Goal: Task Accomplishment & Management: Manage account settings

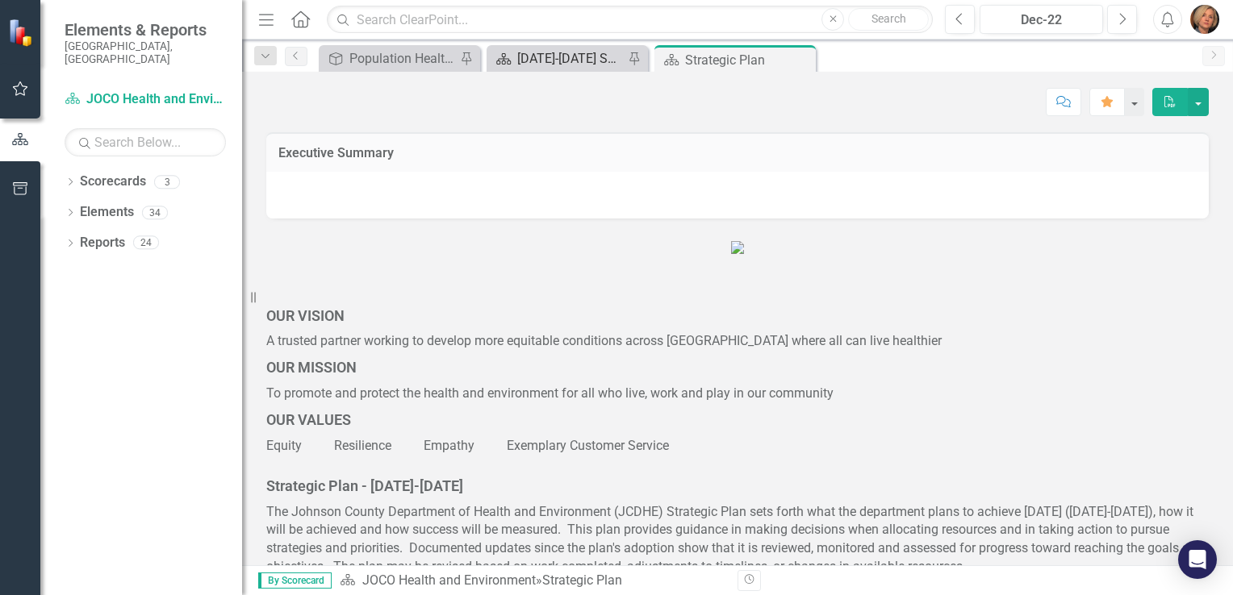
click at [558, 57] on div "[DATE]-[DATE] SP - Current Year Annual Plan Report" at bounding box center [570, 58] width 106 height 20
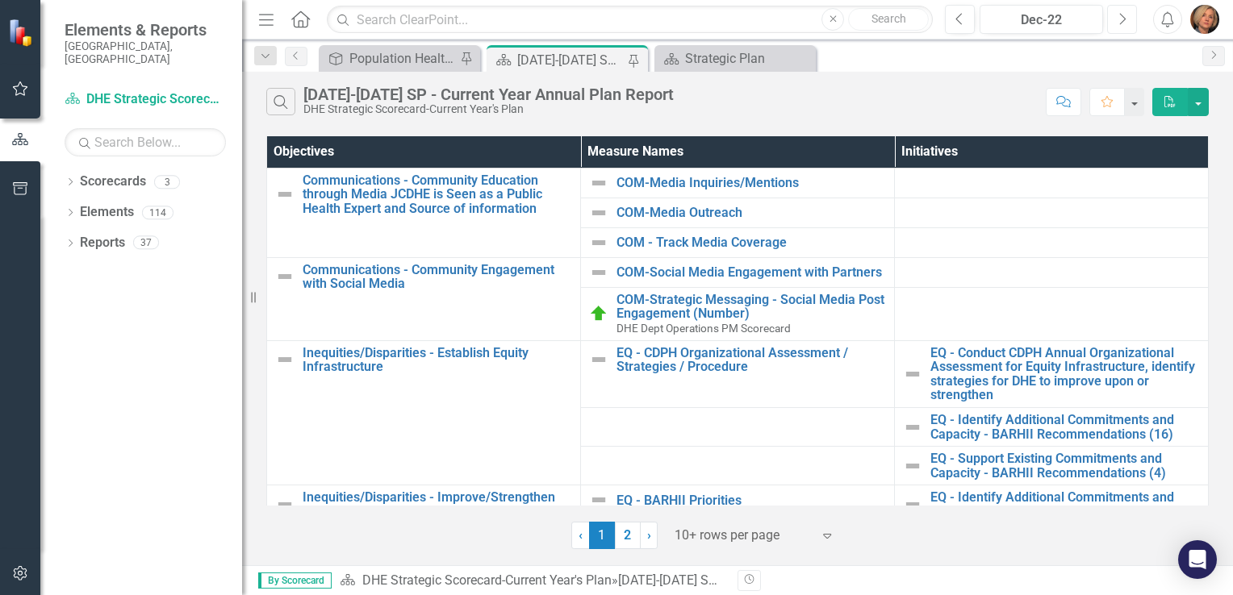
click at [1117, 13] on button "Next" at bounding box center [1122, 19] width 30 height 29
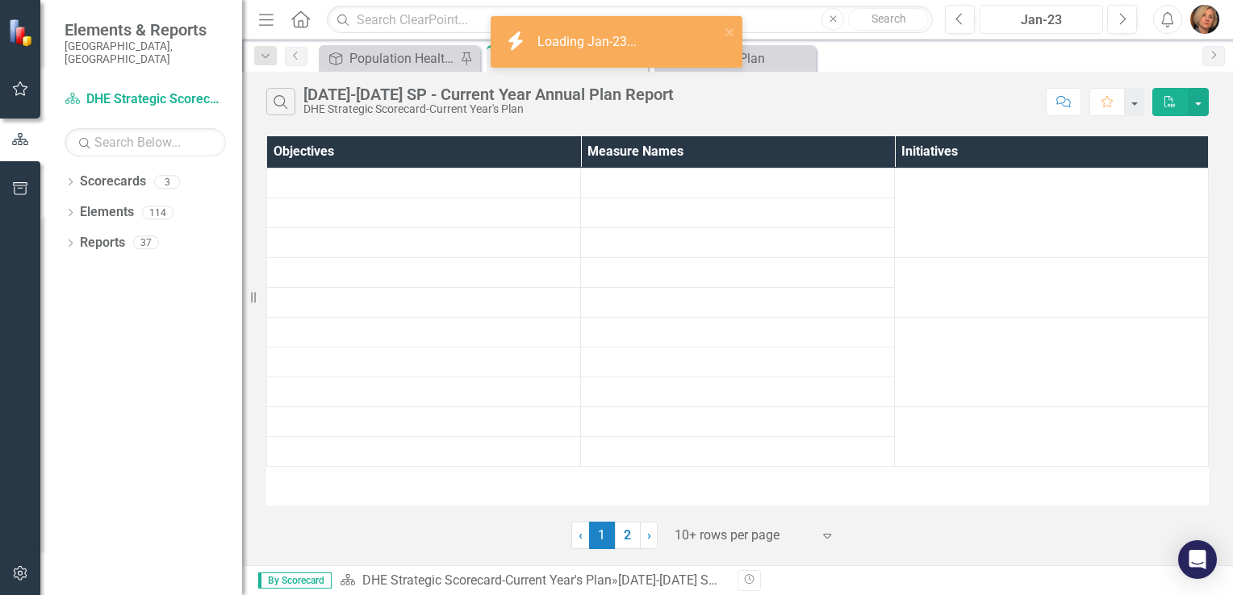
click at [1082, 21] on div "Jan-23" at bounding box center [1041, 19] width 112 height 19
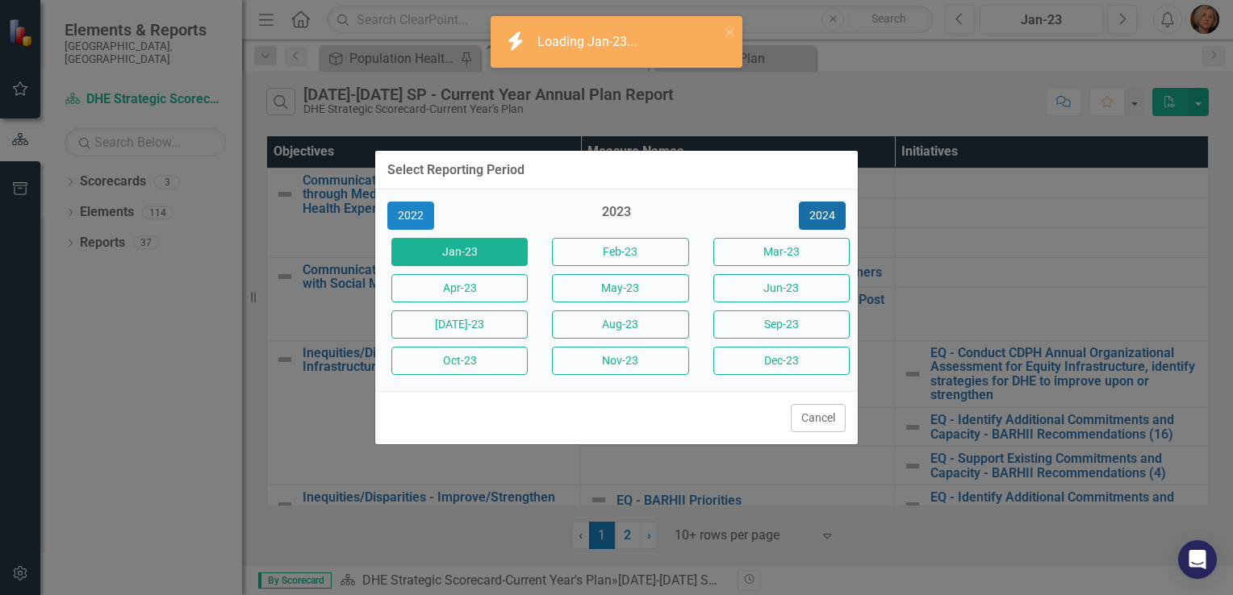
click at [833, 215] on button "2024" at bounding box center [822, 216] width 47 height 28
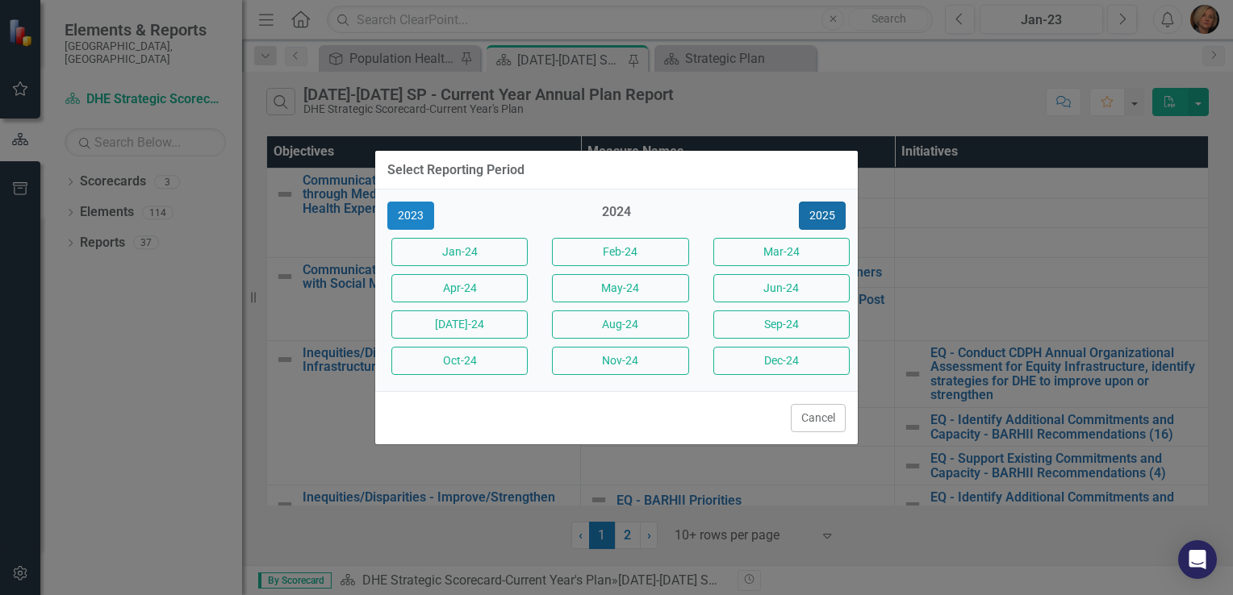
click at [833, 215] on button "2025" at bounding box center [822, 216] width 47 height 28
click at [474, 316] on button "[DATE]-25" at bounding box center [459, 325] width 136 height 28
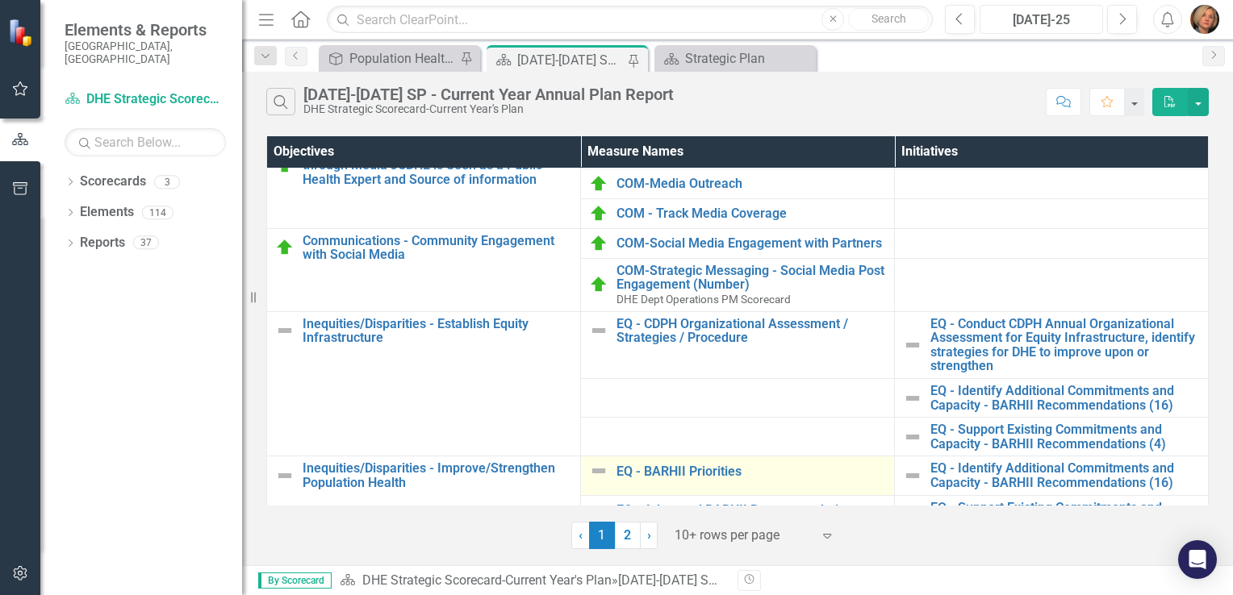
scroll to position [56, 0]
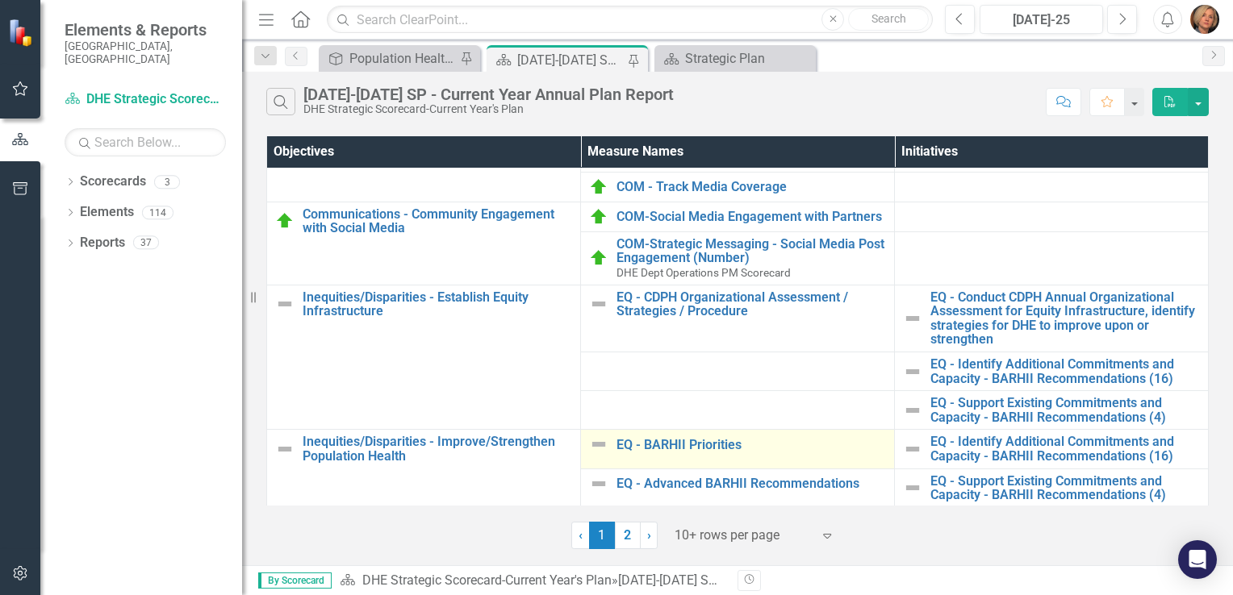
click at [599, 445] on img at bounding box center [598, 444] width 19 height 19
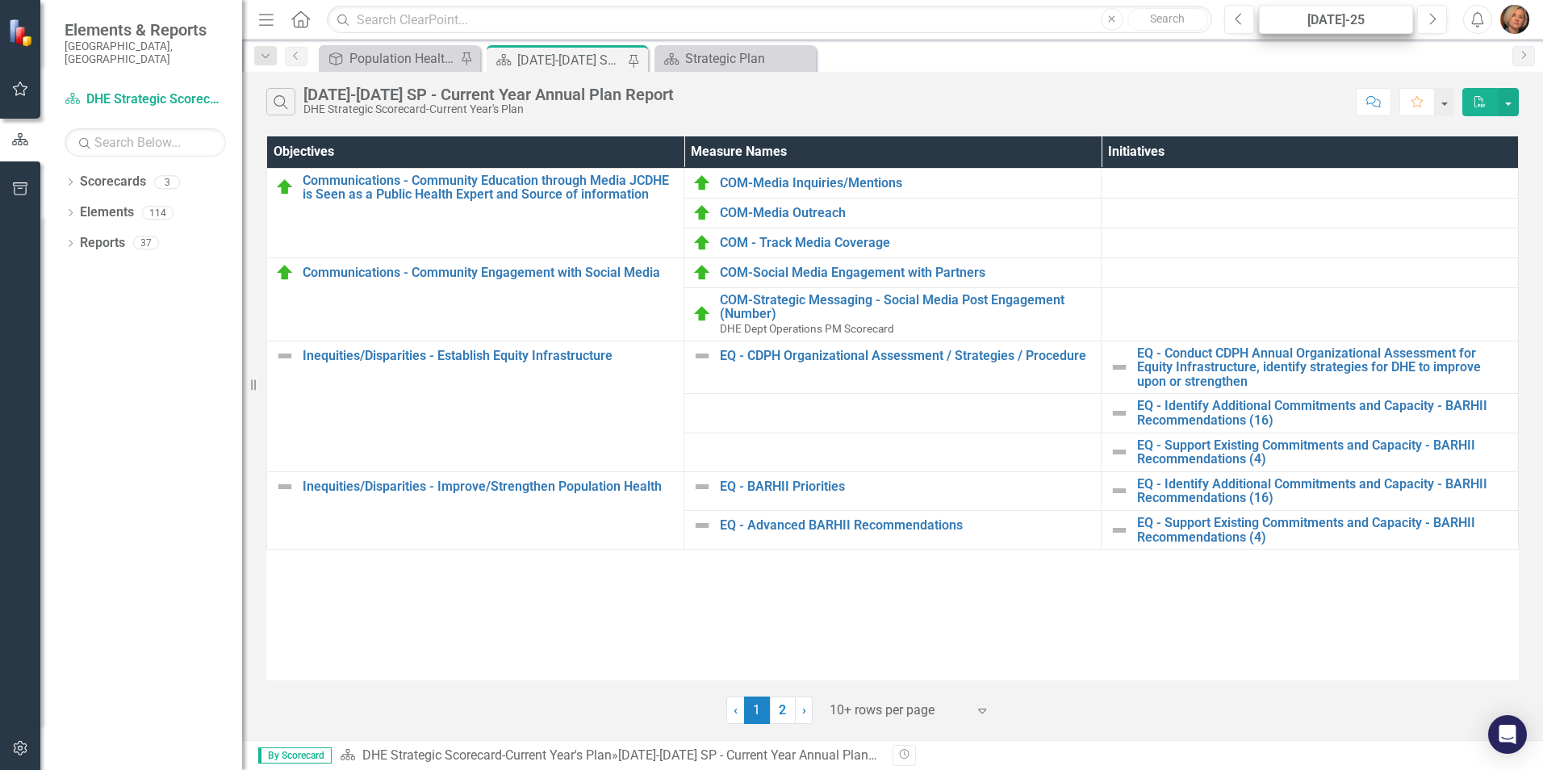
scroll to position [0, 0]
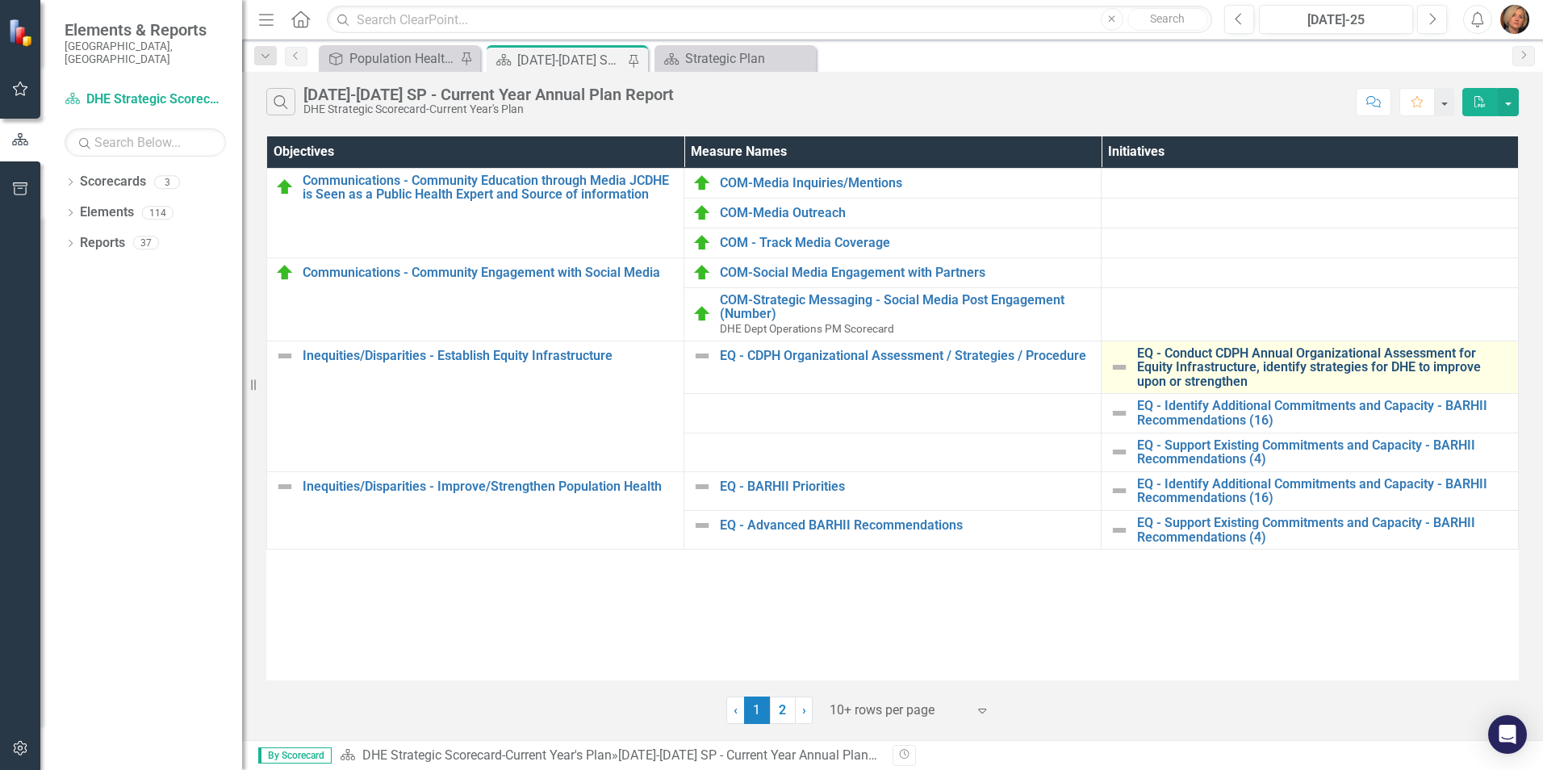
click at [1219, 367] on link "EQ - Conduct CDPH Annual Organizational Assessment for Equity Infrastructure, i…" at bounding box center [1323, 367] width 373 height 43
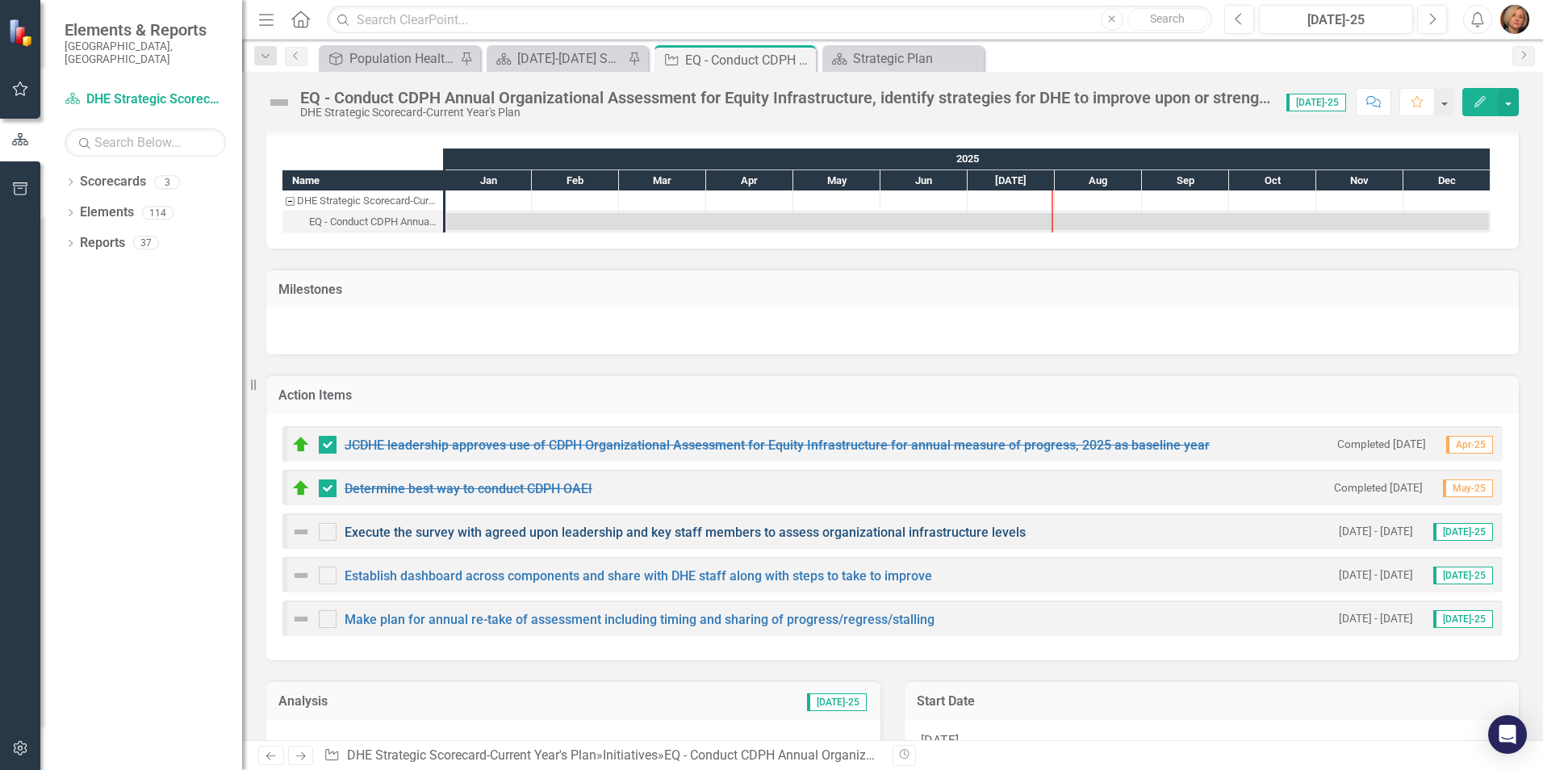
scroll to position [161, 0]
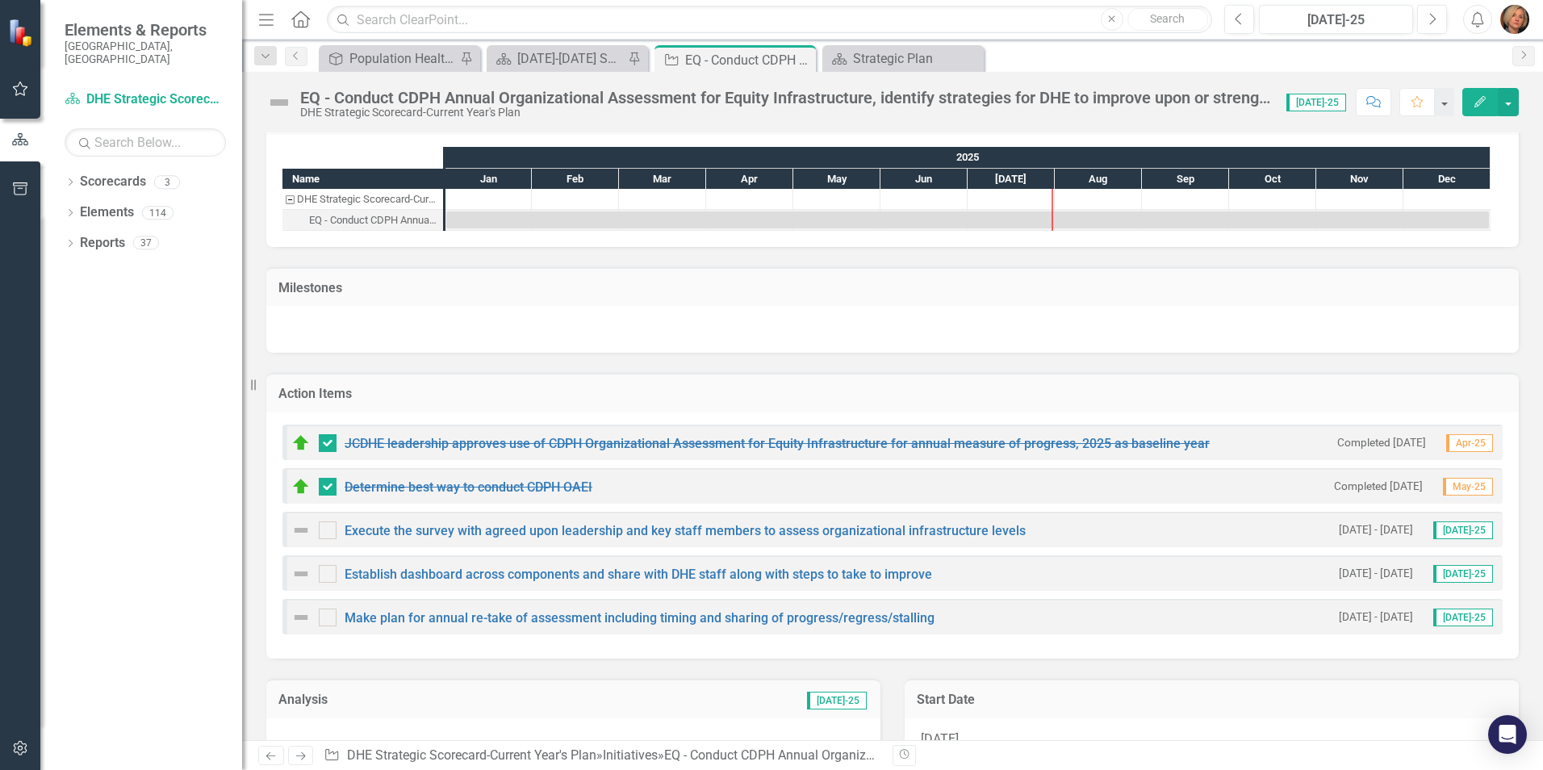
click at [306, 533] on img at bounding box center [300, 529] width 19 height 19
click at [297, 530] on img at bounding box center [300, 529] width 19 height 19
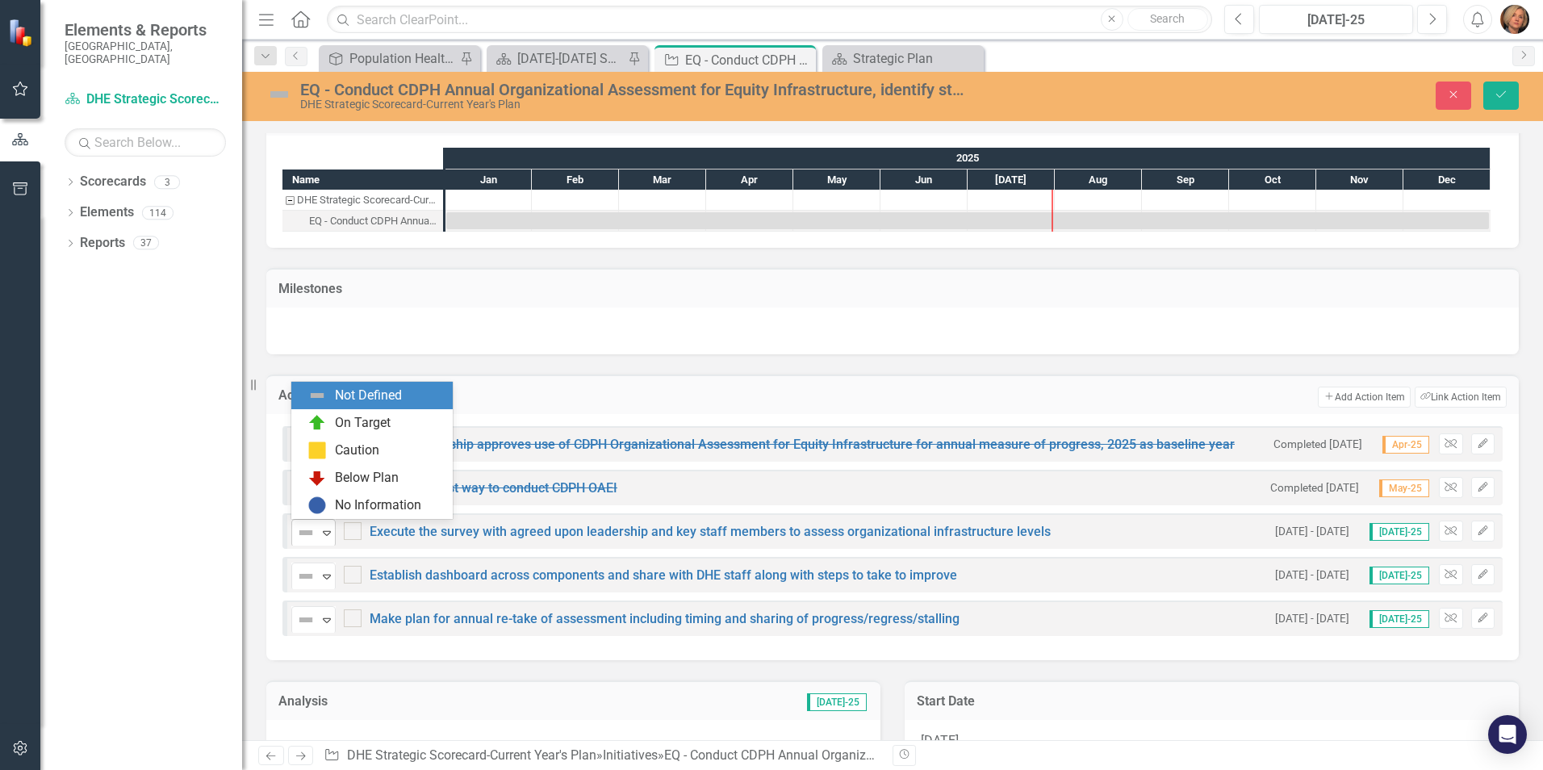
click at [328, 532] on icon "Expand" at bounding box center [327, 532] width 16 height 13
click at [329, 423] on div "On Target" at bounding box center [375, 422] width 136 height 19
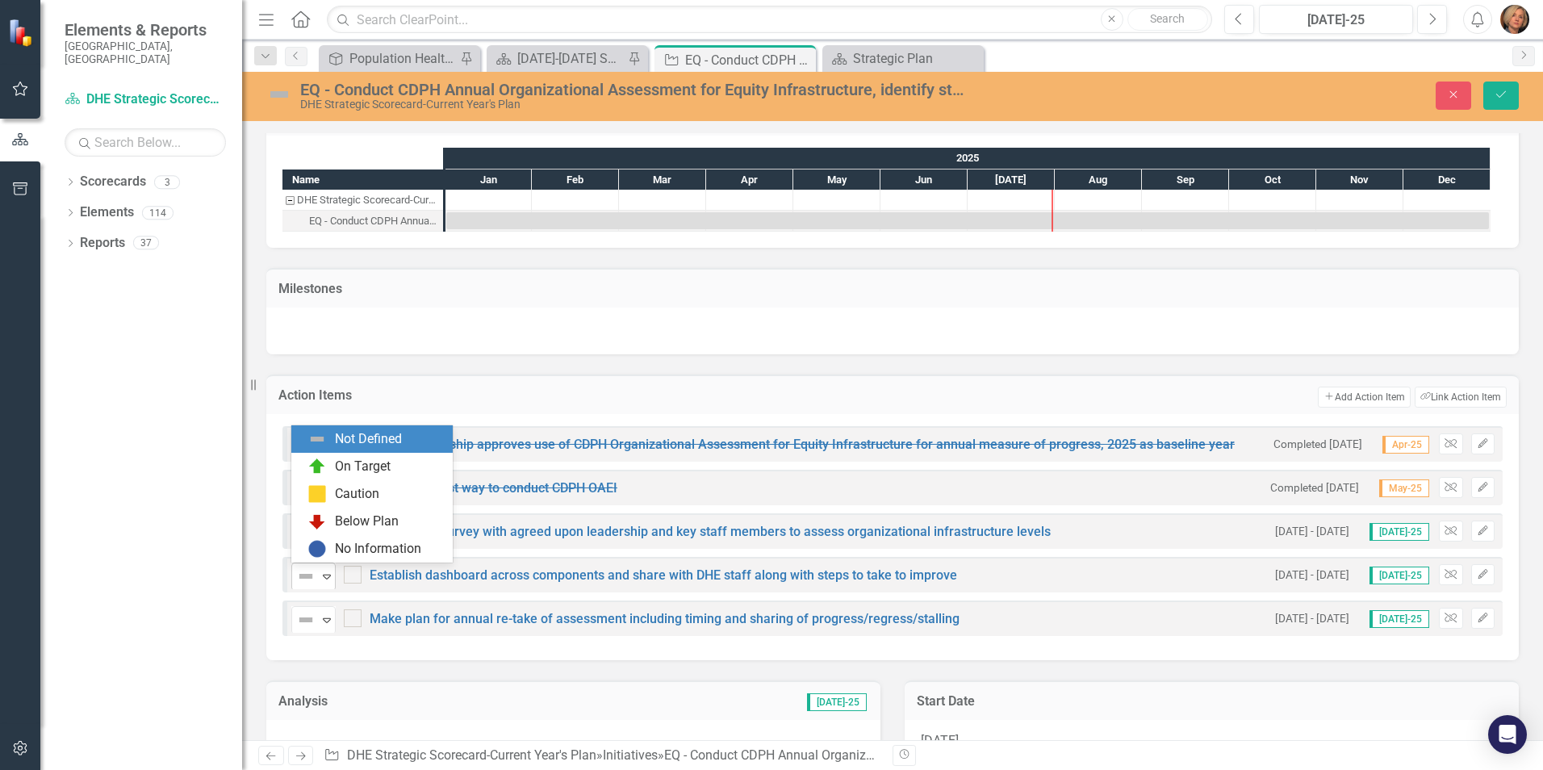
click at [329, 578] on icon "Expand" at bounding box center [327, 576] width 16 height 13
click at [327, 523] on div "Below Plan" at bounding box center [375, 521] width 136 height 19
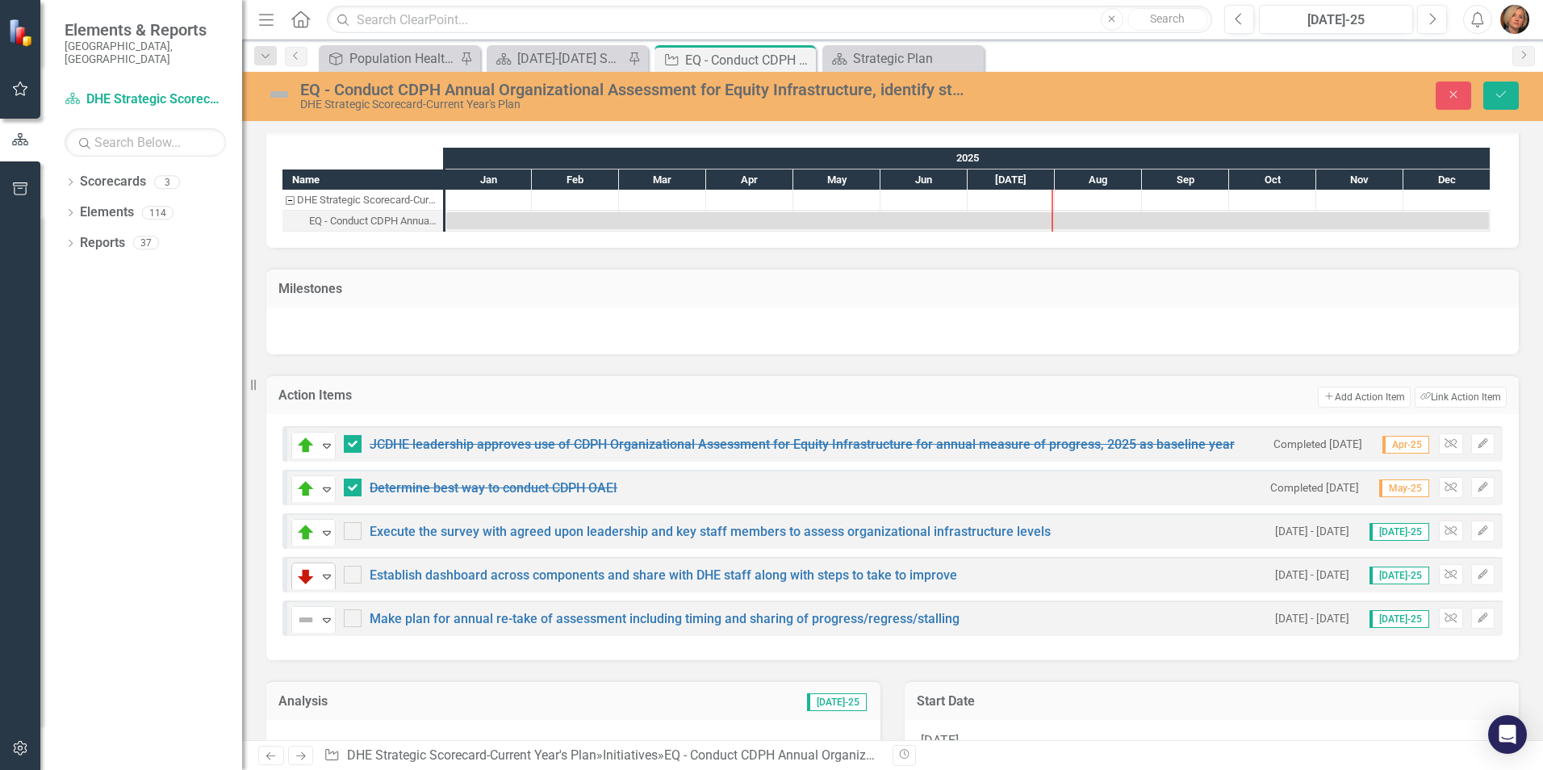
click at [328, 576] on icon "Expand" at bounding box center [327, 576] width 16 height 13
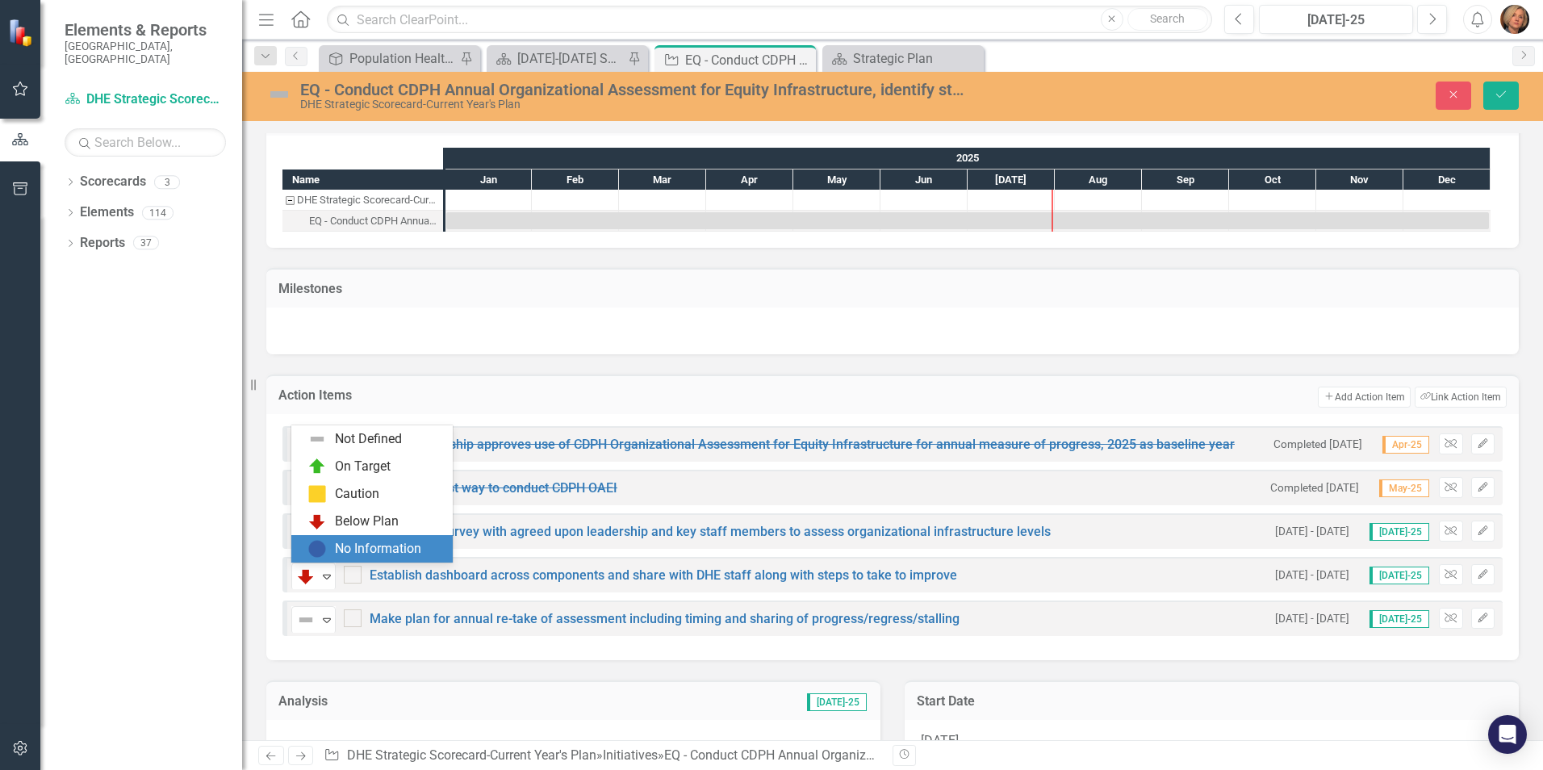
click at [368, 541] on div "No Information" at bounding box center [378, 549] width 86 height 19
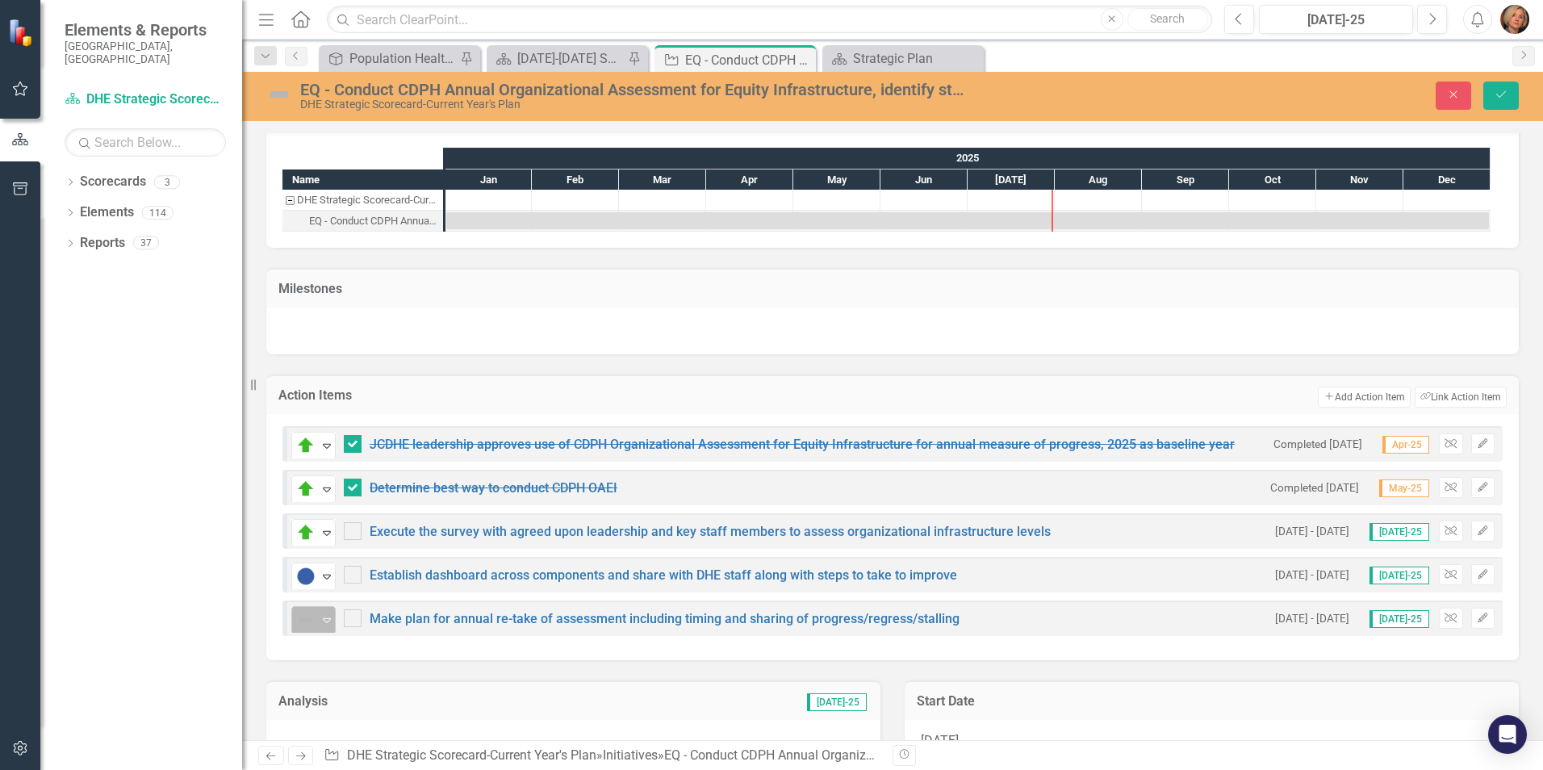
click at [324, 595] on icon "Expand" at bounding box center [327, 619] width 16 height 13
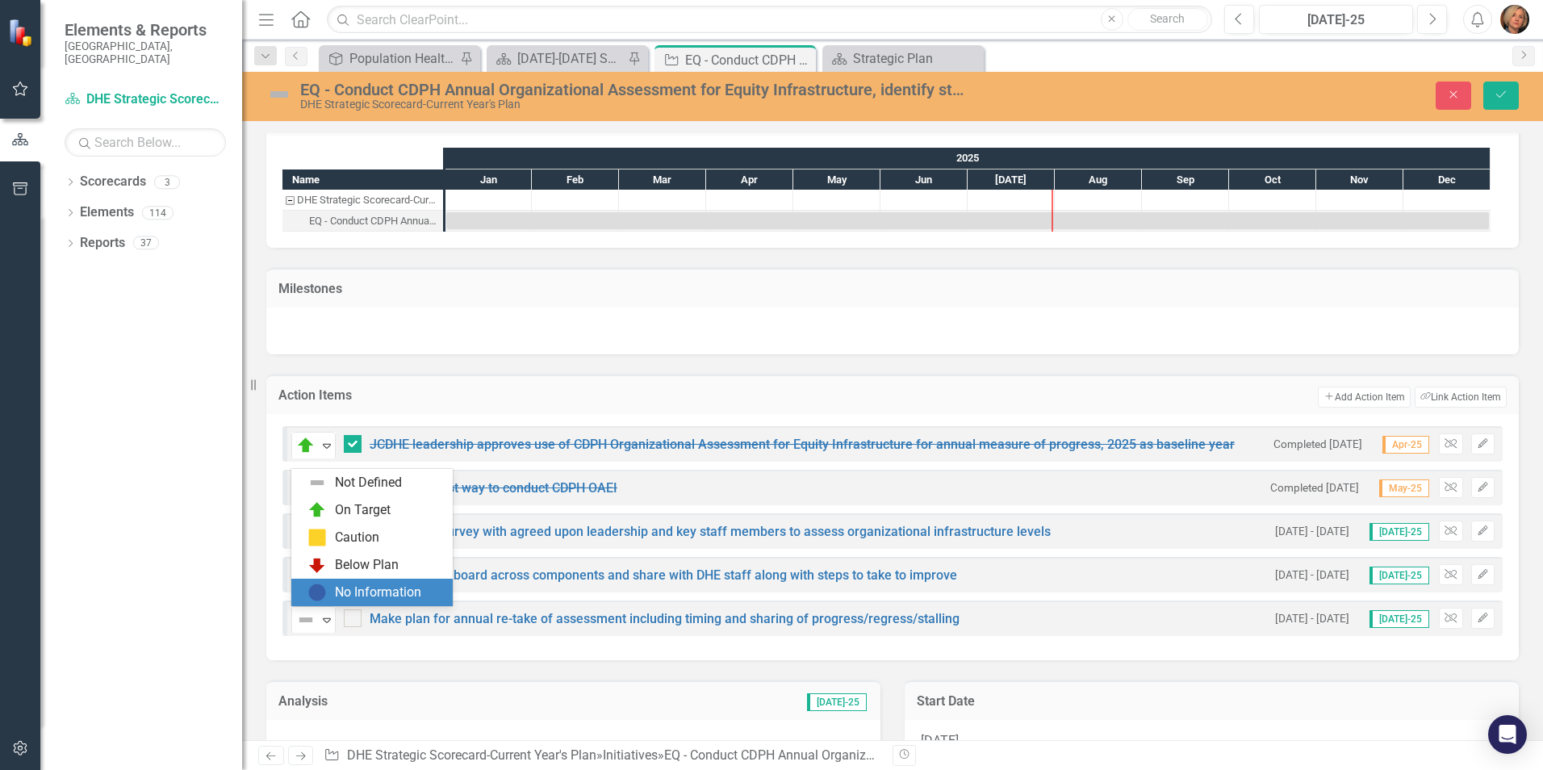
click at [326, 593] on img at bounding box center [316, 592] width 19 height 19
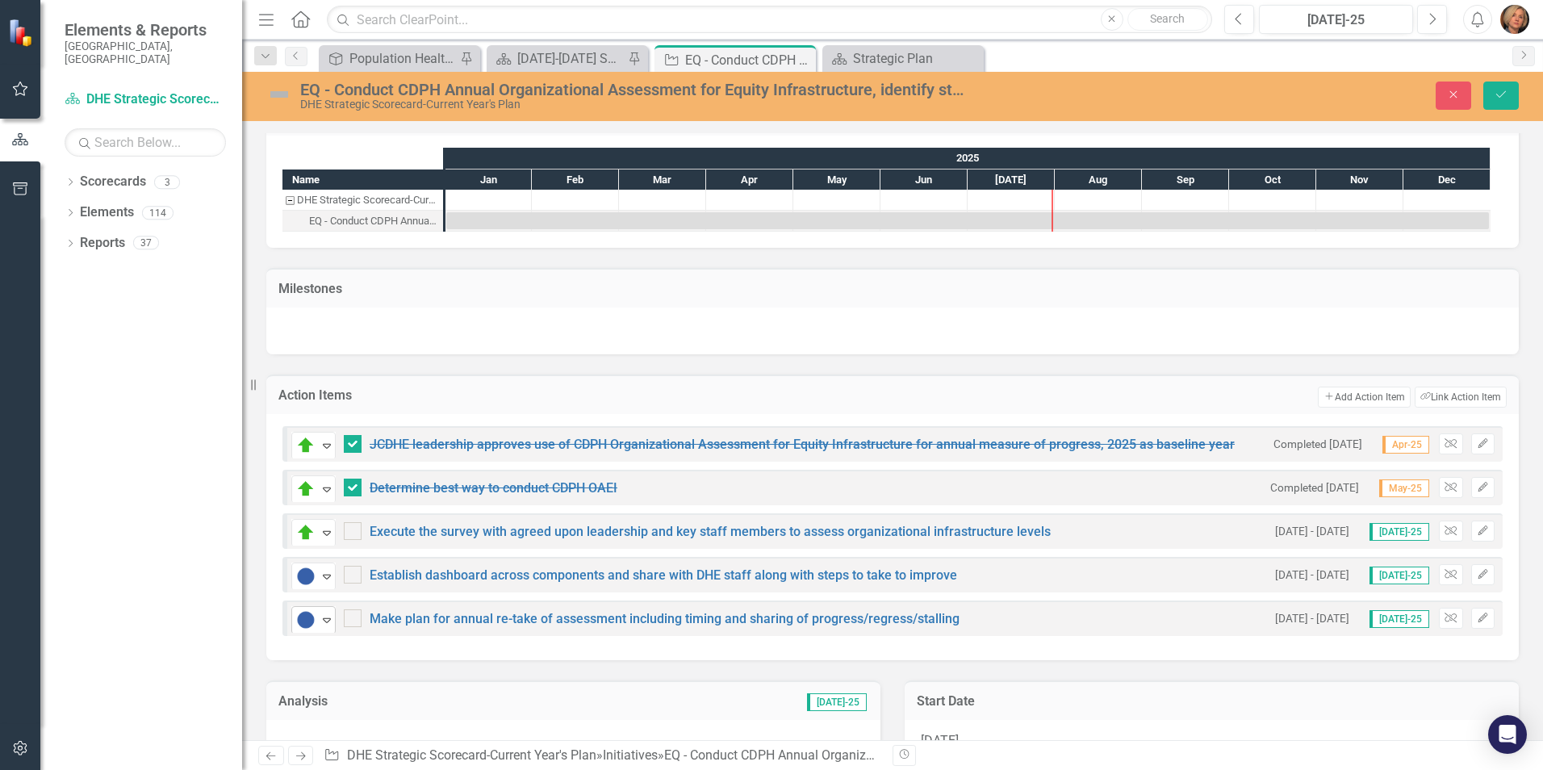
click at [321, 595] on div "Expand" at bounding box center [327, 620] width 16 height 27
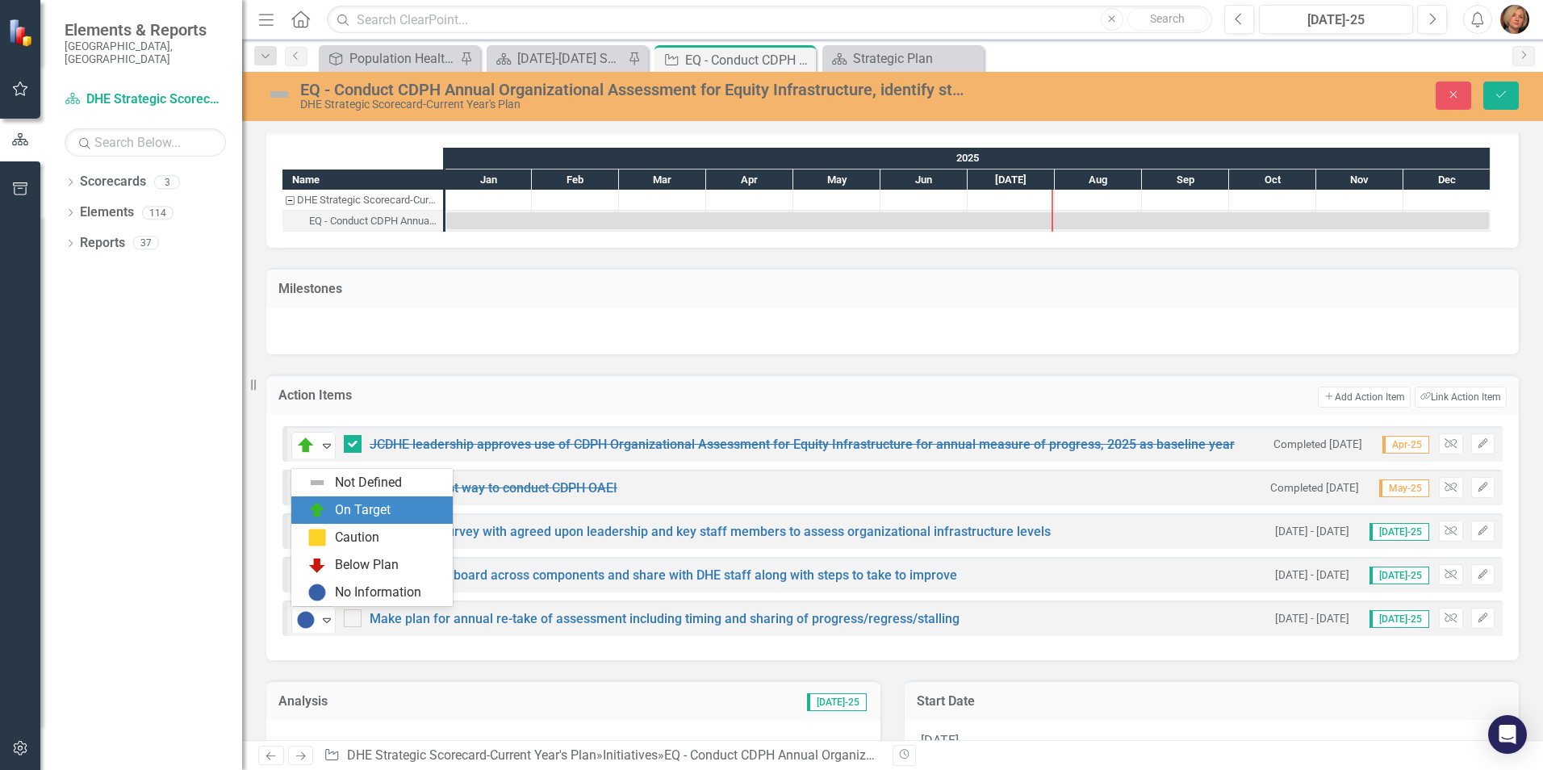
click at [332, 508] on div "On Target" at bounding box center [375, 509] width 136 height 19
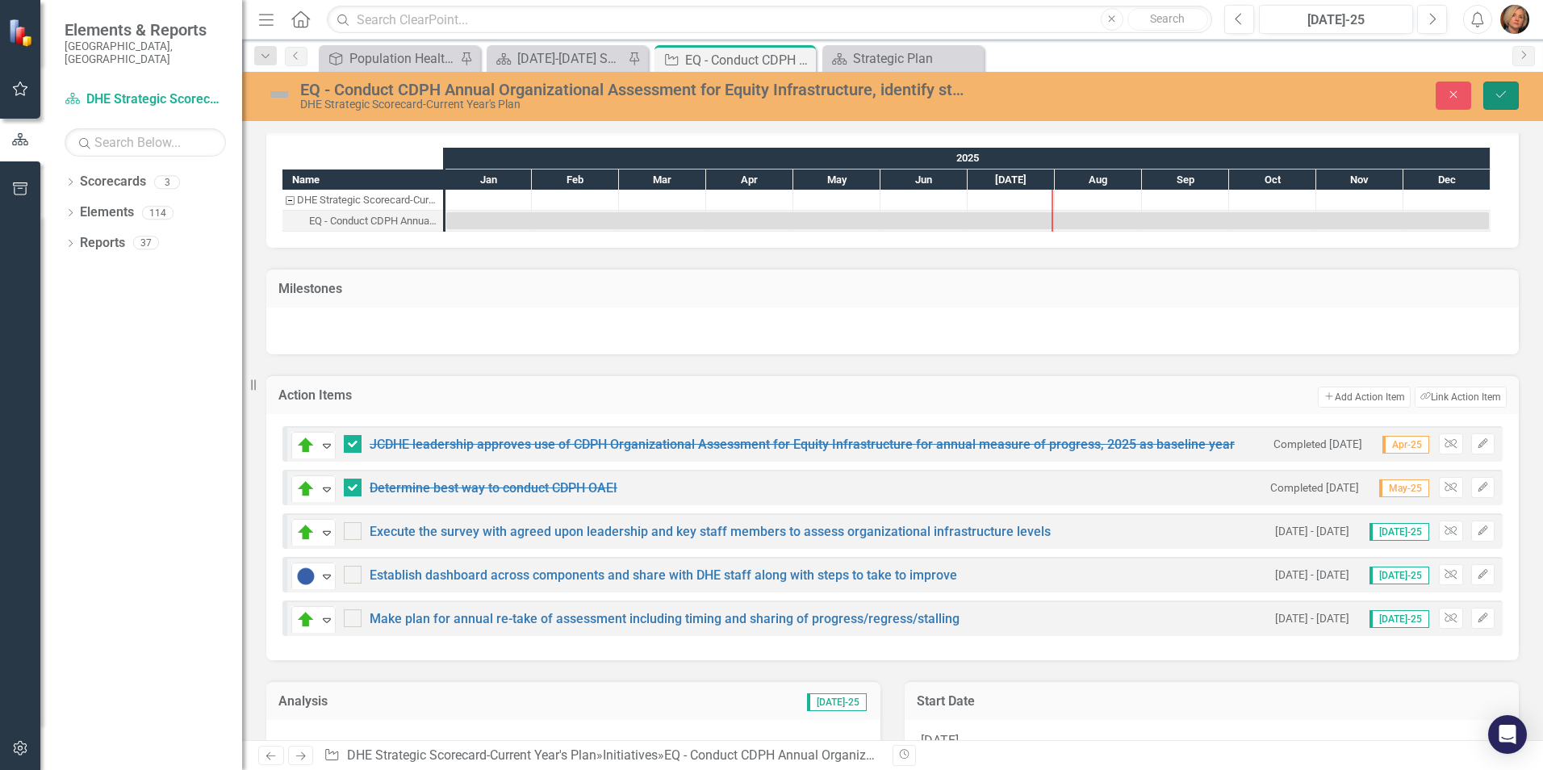
click at [1232, 92] on icon "Save" at bounding box center [1500, 94] width 15 height 11
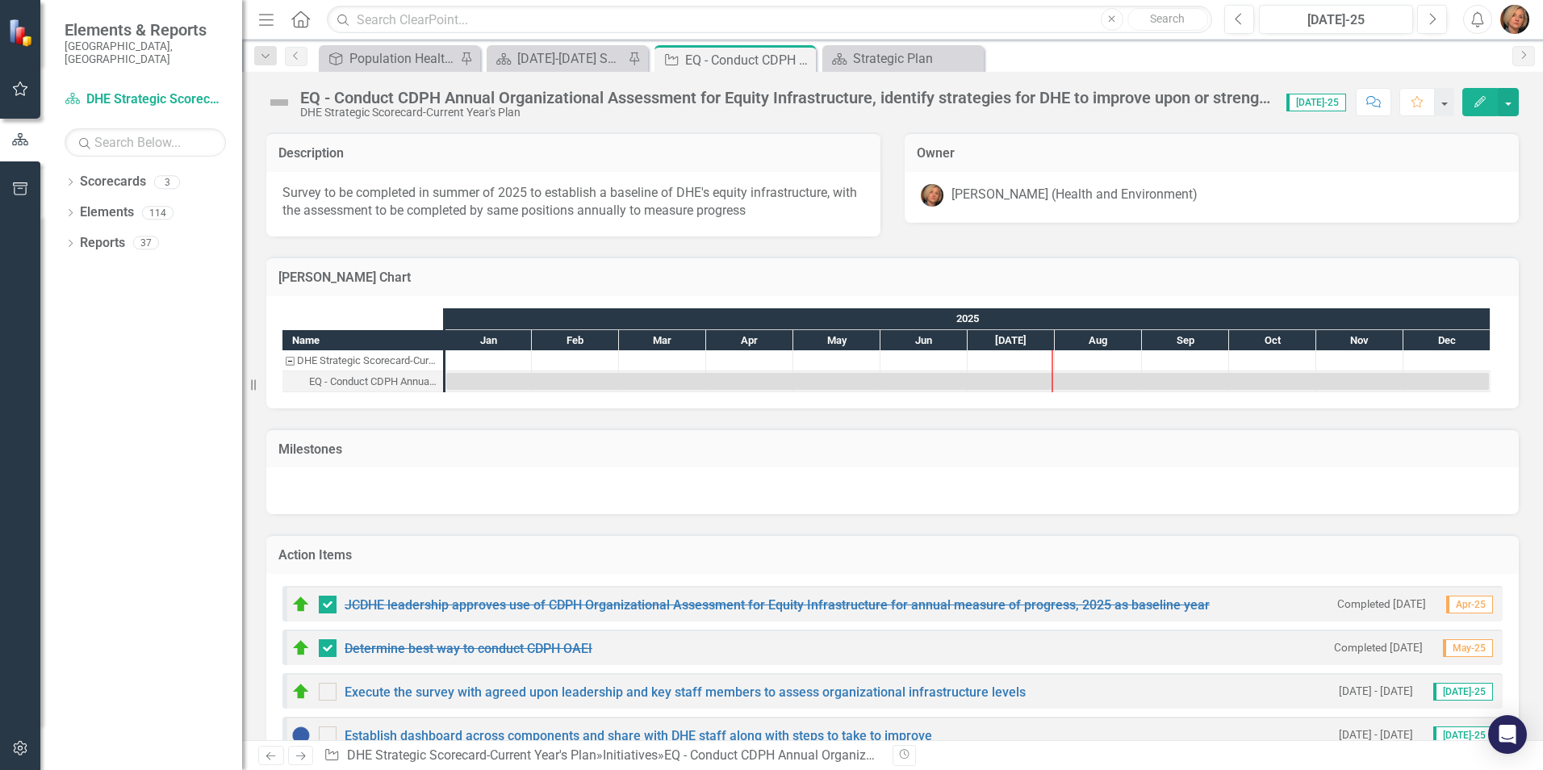
click at [278, 103] on img at bounding box center [279, 103] width 26 height 26
click at [278, 102] on img at bounding box center [279, 103] width 26 height 26
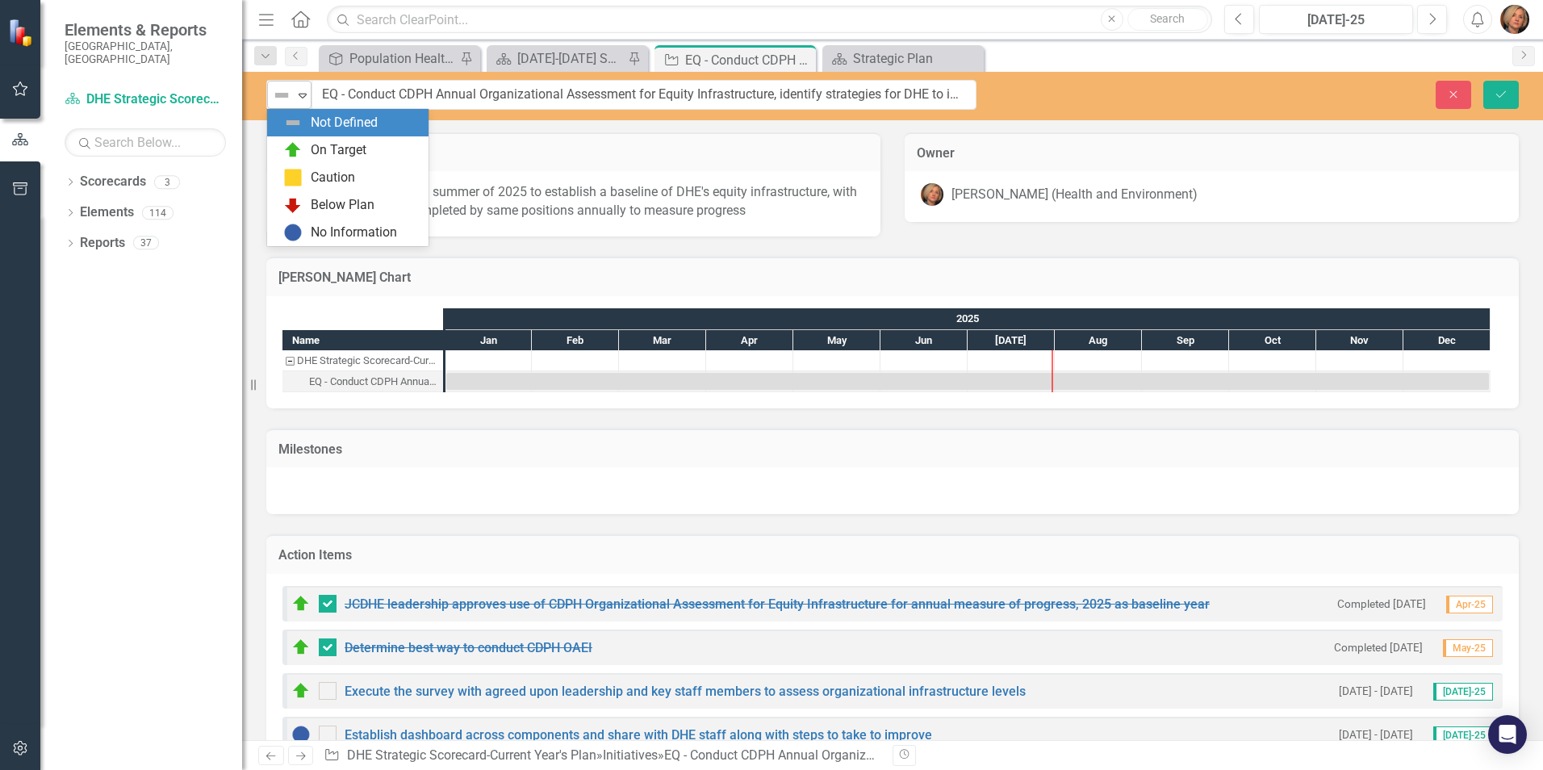
click at [302, 96] on icon "Expand" at bounding box center [302, 95] width 16 height 13
drag, startPoint x: 317, startPoint y: 151, endPoint x: 461, endPoint y: 276, distance: 190.4
click at [317, 150] on div "On Target" at bounding box center [339, 150] width 56 height 19
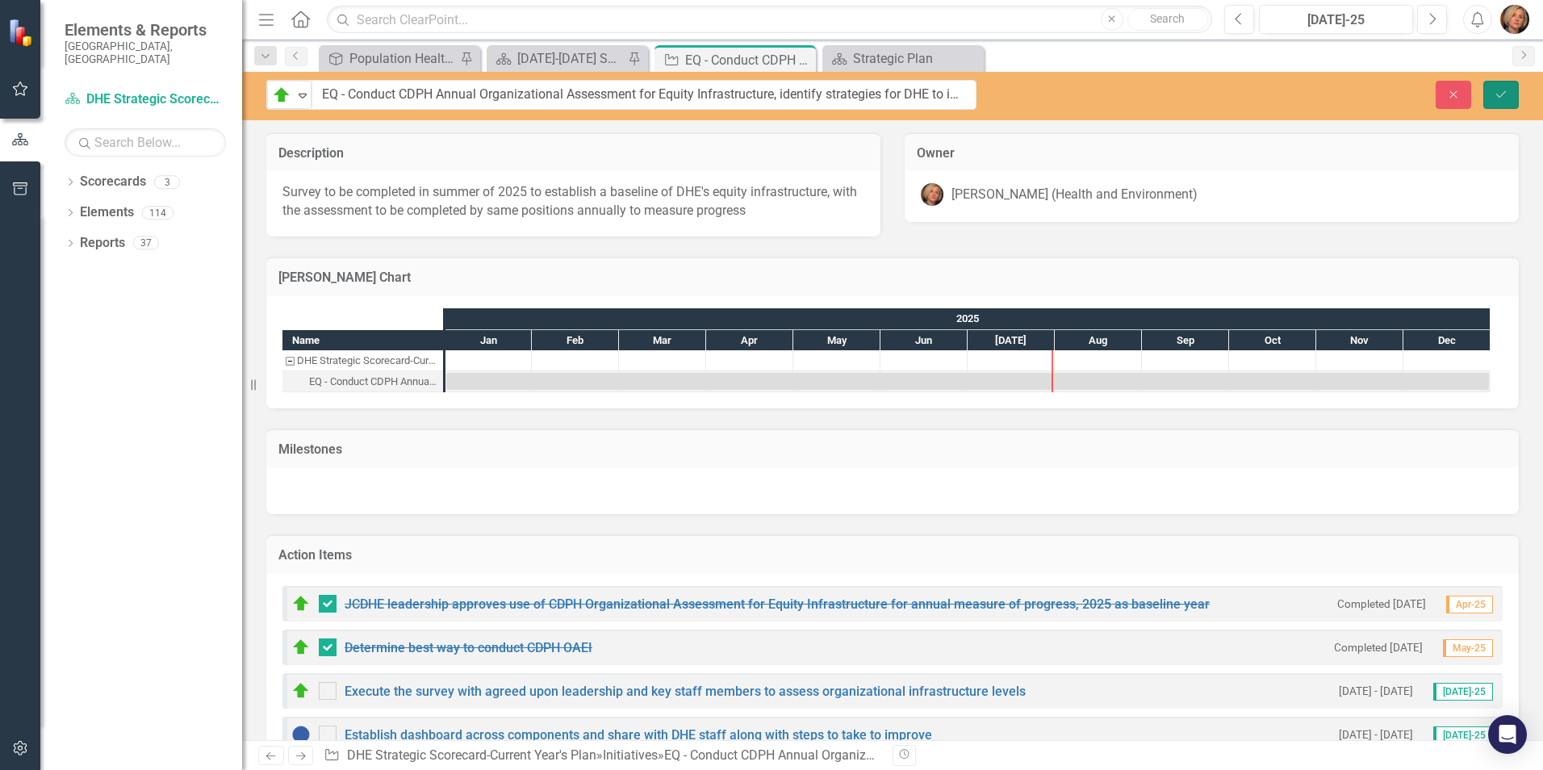
click at [1232, 86] on button "Save" at bounding box center [1500, 95] width 35 height 28
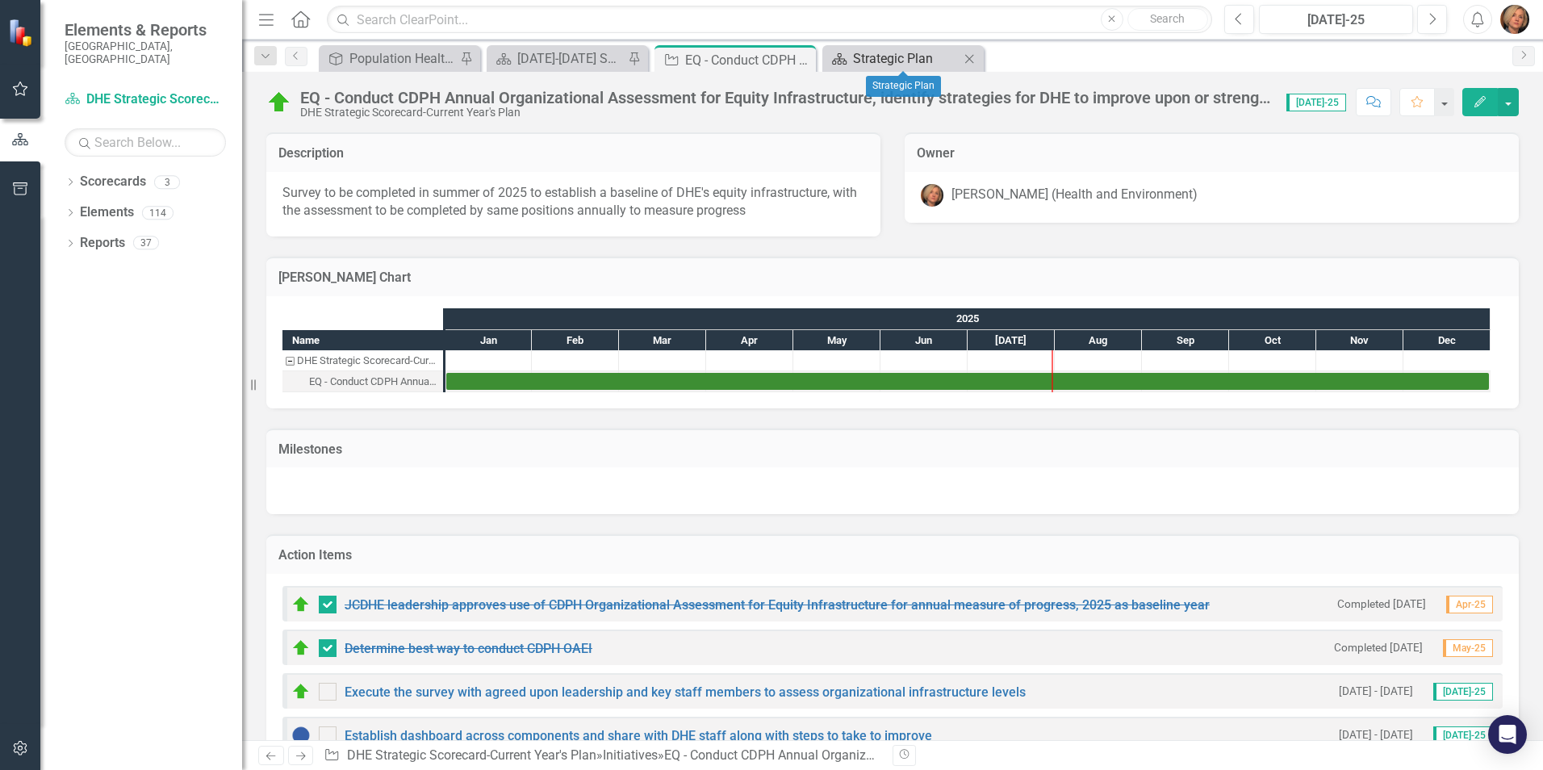
click at [904, 53] on div "Strategic Plan" at bounding box center [906, 58] width 106 height 20
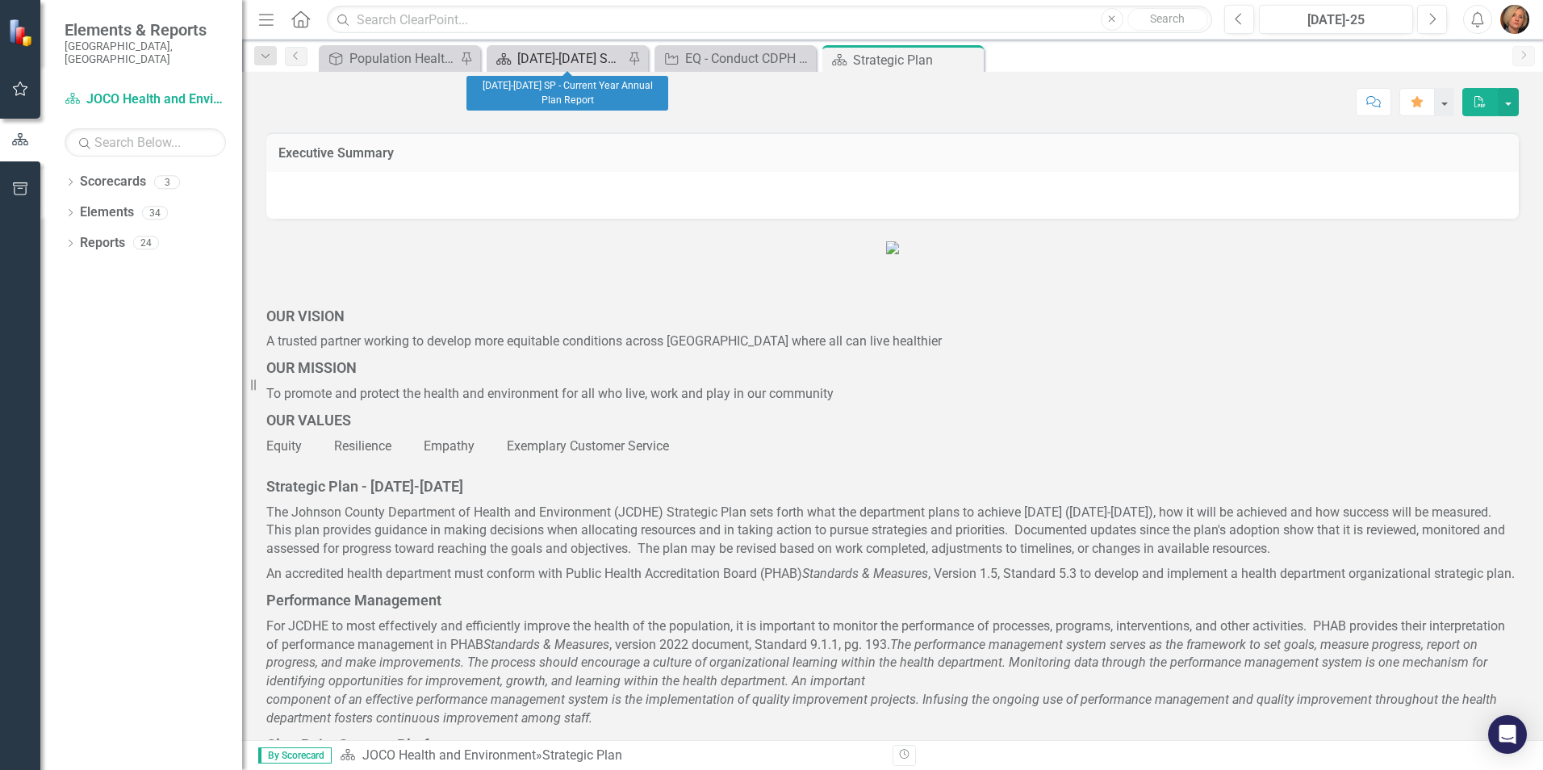
click at [593, 55] on div "[DATE]-[DATE] SP - Current Year Annual Plan Report" at bounding box center [570, 58] width 106 height 20
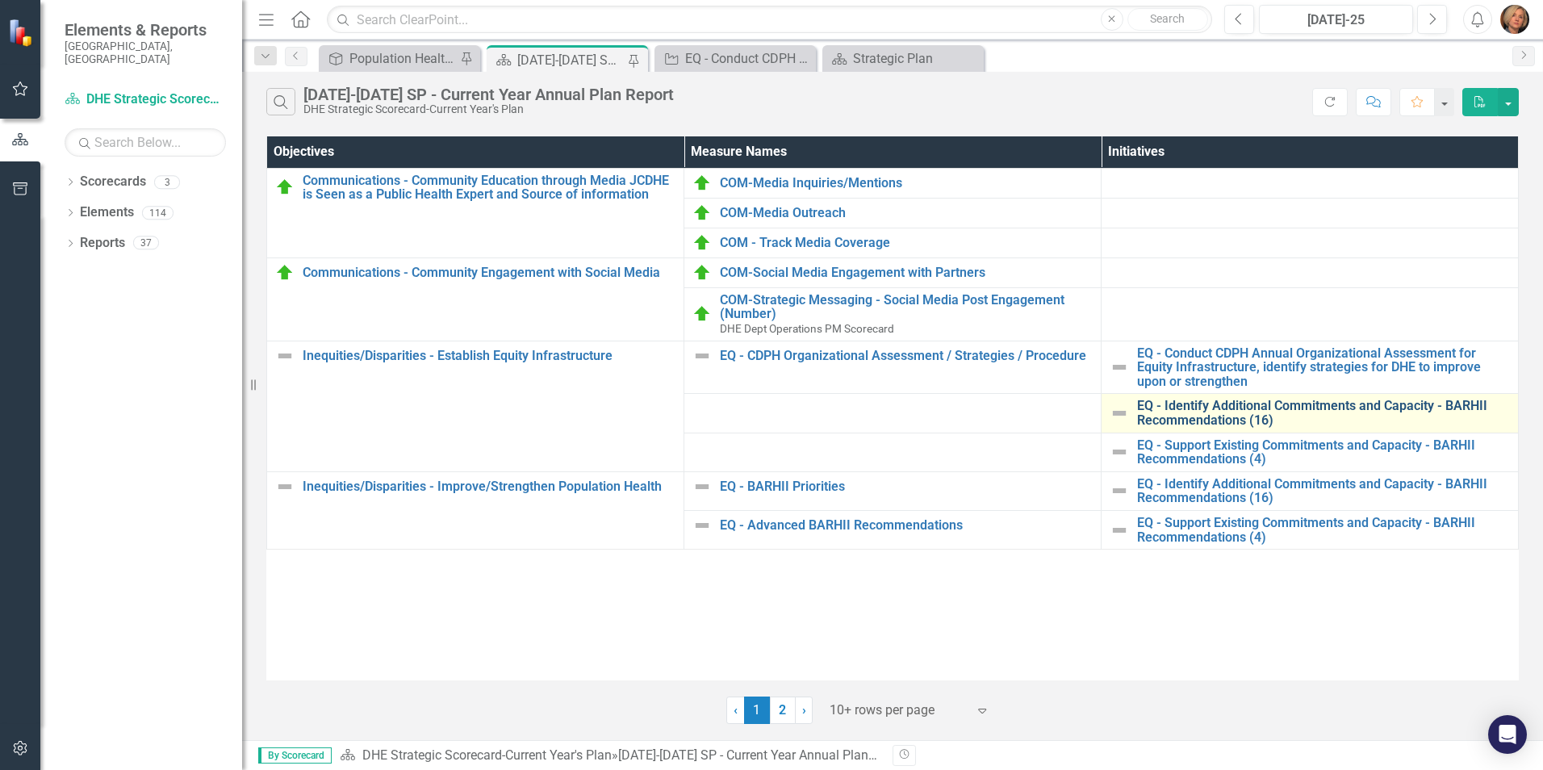
click at [1232, 412] on link "EQ - Identify Additional Commitments and Capacity - BARHII Recommendations (16)" at bounding box center [1323, 413] width 373 height 28
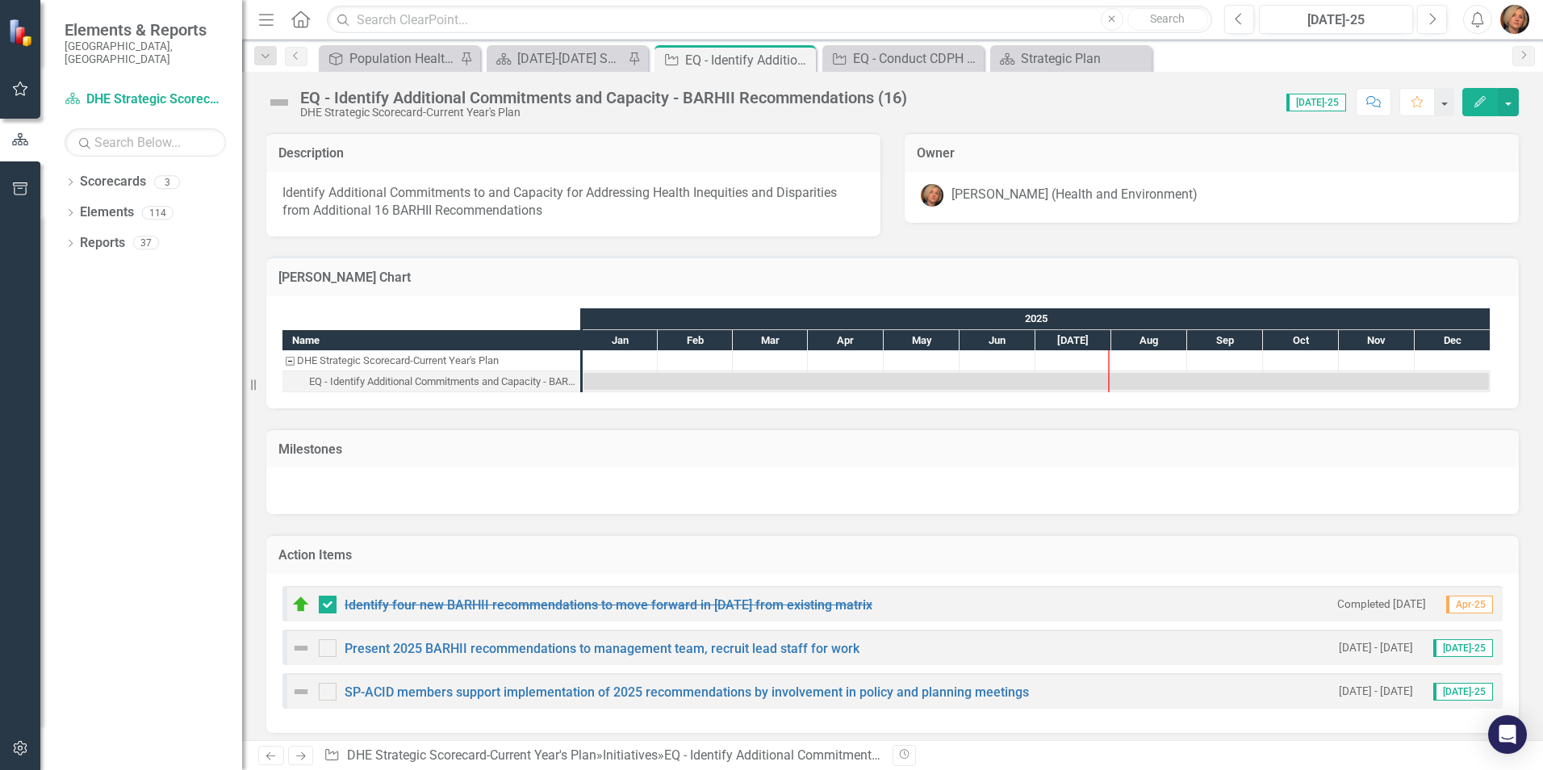
click at [300, 595] on img at bounding box center [300, 647] width 19 height 19
click at [299, 595] on img at bounding box center [300, 647] width 19 height 19
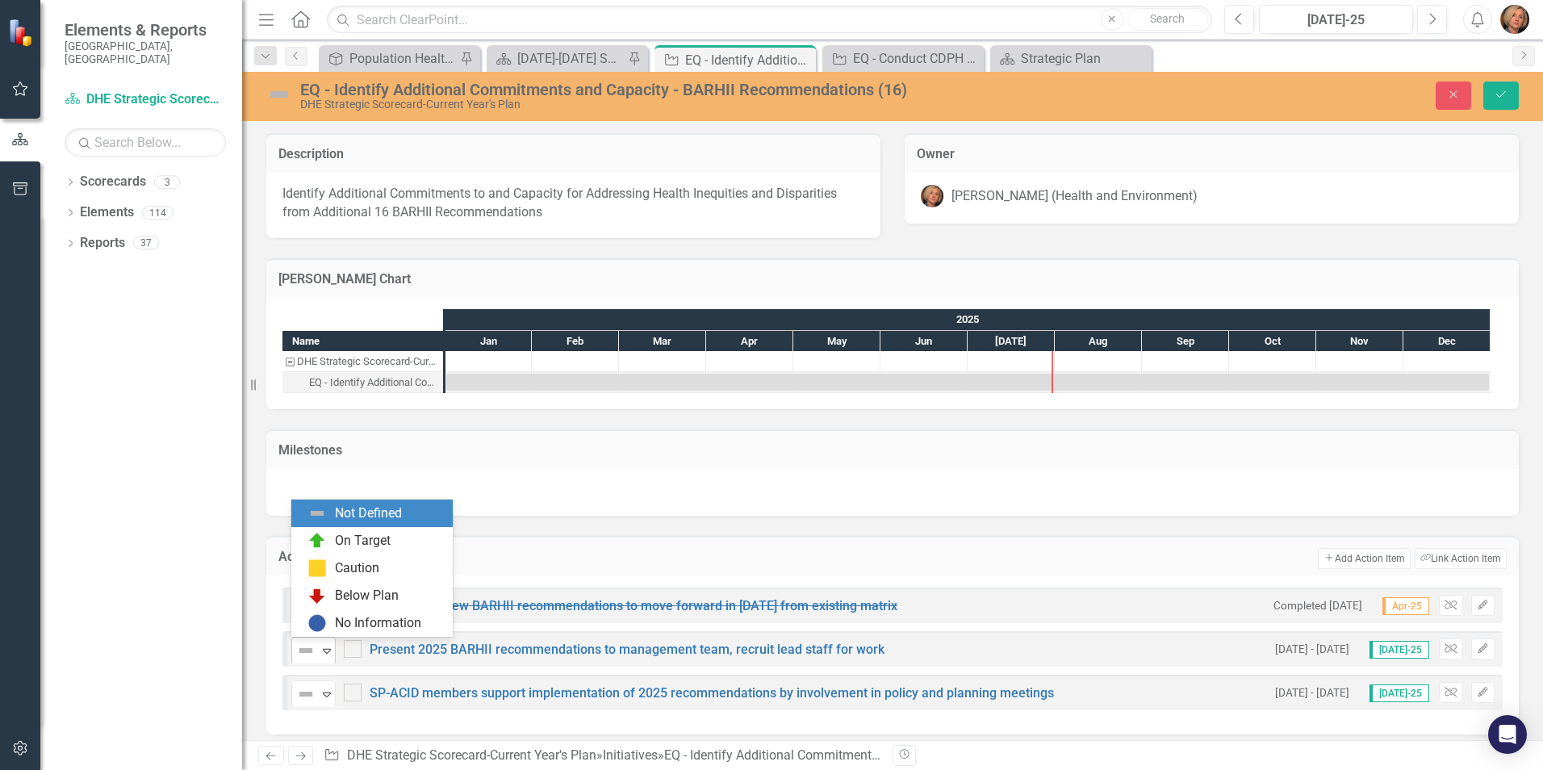
click at [308, 595] on img at bounding box center [305, 650] width 19 height 19
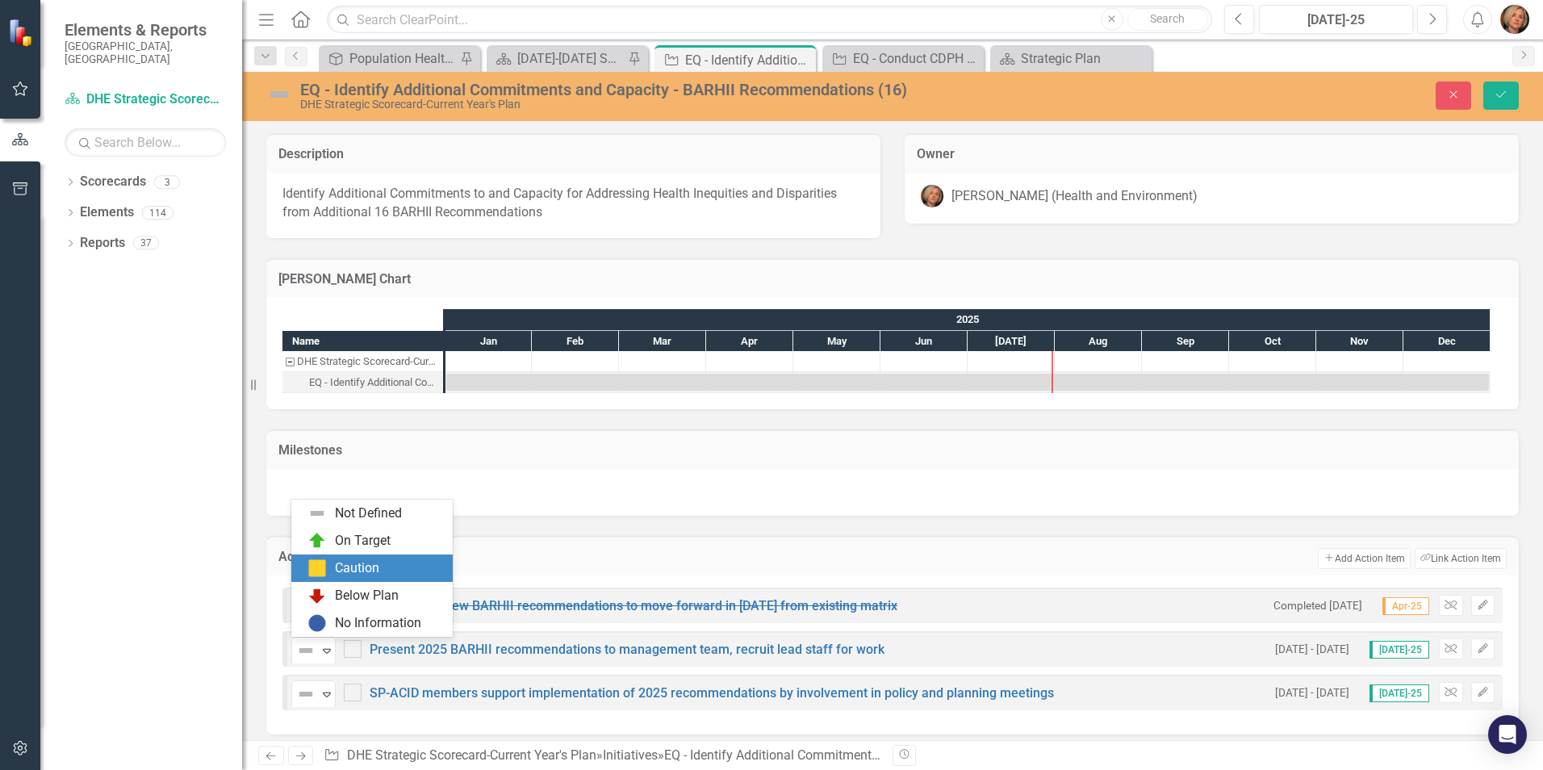
drag, startPoint x: 330, startPoint y: 575, endPoint x: 374, endPoint y: 565, distance: 45.6
click at [331, 574] on div "Caution" at bounding box center [375, 567] width 136 height 19
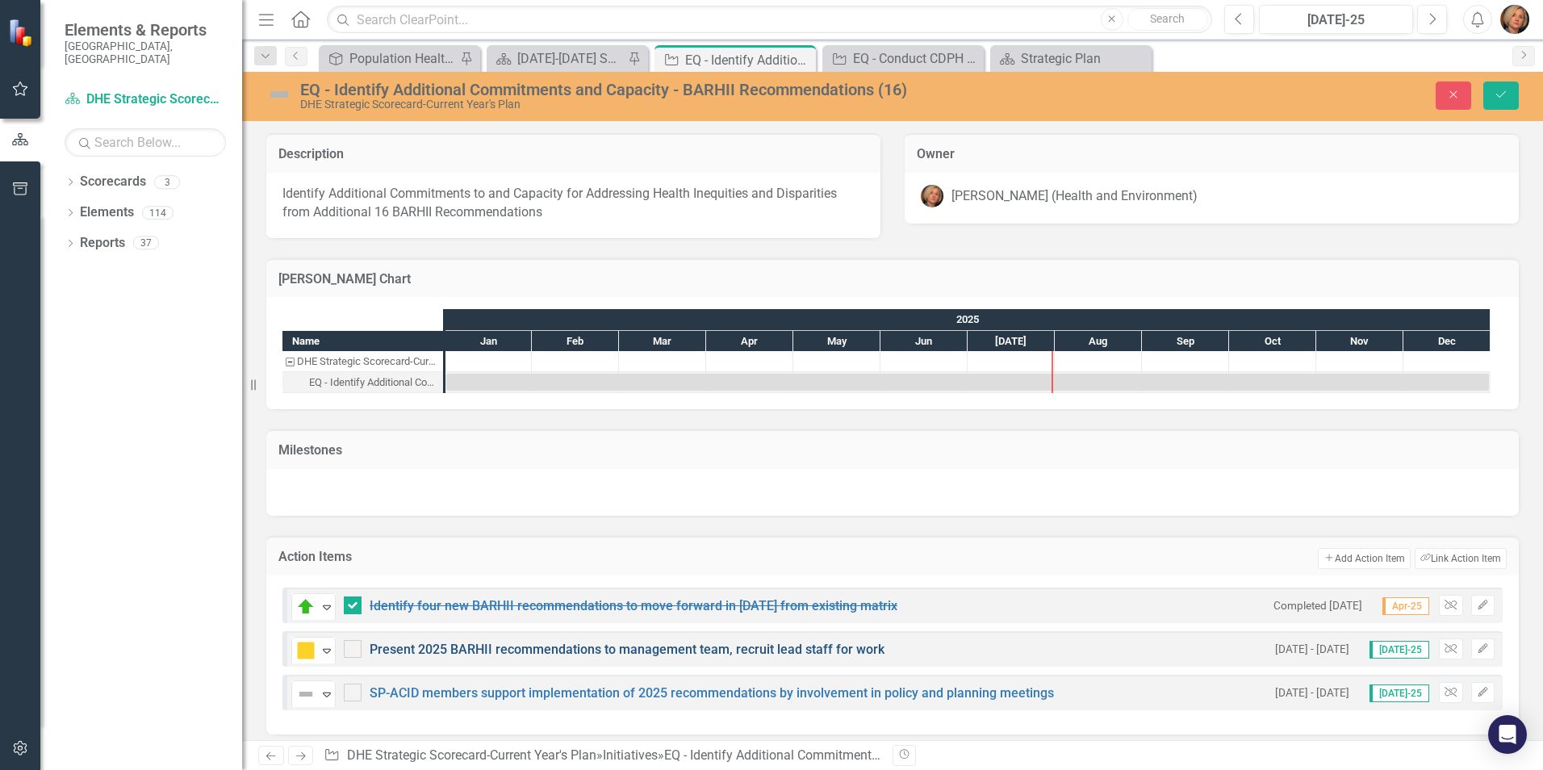
click at [766, 595] on link "Present 2025 BARHII recommendations to management team, recruit lead staff for …" at bounding box center [627, 648] width 515 height 15
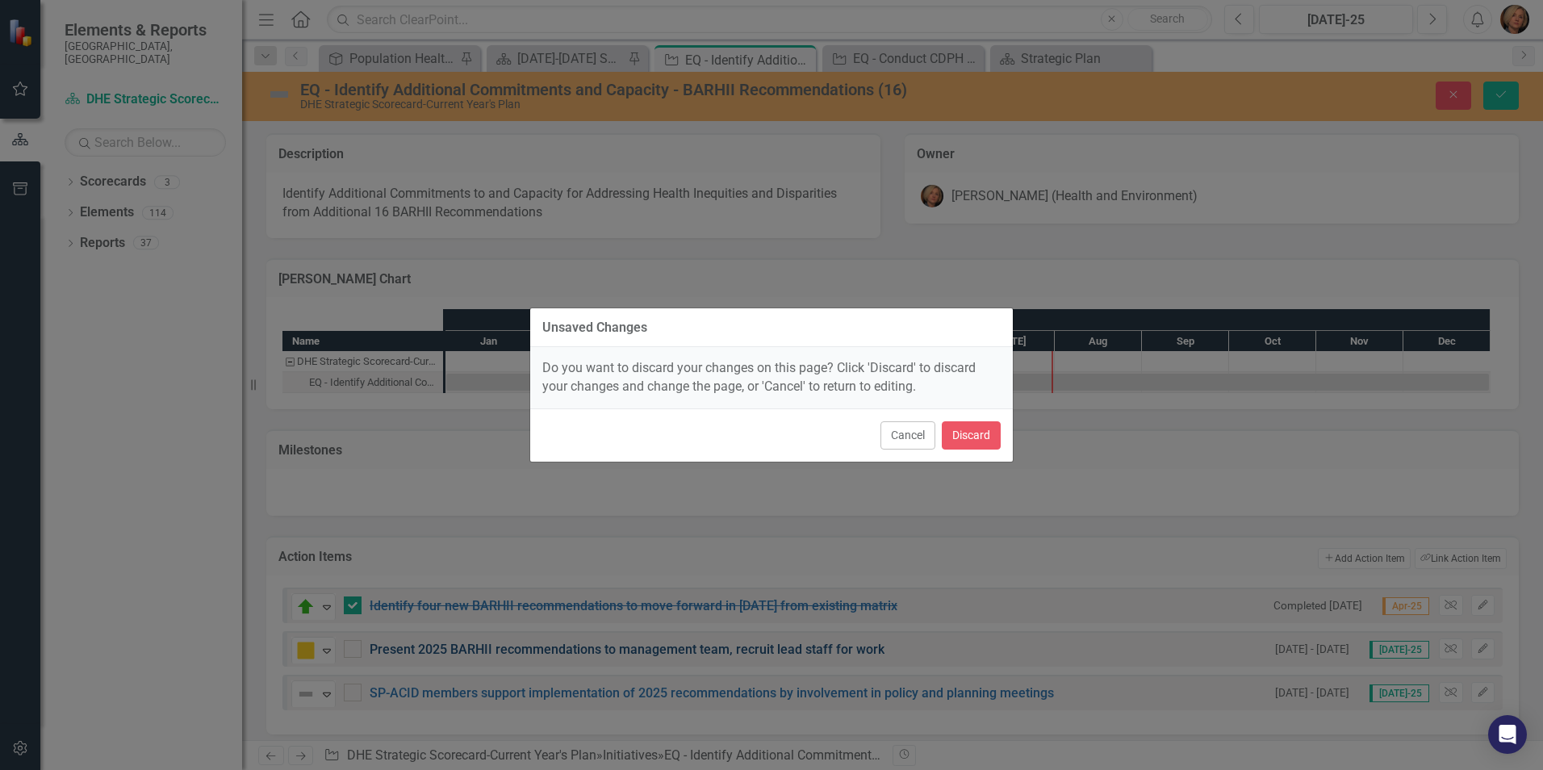
click at [766, 595] on div "Unsaved Changes Do you want to discard your changes on this page? Click 'Discar…" at bounding box center [771, 385] width 484 height 770
click at [917, 436] on button "Cancel" at bounding box center [907, 435] width 55 height 28
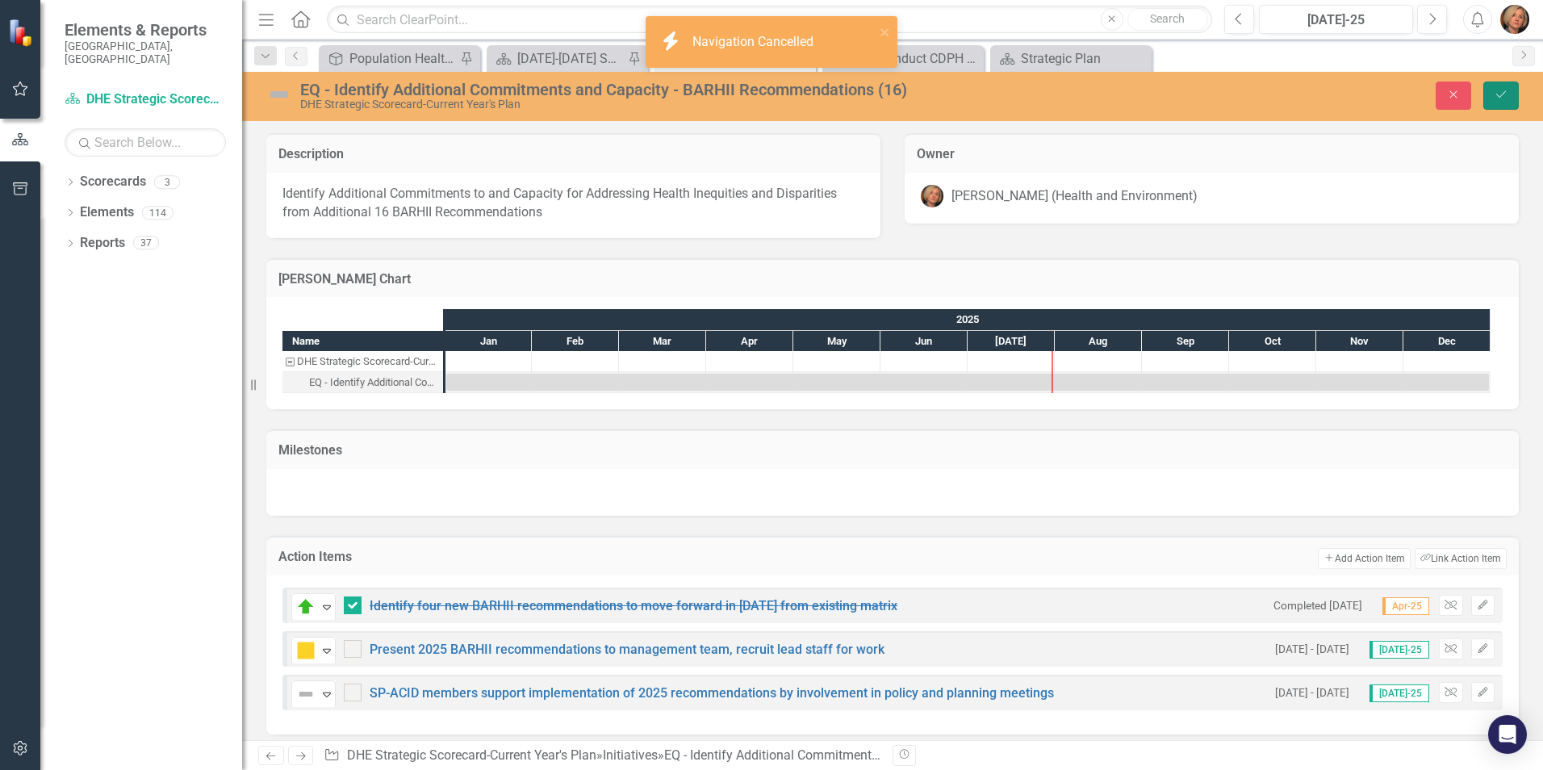
click at [1232, 98] on button "Save" at bounding box center [1500, 95] width 35 height 28
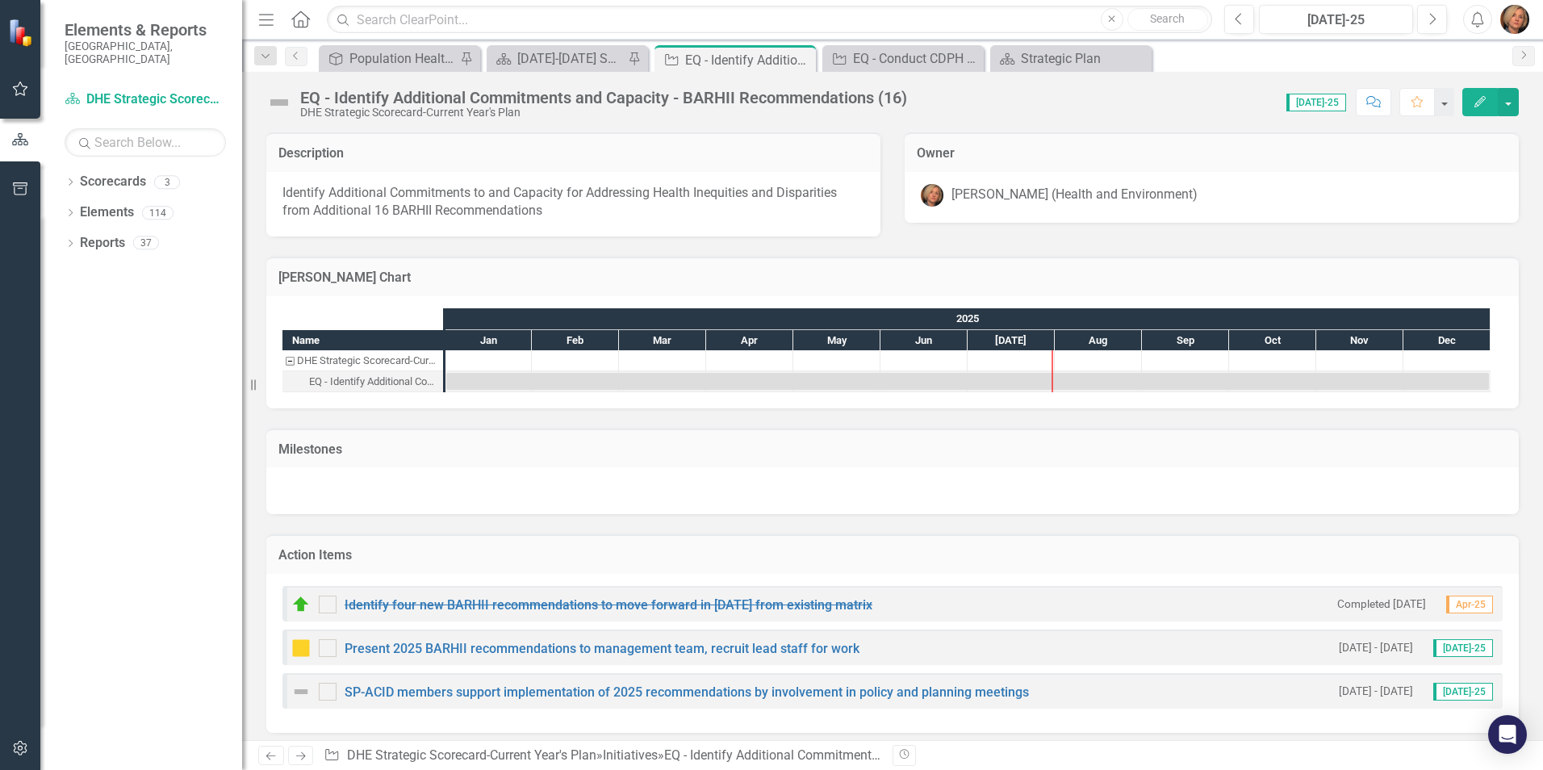
checkbox input "true"
click at [562, 595] on link "Present 2025 BARHII recommendations to management team, recruit lead staff for …" at bounding box center [602, 648] width 515 height 15
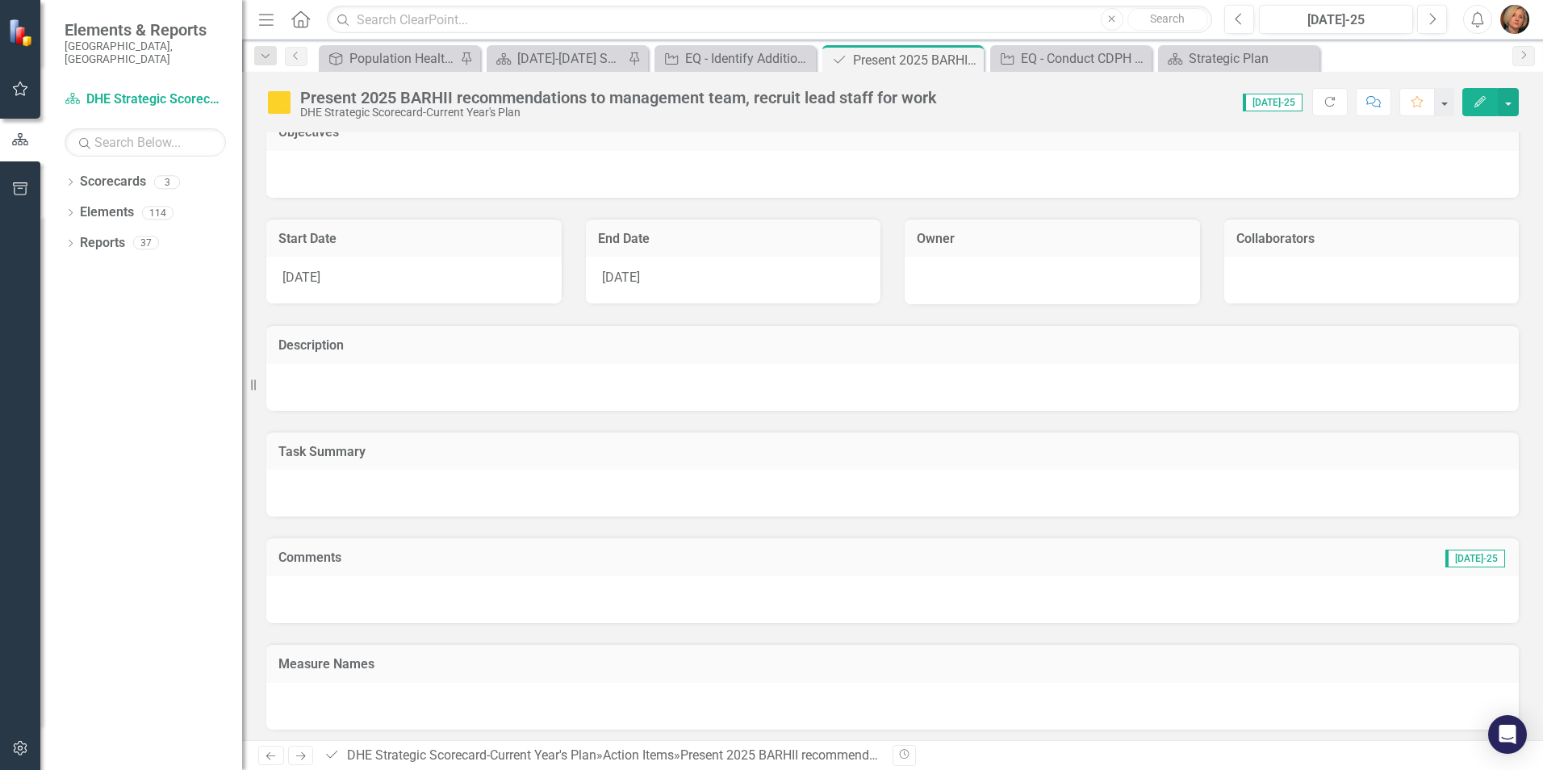
scroll to position [27, 0]
click at [453, 570] on div at bounding box center [892, 593] width 1252 height 47
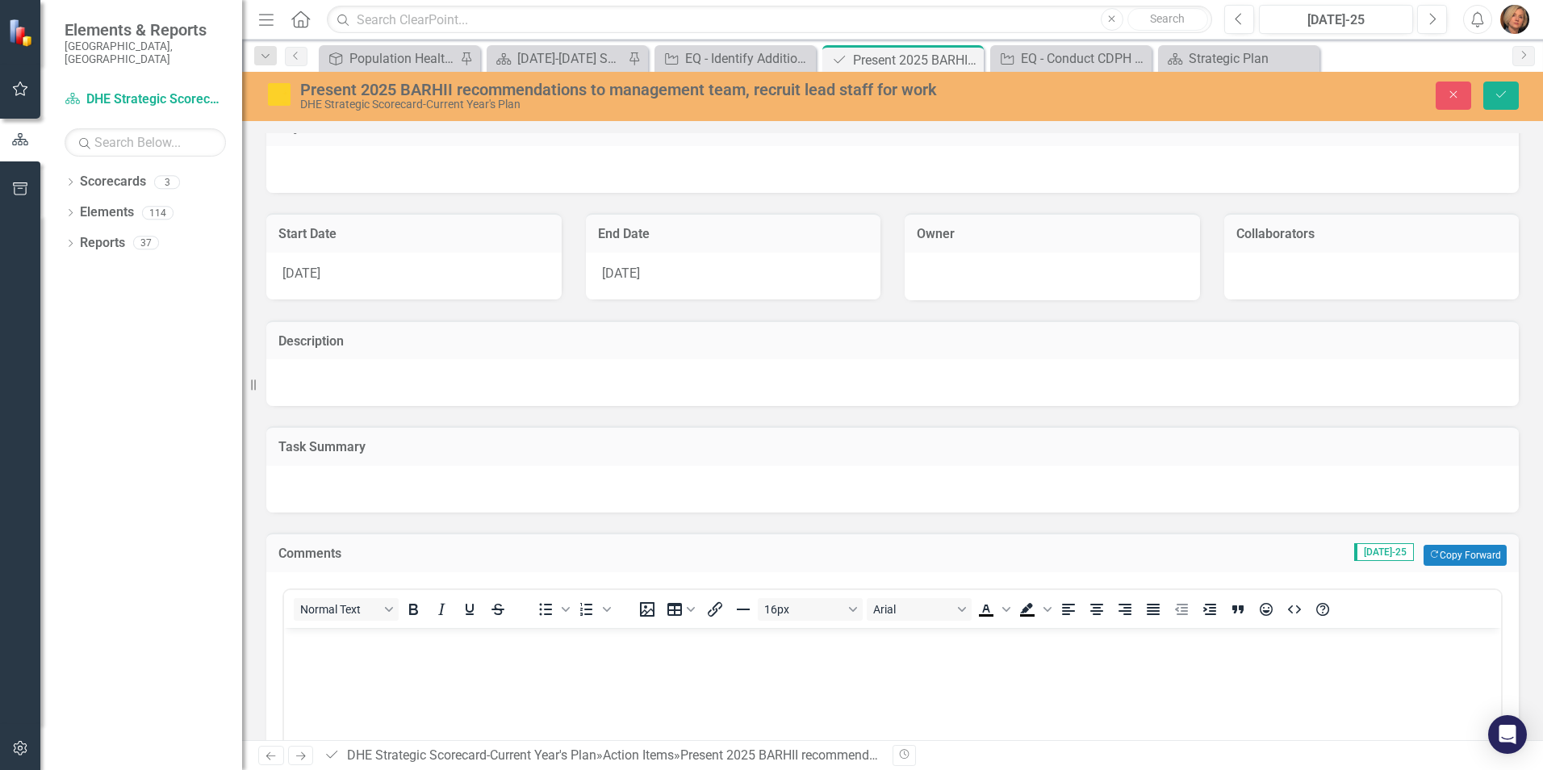
scroll to position [0, 0]
click at [1232, 553] on icon "Copy Forward" at bounding box center [1434, 554] width 10 height 9
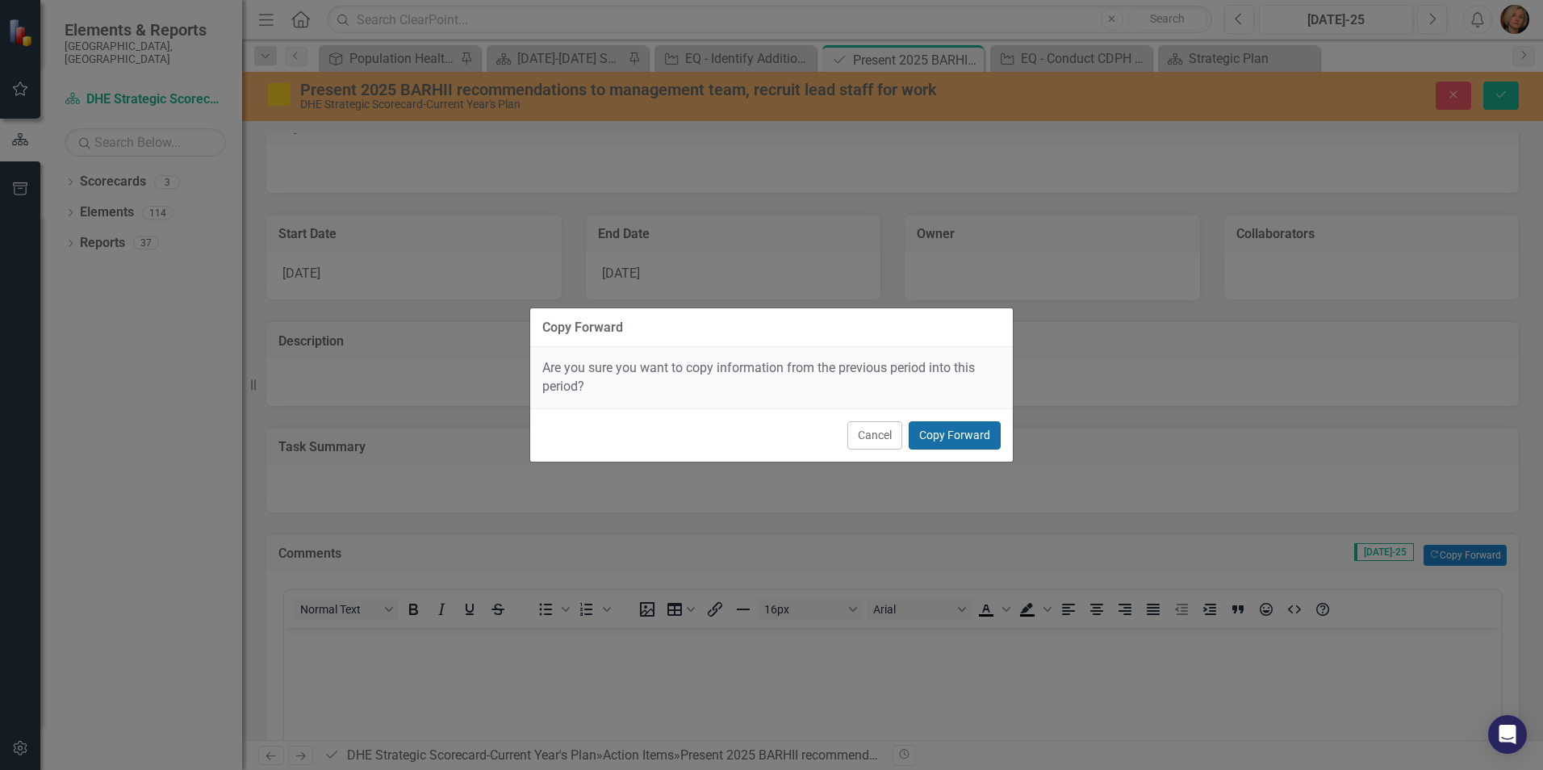
drag, startPoint x: 978, startPoint y: 425, endPoint x: 968, endPoint y: 427, distance: 9.8
click at [968, 427] on button "Copy Forward" at bounding box center [954, 435] width 92 height 28
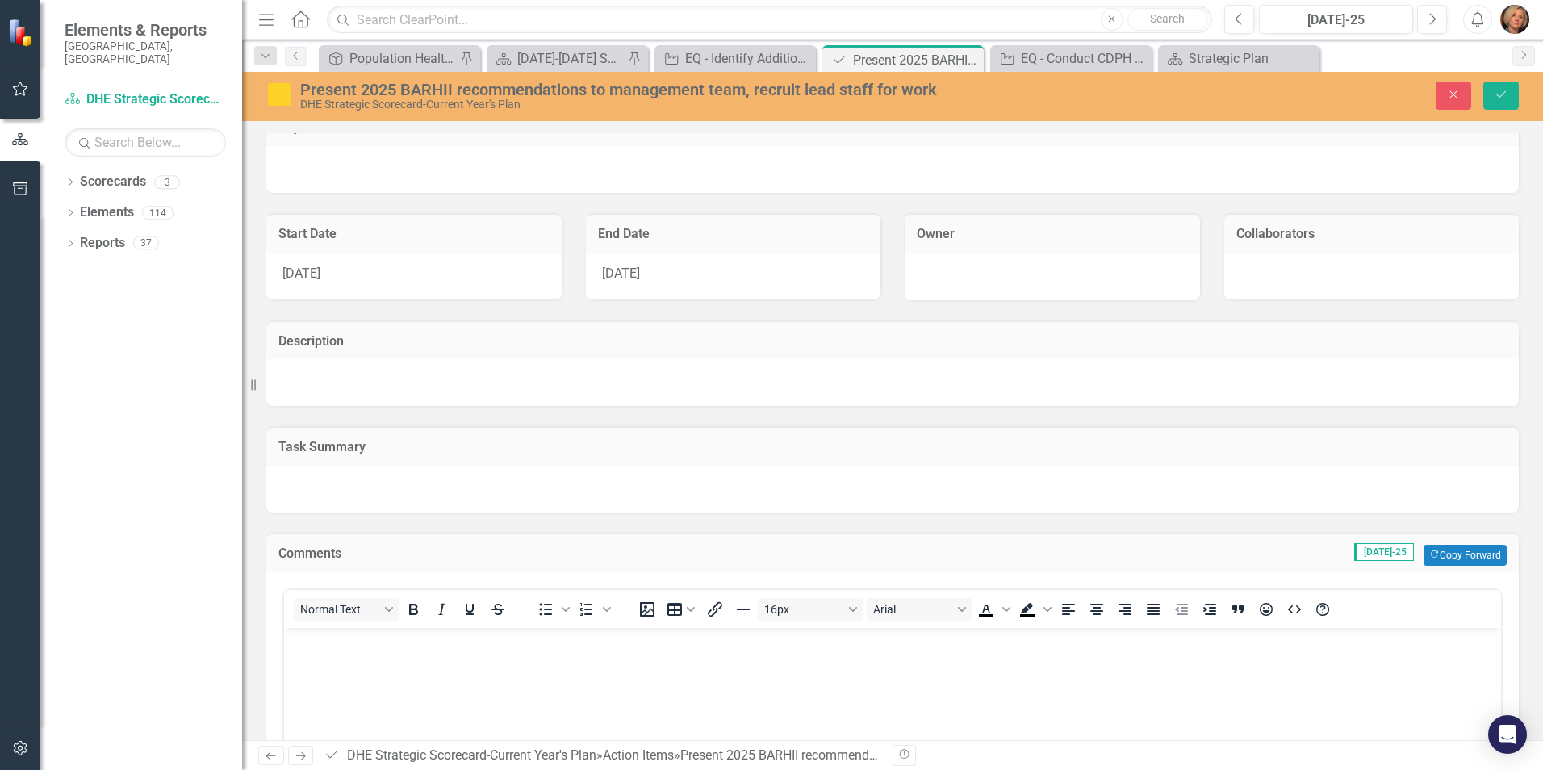
click at [341, 595] on p "Rich Text Area. Press ALT-0 for help." at bounding box center [892, 640] width 1209 height 19
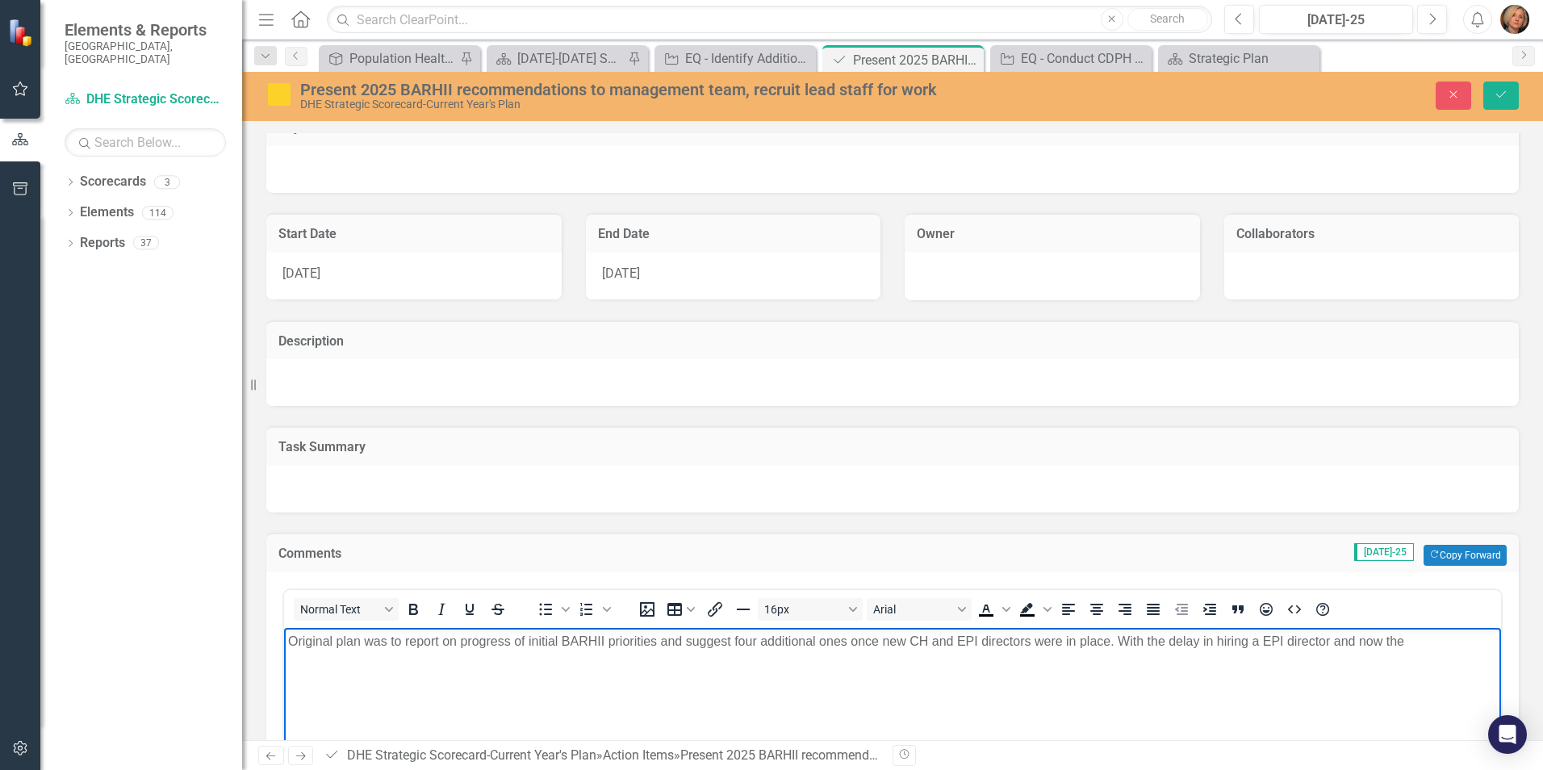
drag, startPoint x: 1258, startPoint y: 639, endPoint x: 1627, endPoint y: 1395, distance: 841.5
click at [1232, 595] on p "Original plan was to report on progress of initial BARHII priorities and sugges…" at bounding box center [892, 640] width 1209 height 19
drag, startPoint x: 1415, startPoint y: 638, endPoint x: 1481, endPoint y: 638, distance: 65.4
click at [1232, 595] on p "Original plan was to report on progress of initial BARHII priorities and sugges…" at bounding box center [892, 650] width 1209 height 39
click at [487, 595] on p "Original plan was to report on progress of initial BARHII priorities and sugges…" at bounding box center [892, 650] width 1209 height 39
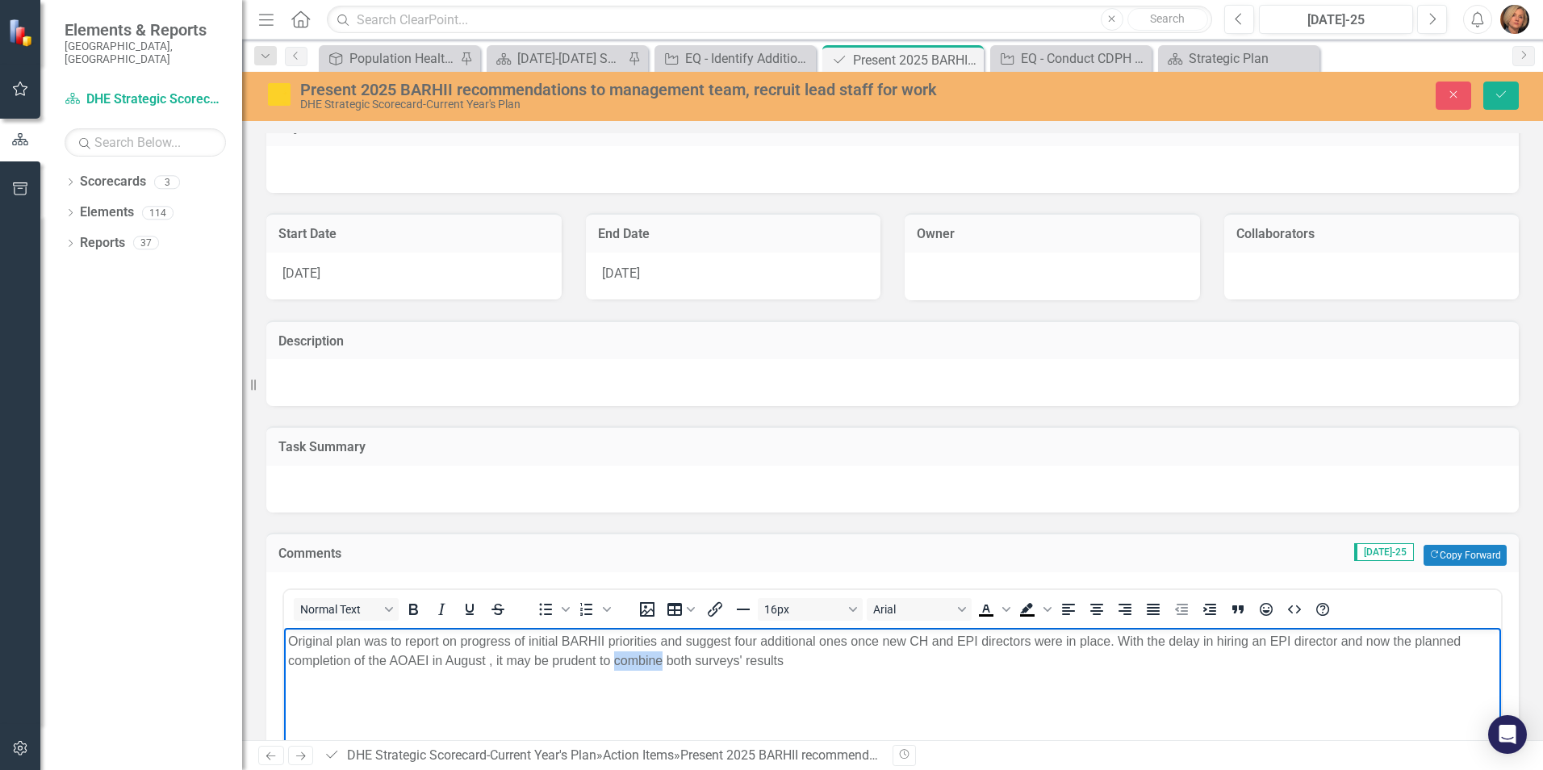
drag, startPoint x: 661, startPoint y: 661, endPoint x: 603, endPoint y: 654, distance: 58.4
click at [603, 595] on p "Original plan was to report on progress of initial BARHII priorities and sugges…" at bounding box center [892, 650] width 1209 height 39
click at [765, 595] on p "Original plan was to report on progress of initial BARHII priorities and sugges…" at bounding box center [892, 650] width 1209 height 39
drag, startPoint x: 783, startPoint y: 653, endPoint x: 775, endPoint y: 656, distance: 9.4
click at [780, 595] on p "Original plan was to report on progress of initial BARHII priorities and sugges…" at bounding box center [892, 650] width 1209 height 39
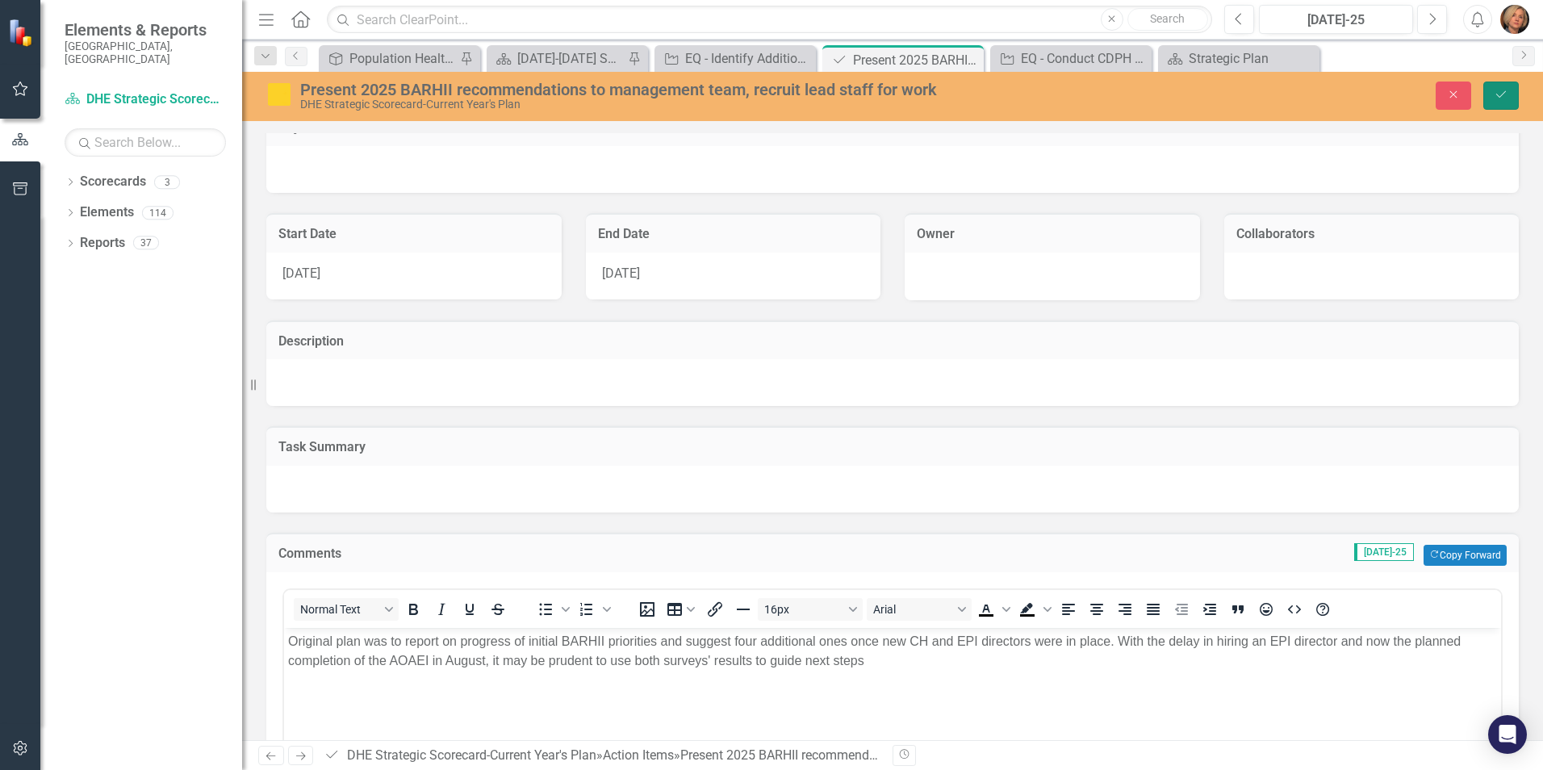
drag, startPoint x: 1506, startPoint y: 92, endPoint x: 1504, endPoint y: 136, distance: 44.4
click at [1232, 91] on icon "Save" at bounding box center [1500, 94] width 15 height 11
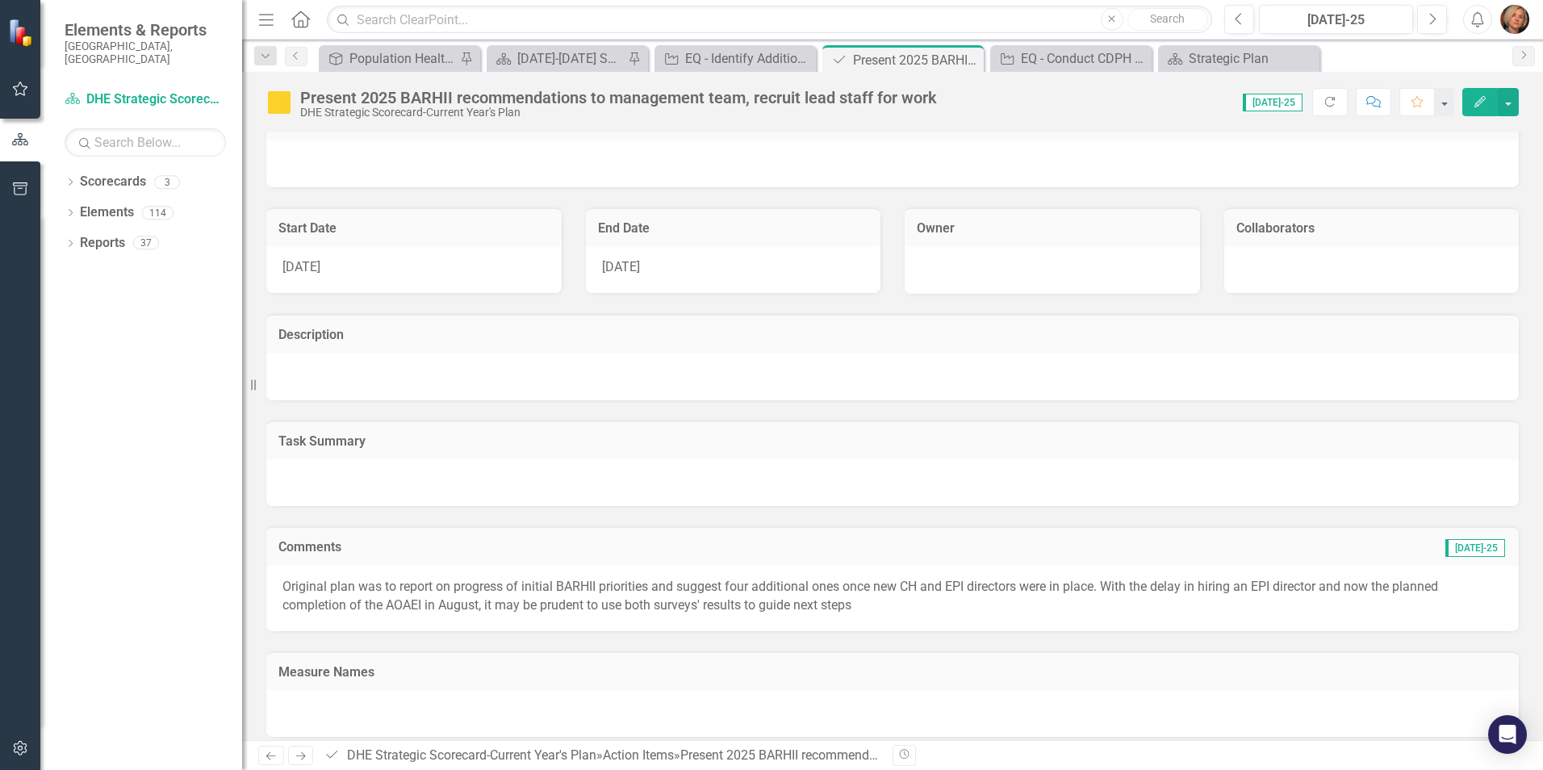
scroll to position [44, 0]
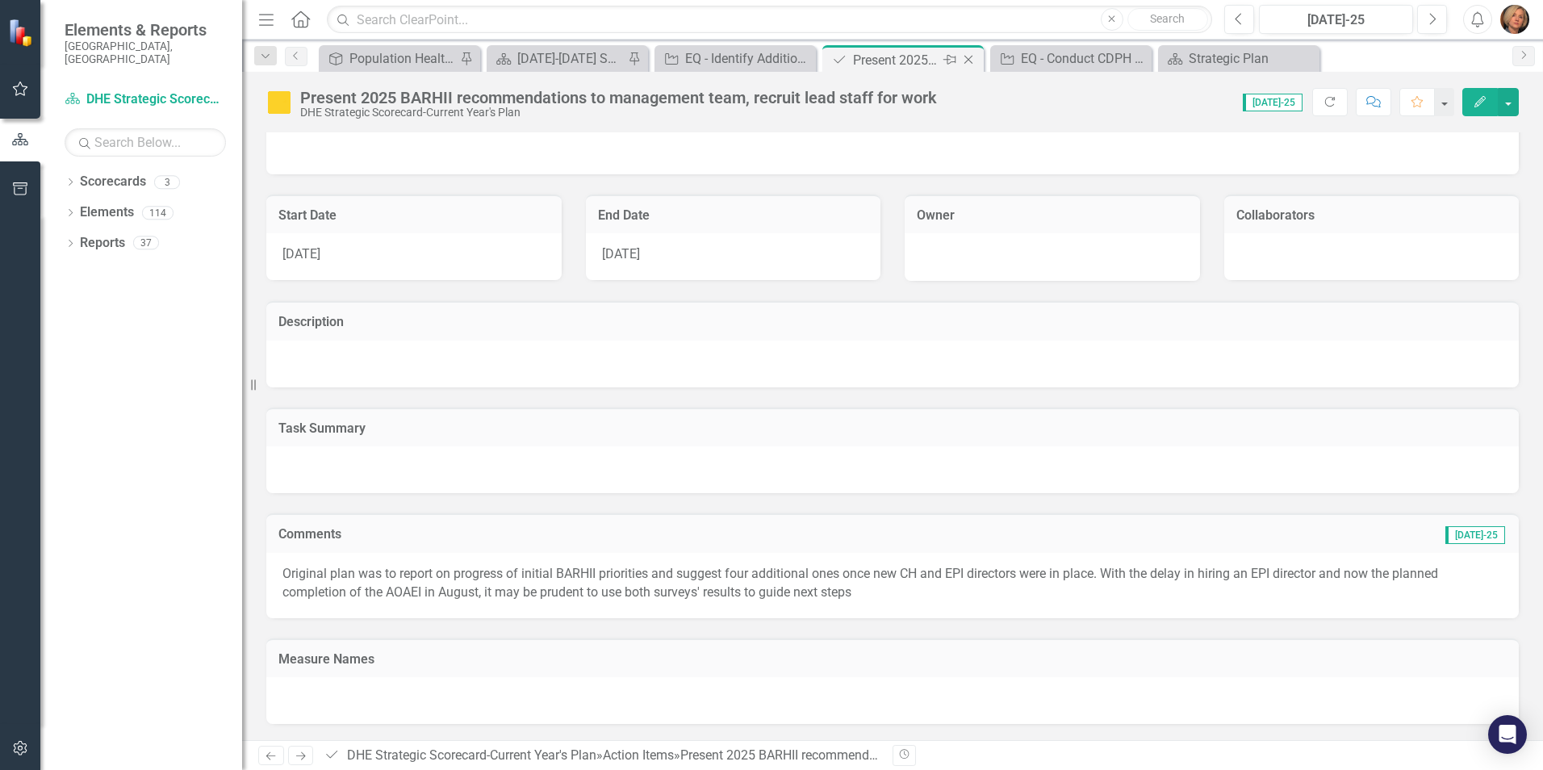
click at [963, 59] on icon "Close" at bounding box center [968, 59] width 16 height 13
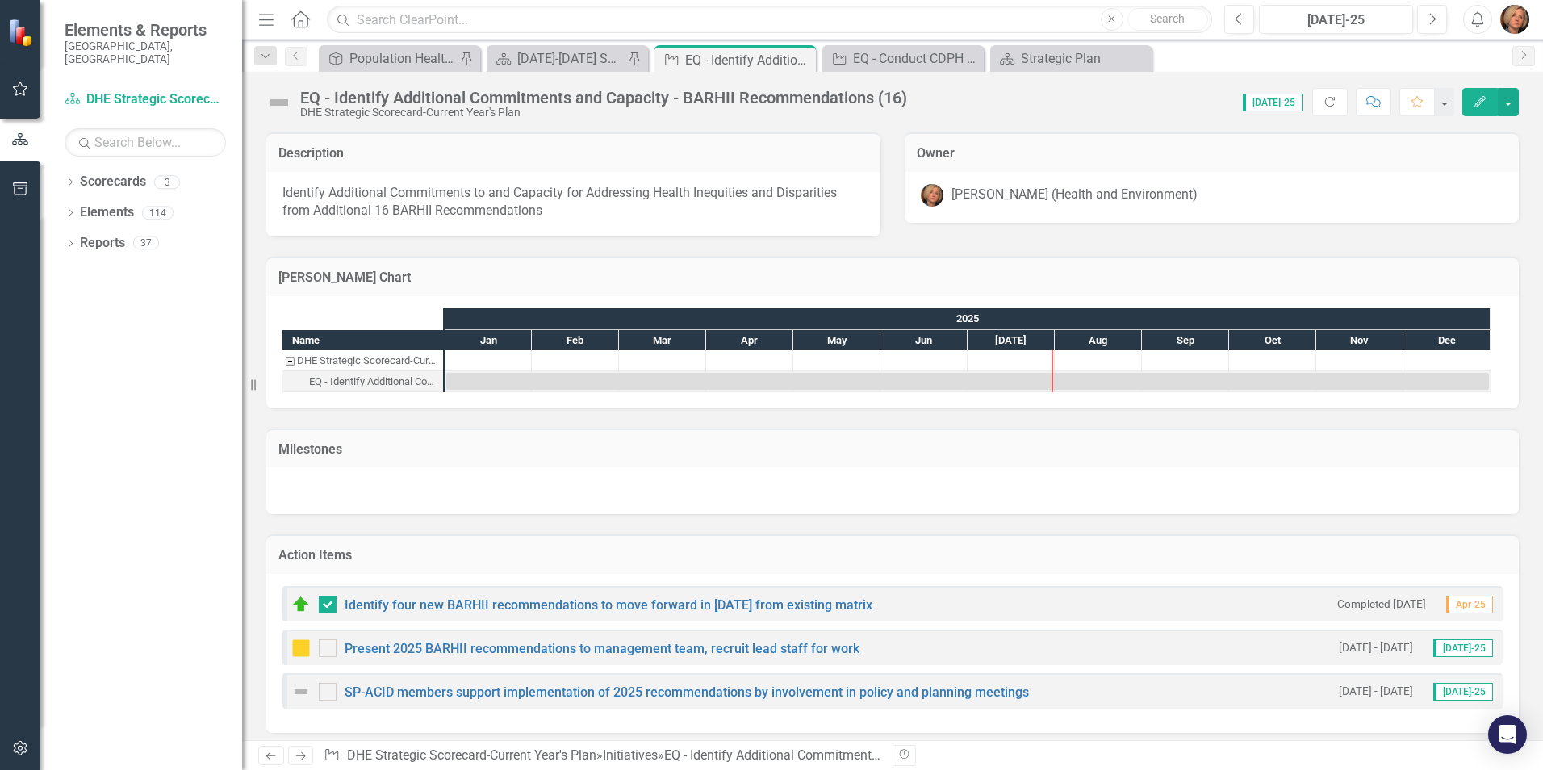
click at [300, 595] on img at bounding box center [300, 691] width 19 height 19
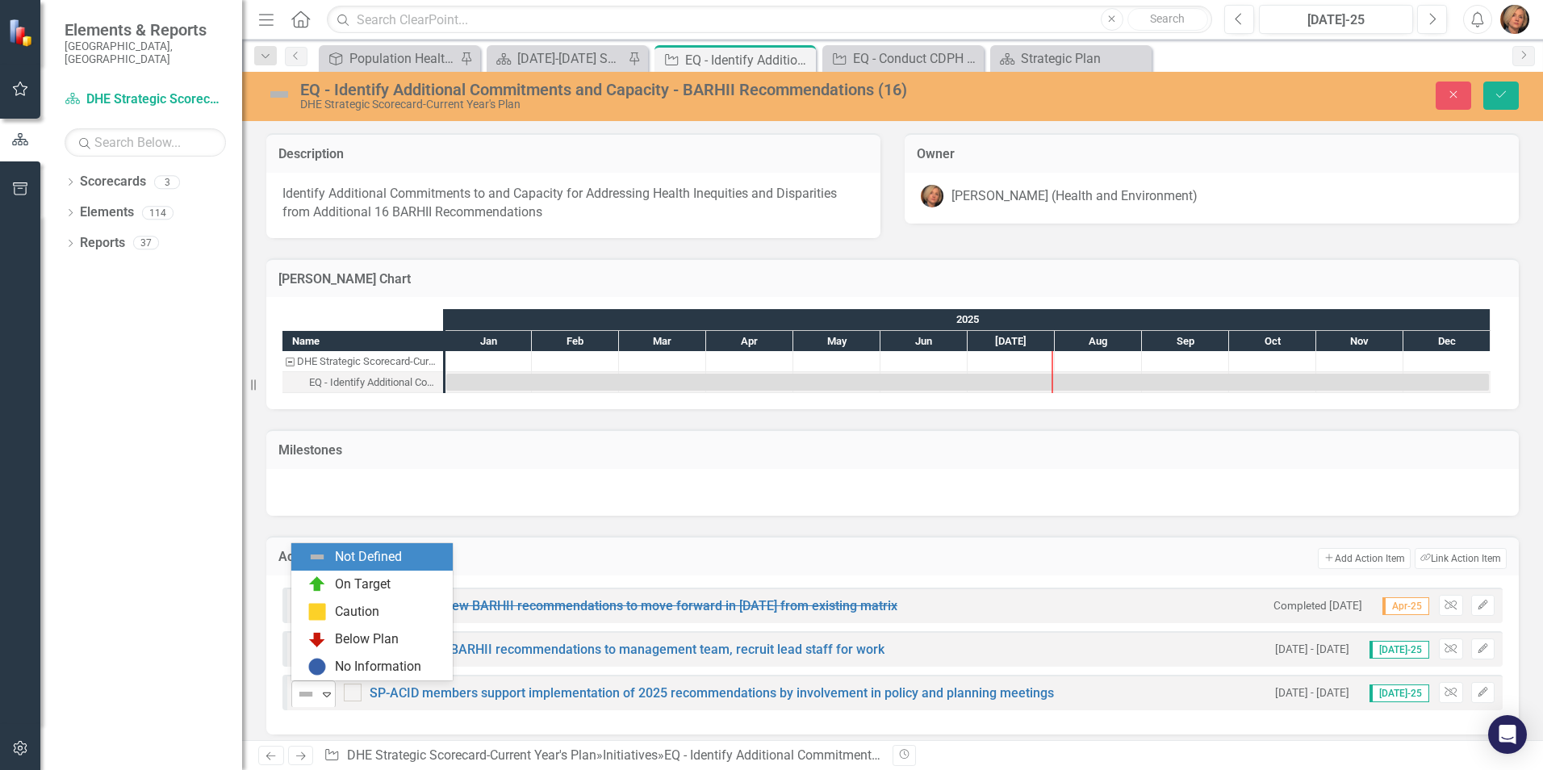
click at [320, 595] on icon "Expand" at bounding box center [327, 693] width 16 height 13
click at [386, 595] on div "No Information" at bounding box center [378, 667] width 86 height 19
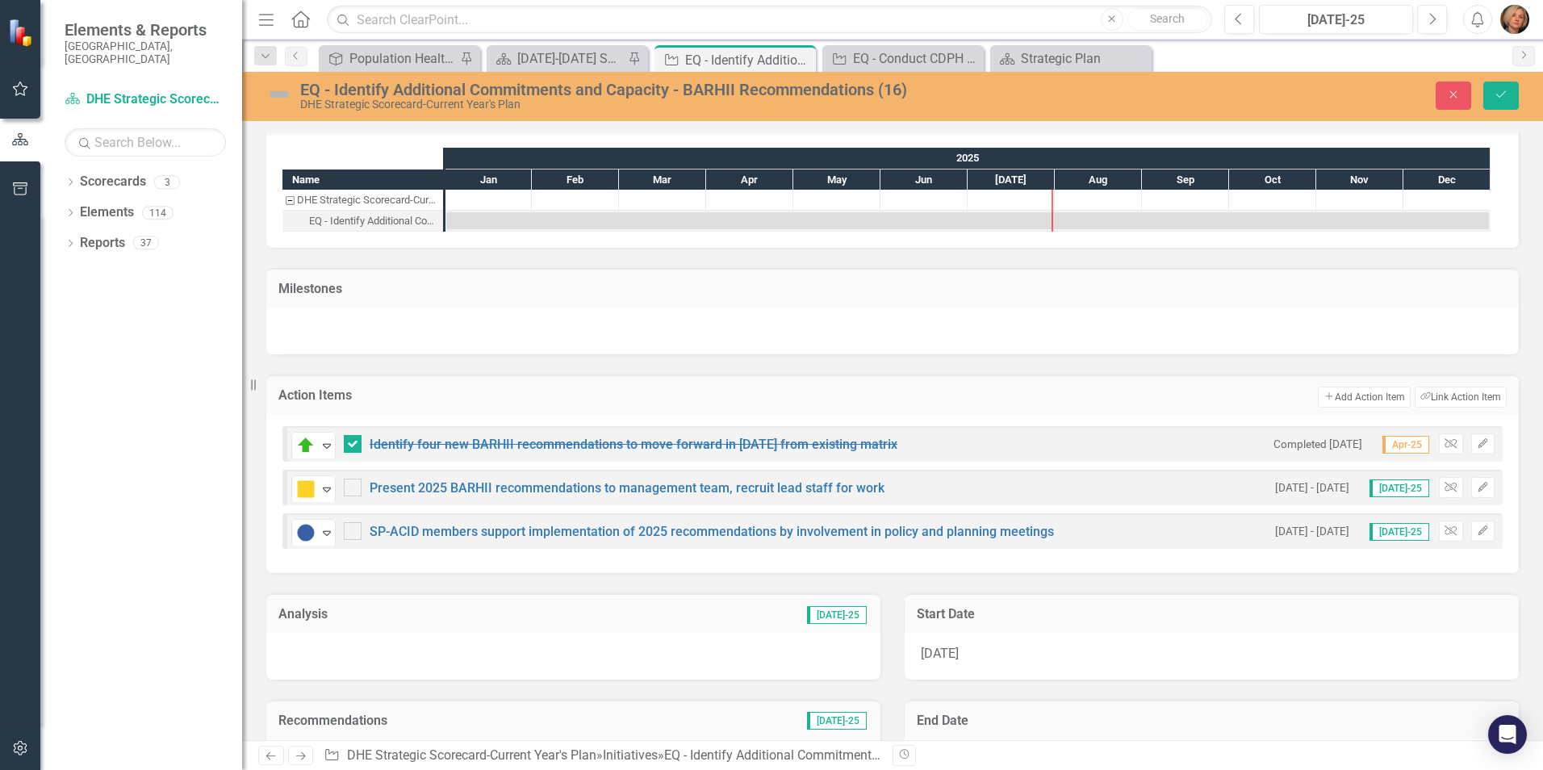
scroll to position [323, 0]
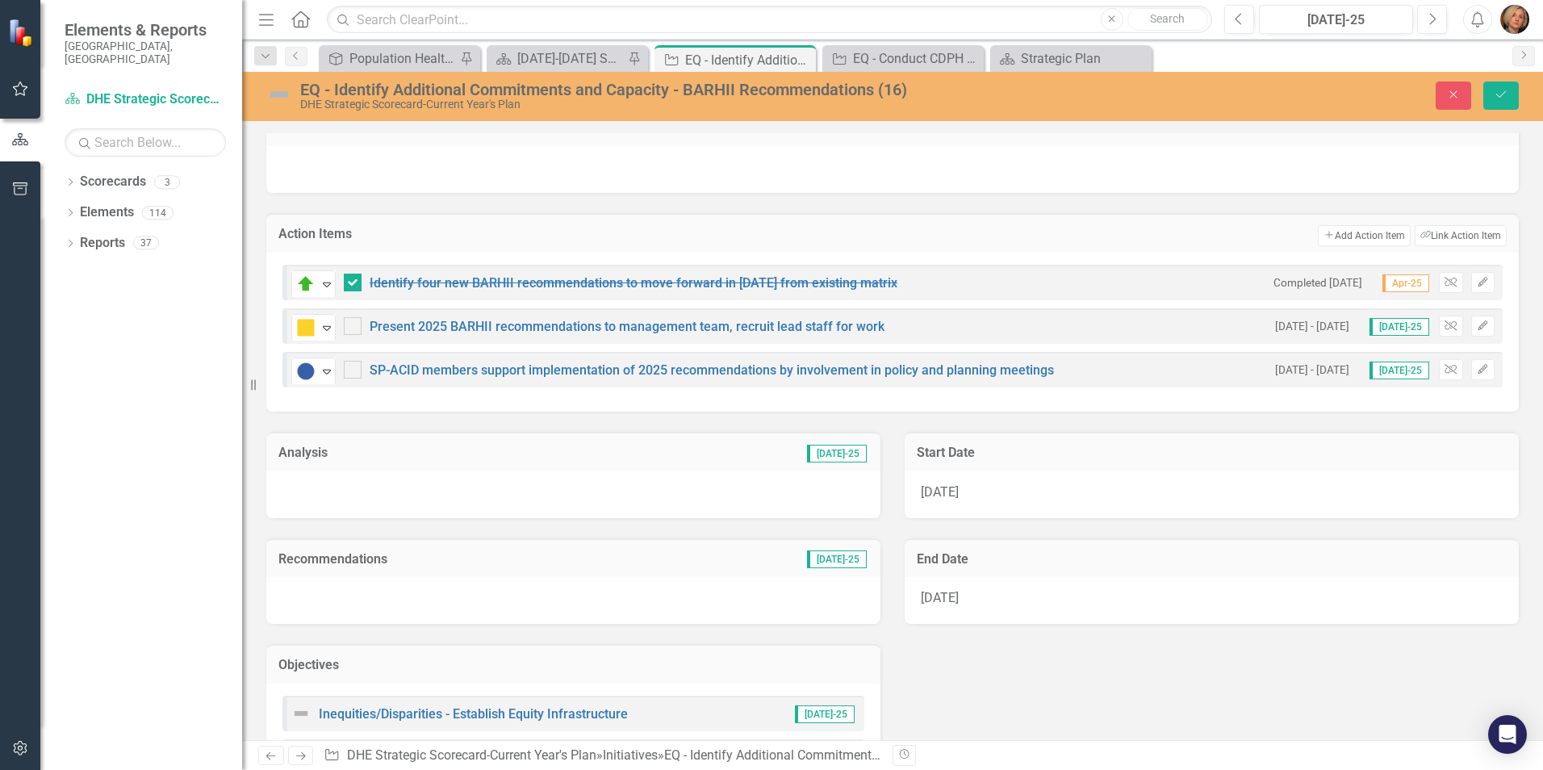
click at [272, 98] on img at bounding box center [279, 94] width 26 height 26
click at [273, 97] on img at bounding box center [279, 94] width 26 height 26
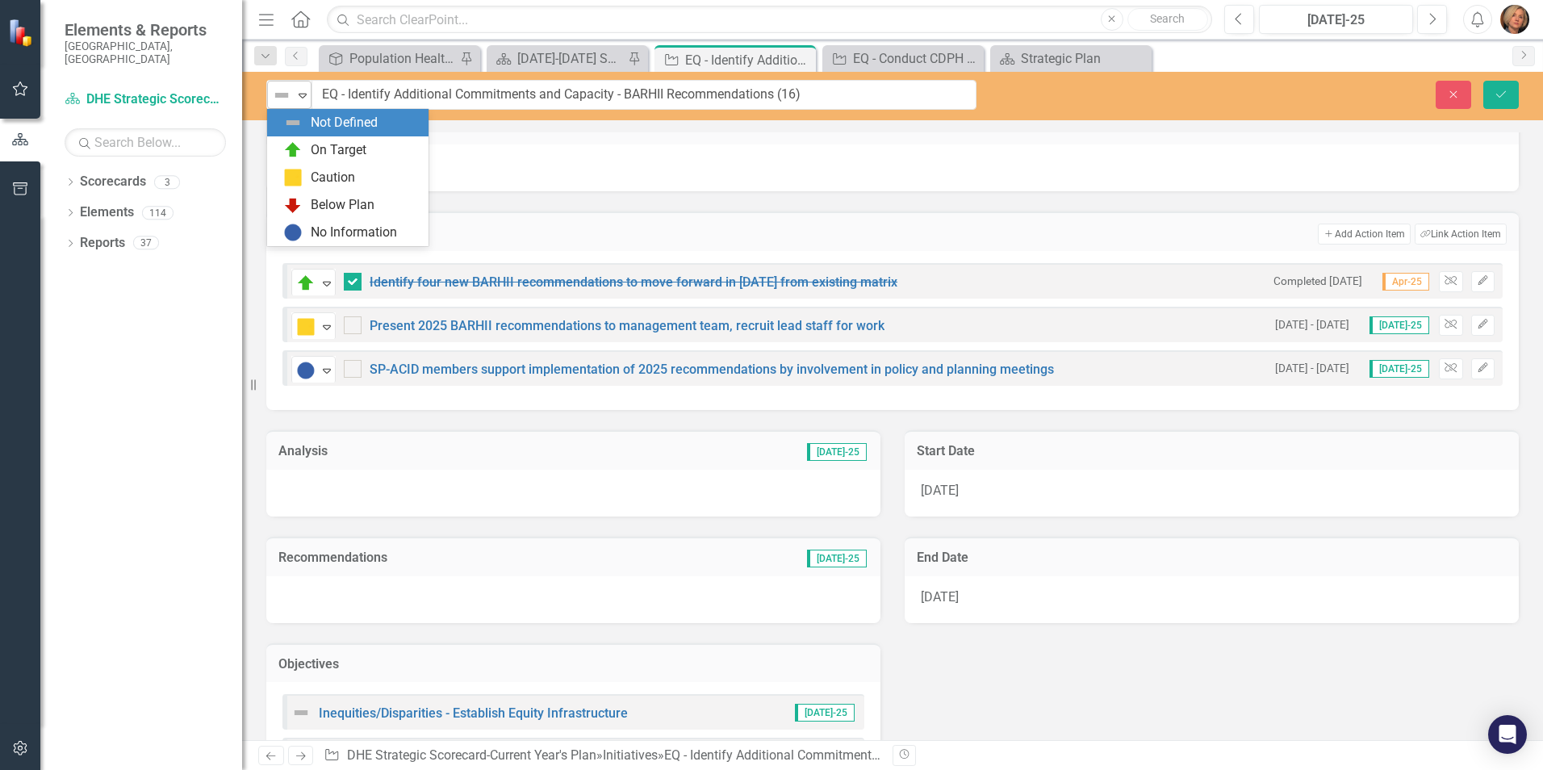
drag, startPoint x: 282, startPoint y: 89, endPoint x: 292, endPoint y: 95, distance: 11.6
click at [283, 89] on img at bounding box center [281, 95] width 19 height 19
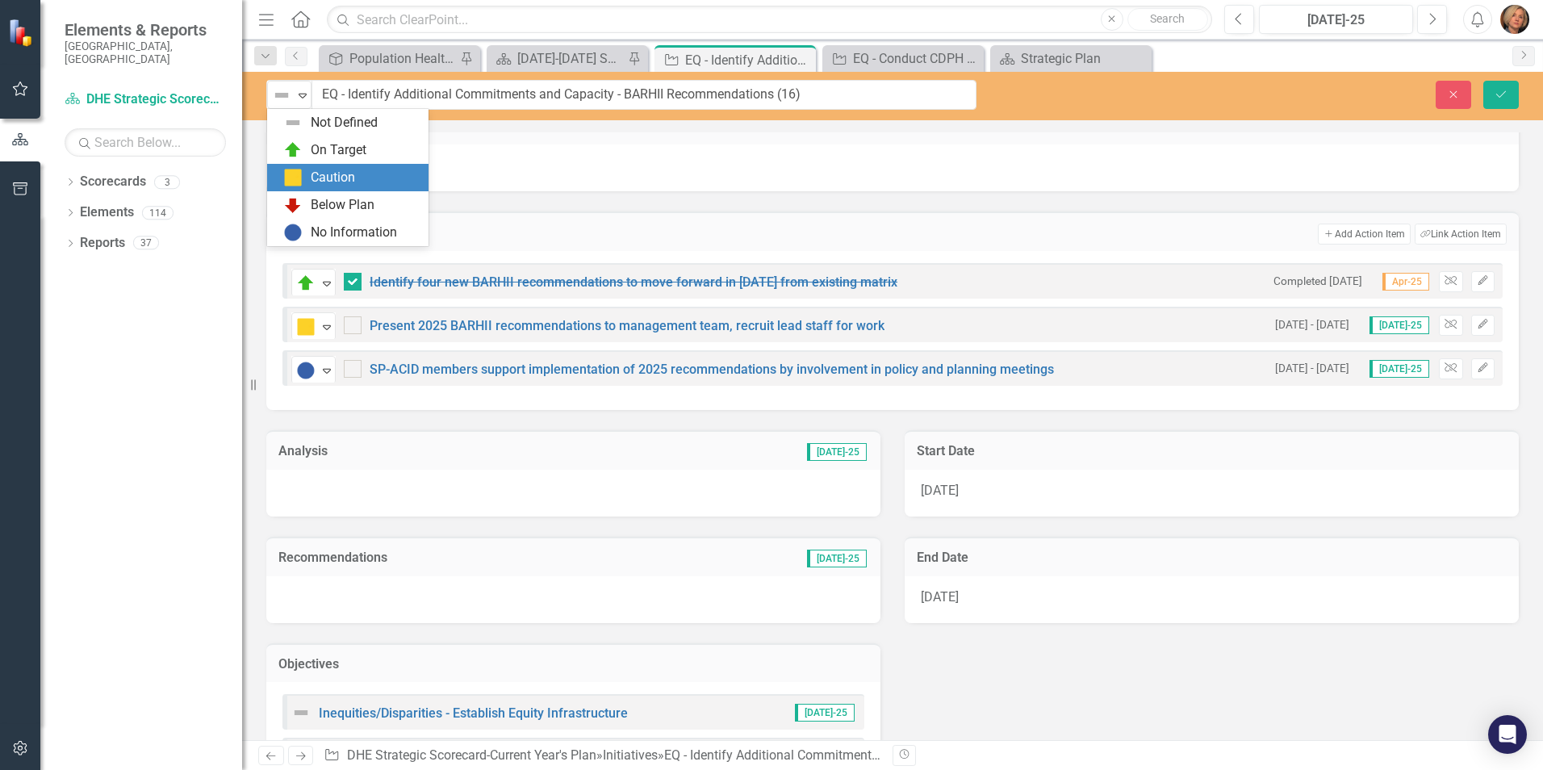
click at [321, 179] on div "Caution" at bounding box center [333, 178] width 44 height 19
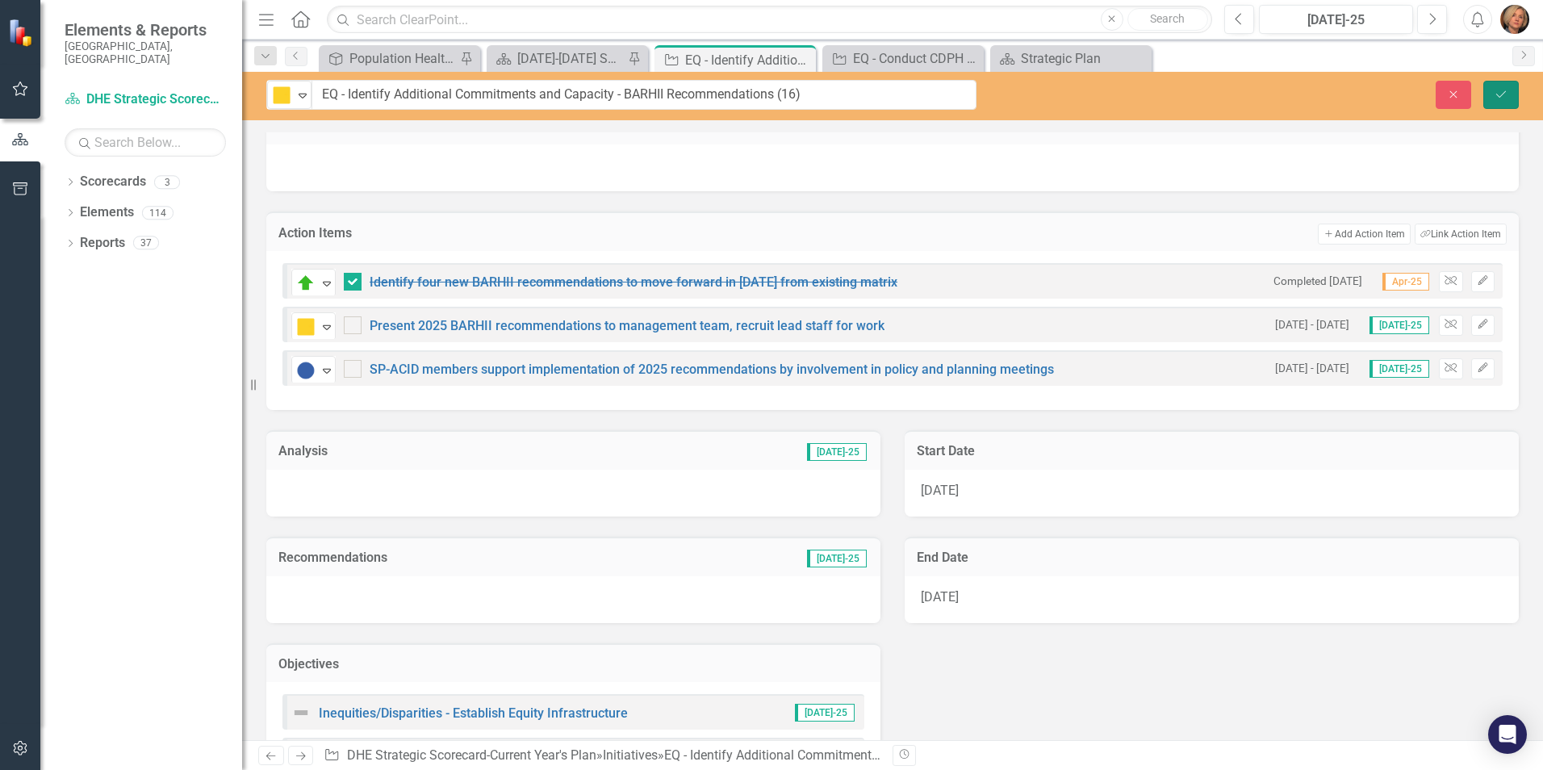
click at [1232, 92] on icon "Save" at bounding box center [1500, 94] width 15 height 11
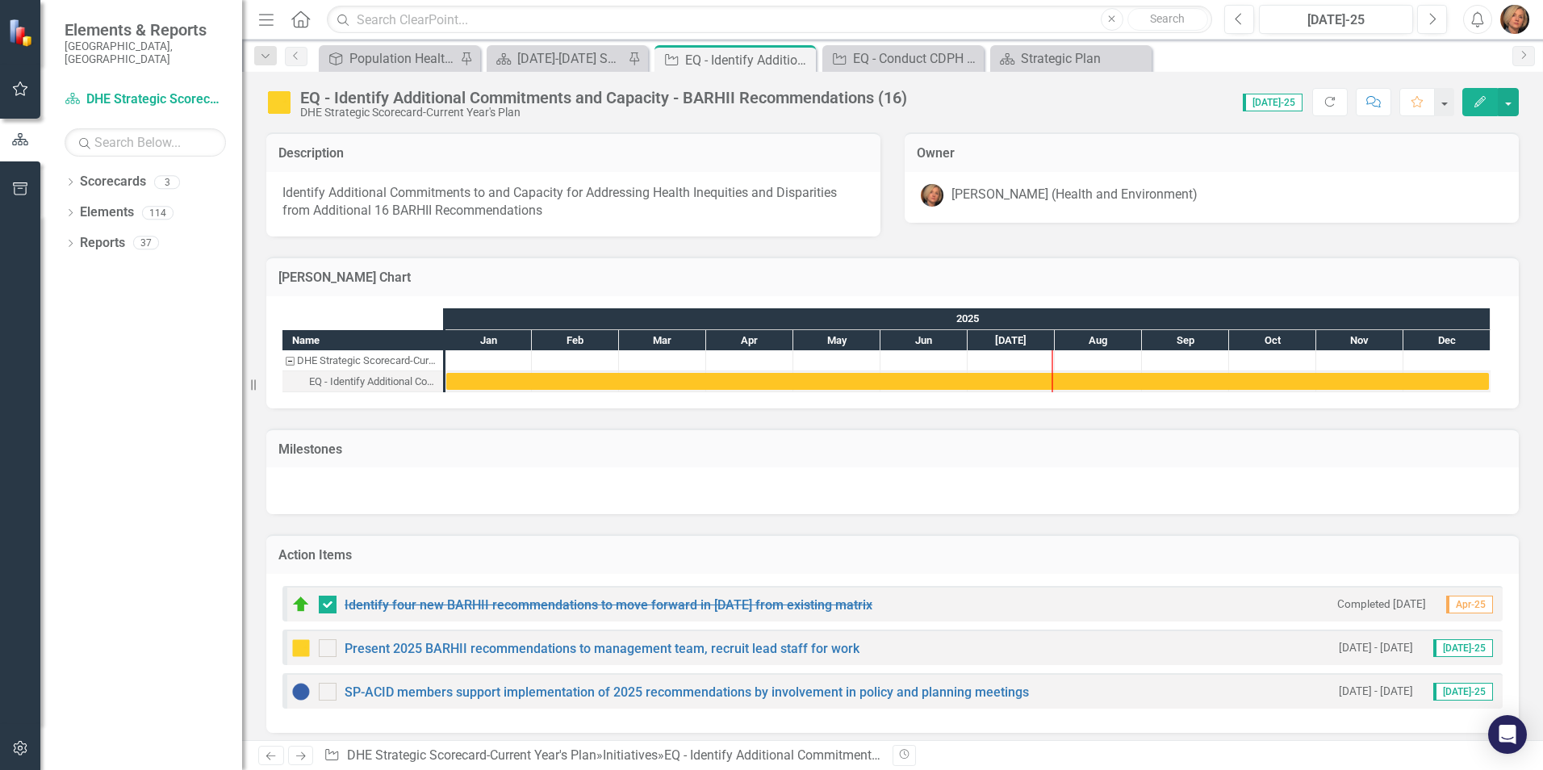
checkbox input "true"
drag, startPoint x: 802, startPoint y: 61, endPoint x: 720, endPoint y: 39, distance: 85.1
click at [0, 0] on icon "Close" at bounding box center [0, 0] width 0 height 0
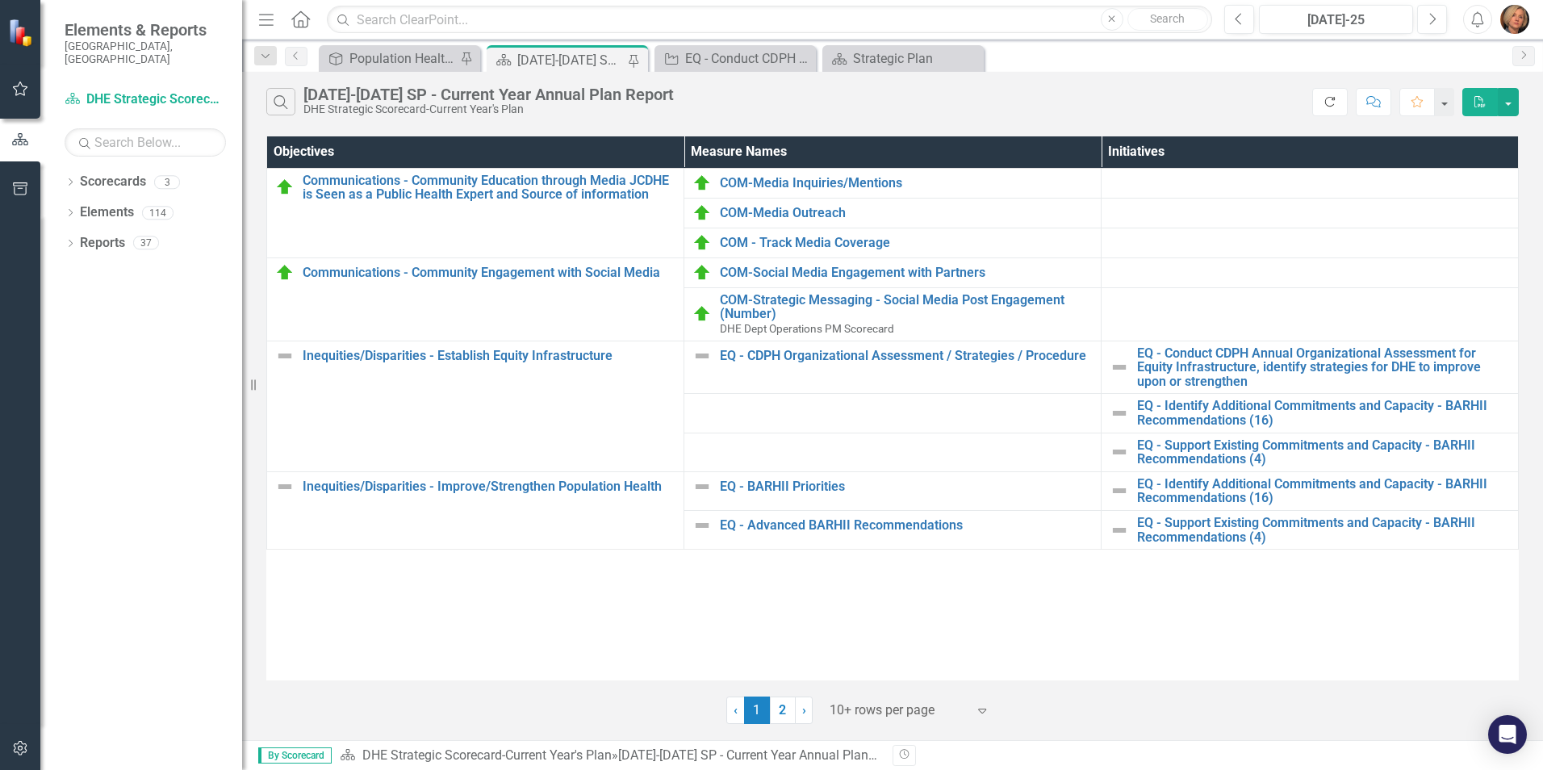
click at [1232, 96] on icon "Refresh" at bounding box center [1329, 101] width 15 height 11
click at [382, 61] on div "Population Health - Health Equity" at bounding box center [402, 58] width 106 height 20
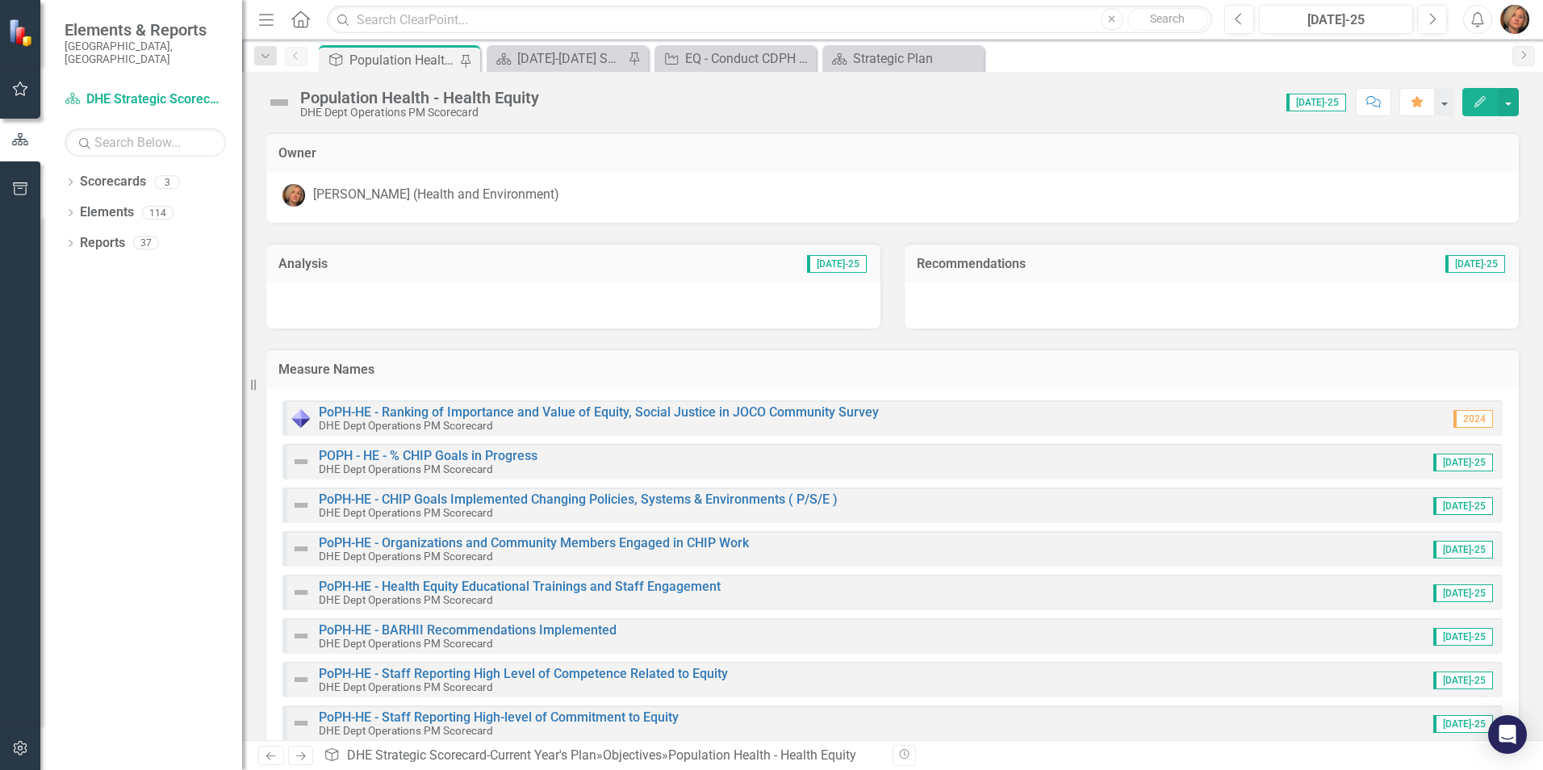
click at [542, 41] on div "Dropdown Search Objective Population Health - Health Equity Pin Scorecard 2023-…" at bounding box center [892, 56] width 1301 height 32
click at [557, 57] on div "[DATE]-[DATE] SP - Current Year Annual Plan Report" at bounding box center [570, 58] width 106 height 20
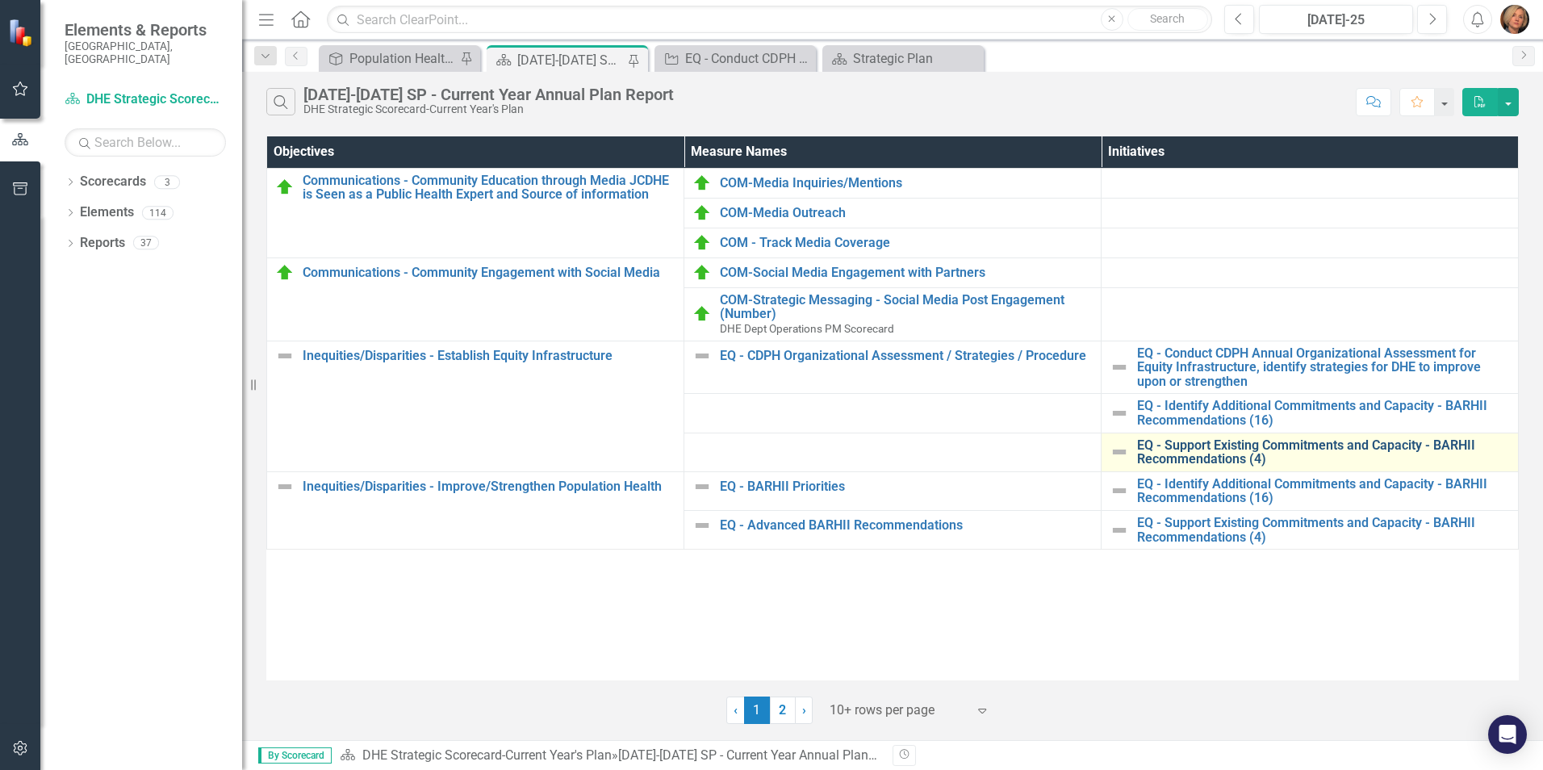
click at [1202, 448] on link "EQ - Support Existing Commitments and Capacity - BARHII Recommendations (4)" at bounding box center [1323, 452] width 373 height 28
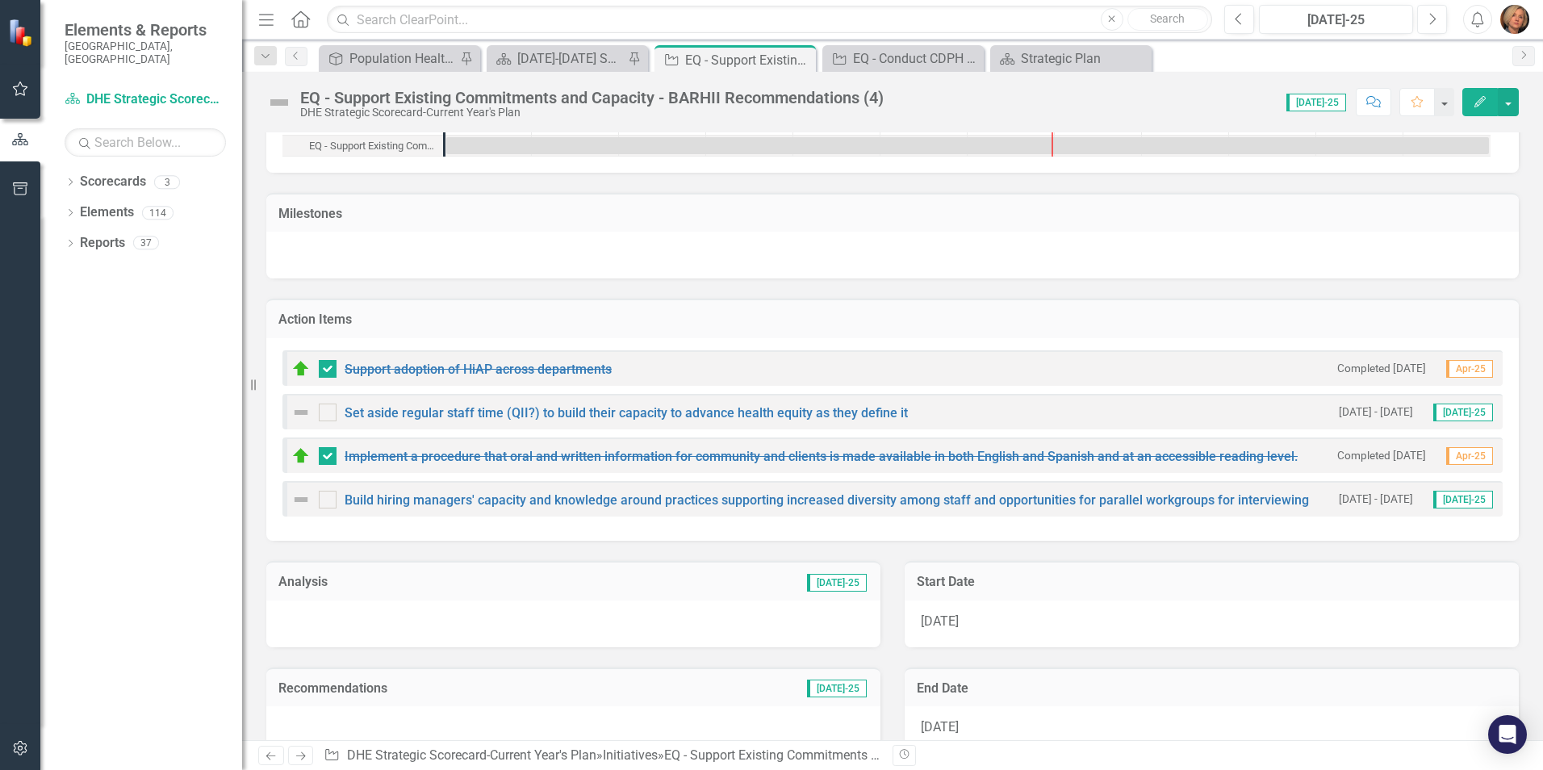
scroll to position [242, 0]
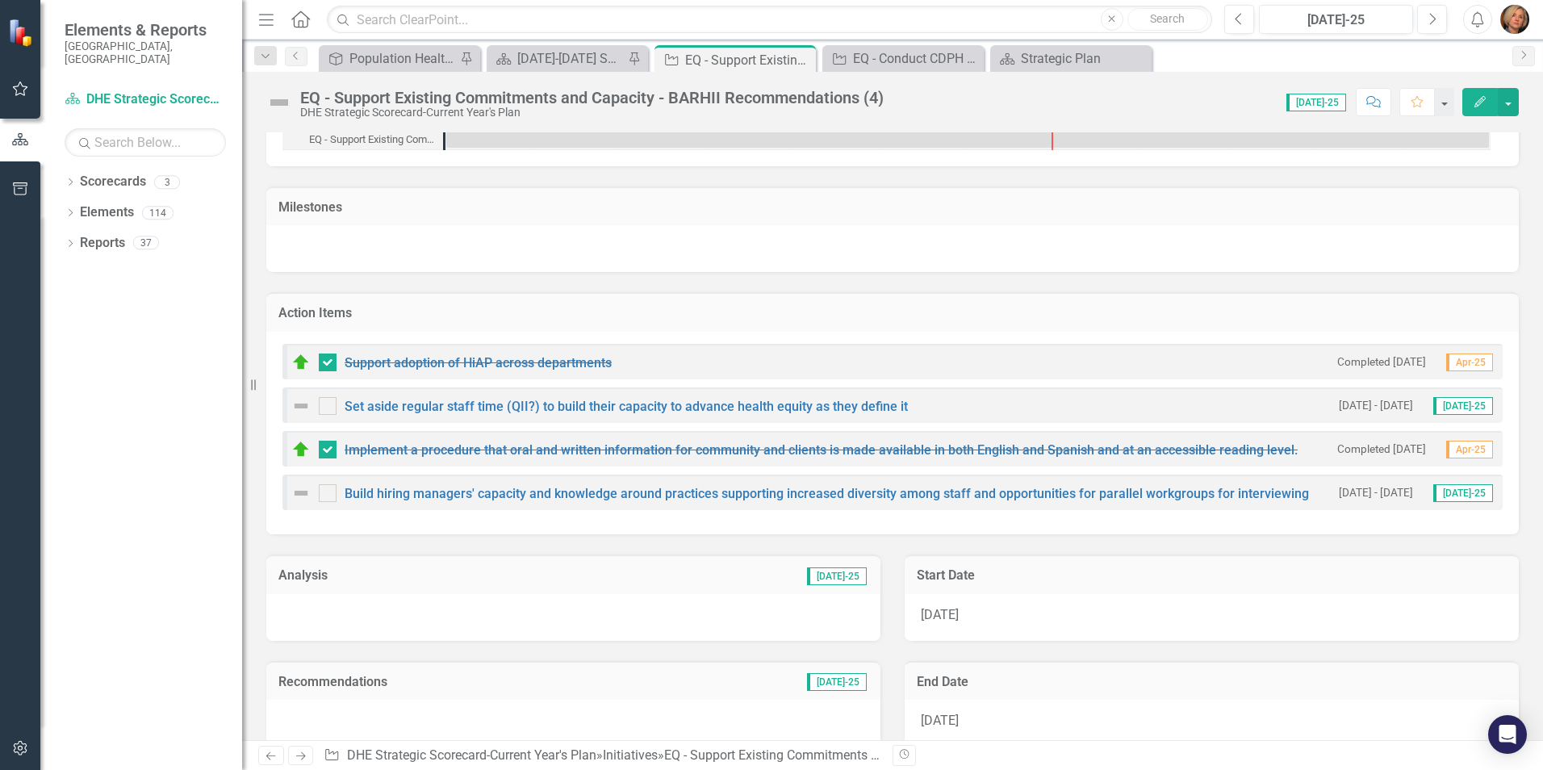
click at [282, 101] on img at bounding box center [279, 103] width 26 height 26
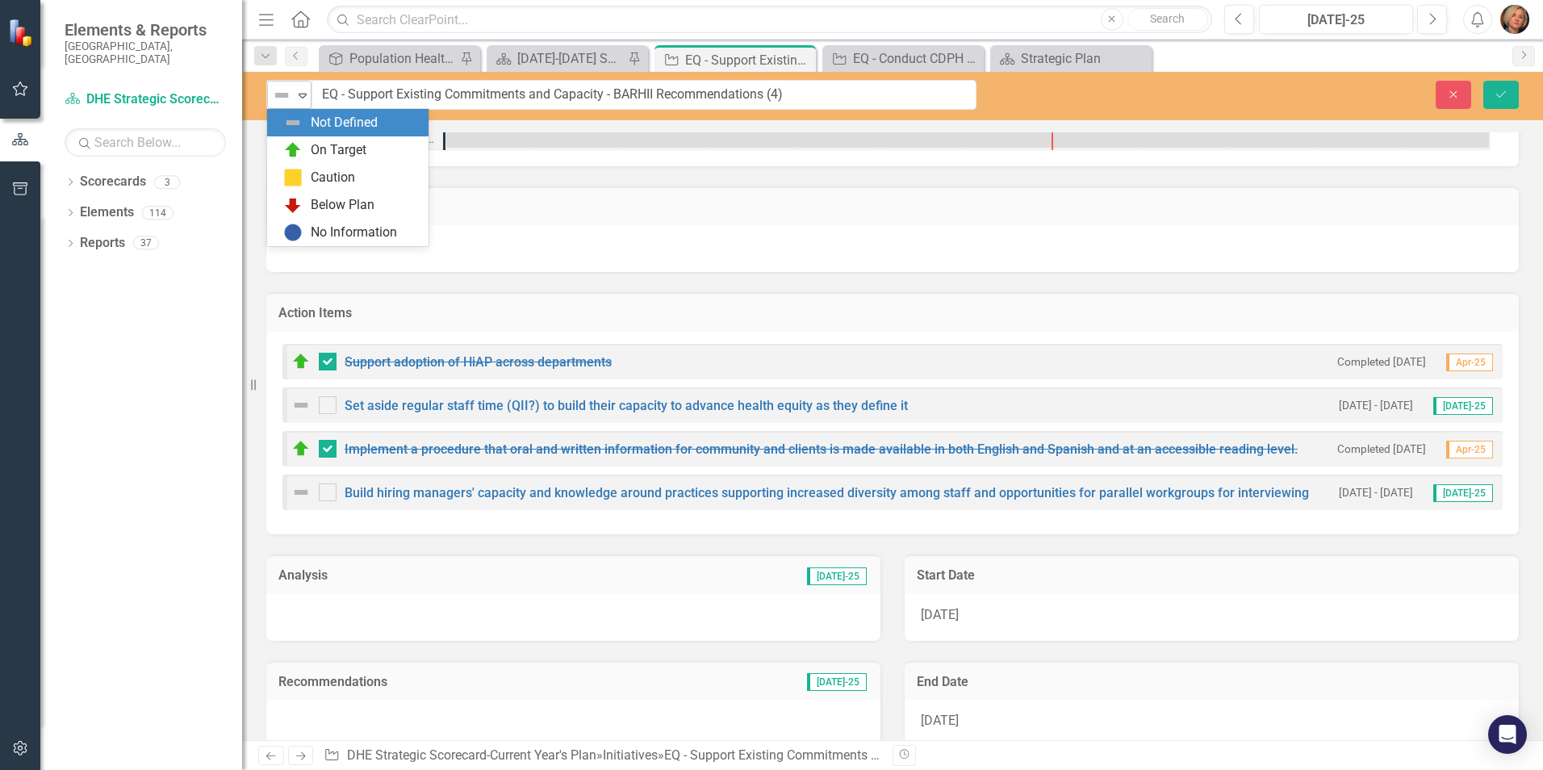
click at [303, 99] on icon "Expand" at bounding box center [302, 95] width 16 height 13
click at [311, 154] on div "On Target" at bounding box center [339, 150] width 56 height 19
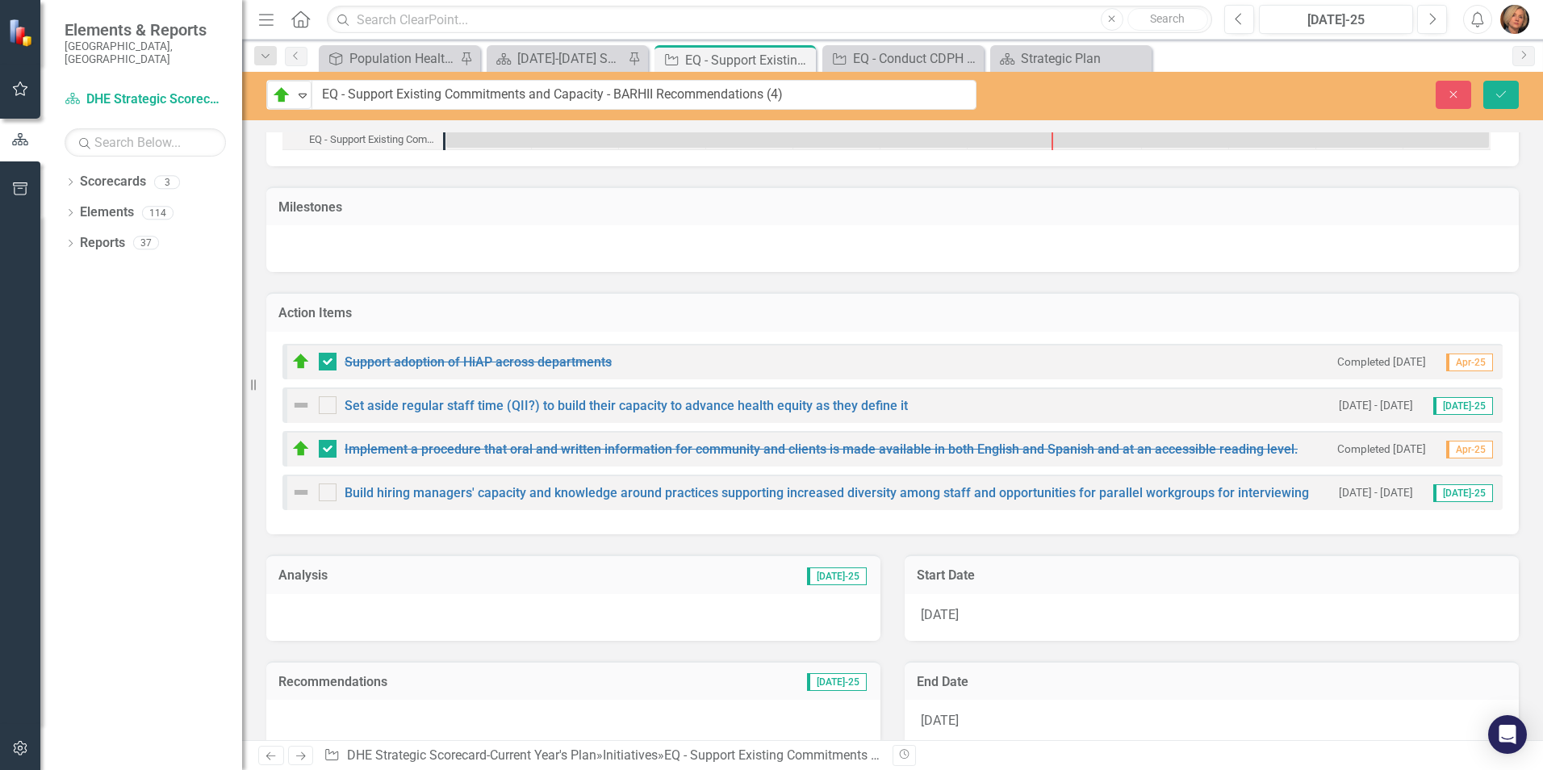
click at [303, 405] on img at bounding box center [300, 404] width 19 height 19
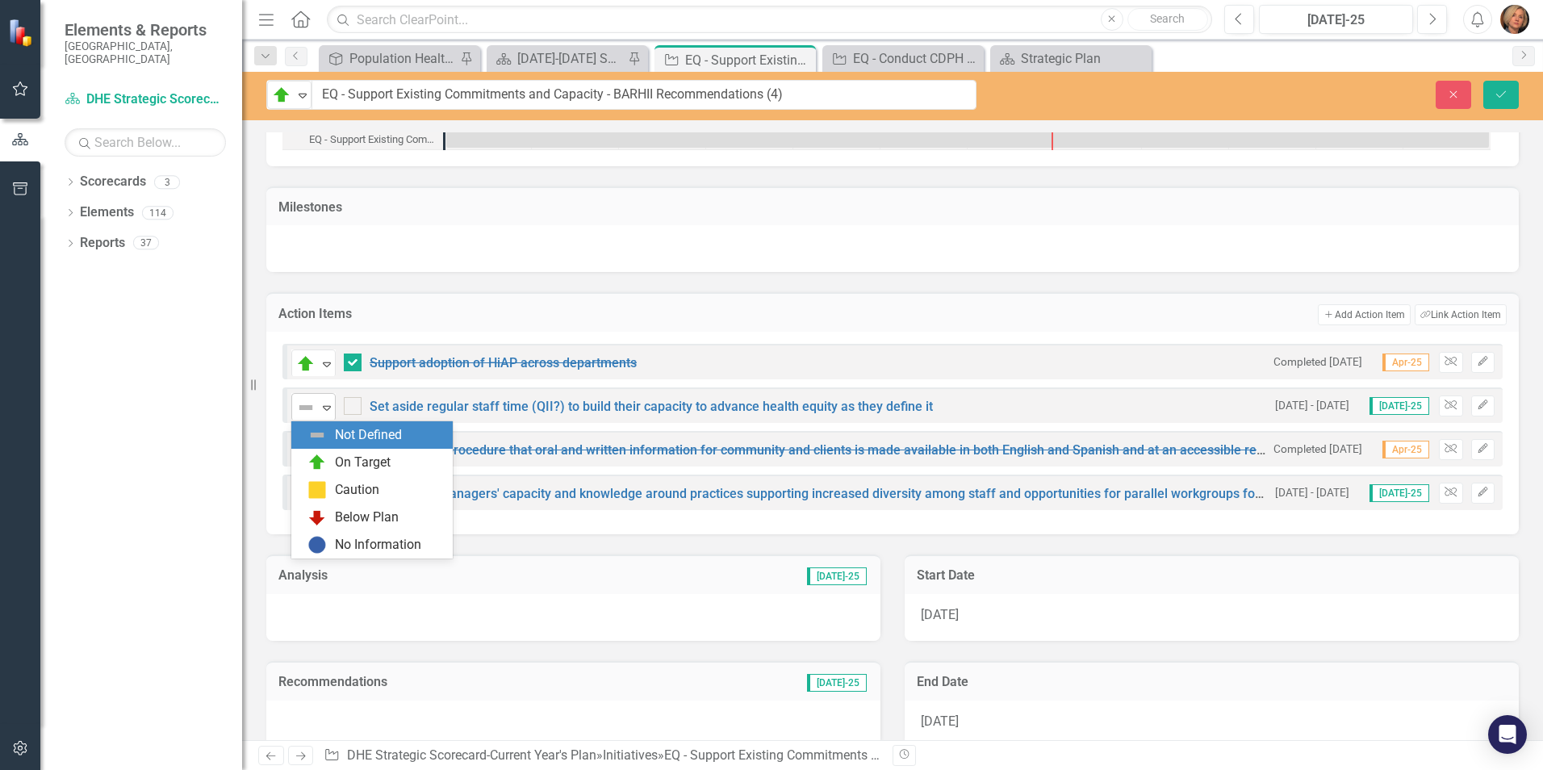
click at [305, 407] on img at bounding box center [305, 407] width 19 height 19
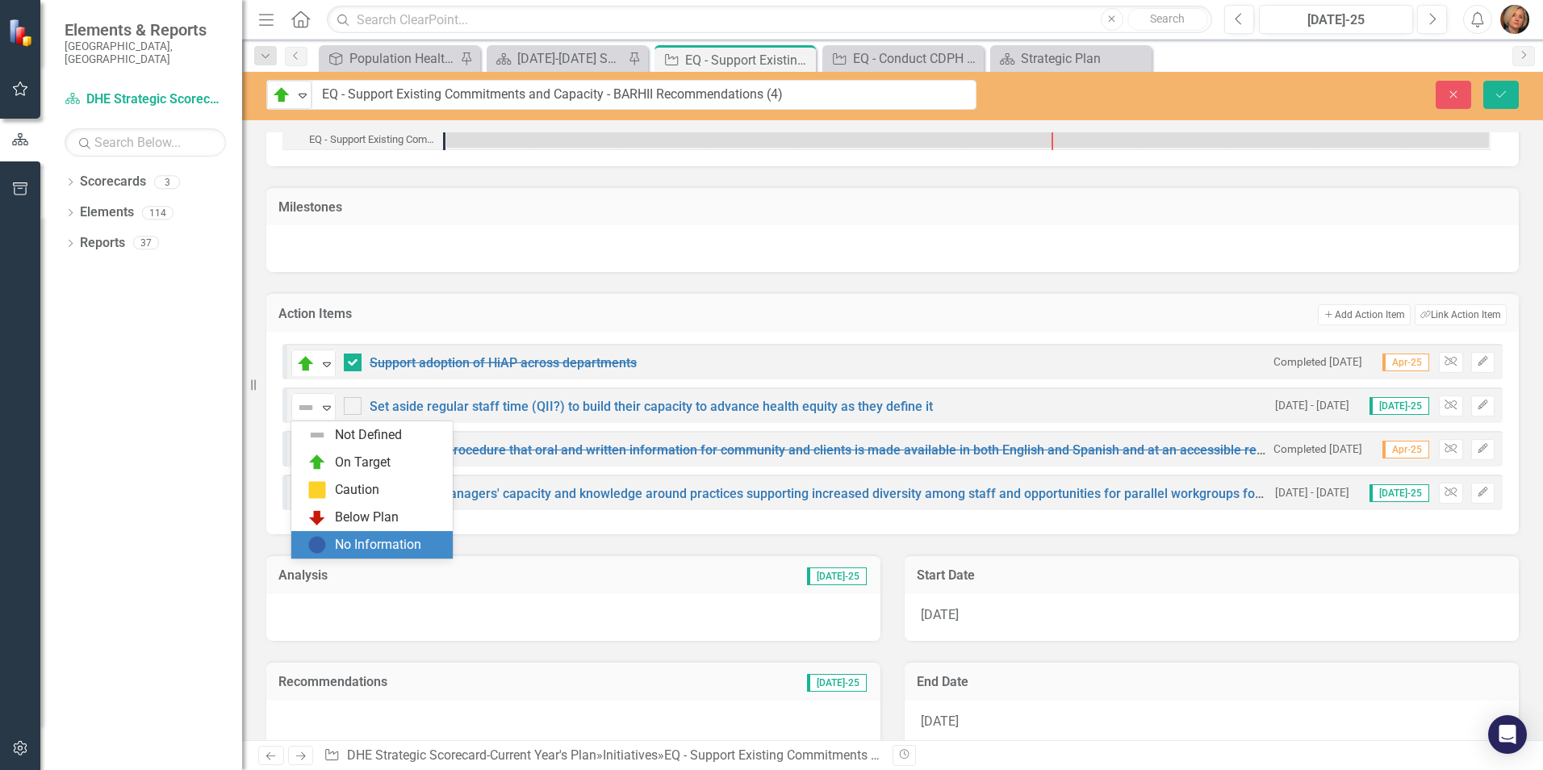
drag, startPoint x: 360, startPoint y: 542, endPoint x: 345, endPoint y: 527, distance: 21.7
click at [353, 533] on div "No Information" at bounding box center [371, 544] width 161 height 27
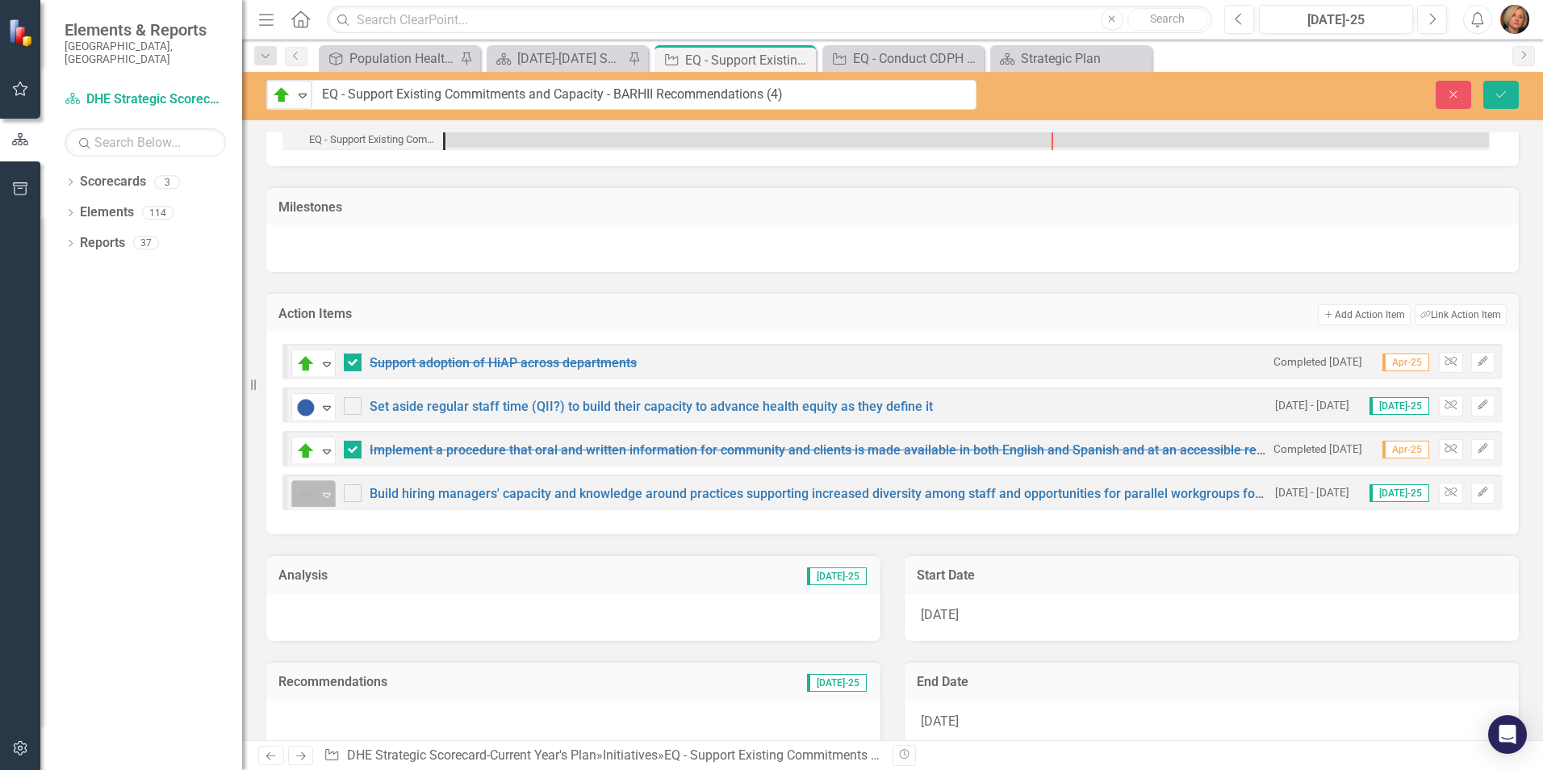
click at [299, 494] on img at bounding box center [305, 494] width 19 height 19
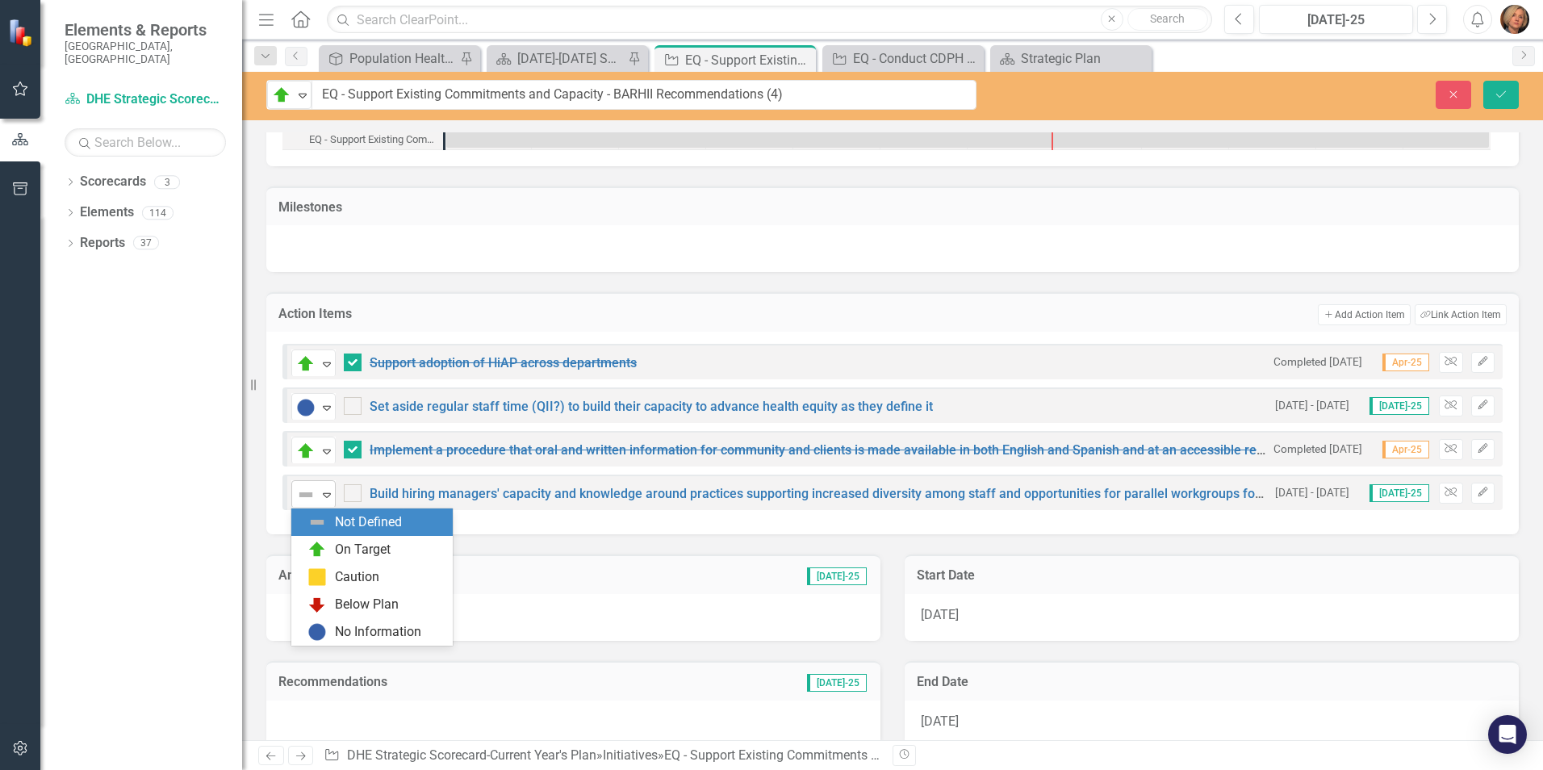
click at [304, 495] on img at bounding box center [305, 494] width 19 height 19
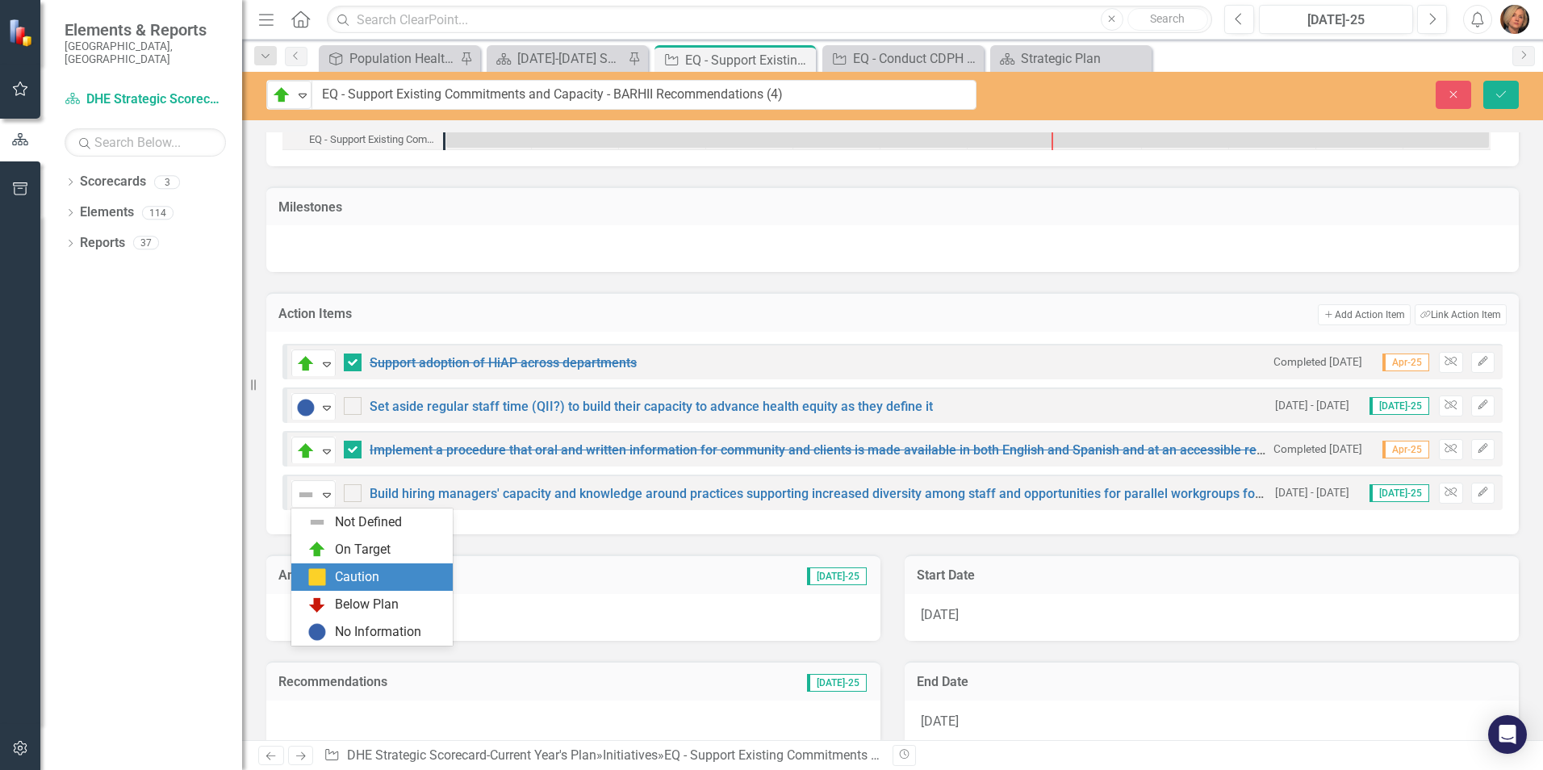
click at [374, 566] on div "Caution" at bounding box center [371, 576] width 161 height 27
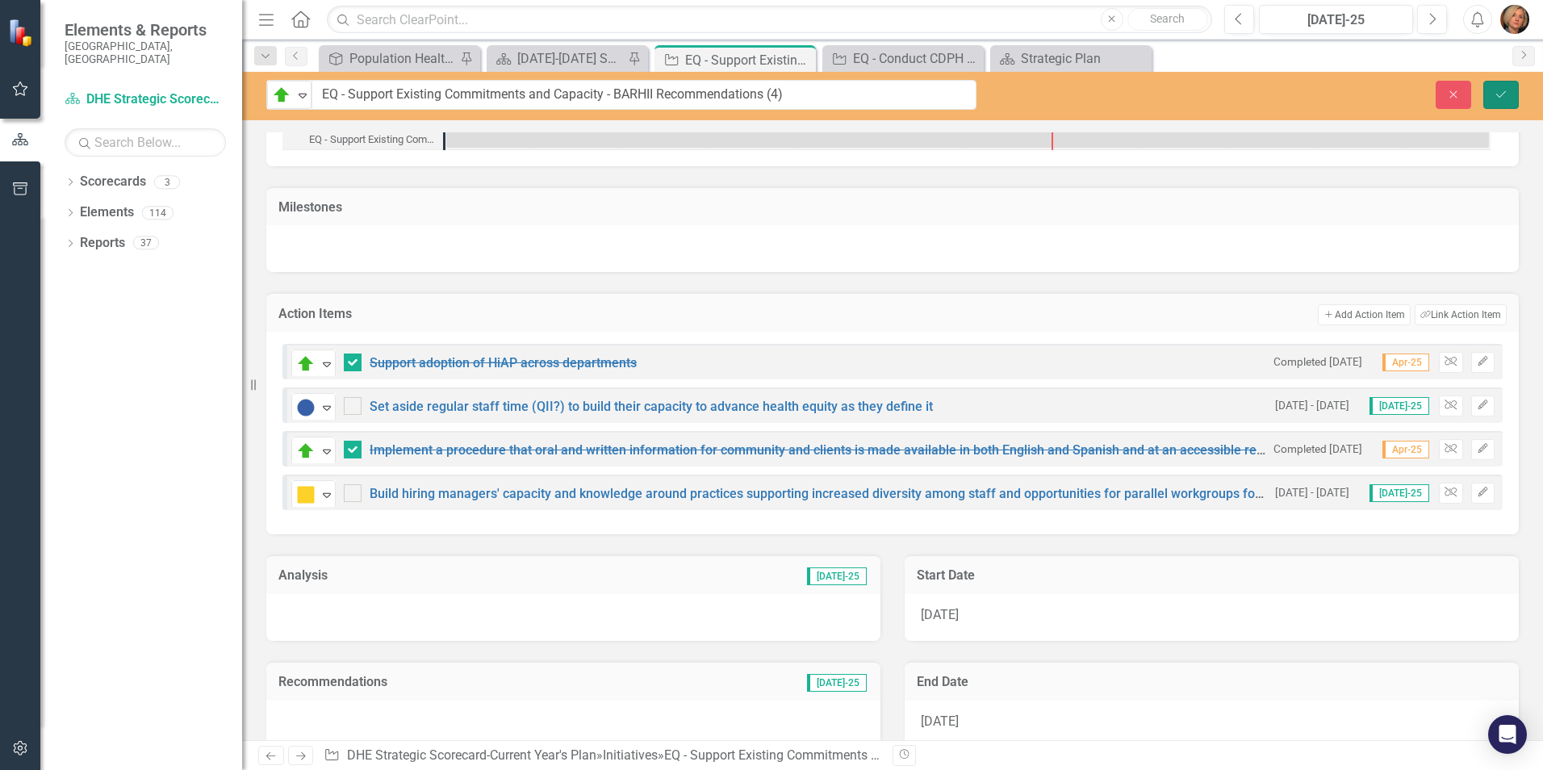
click at [1232, 95] on icon "Save" at bounding box center [1500, 94] width 15 height 11
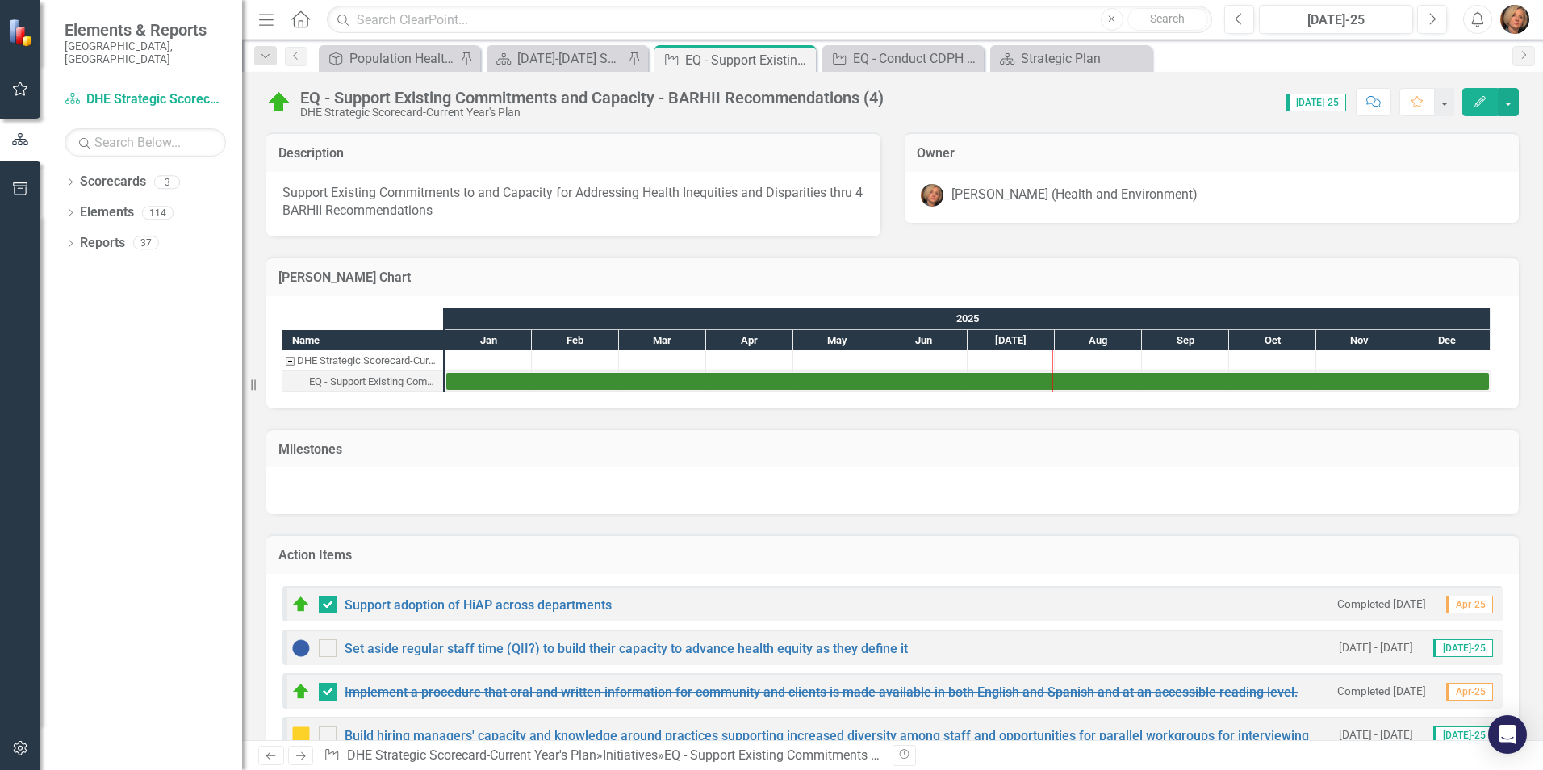
checkbox input "false"
checkbox input "true"
click at [800, 56] on icon "Close" at bounding box center [800, 59] width 16 height 13
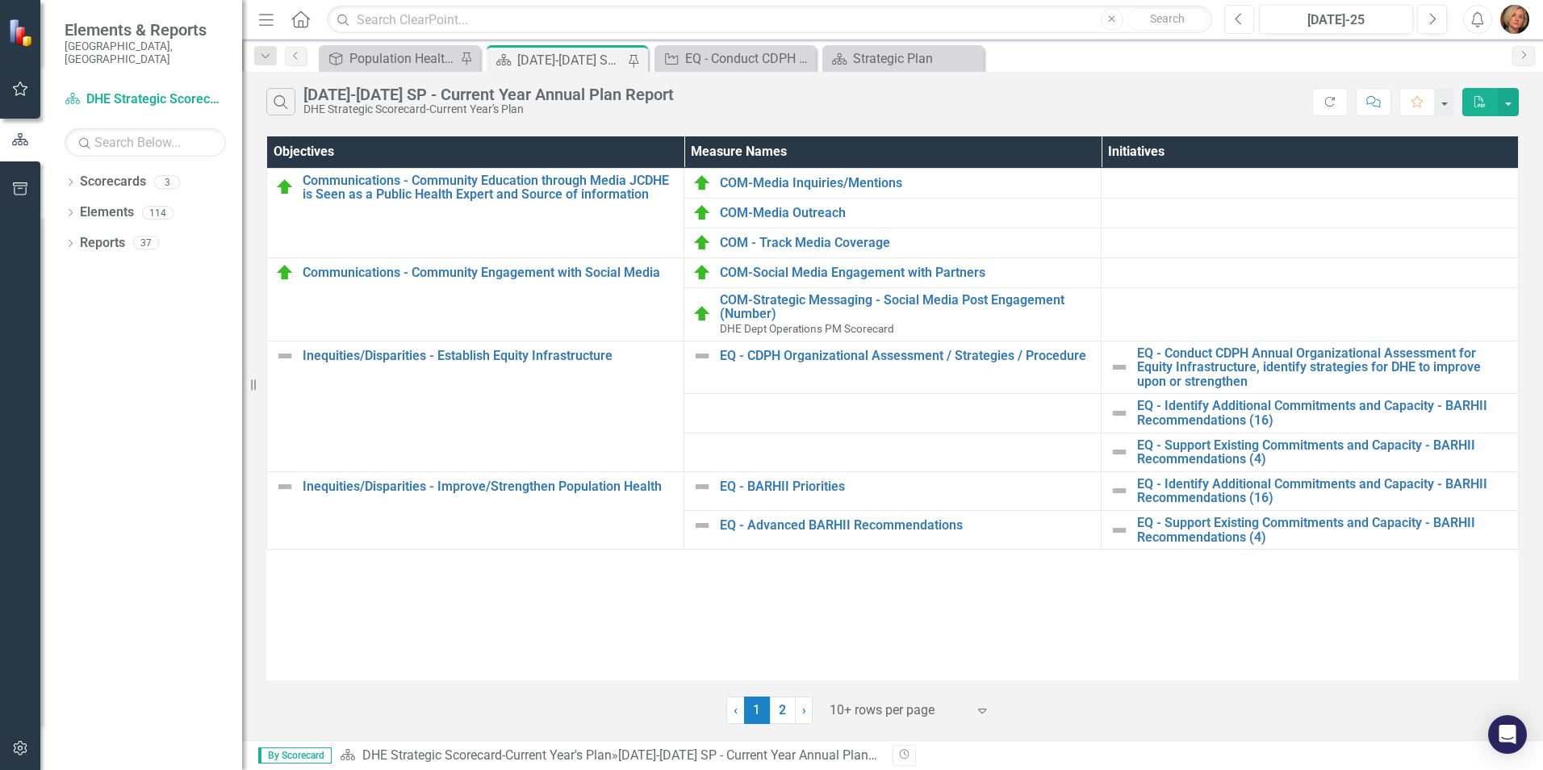
click at [1232, 19] on icon "Previous" at bounding box center [1238, 19] width 9 height 15
click at [1232, 19] on div "Jun-25" at bounding box center [1335, 19] width 143 height 19
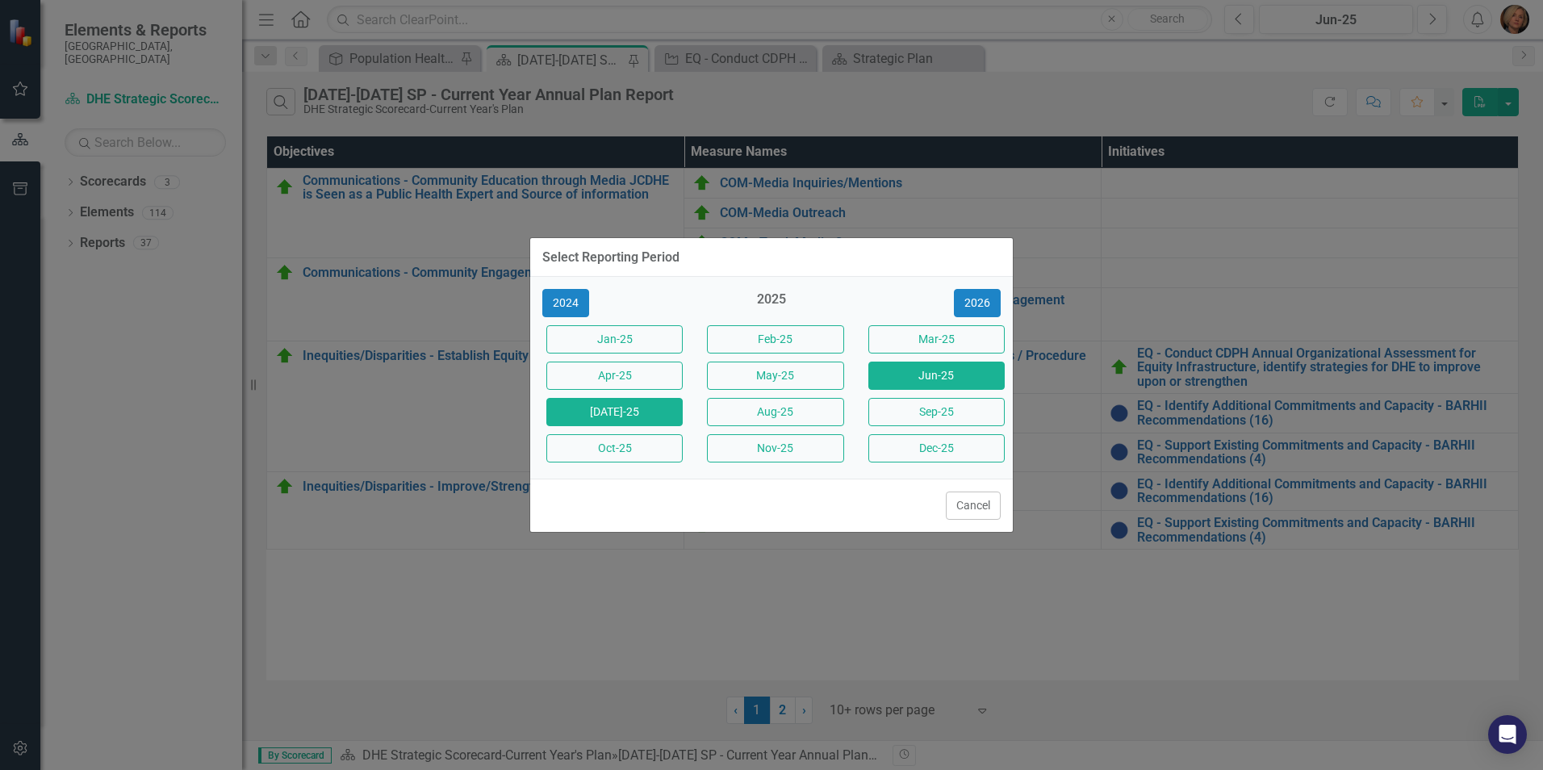
click at [637, 404] on button "[DATE]-25" at bounding box center [614, 412] width 136 height 28
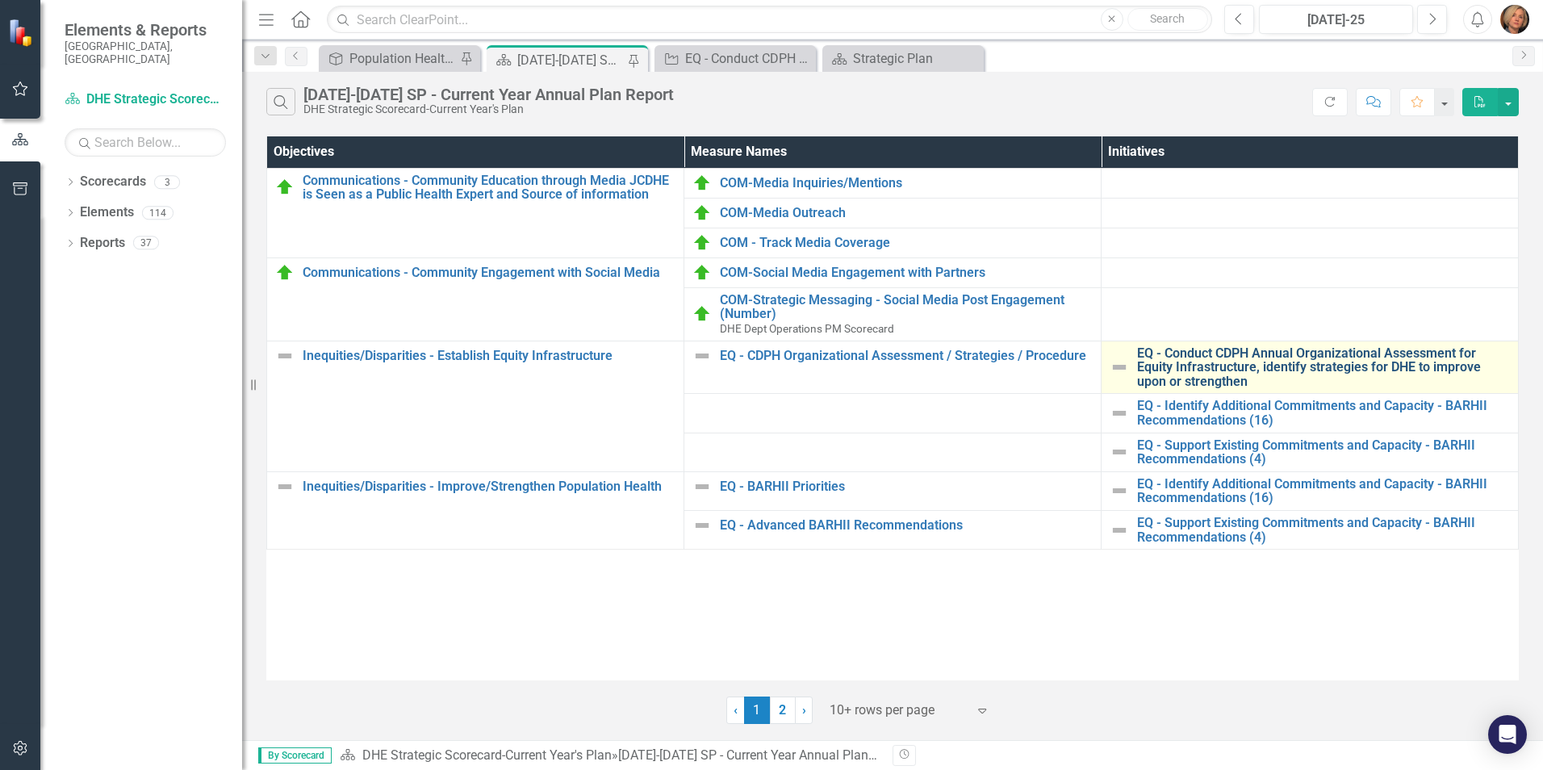
click at [1232, 364] on link "EQ - Conduct CDPH Annual Organizational Assessment for Equity Infrastructure, i…" at bounding box center [1323, 367] width 373 height 43
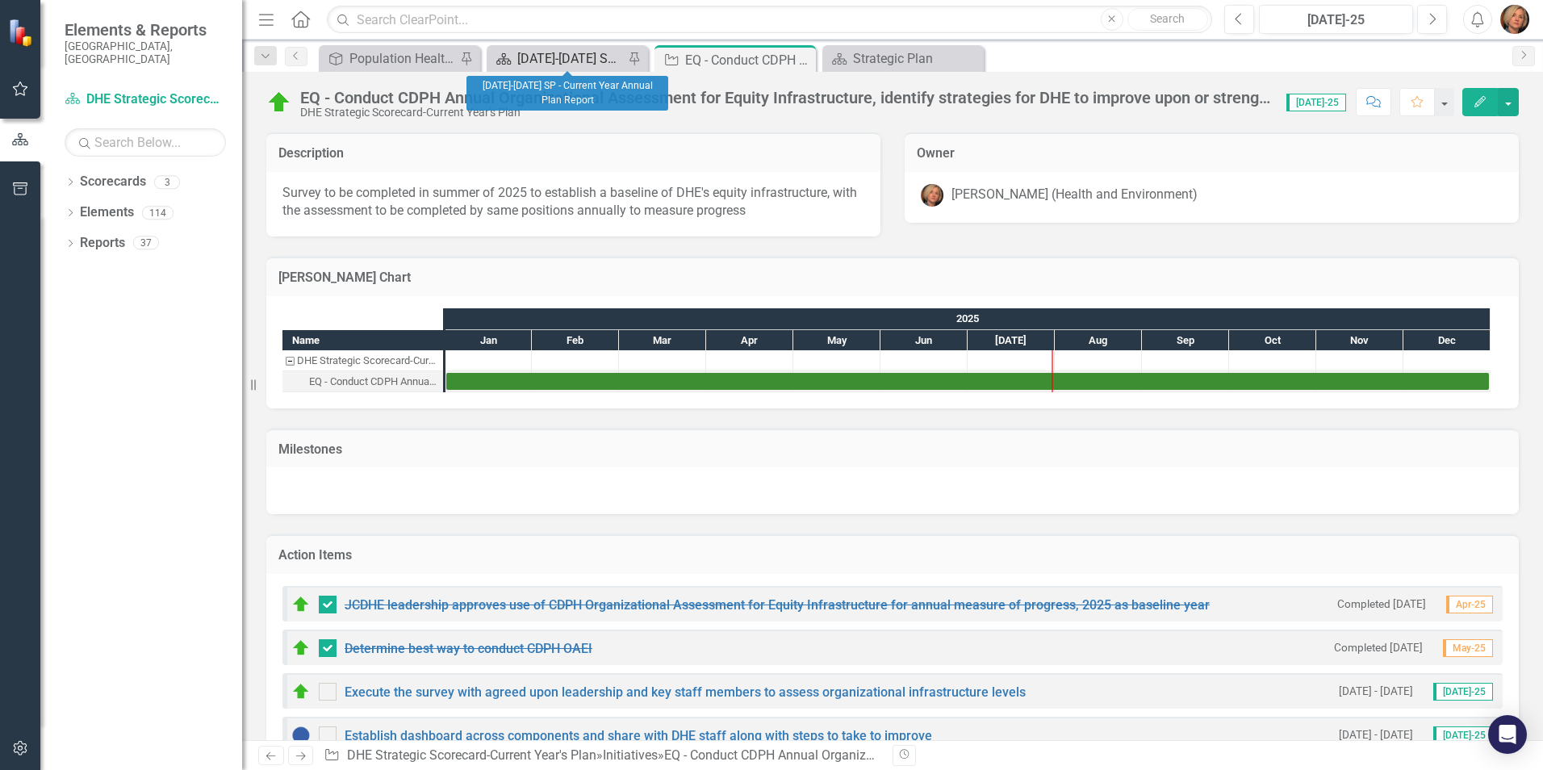
click at [580, 60] on div "[DATE]-[DATE] SP - Current Year Annual Plan Report" at bounding box center [570, 58] width 106 height 20
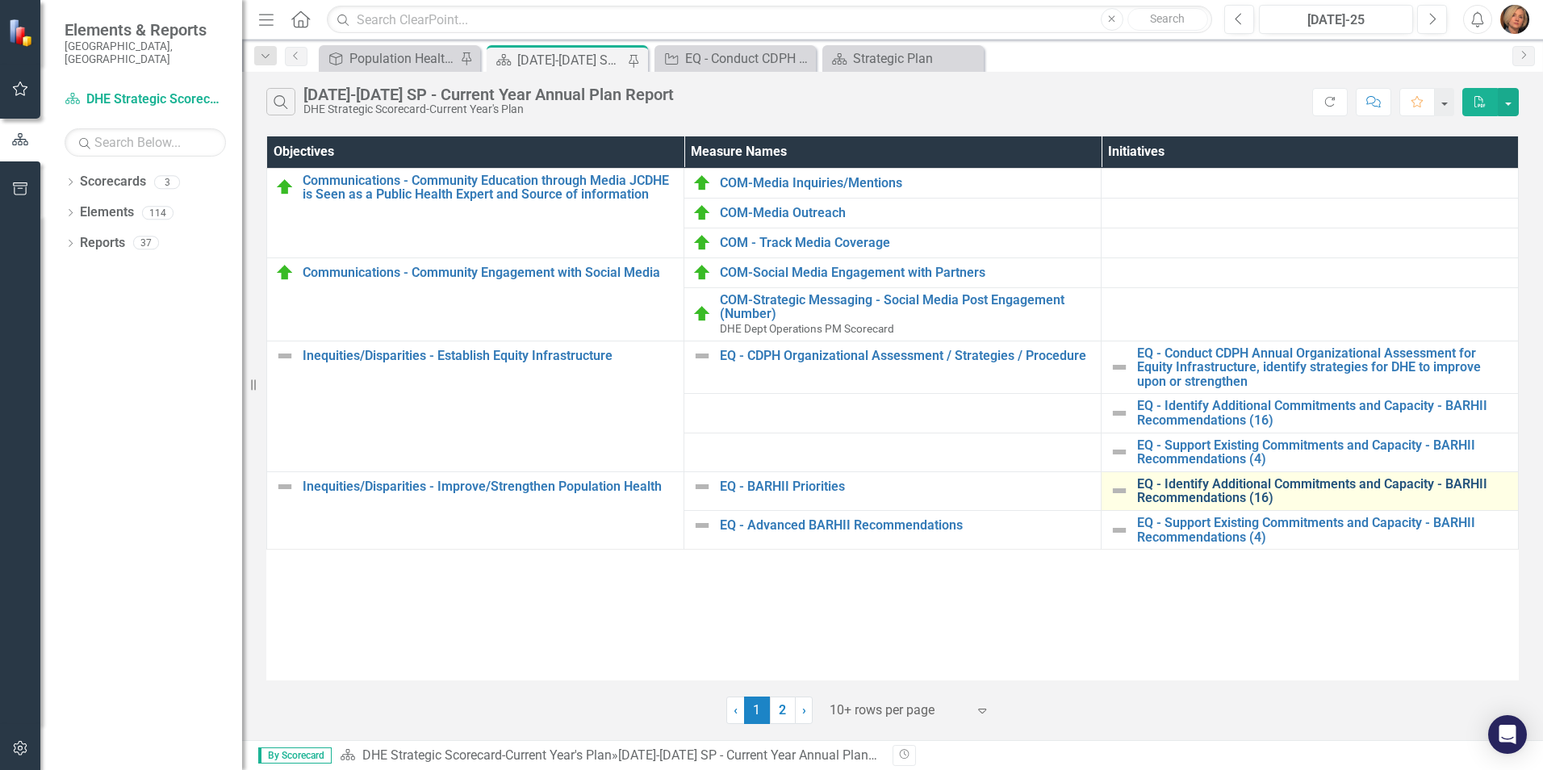
click at [1163, 488] on link "EQ - Identify Additional Commitments and Capacity - BARHII Recommendations (16)" at bounding box center [1323, 491] width 373 height 28
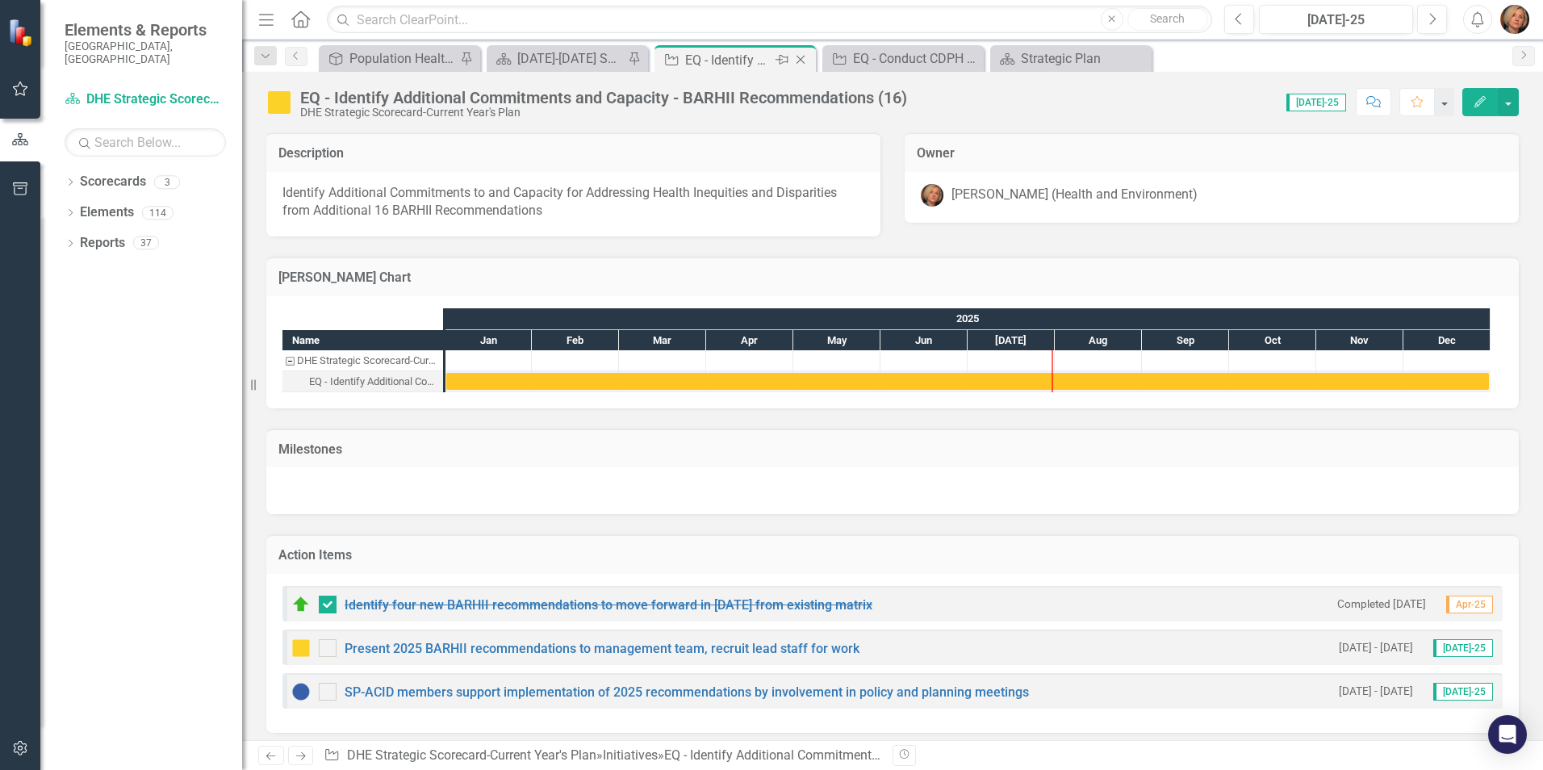
click at [804, 61] on icon "Close" at bounding box center [800, 59] width 16 height 13
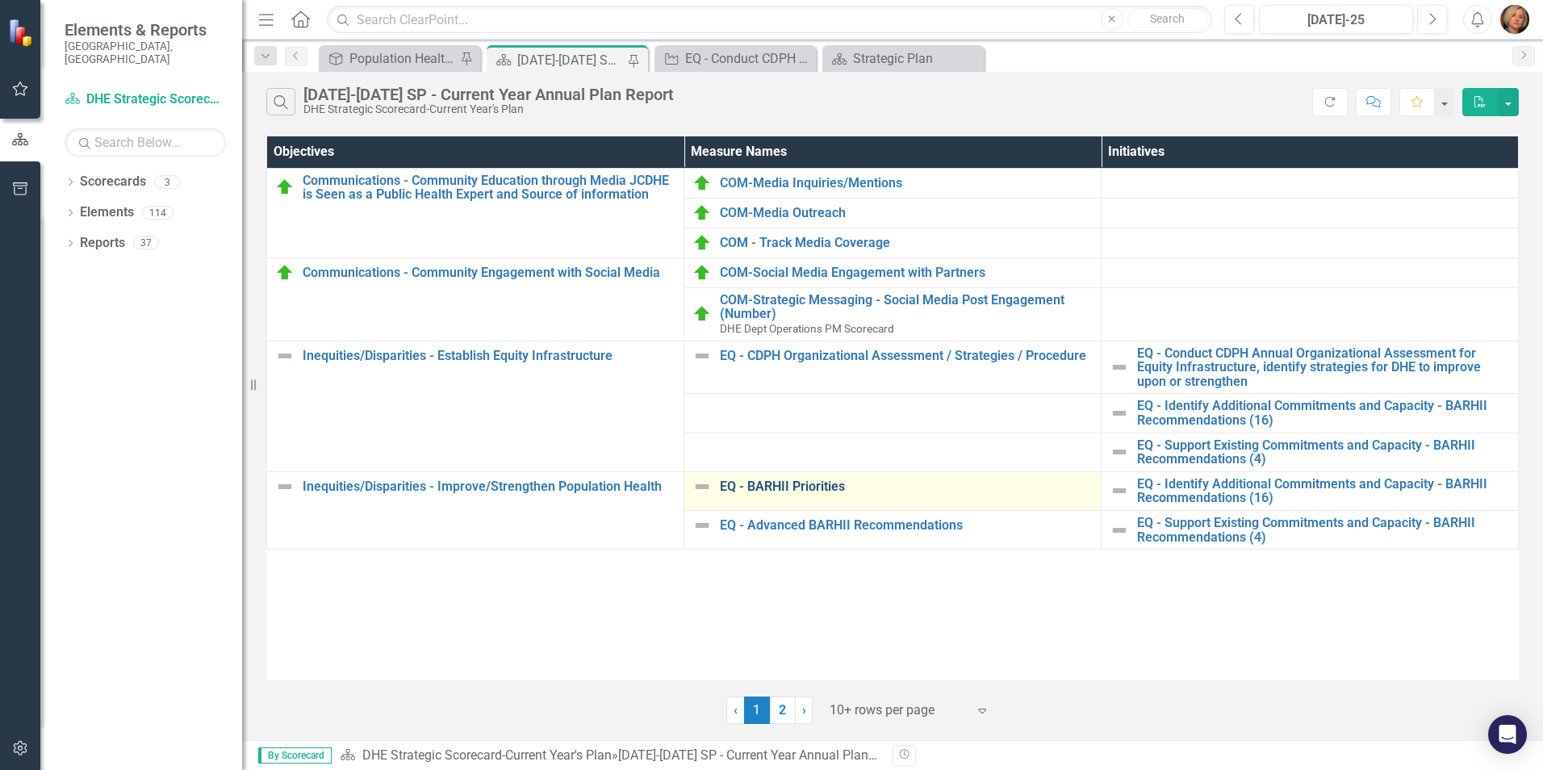
click at [837, 484] on link "EQ - BARHII Priorities" at bounding box center [906, 486] width 373 height 15
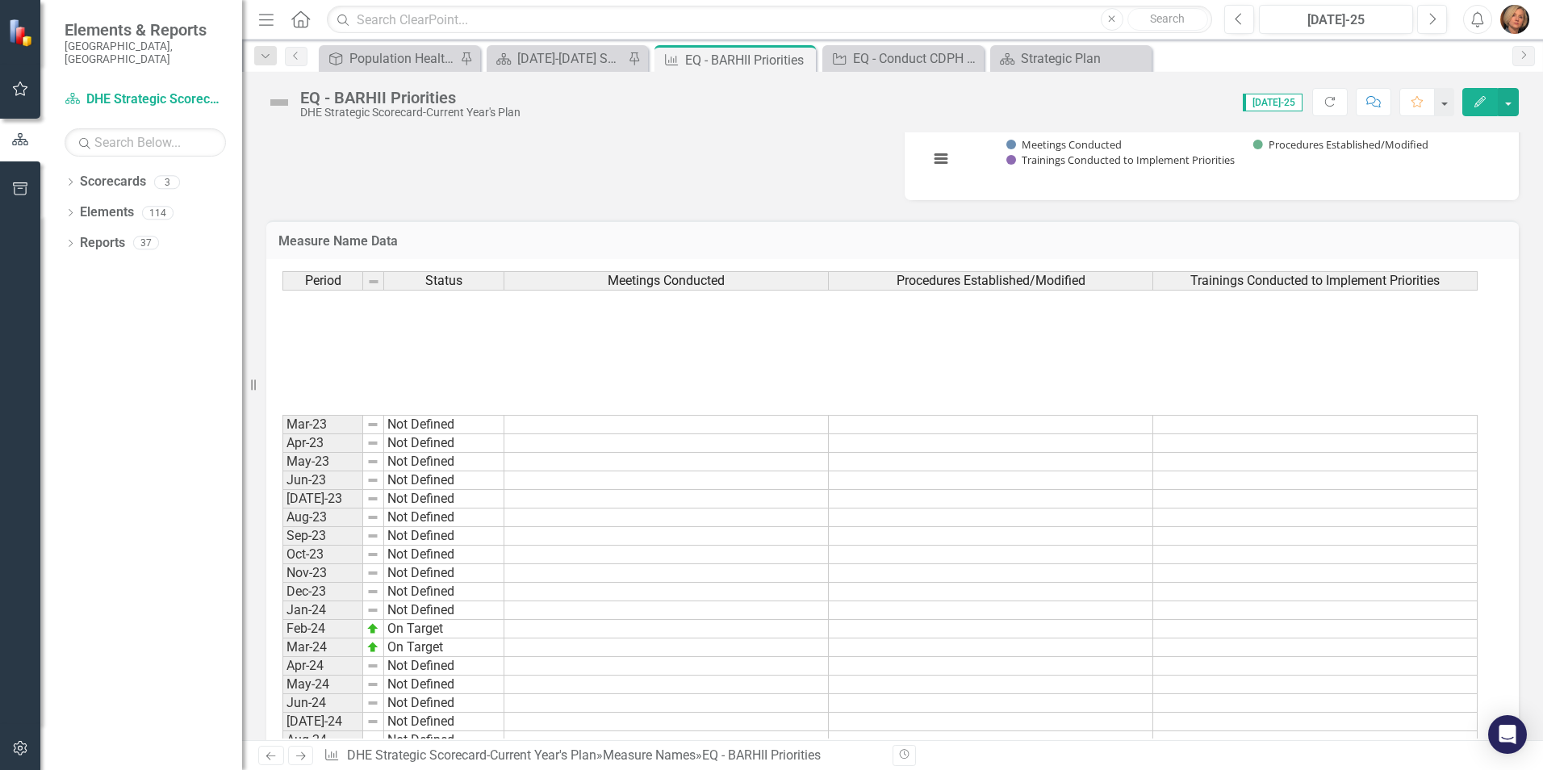
scroll to position [2226, 0]
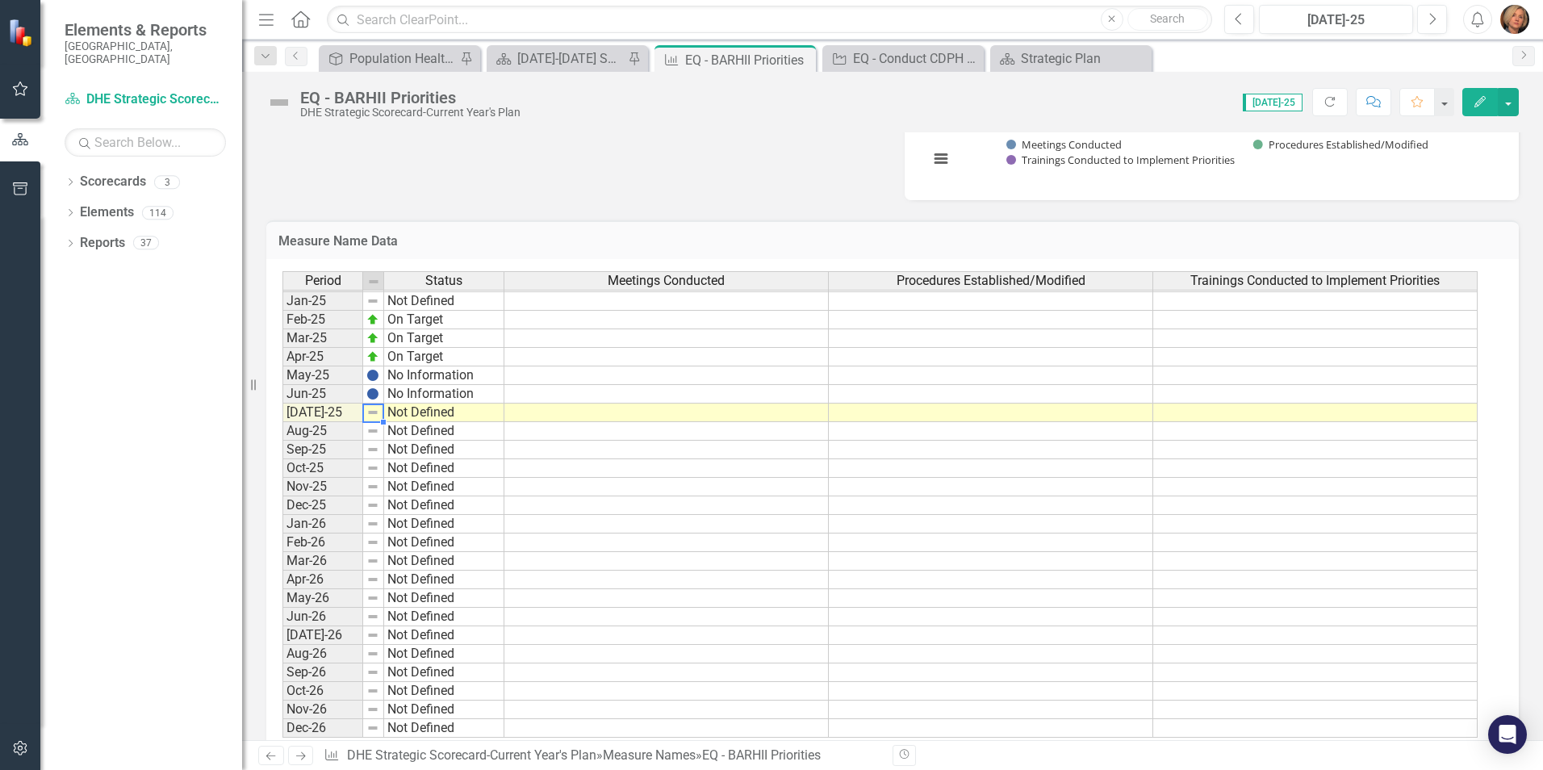
click at [372, 411] on img at bounding box center [372, 412] width 13 height 13
click at [376, 419] on img at bounding box center [372, 412] width 13 height 13
click at [373, 416] on img at bounding box center [372, 412] width 13 height 13
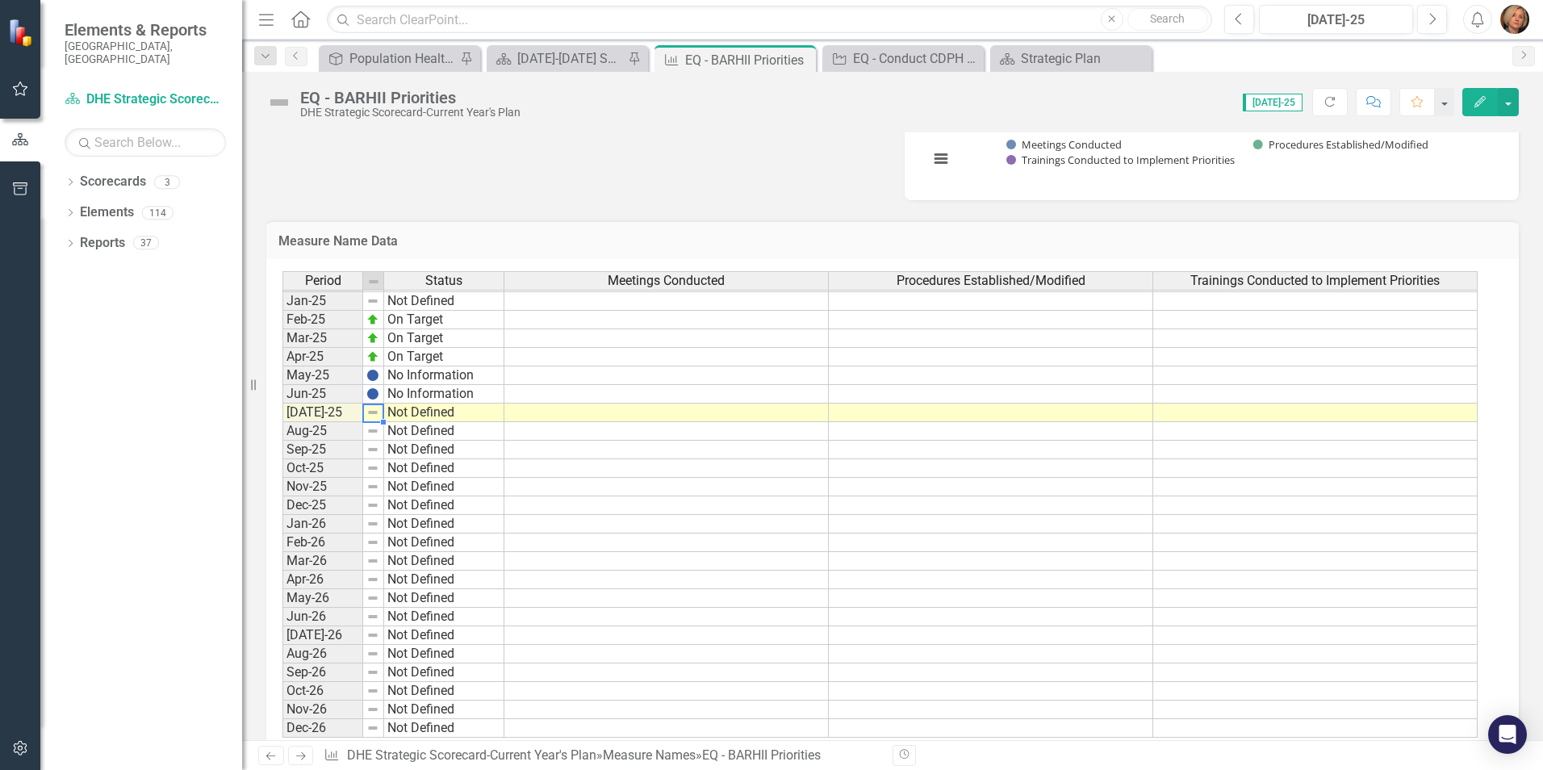
click at [373, 416] on img at bounding box center [372, 412] width 13 height 13
click at [374, 414] on img at bounding box center [372, 412] width 13 height 13
click at [278, 101] on img at bounding box center [279, 103] width 26 height 26
click at [278, 100] on img at bounding box center [279, 103] width 26 height 26
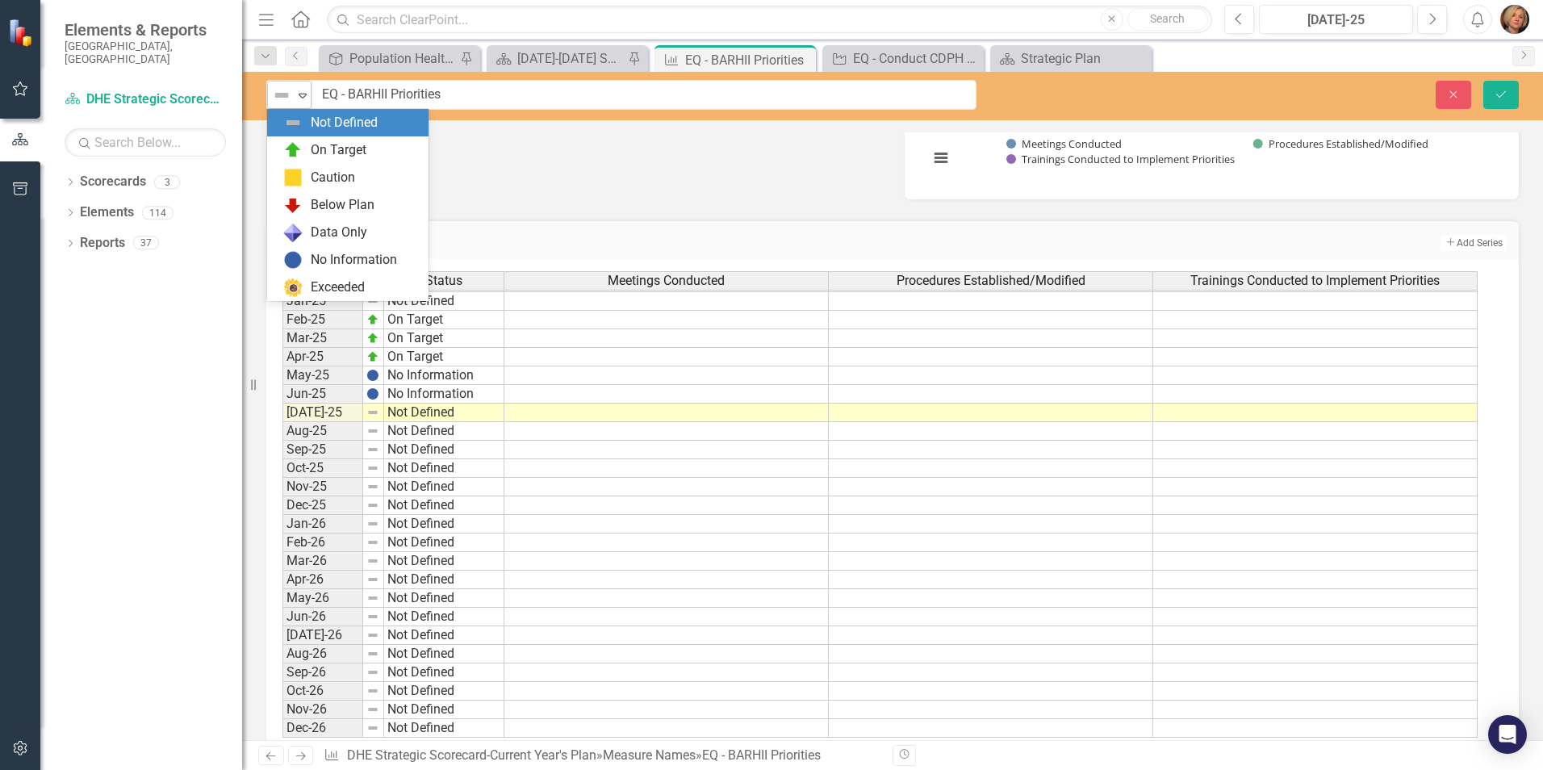
click at [305, 94] on icon at bounding box center [303, 96] width 8 height 5
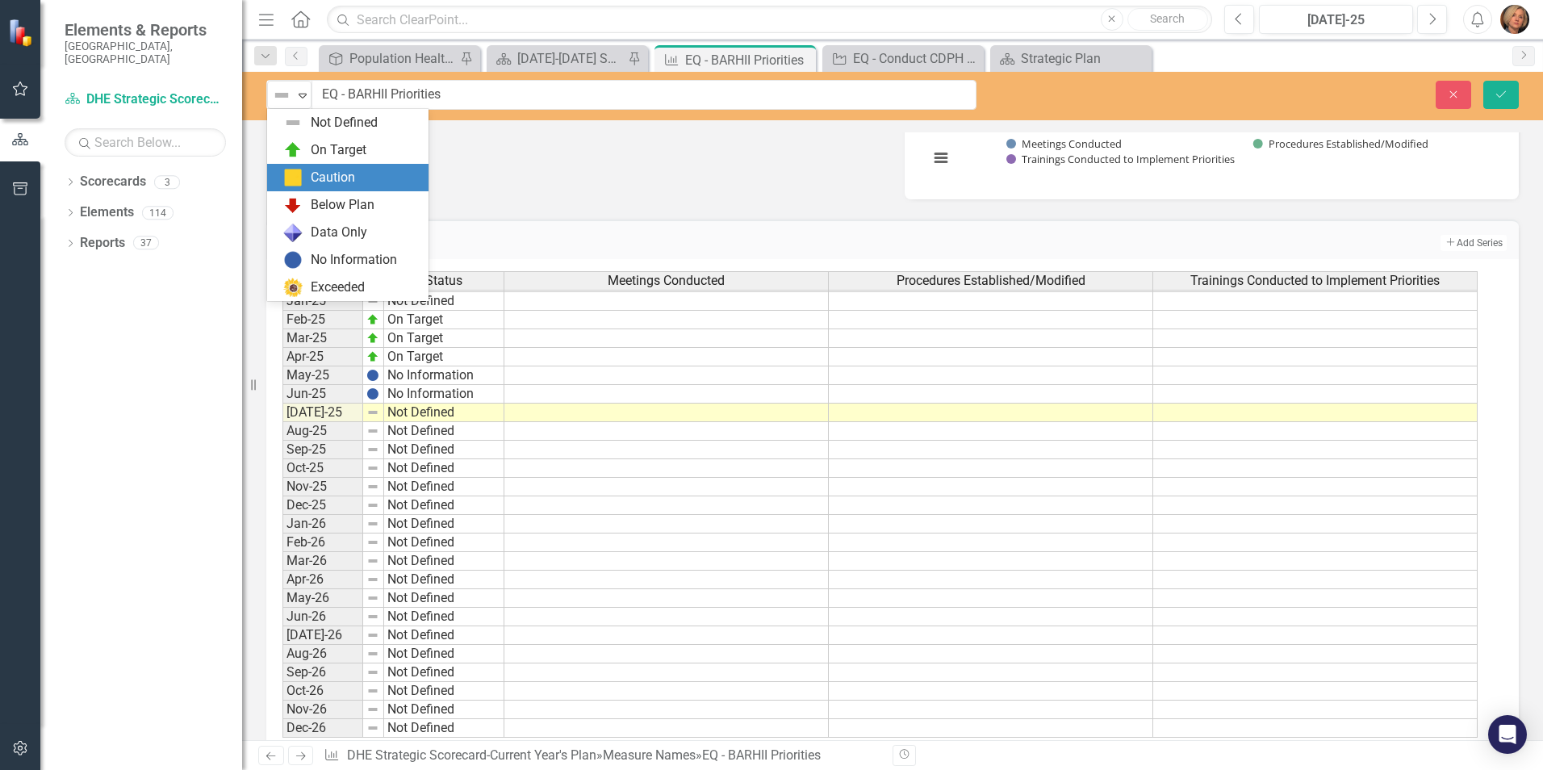
click at [332, 174] on div "Caution" at bounding box center [333, 178] width 44 height 19
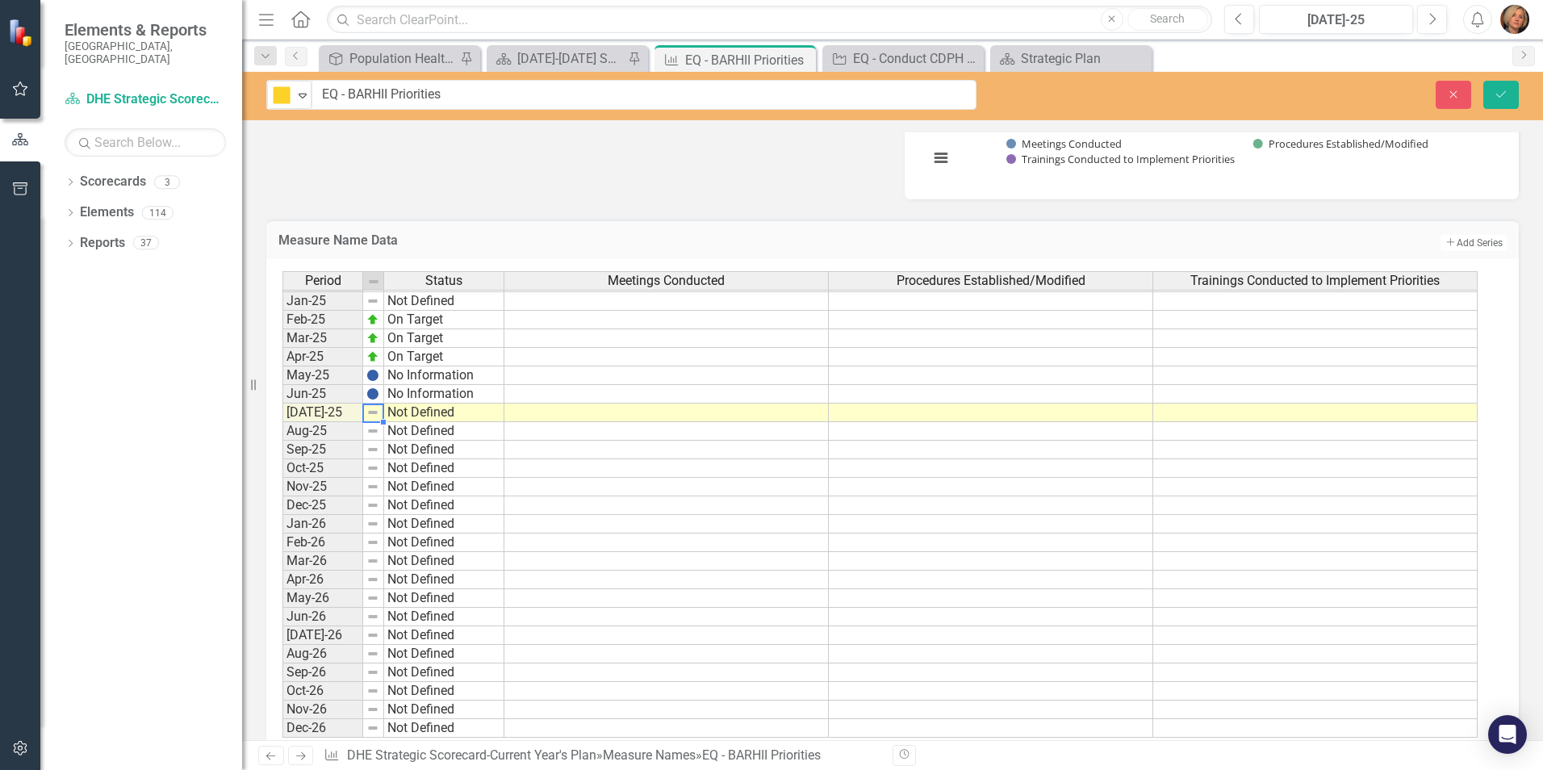
click at [374, 415] on img at bounding box center [372, 412] width 13 height 13
click at [374, 414] on img at bounding box center [372, 412] width 13 height 13
click at [373, 414] on img at bounding box center [372, 412] width 13 height 13
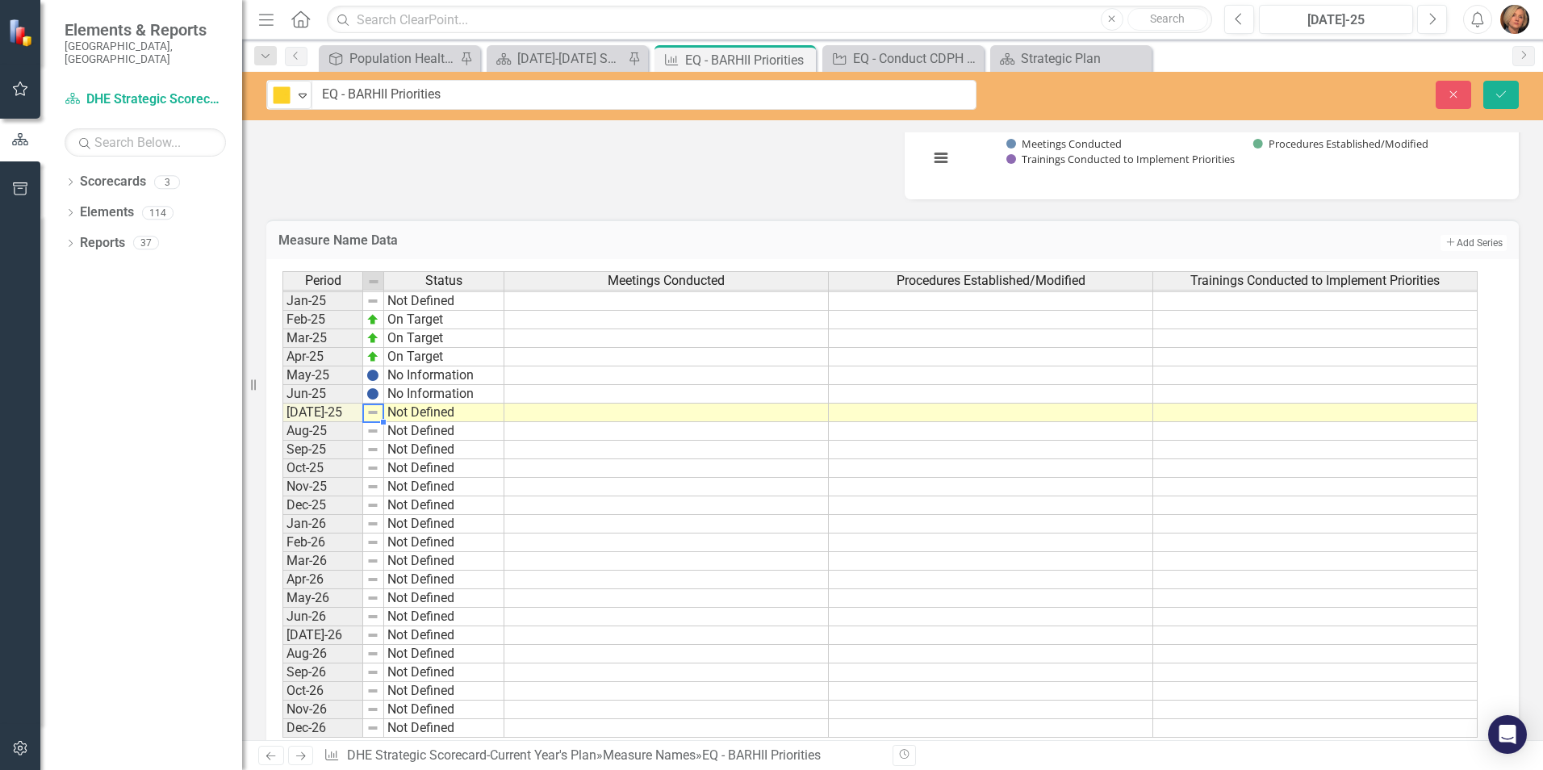
click at [373, 414] on img at bounding box center [372, 412] width 13 height 13
click at [373, 413] on img at bounding box center [372, 412] width 13 height 13
drag, startPoint x: 1094, startPoint y: 499, endPoint x: 1247, endPoint y: 2, distance: 519.9
click at [1129, 398] on tbody "Dec-23 Not Defined Jan-24 Not Defined Feb-24 On Target Mar-24 On Target Apr-24 …" at bounding box center [879, 393] width 1195 height 687
drag, startPoint x: 1502, startPoint y: 91, endPoint x: 1489, endPoint y: 91, distance: 13.7
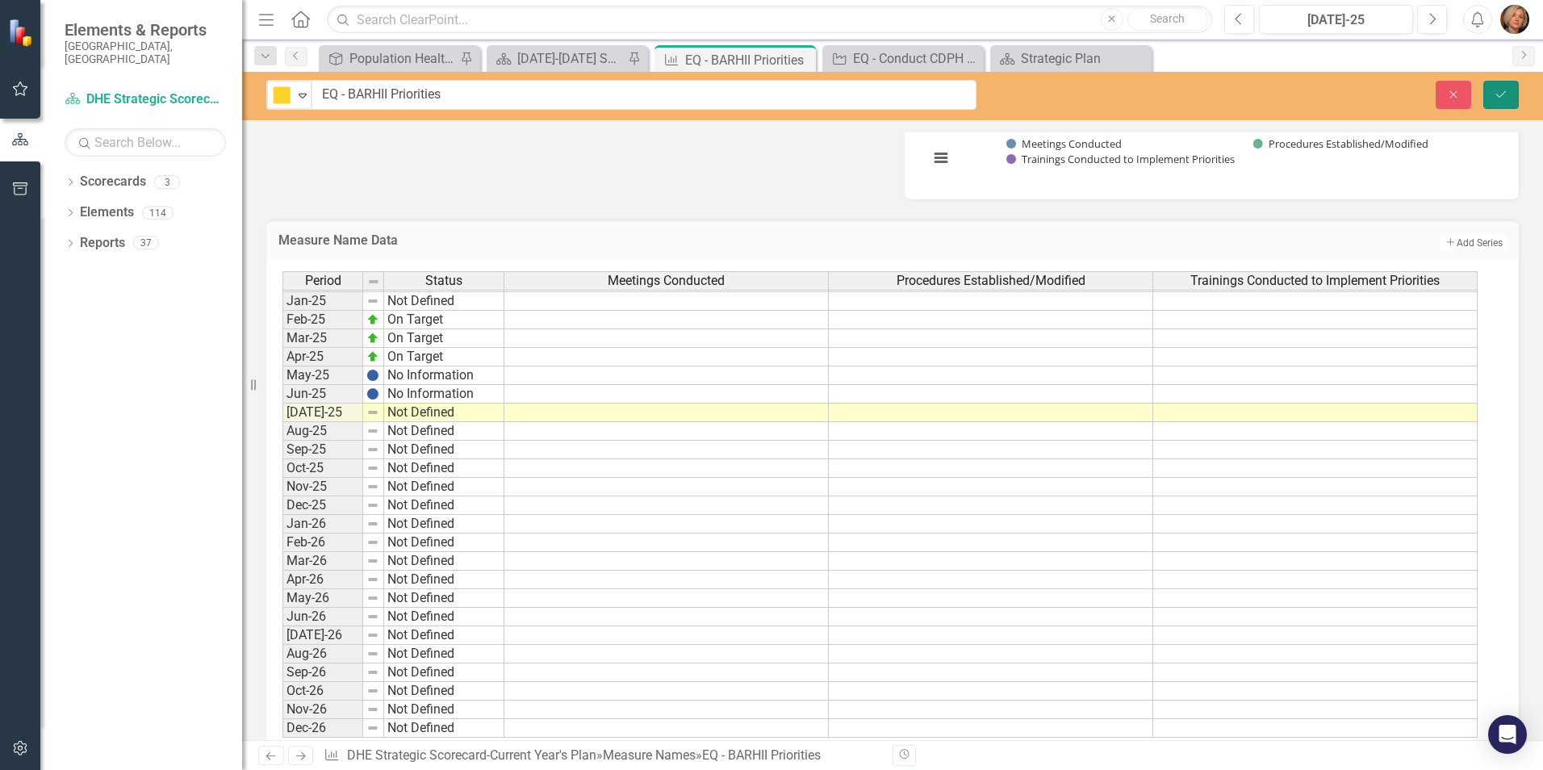
click at [1232, 90] on icon "Save" at bounding box center [1500, 94] width 15 height 11
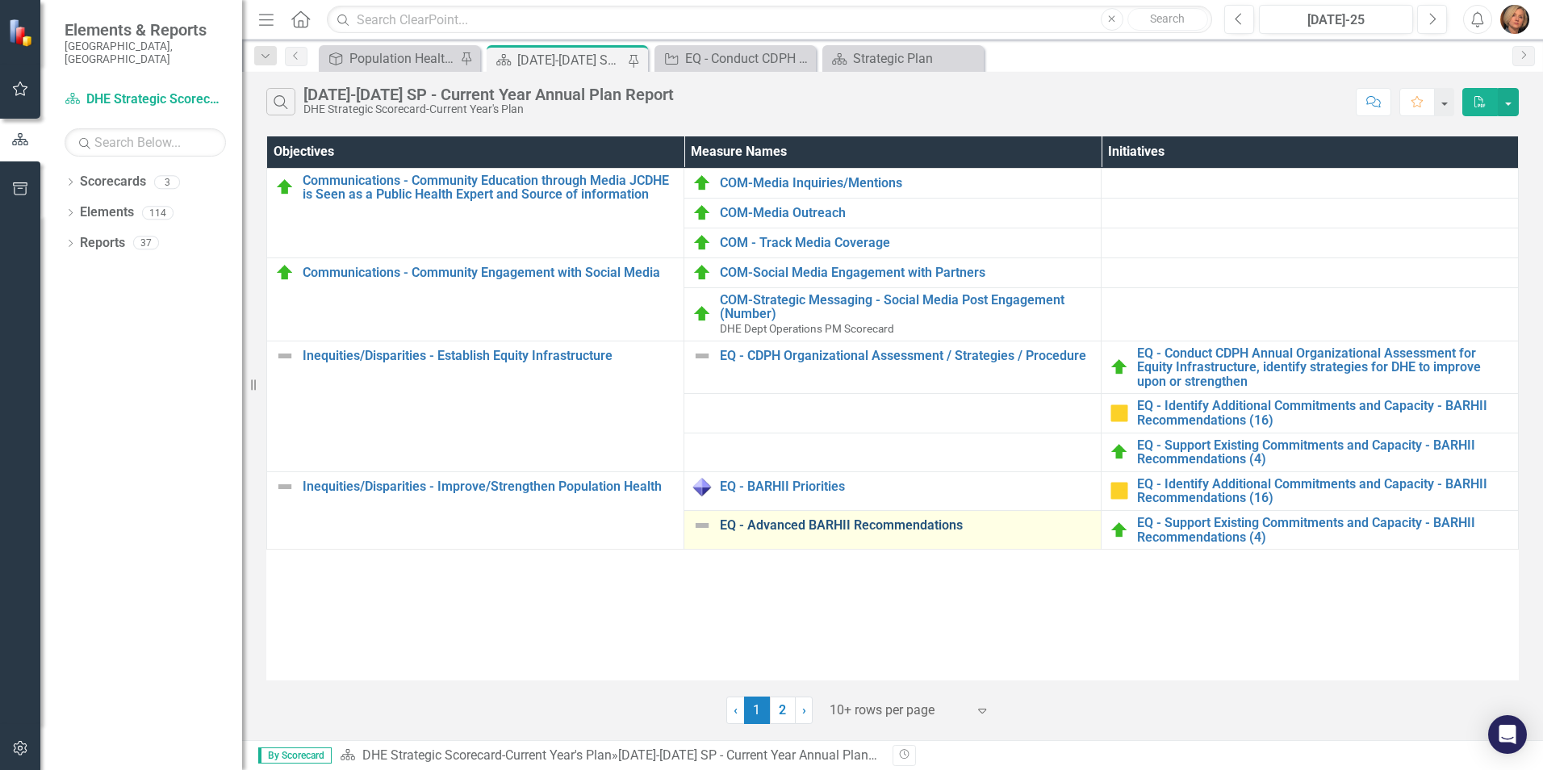
click at [916, 524] on link "EQ - Advanced BARHII Recommendations" at bounding box center [906, 525] width 373 height 15
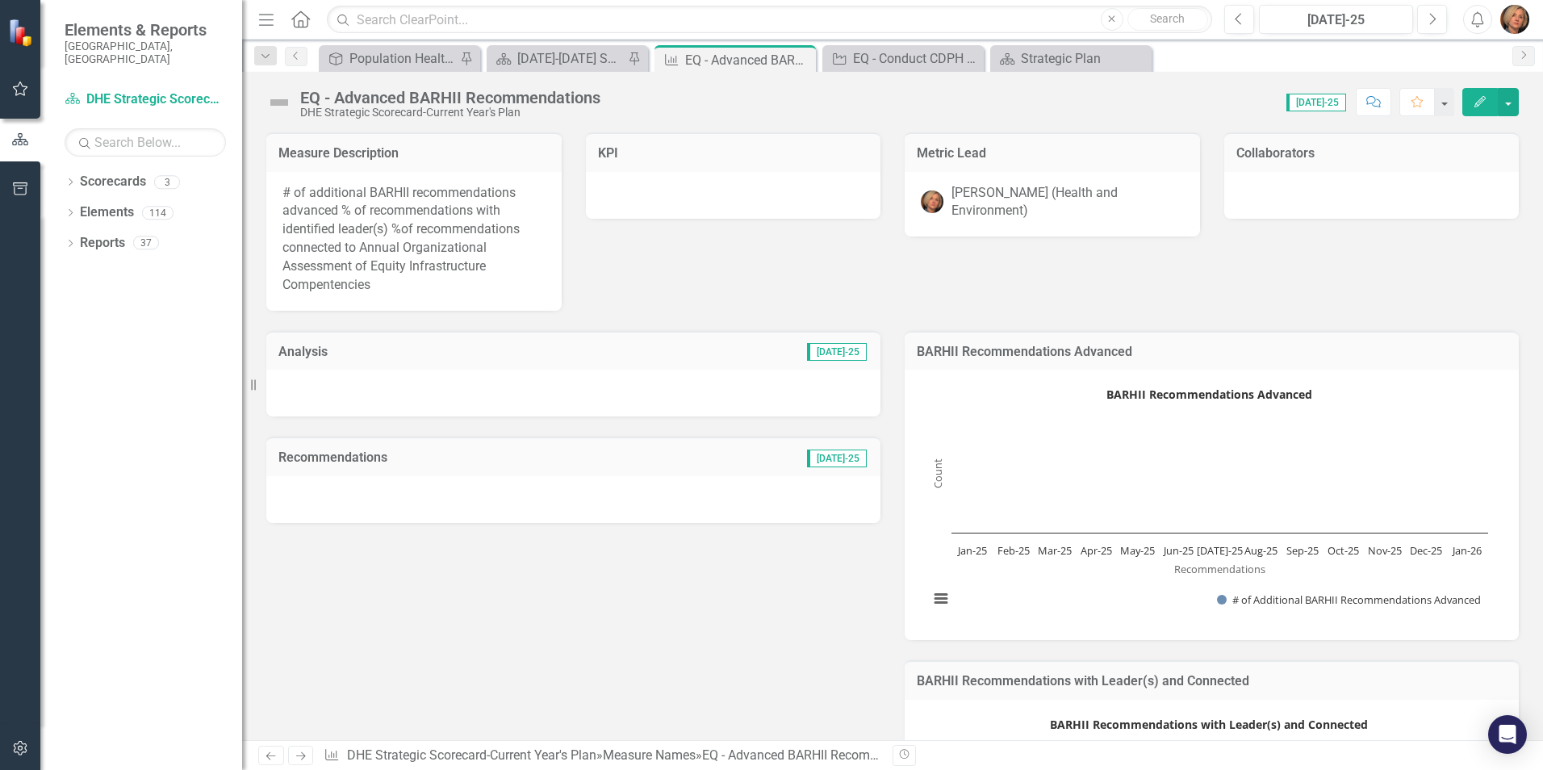
click at [383, 490] on div at bounding box center [573, 499] width 614 height 47
click at [383, 489] on div at bounding box center [573, 499] width 614 height 47
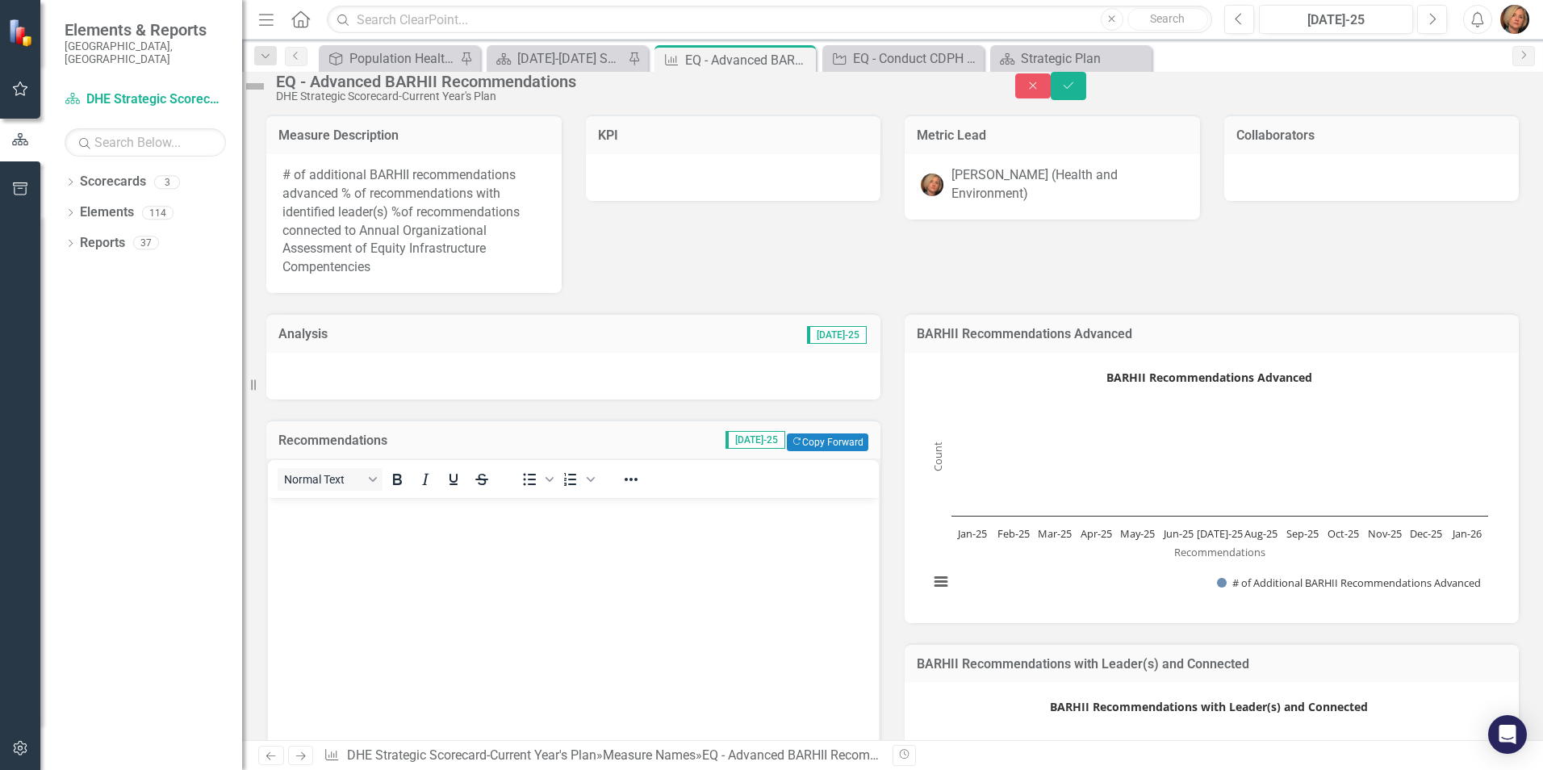
click at [268, 86] on img at bounding box center [255, 86] width 26 height 26
click at [268, 88] on img at bounding box center [255, 86] width 26 height 26
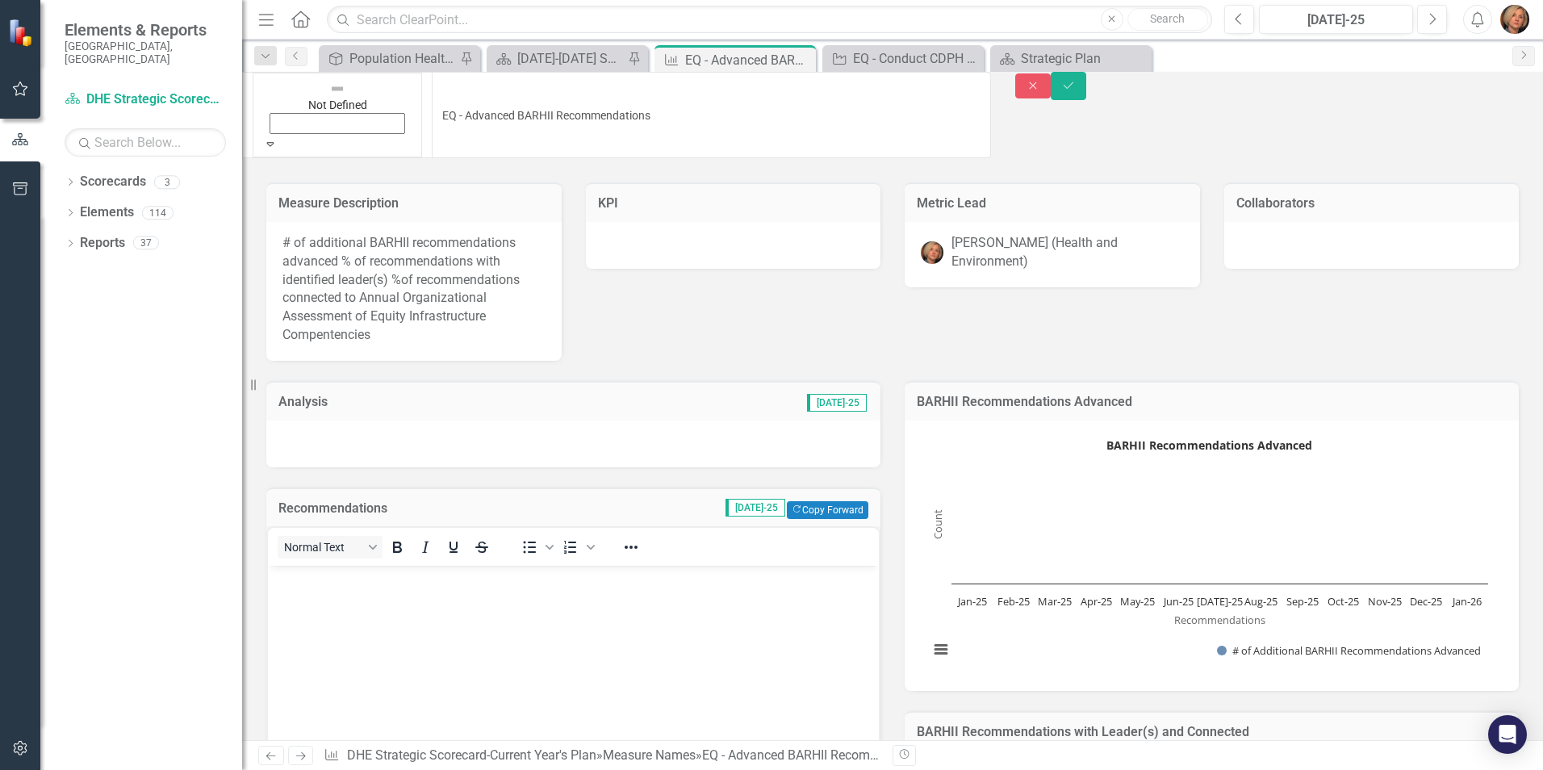
click at [278, 138] on icon "Expand" at bounding box center [270, 143] width 15 height 11
drag, startPoint x: 324, startPoint y: 261, endPoint x: 357, endPoint y: 402, distance: 145.0
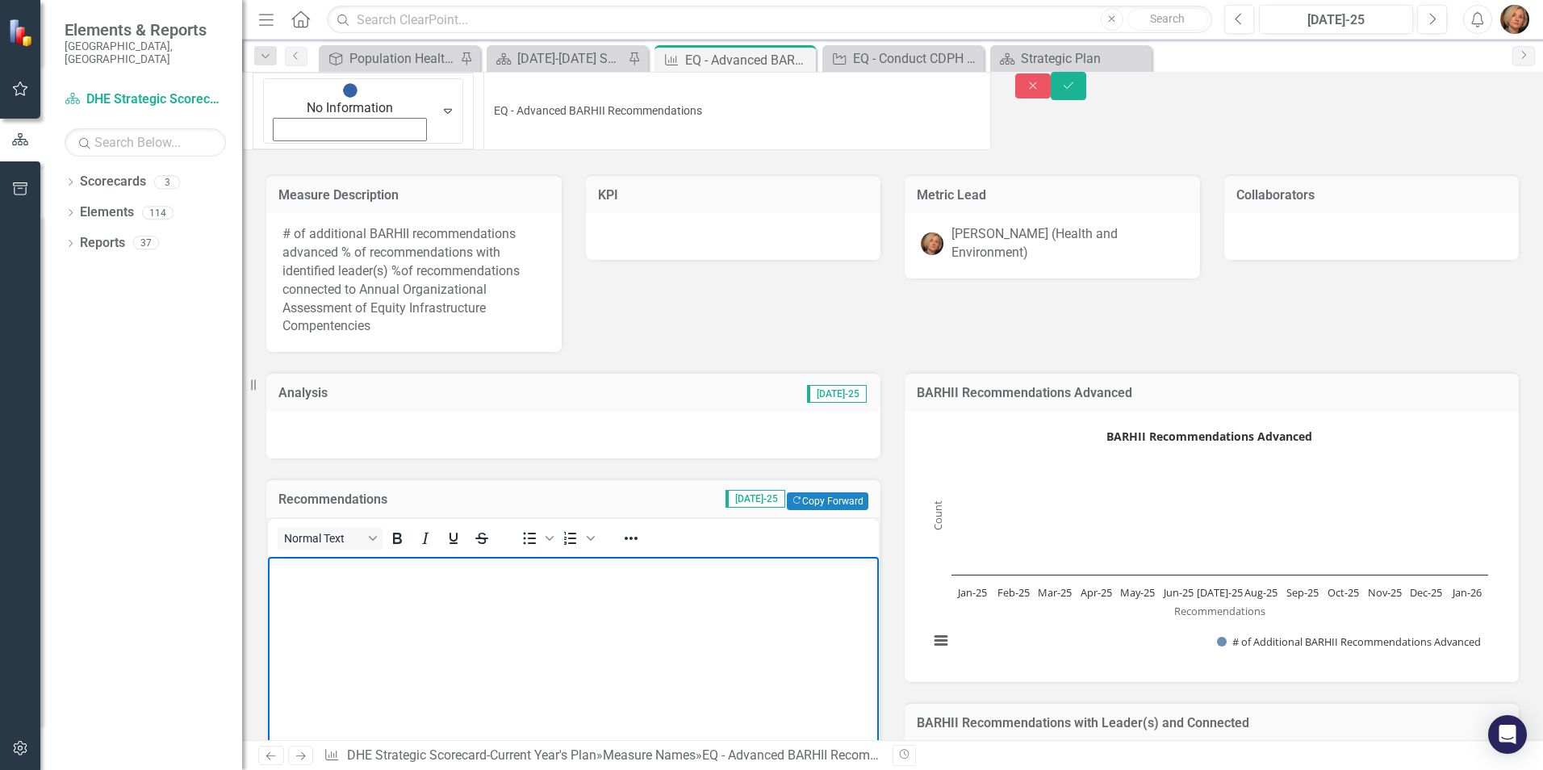
click at [308, 576] on p "Rich Text Area. Press ALT-0 for help." at bounding box center [573, 570] width 603 height 19
click at [378, 567] on p "Will be combining" at bounding box center [573, 570] width 603 height 19
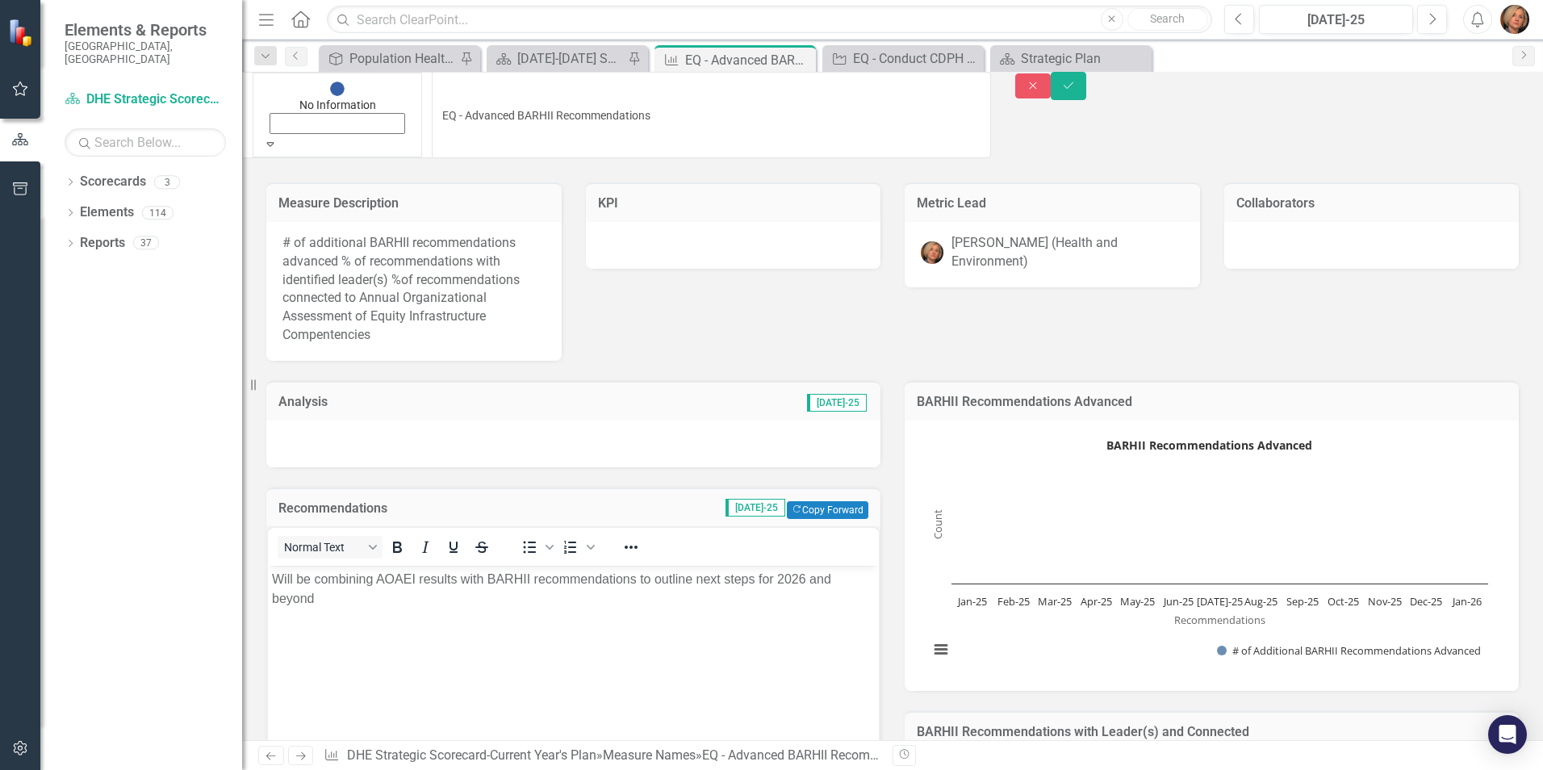
click at [299, 136] on div "Expand" at bounding box center [337, 144] width 148 height 16
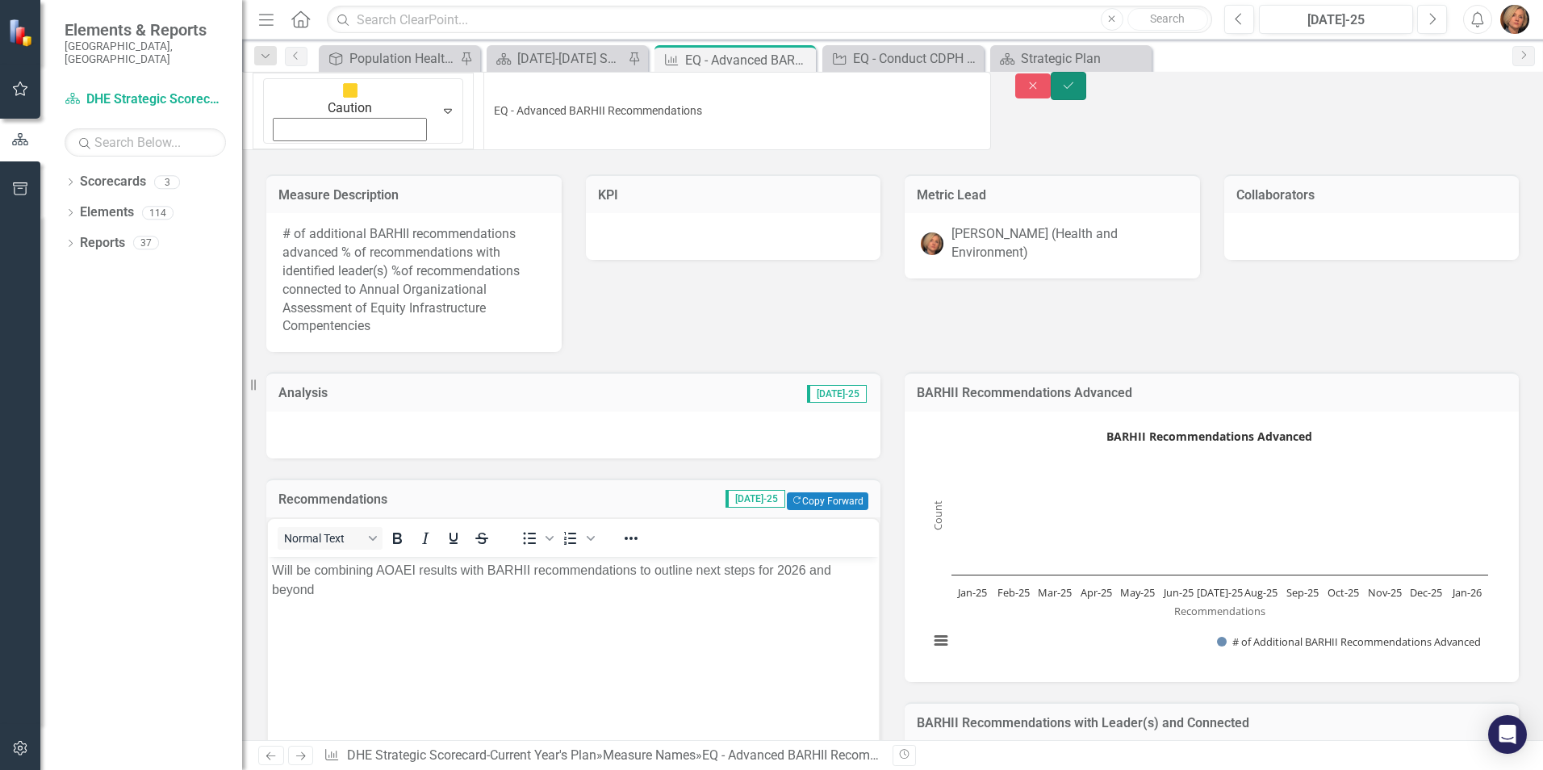
drag, startPoint x: 1498, startPoint y: 90, endPoint x: 1537, endPoint y: 164, distance: 83.0
click at [1075, 91] on icon "Save" at bounding box center [1068, 85] width 15 height 11
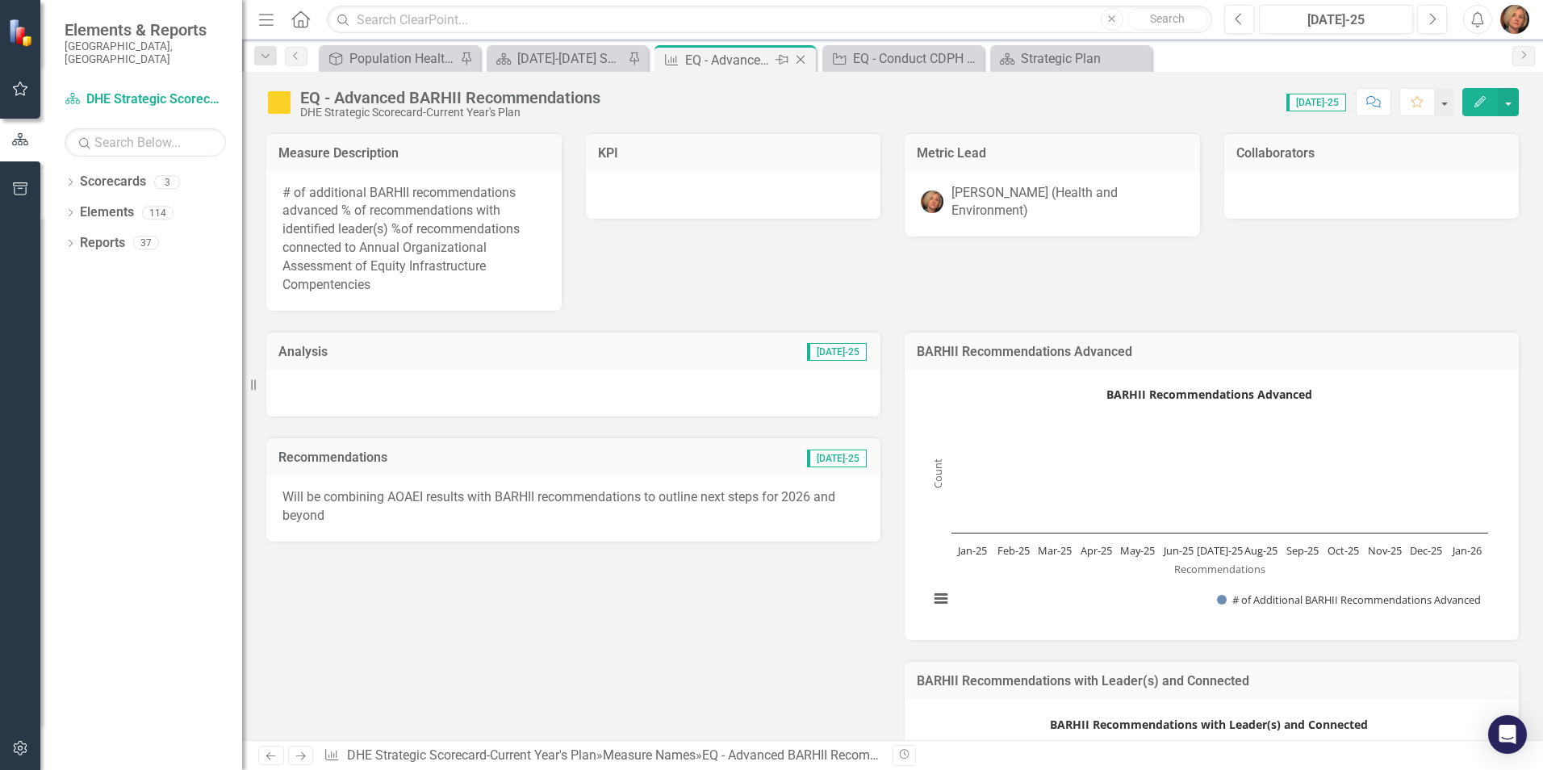
click at [802, 58] on icon "Close" at bounding box center [800, 59] width 16 height 13
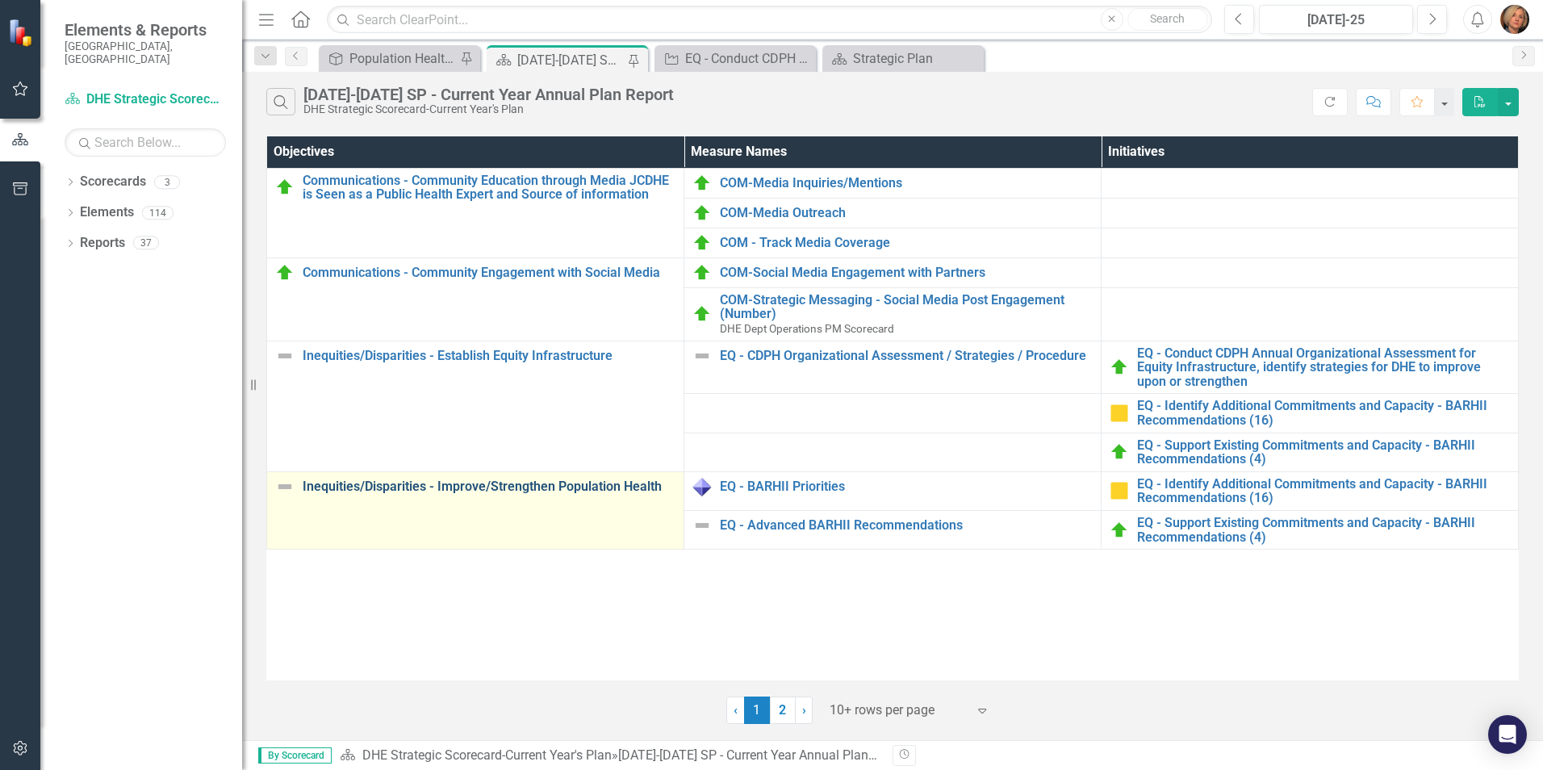
click at [445, 481] on link "Inequities/Disparities - Improve/Strengthen Population Health" at bounding box center [489, 486] width 373 height 15
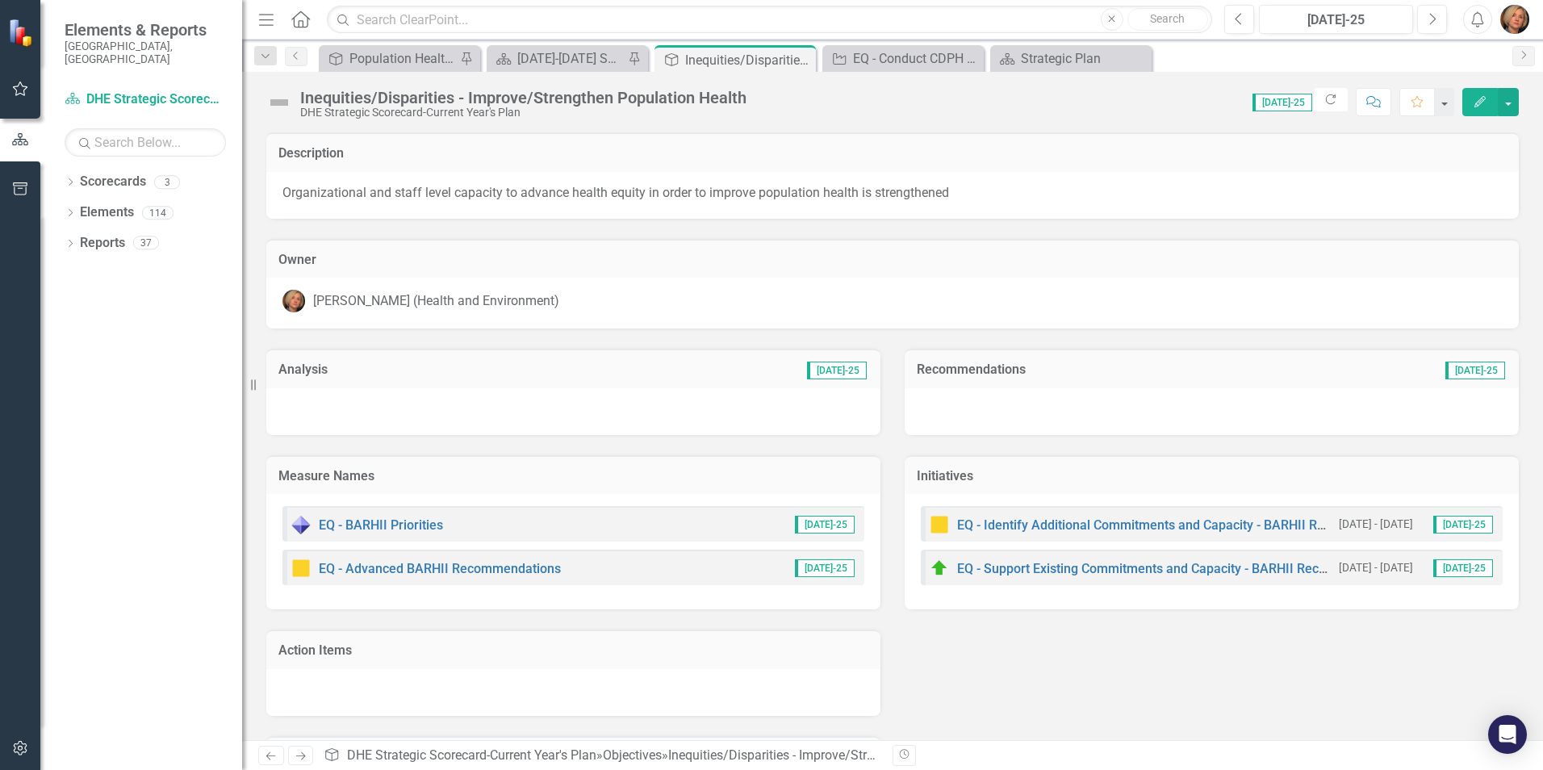
click at [284, 98] on img at bounding box center [279, 103] width 26 height 26
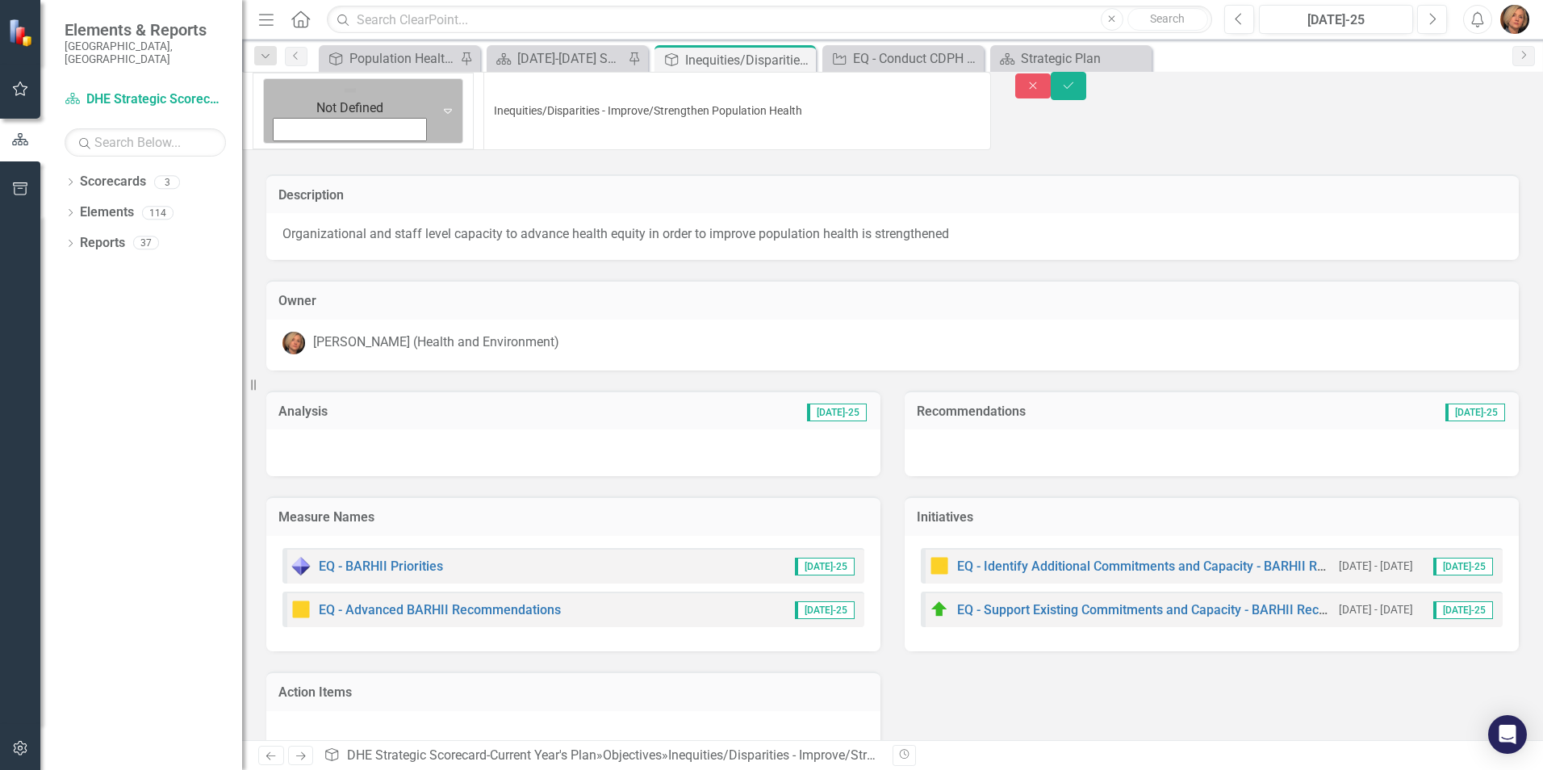
click at [440, 104] on icon "Expand" at bounding box center [448, 110] width 16 height 13
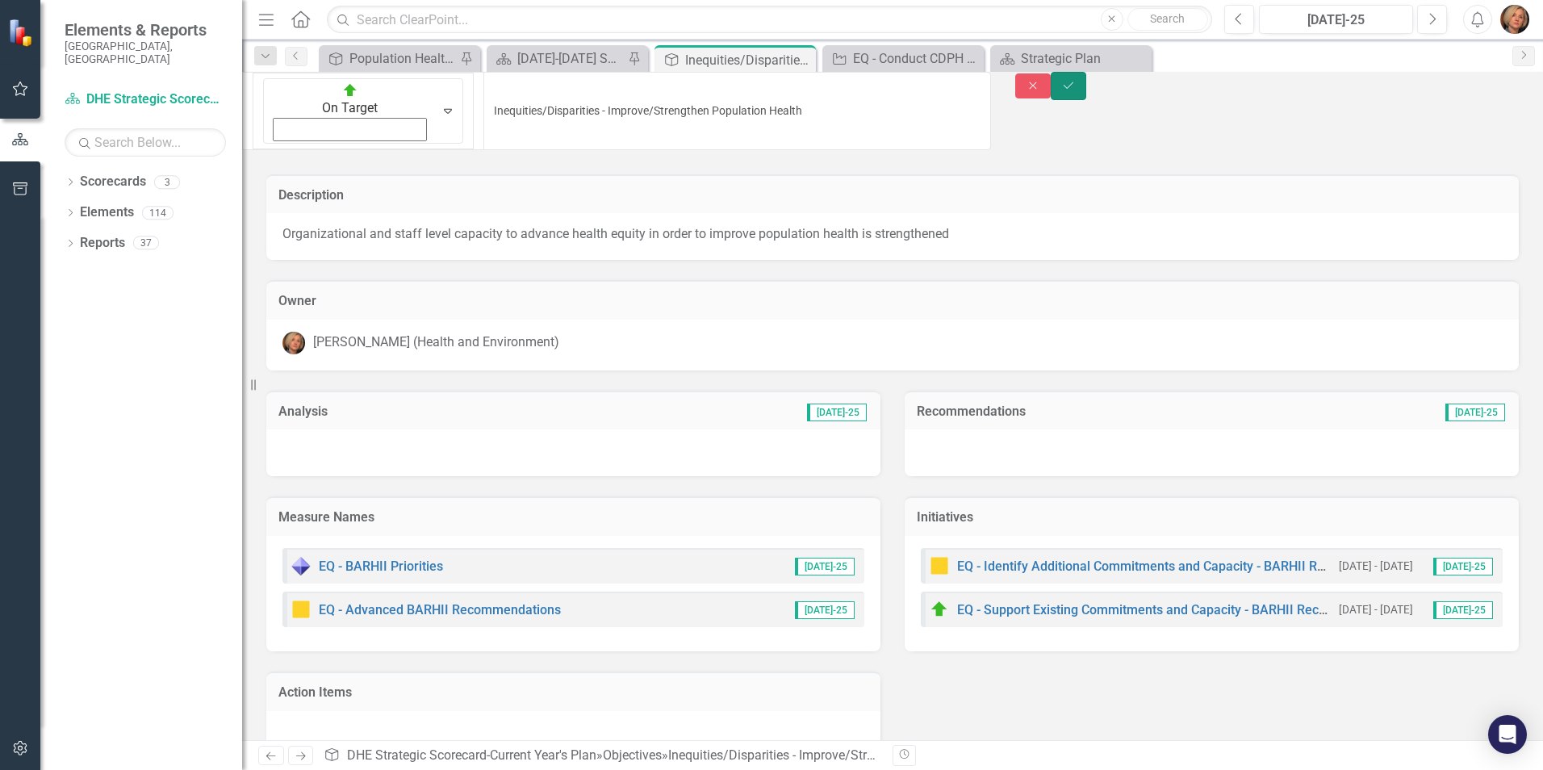
click at [1075, 91] on icon "Save" at bounding box center [1068, 85] width 15 height 11
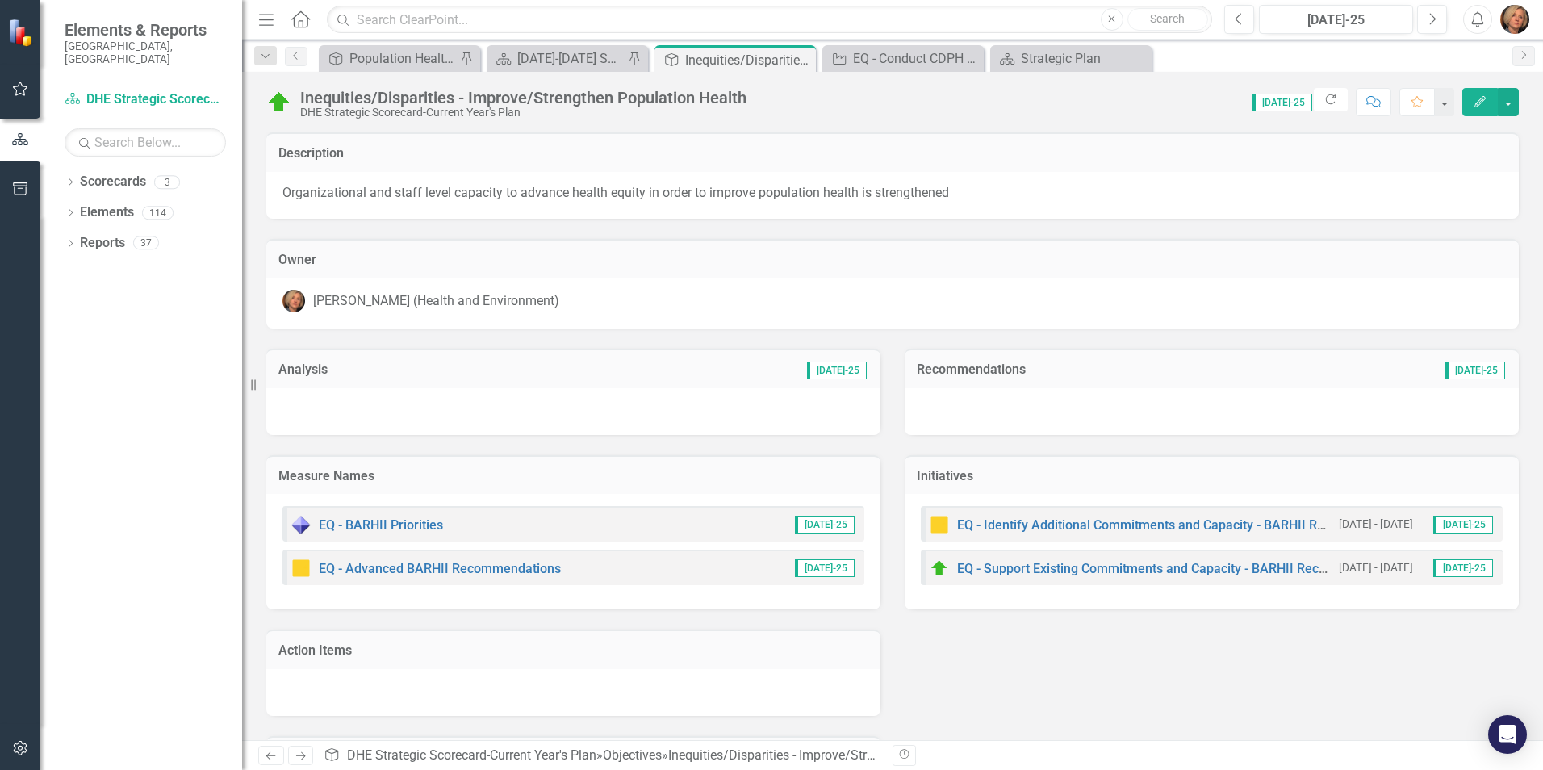
click at [965, 400] on div at bounding box center [1211, 411] width 614 height 47
click at [964, 397] on div at bounding box center [1211, 411] width 614 height 47
click at [963, 394] on div at bounding box center [1211, 411] width 614 height 47
click at [963, 392] on div at bounding box center [1211, 411] width 614 height 47
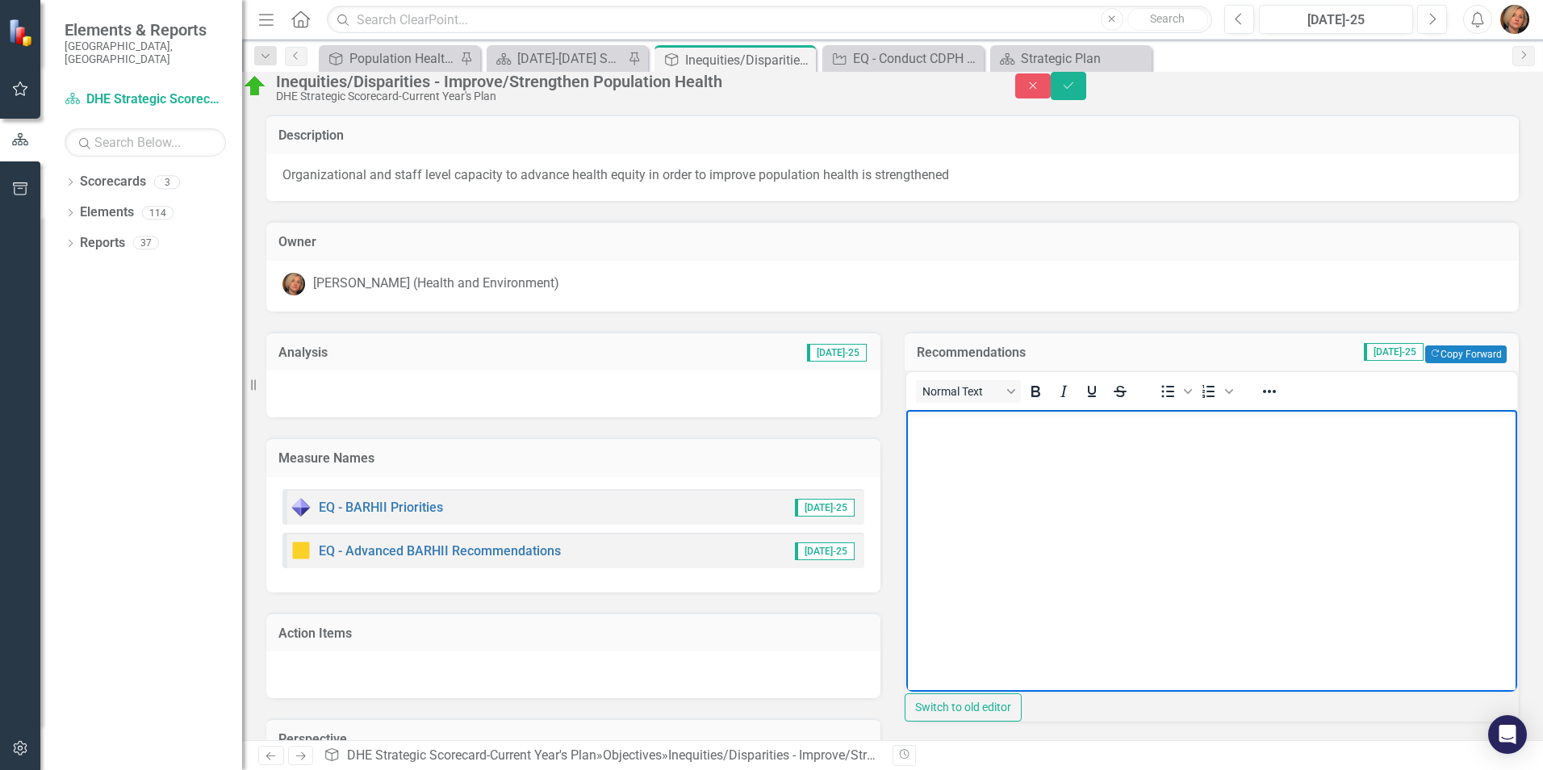
click at [950, 431] on p "Rich Text Area. Press ALT-0 for help." at bounding box center [1211, 423] width 603 height 19
click at [1449, 363] on button "Copy Forward Copy Forward" at bounding box center [1465, 354] width 81 height 18
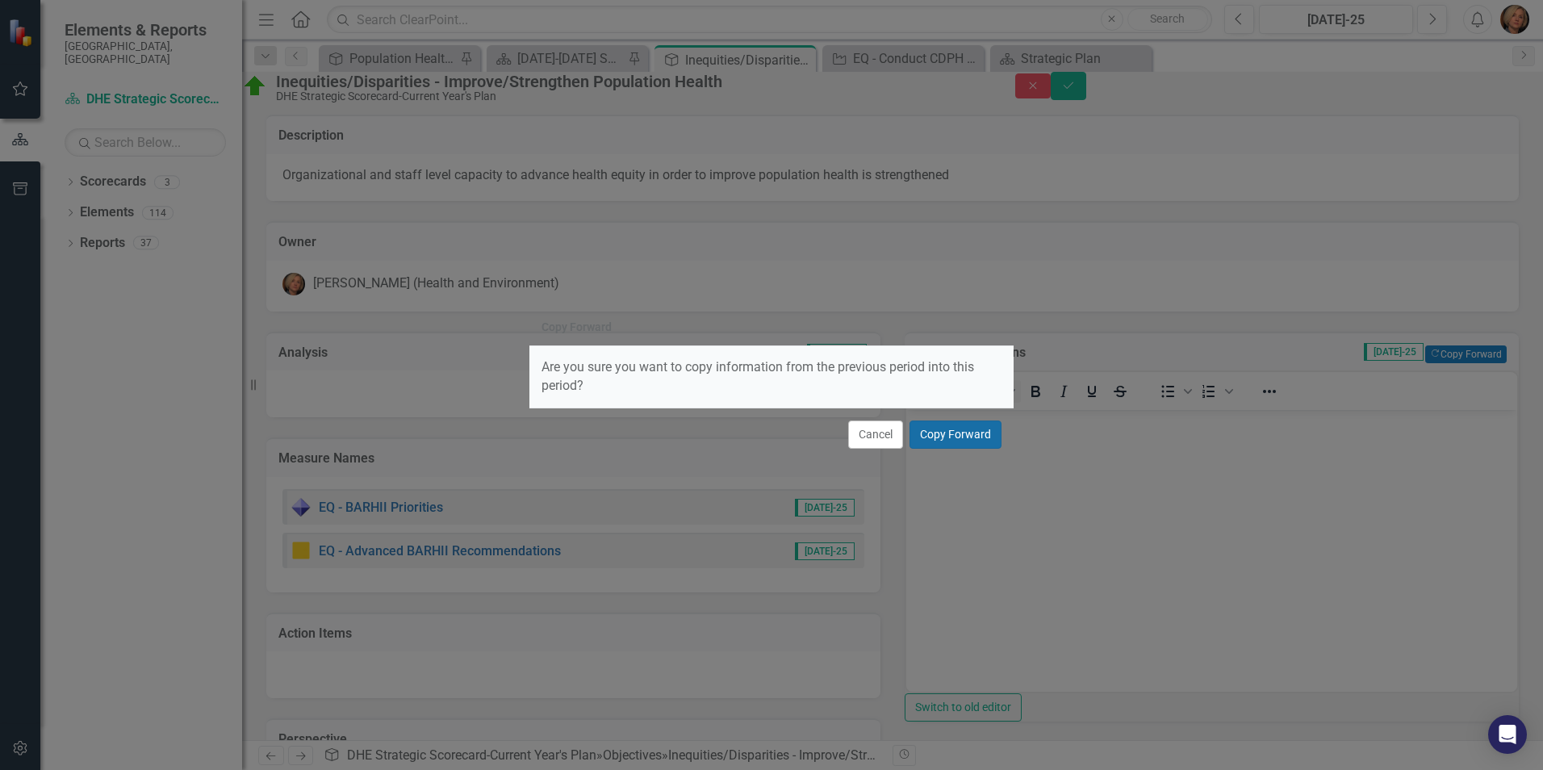
click at [960, 437] on button "Copy Forward" at bounding box center [955, 434] width 92 height 28
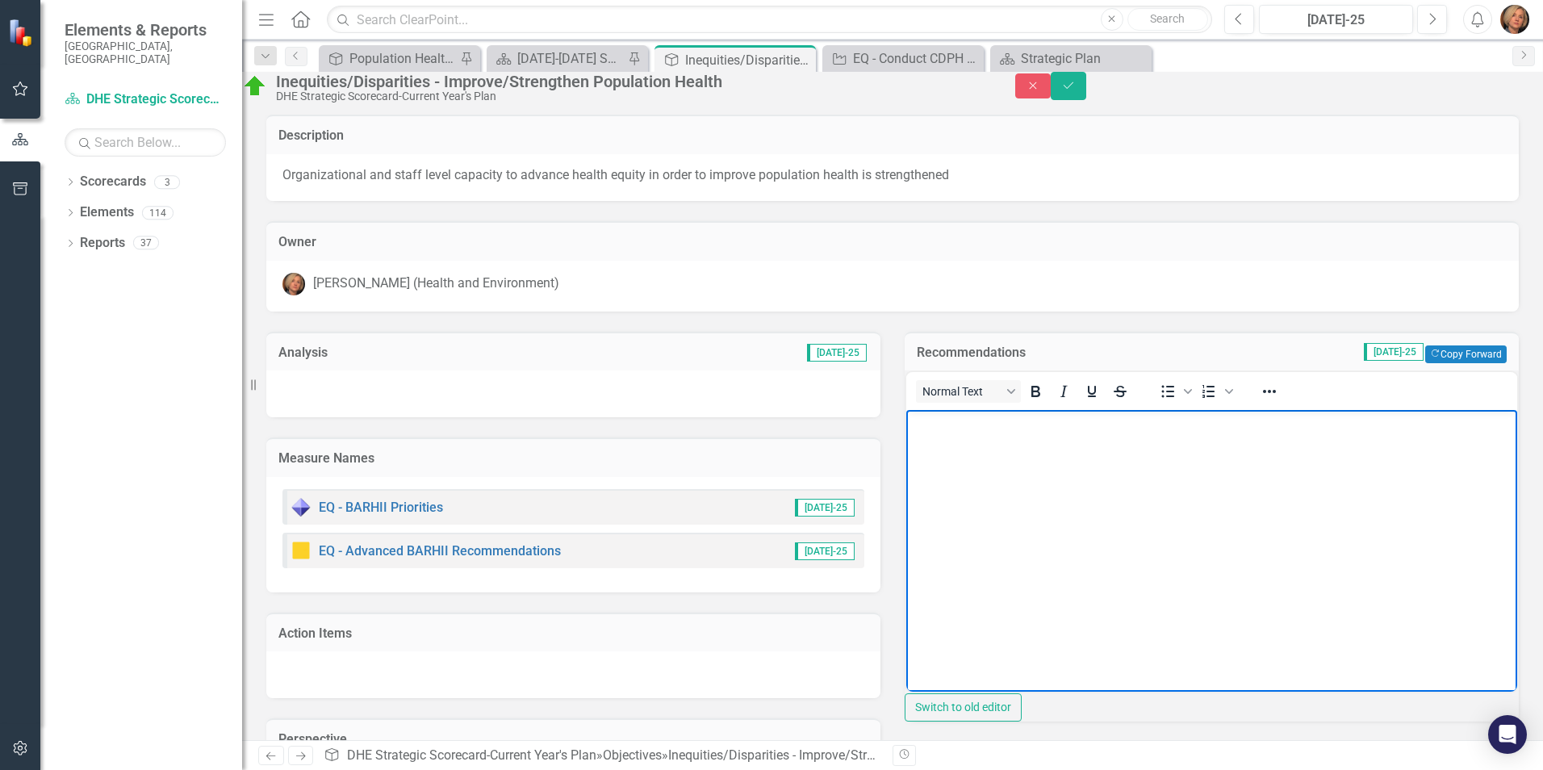
click at [1057, 425] on p "Rich Text Area. Press ALT-0 for help." at bounding box center [1211, 423] width 603 height 19
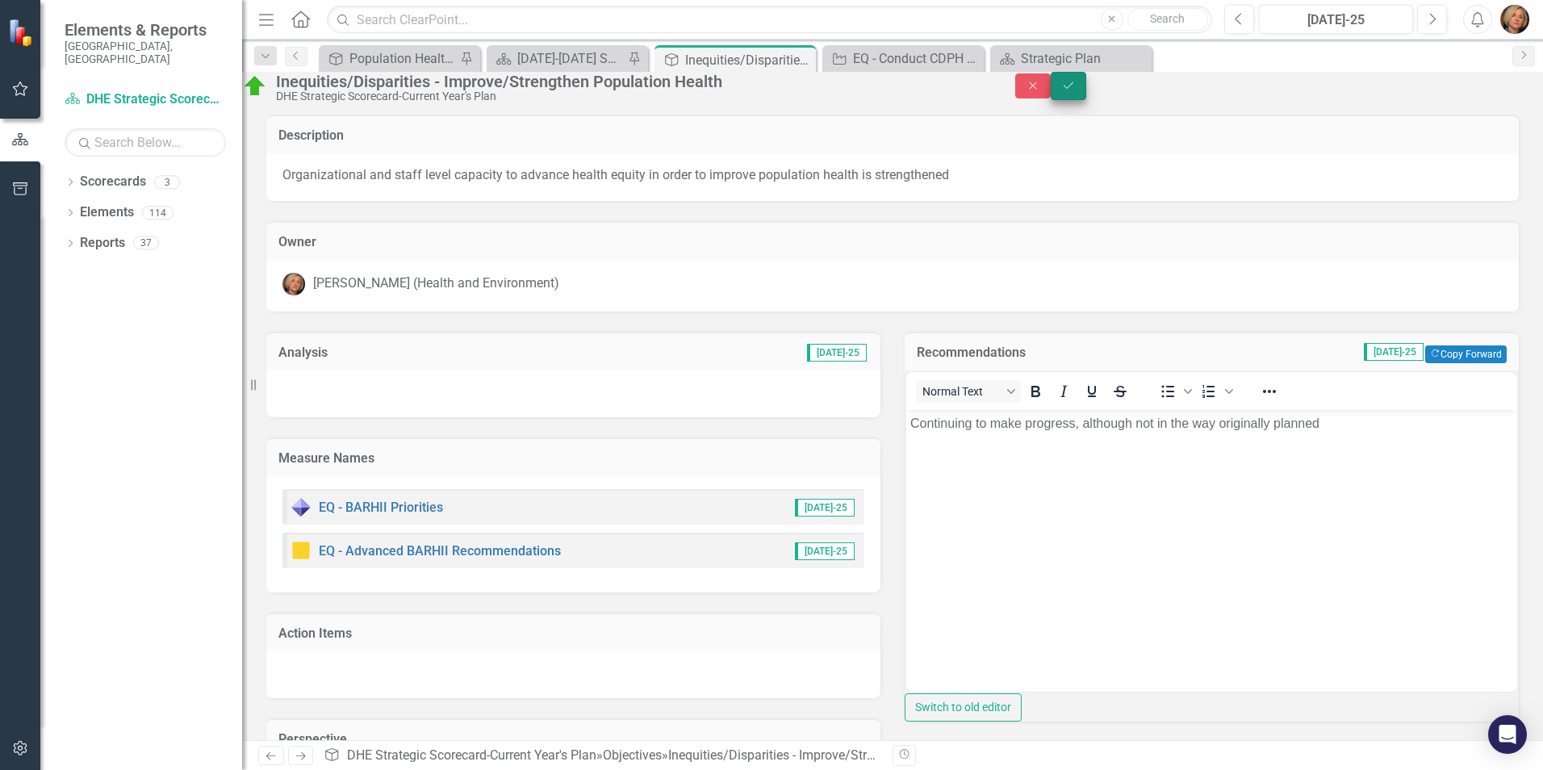
click at [1086, 94] on button "Save" at bounding box center [1067, 86] width 35 height 28
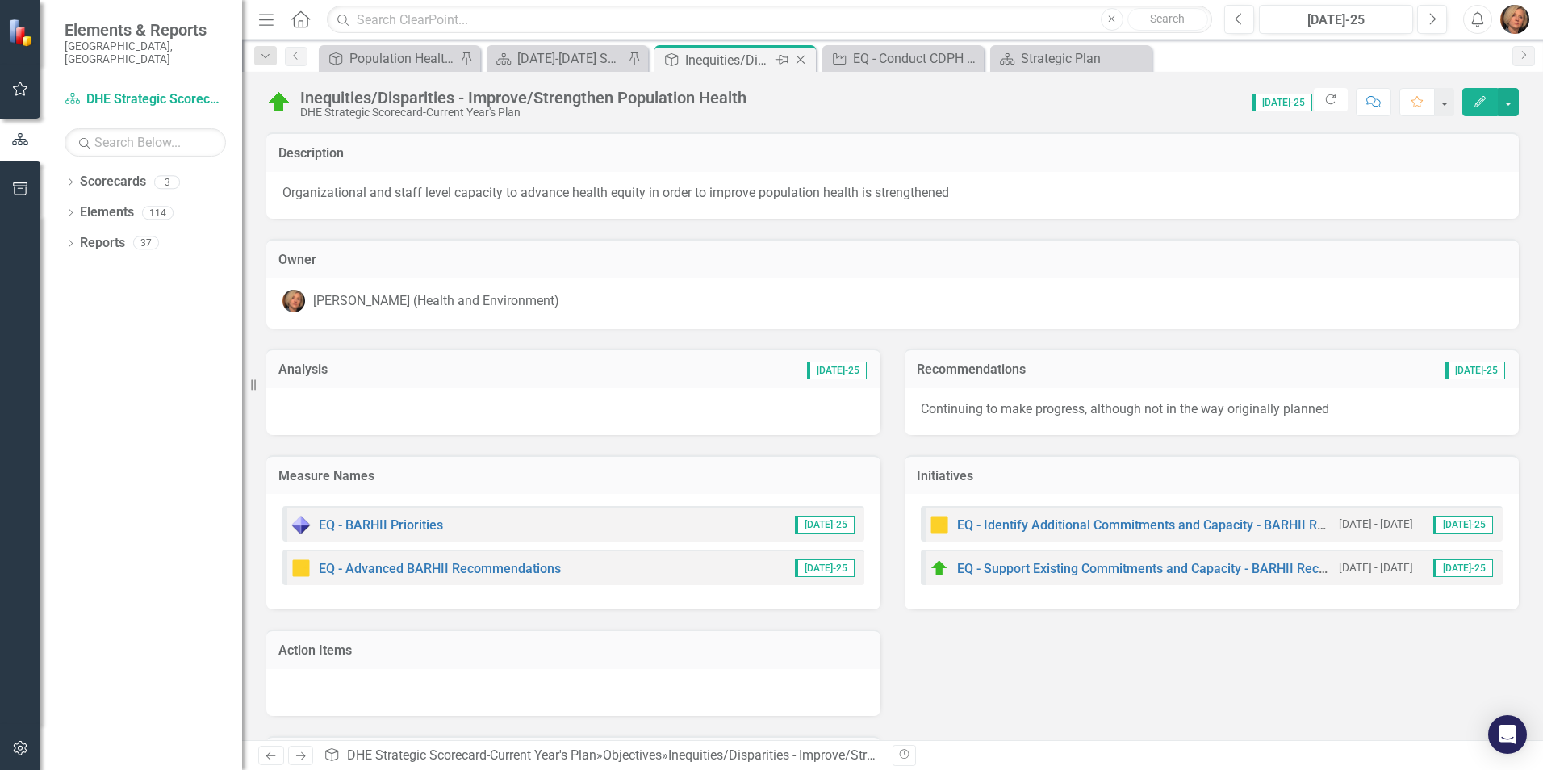
click at [802, 58] on icon "Close" at bounding box center [800, 59] width 16 height 13
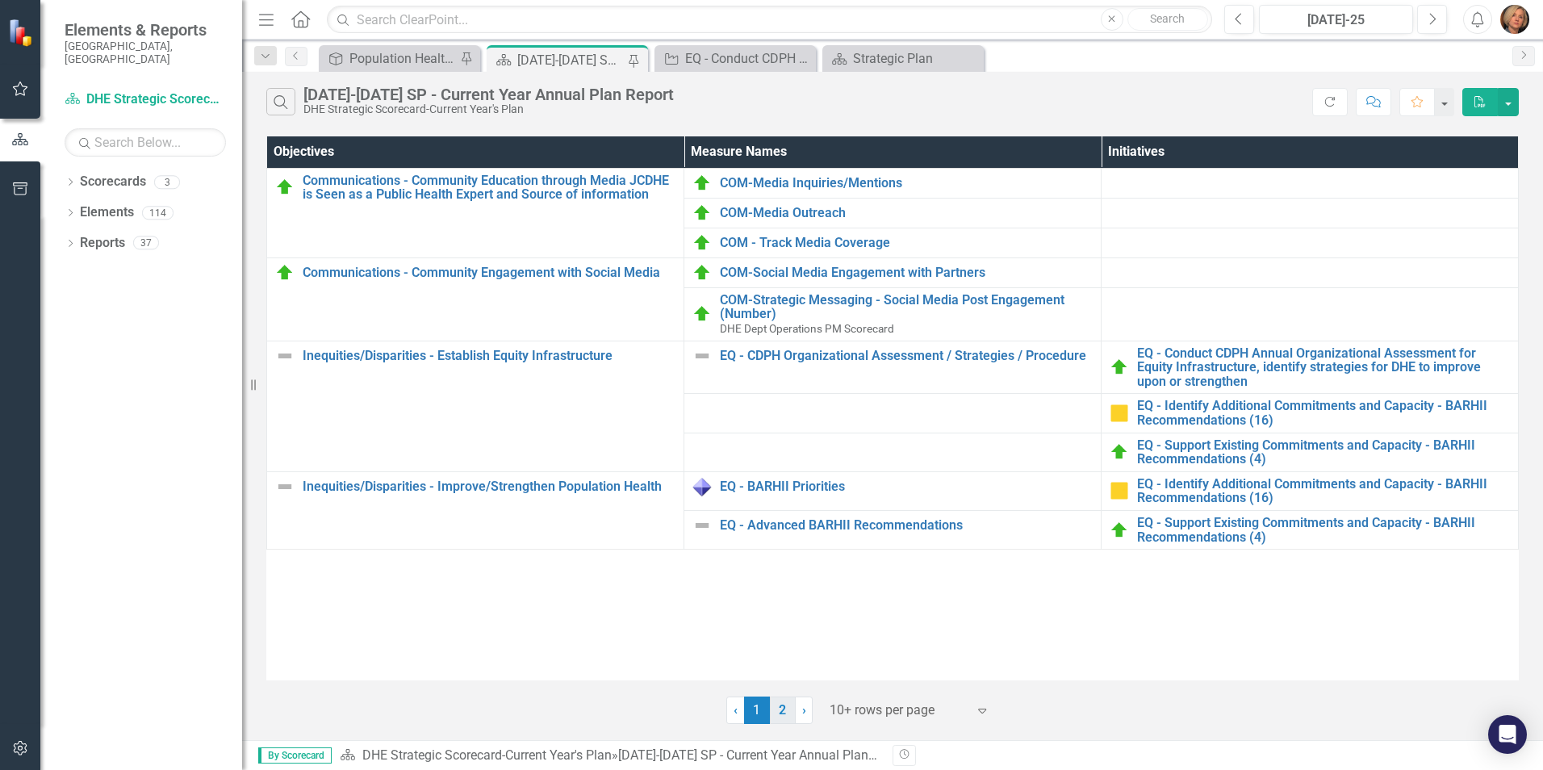
click at [780, 708] on link "2" at bounding box center [783, 709] width 26 height 27
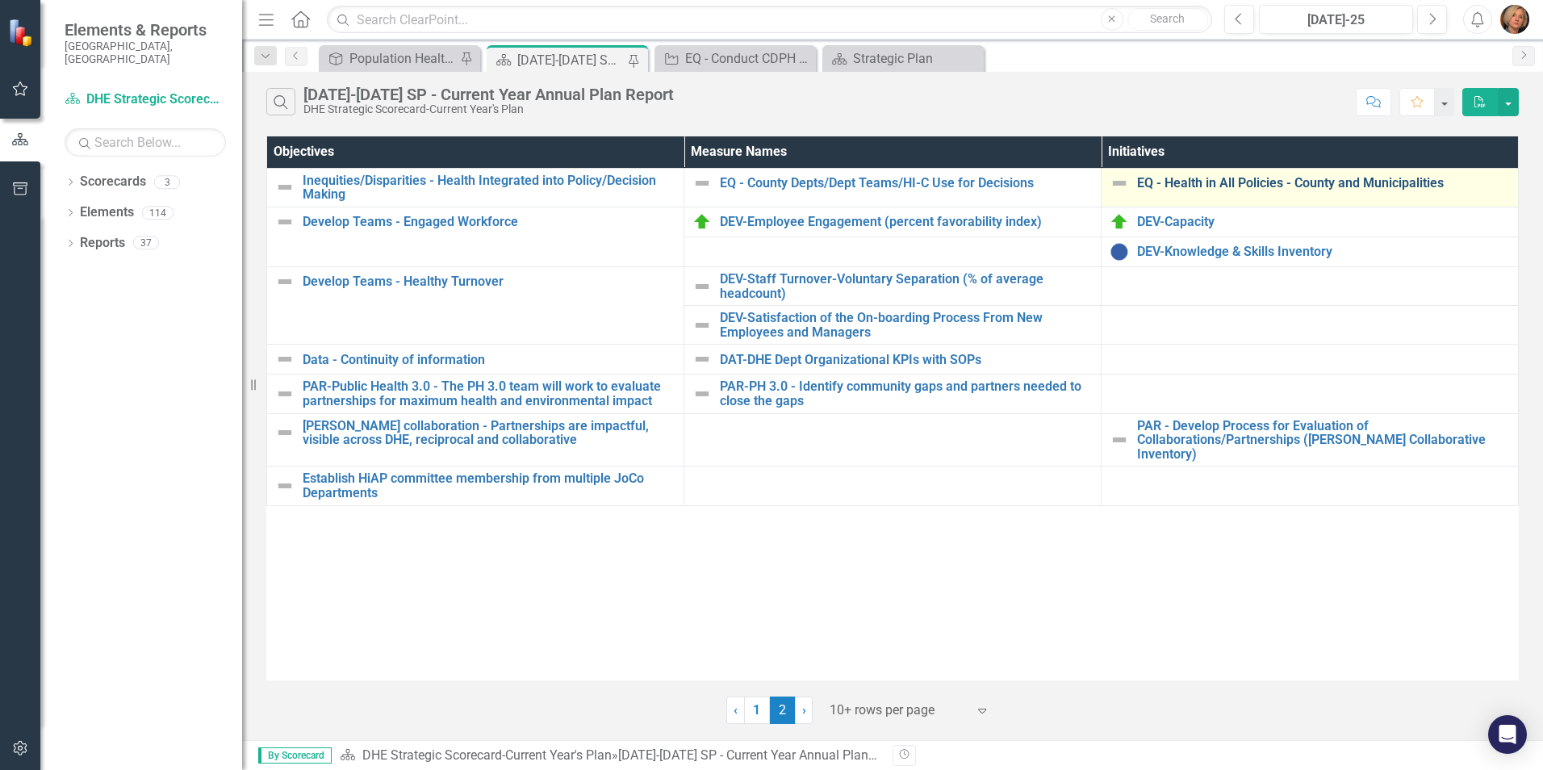
click at [1232, 186] on link "EQ - Health in All Policies - County and Municipalities" at bounding box center [1323, 183] width 373 height 15
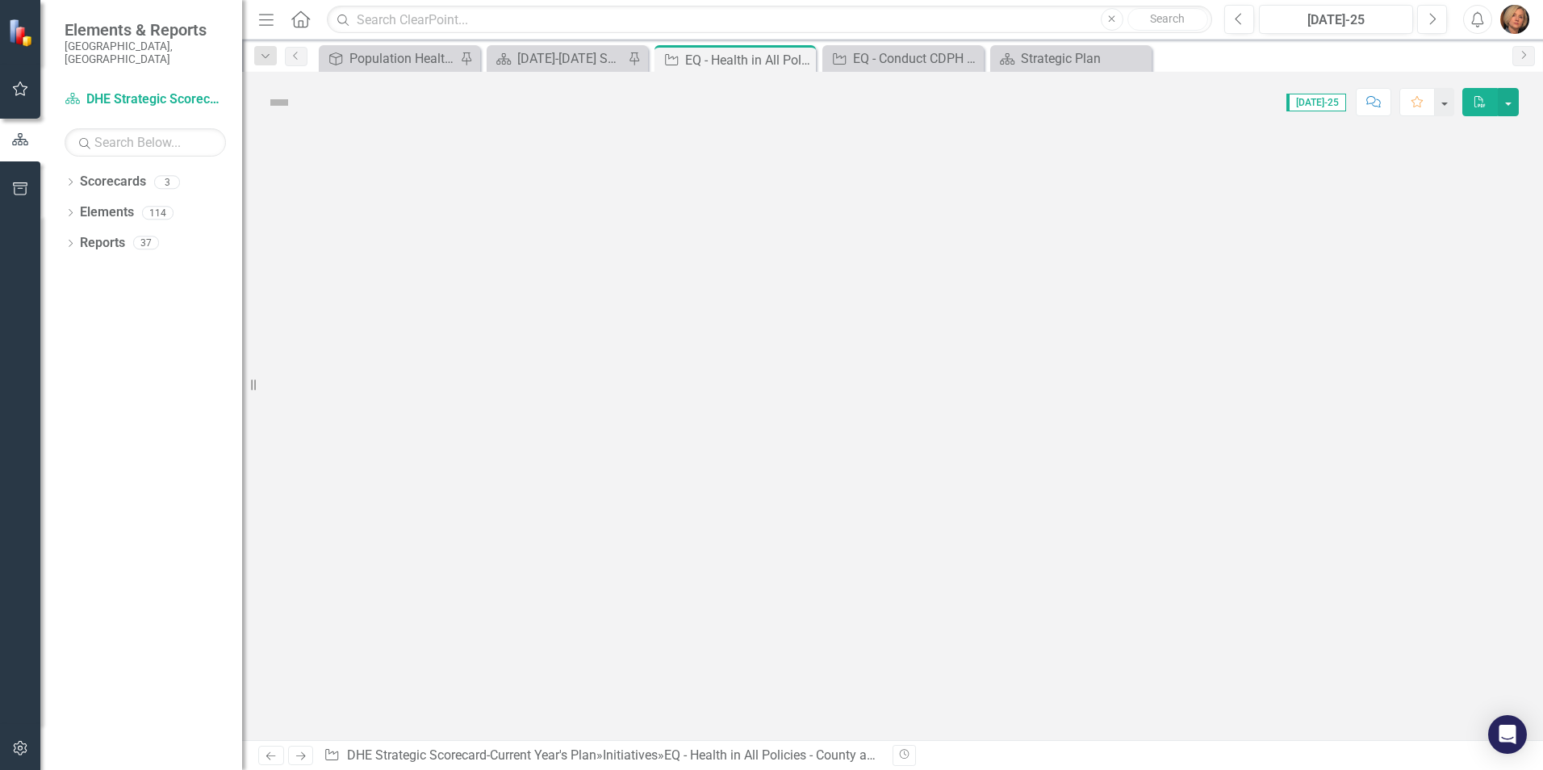
click at [1232, 186] on div at bounding box center [892, 436] width 1301 height 608
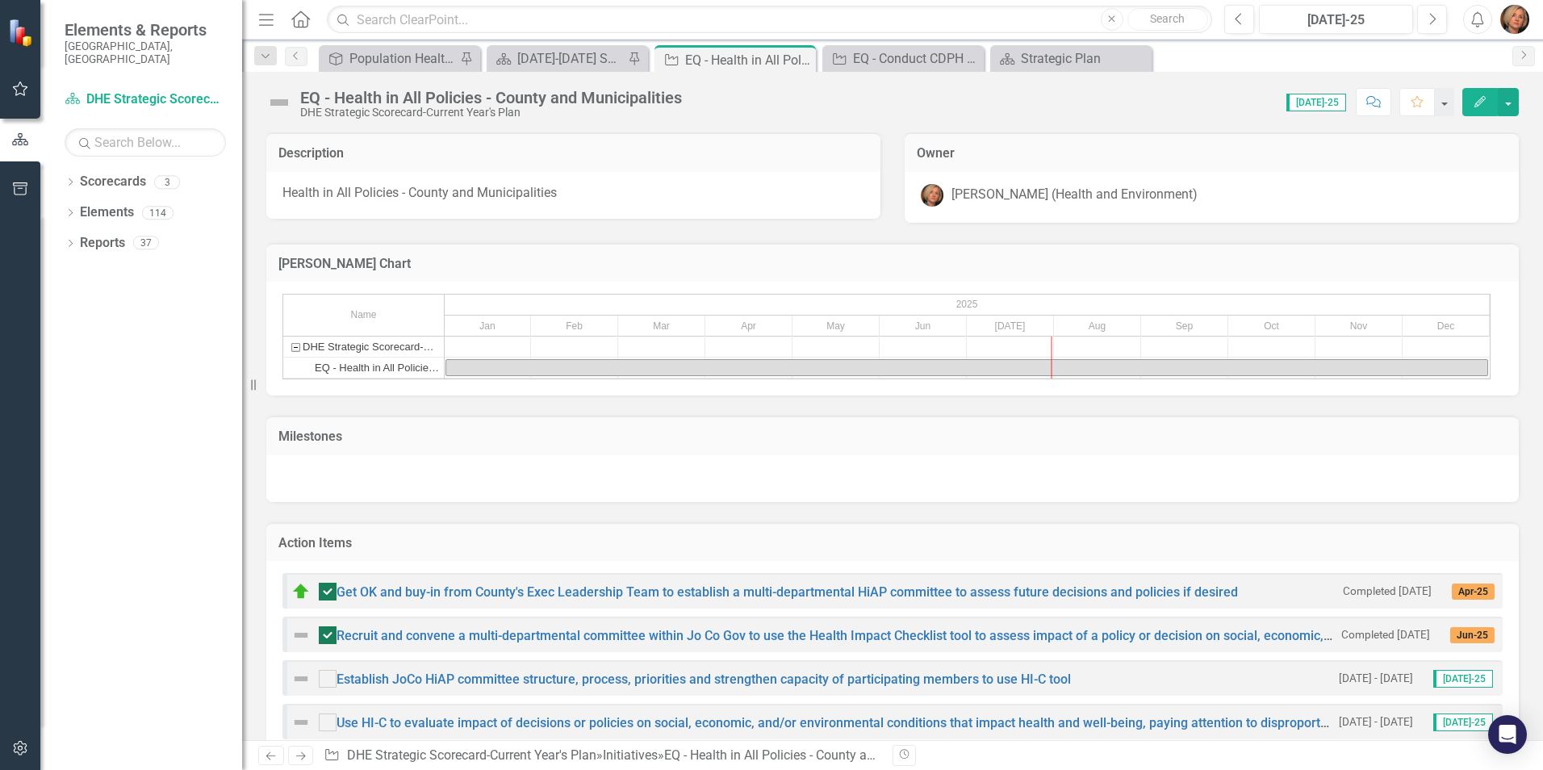
click at [279, 100] on img at bounding box center [279, 103] width 26 height 26
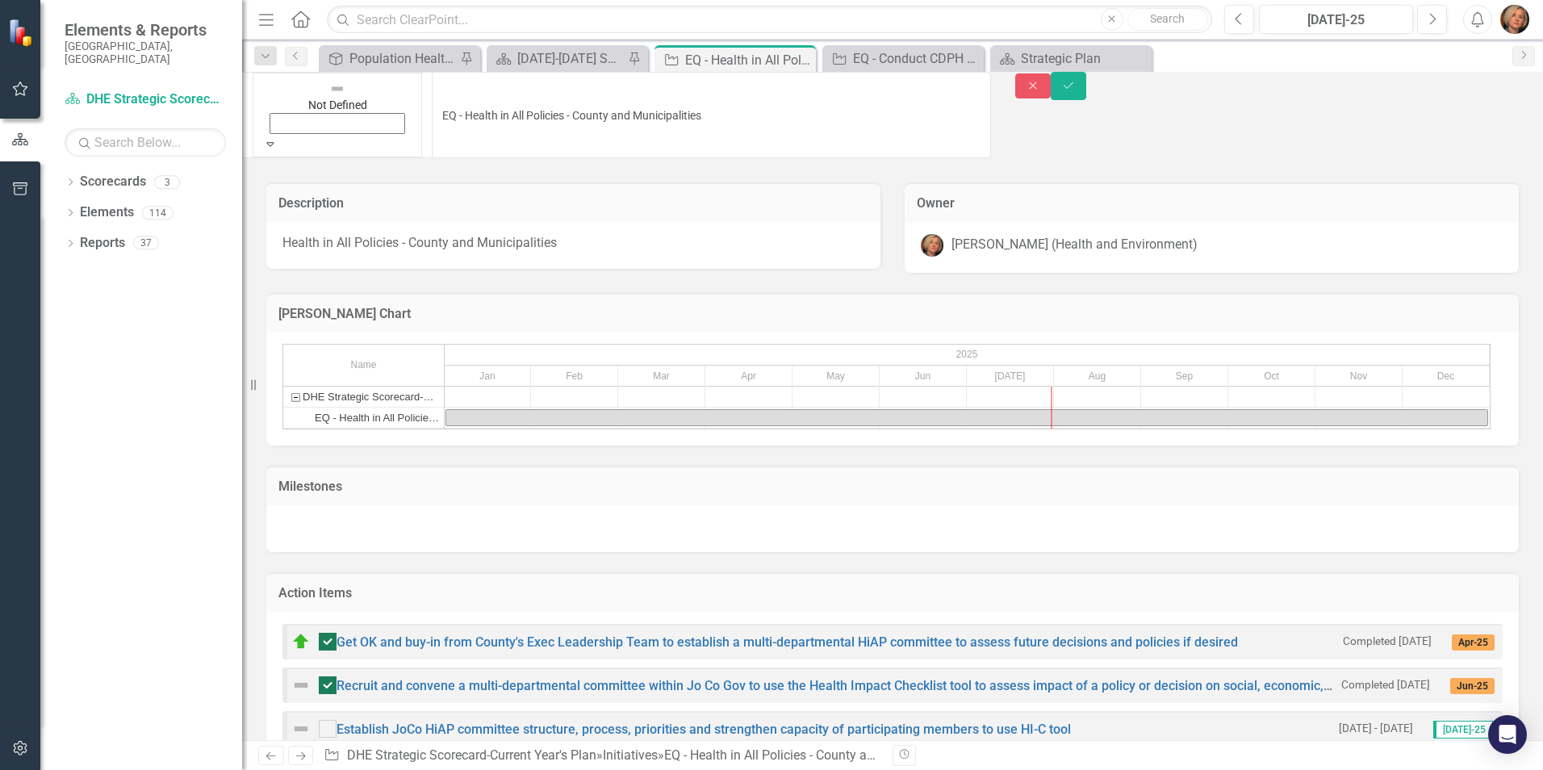
drag, startPoint x: 279, startPoint y: 100, endPoint x: 301, endPoint y: 98, distance: 21.9
click at [278, 138] on icon "Expand" at bounding box center [270, 143] width 15 height 11
drag, startPoint x: 320, startPoint y: 148, endPoint x: 332, endPoint y: 161, distance: 17.8
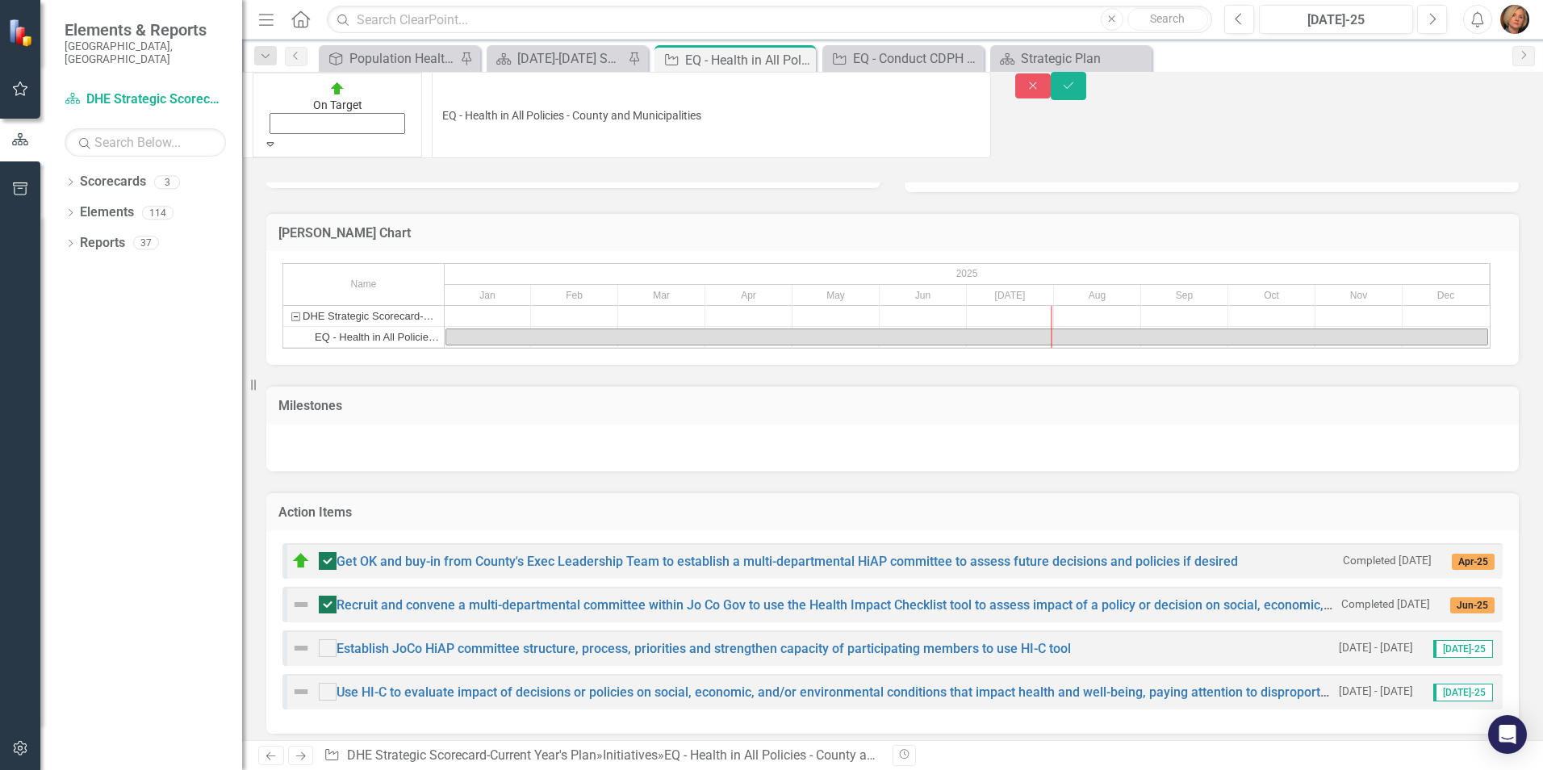
click at [298, 595] on img at bounding box center [300, 604] width 19 height 19
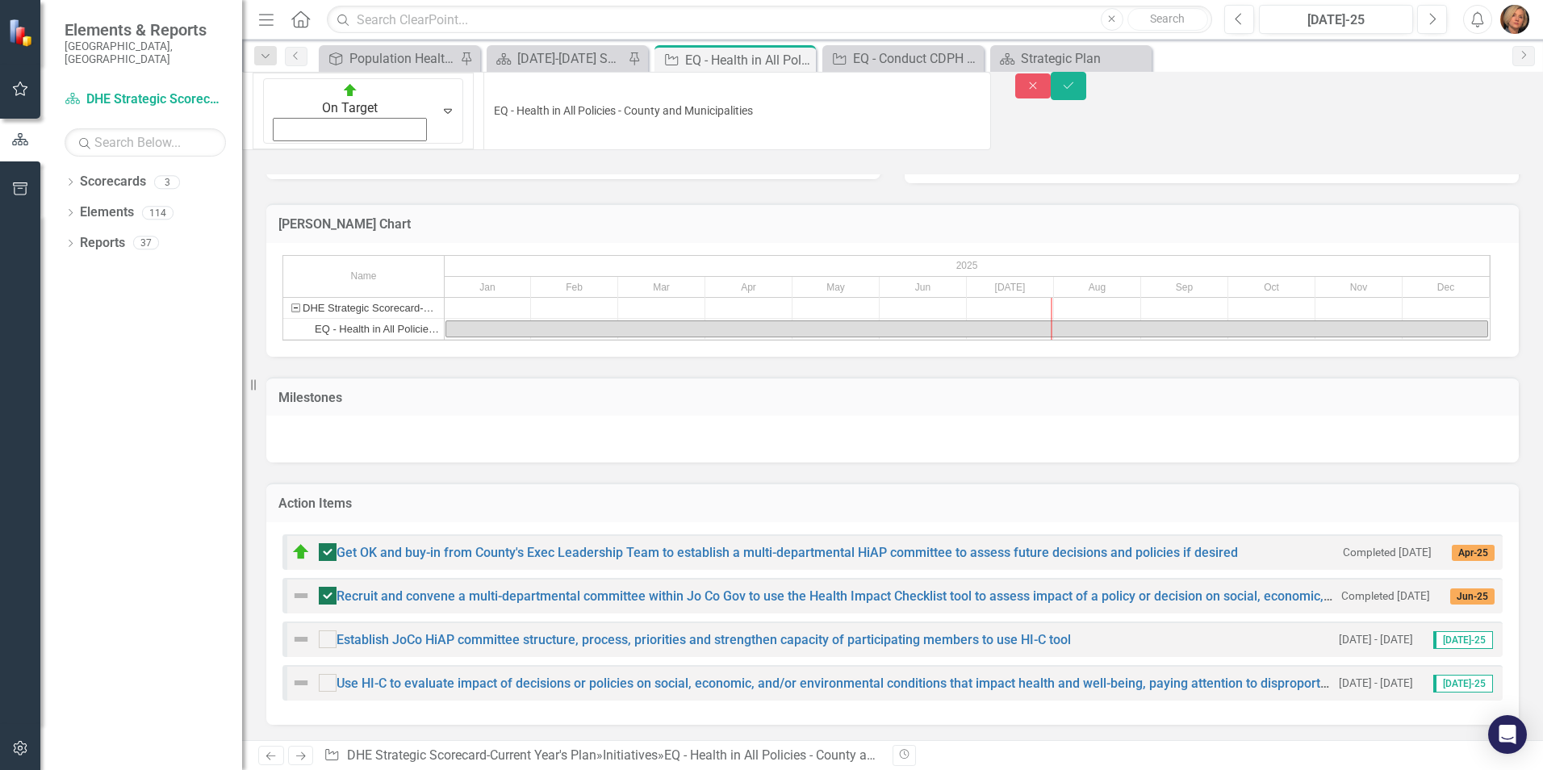
click at [298, 586] on img at bounding box center [300, 595] width 19 height 19
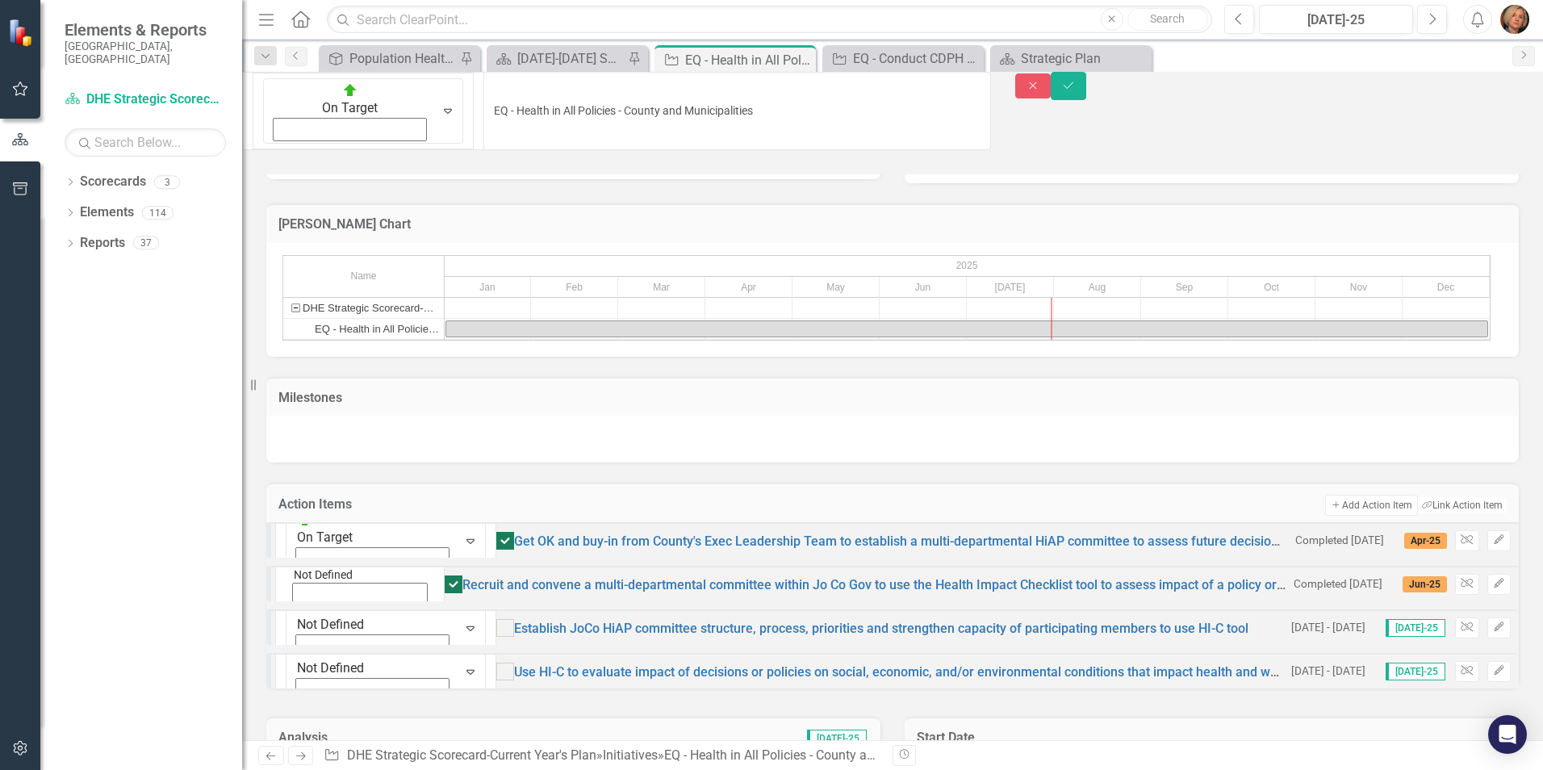
click at [300, 607] on icon "Expand" at bounding box center [293, 612] width 15 height 11
click at [462, 621] on icon "Expand" at bounding box center [470, 627] width 16 height 13
click at [300, 650] on icon "Expand" at bounding box center [293, 655] width 15 height 11
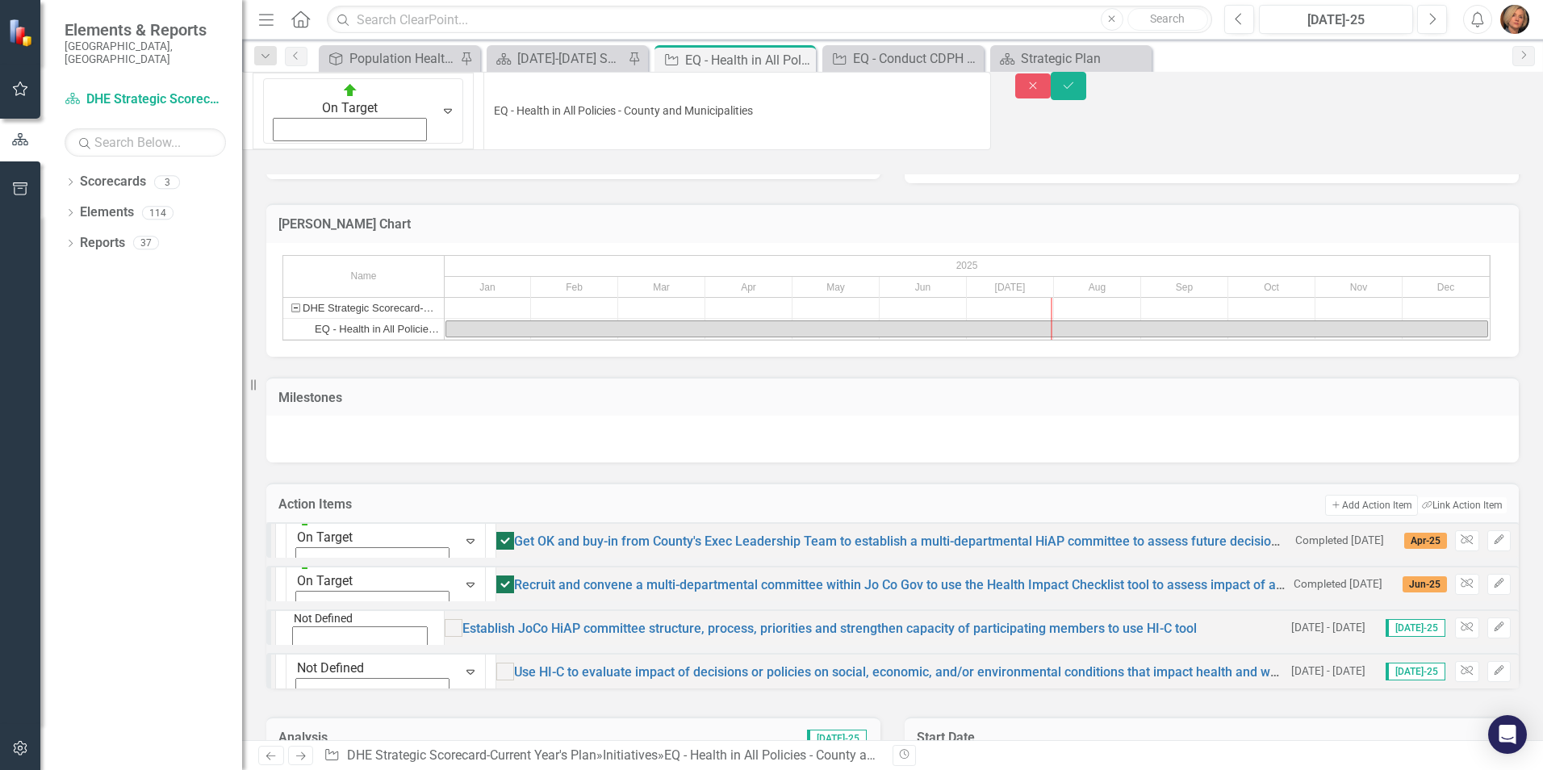
click at [297, 699] on icon at bounding box center [293, 701] width 7 height 4
click at [1075, 91] on icon "Save" at bounding box center [1068, 85] width 15 height 11
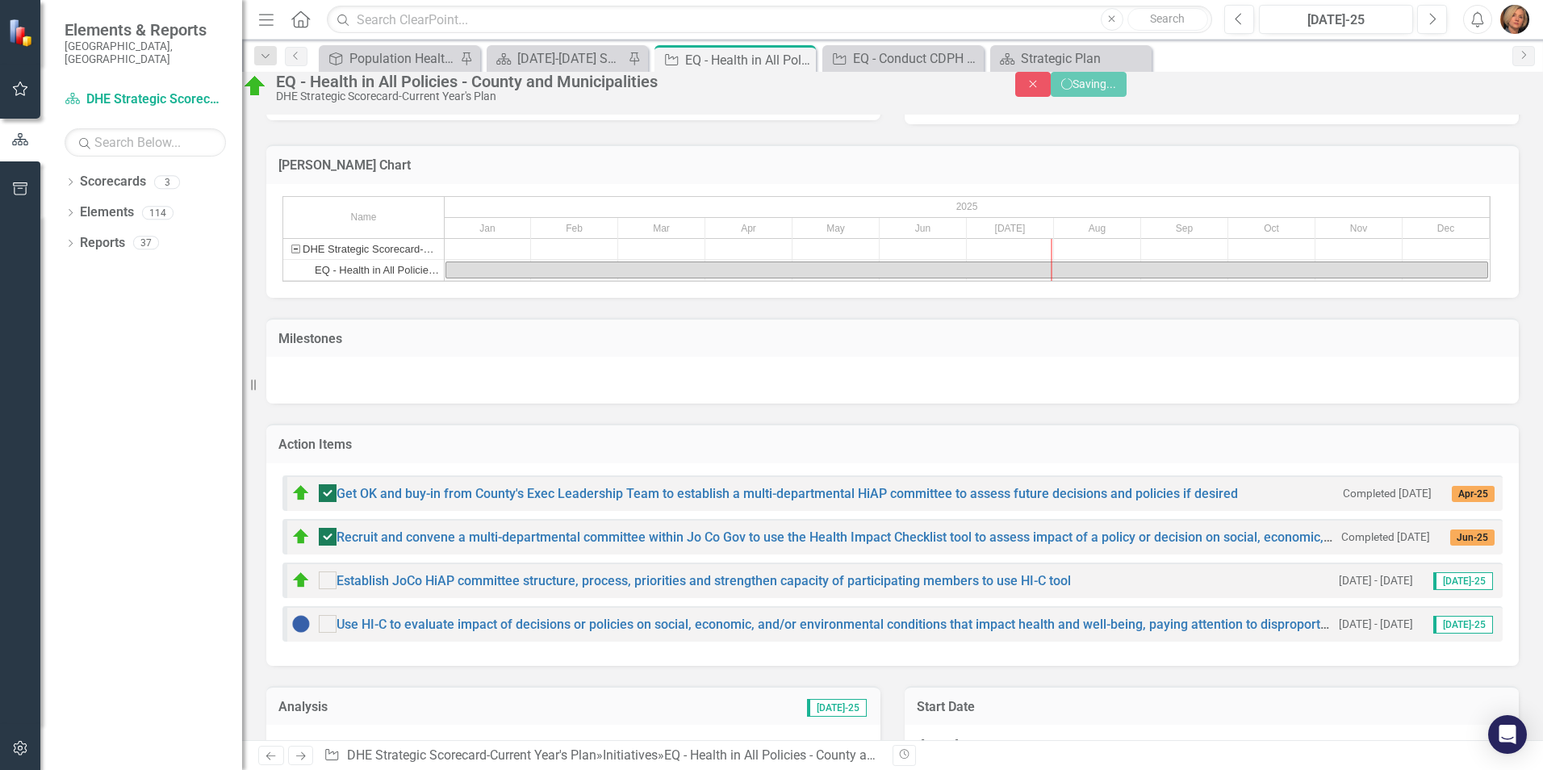
checkbox input "false"
checkbox input "true"
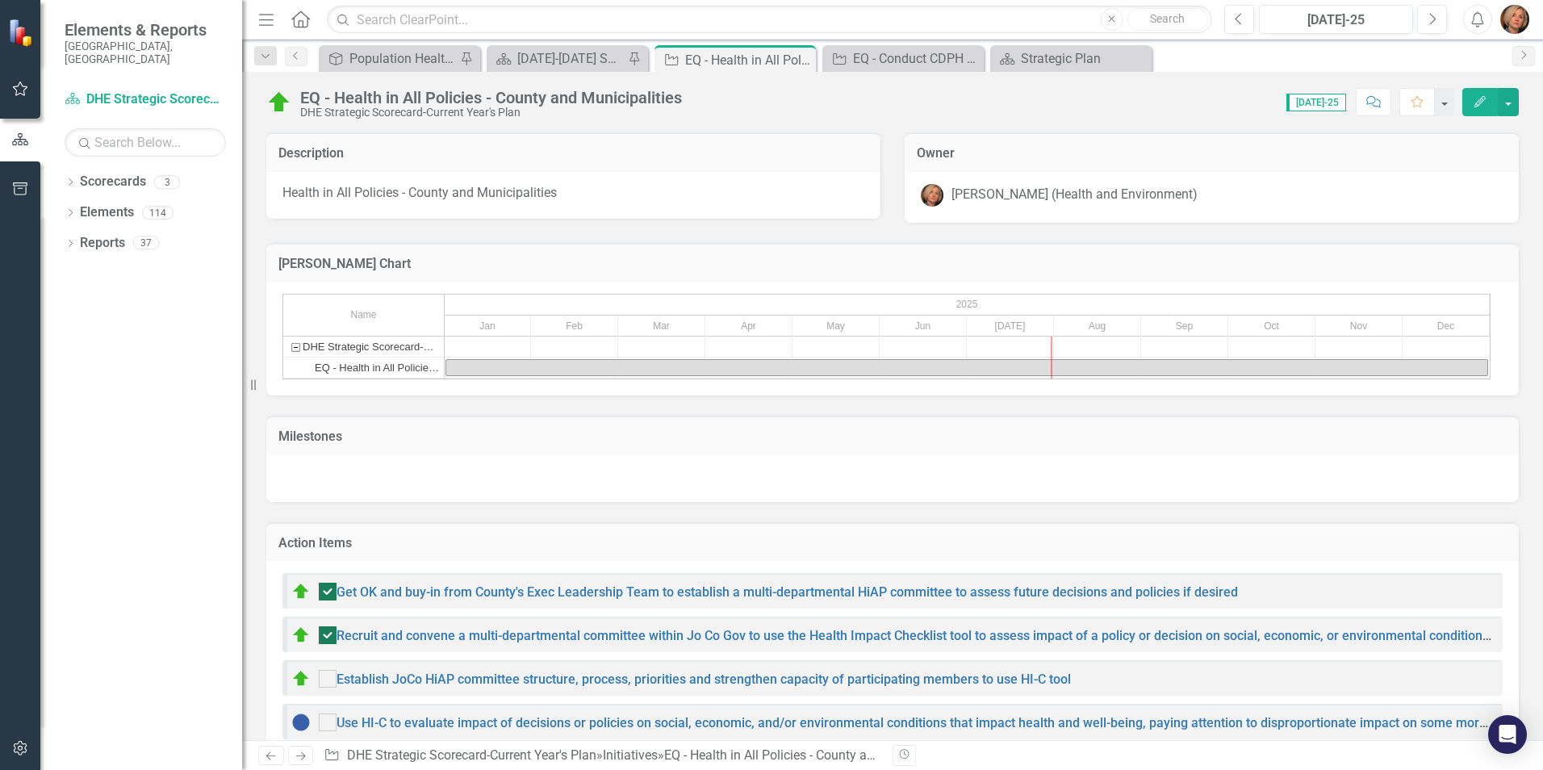
checkbox input "false"
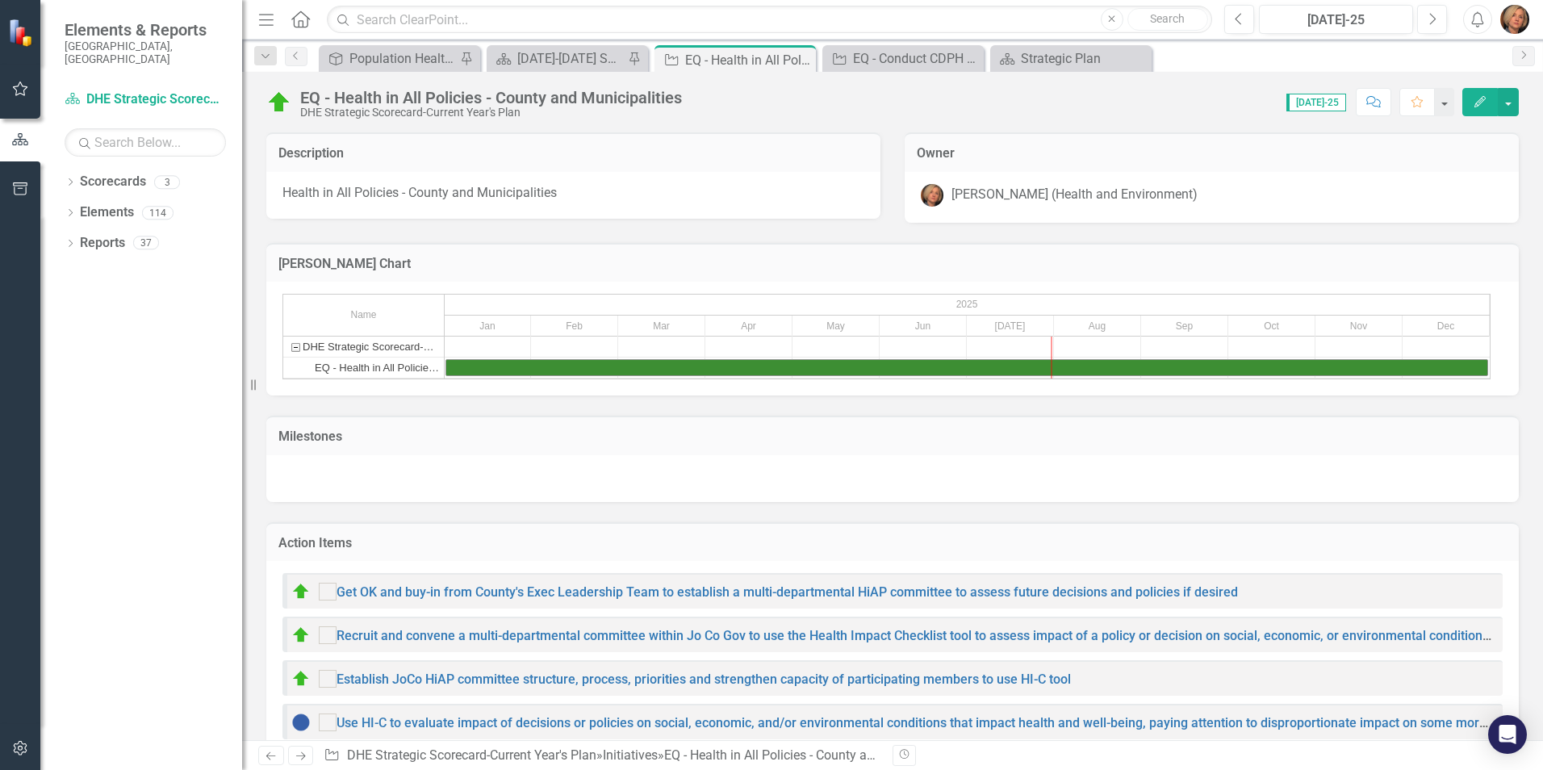
checkbox input "true"
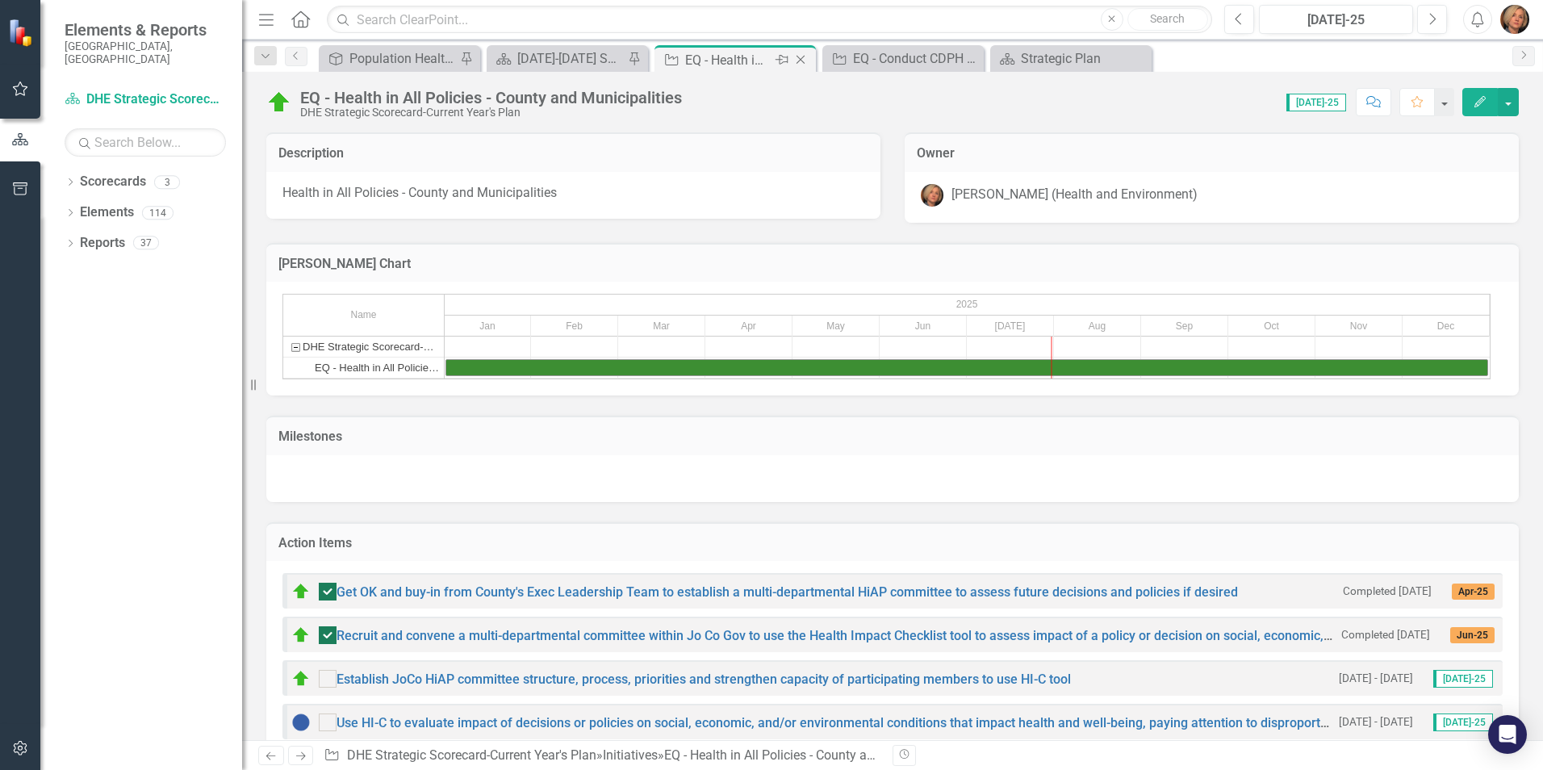
click at [796, 51] on div "Close" at bounding box center [801, 60] width 20 height 20
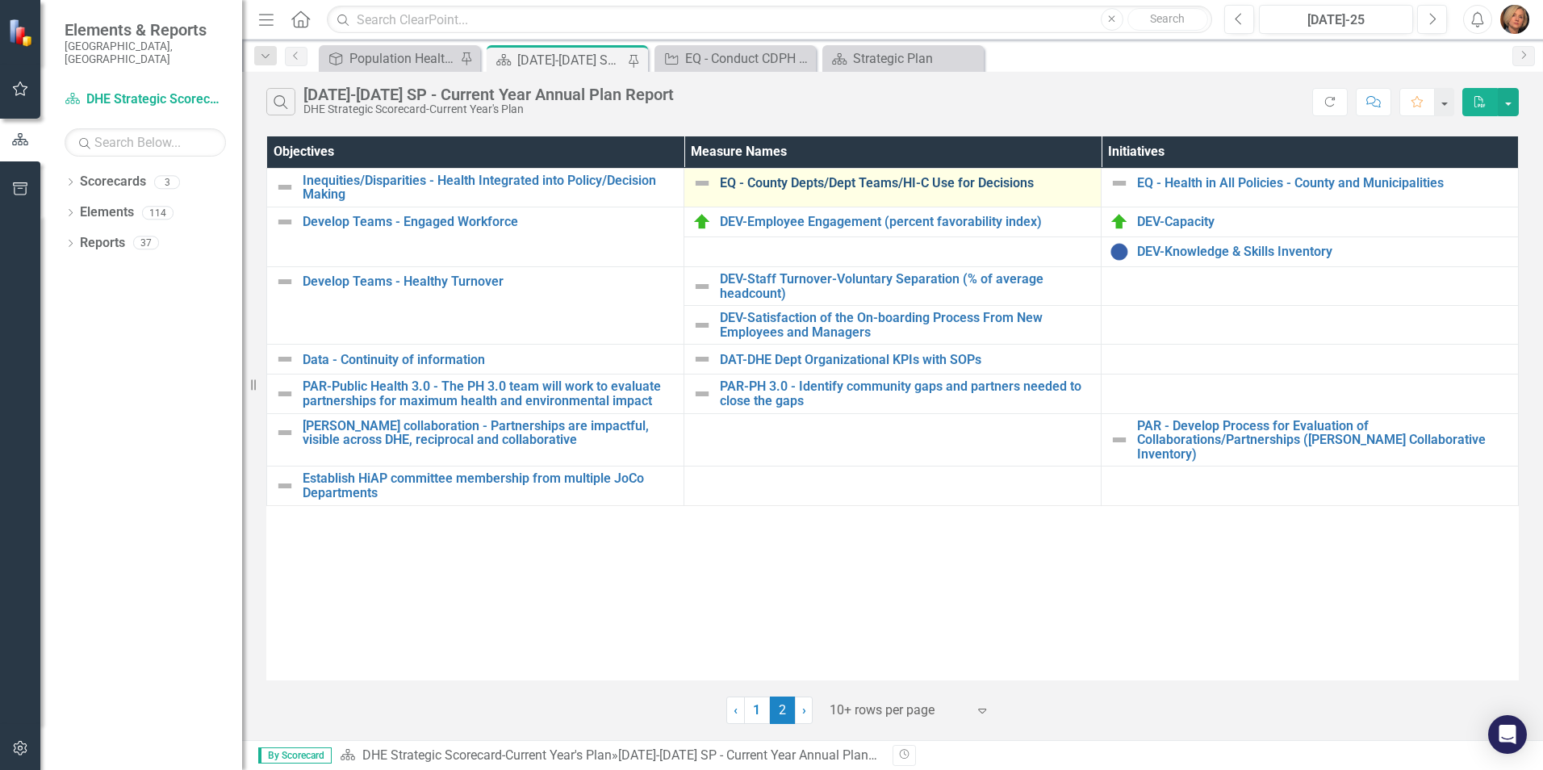
click at [799, 186] on link "EQ - County Depts/Dept Teams/HI-C Use for Decisions" at bounding box center [906, 183] width 373 height 15
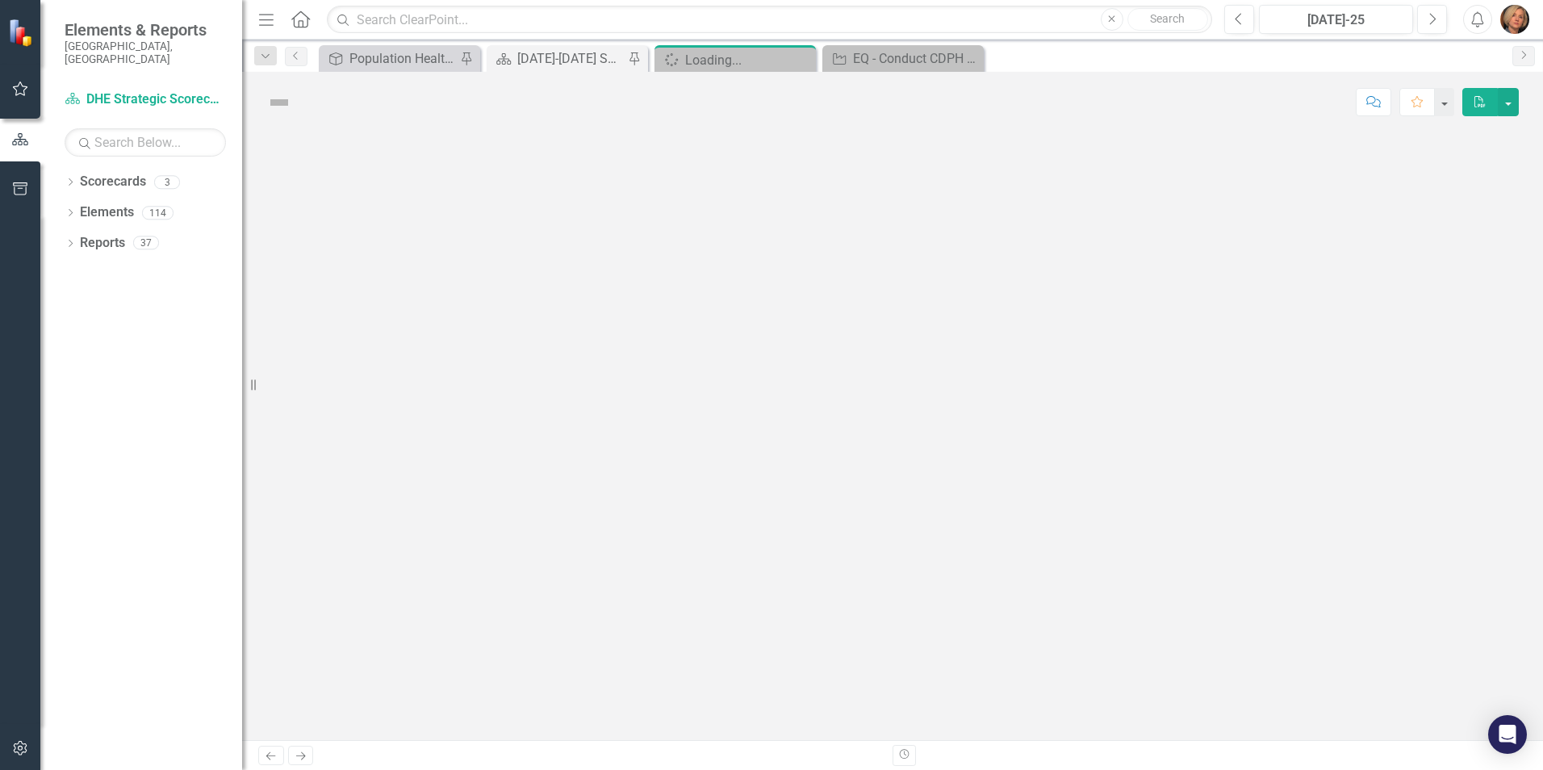
click at [799, 186] on div at bounding box center [892, 436] width 1301 height 608
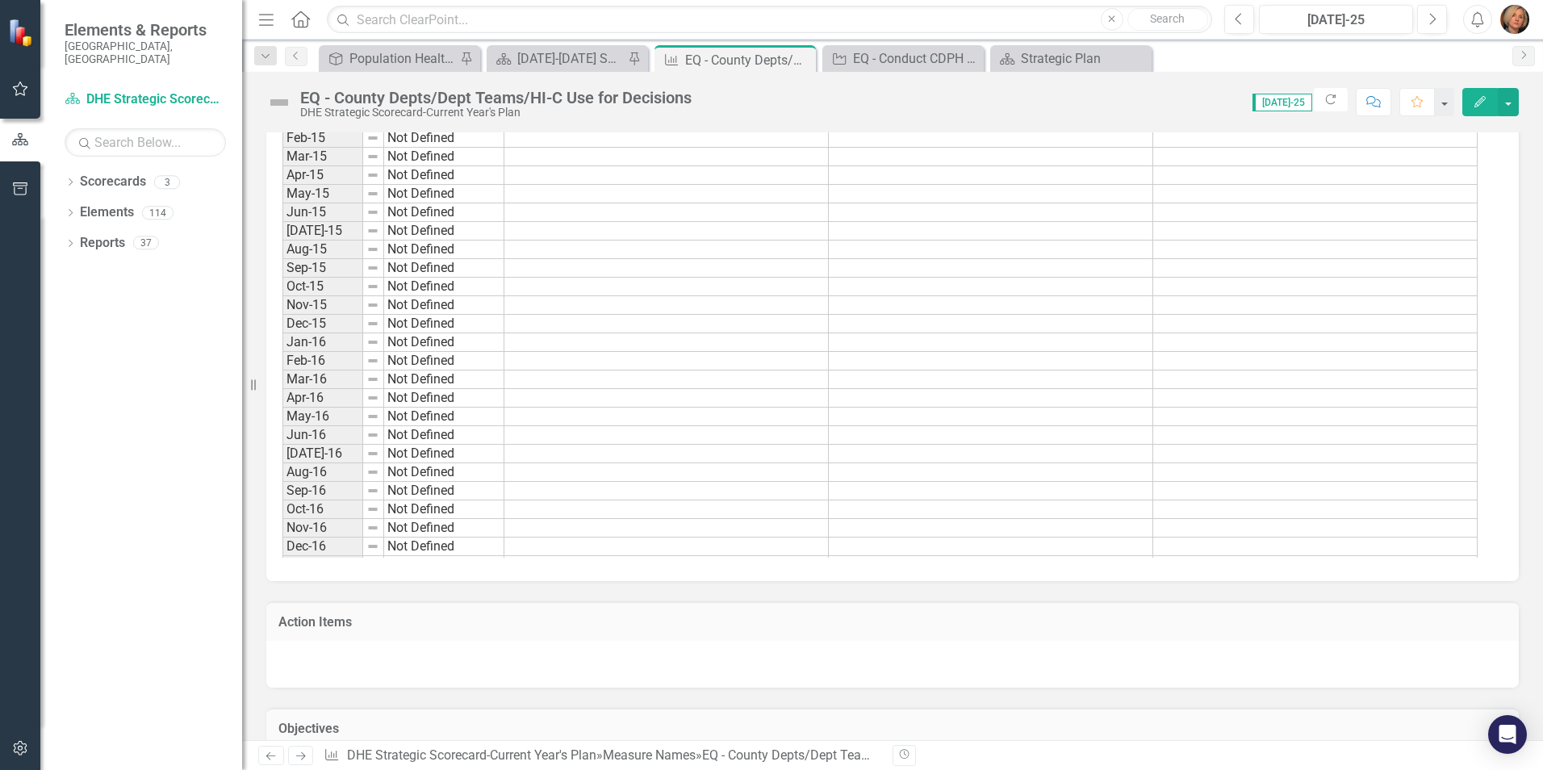
click at [279, 102] on img at bounding box center [279, 103] width 26 height 26
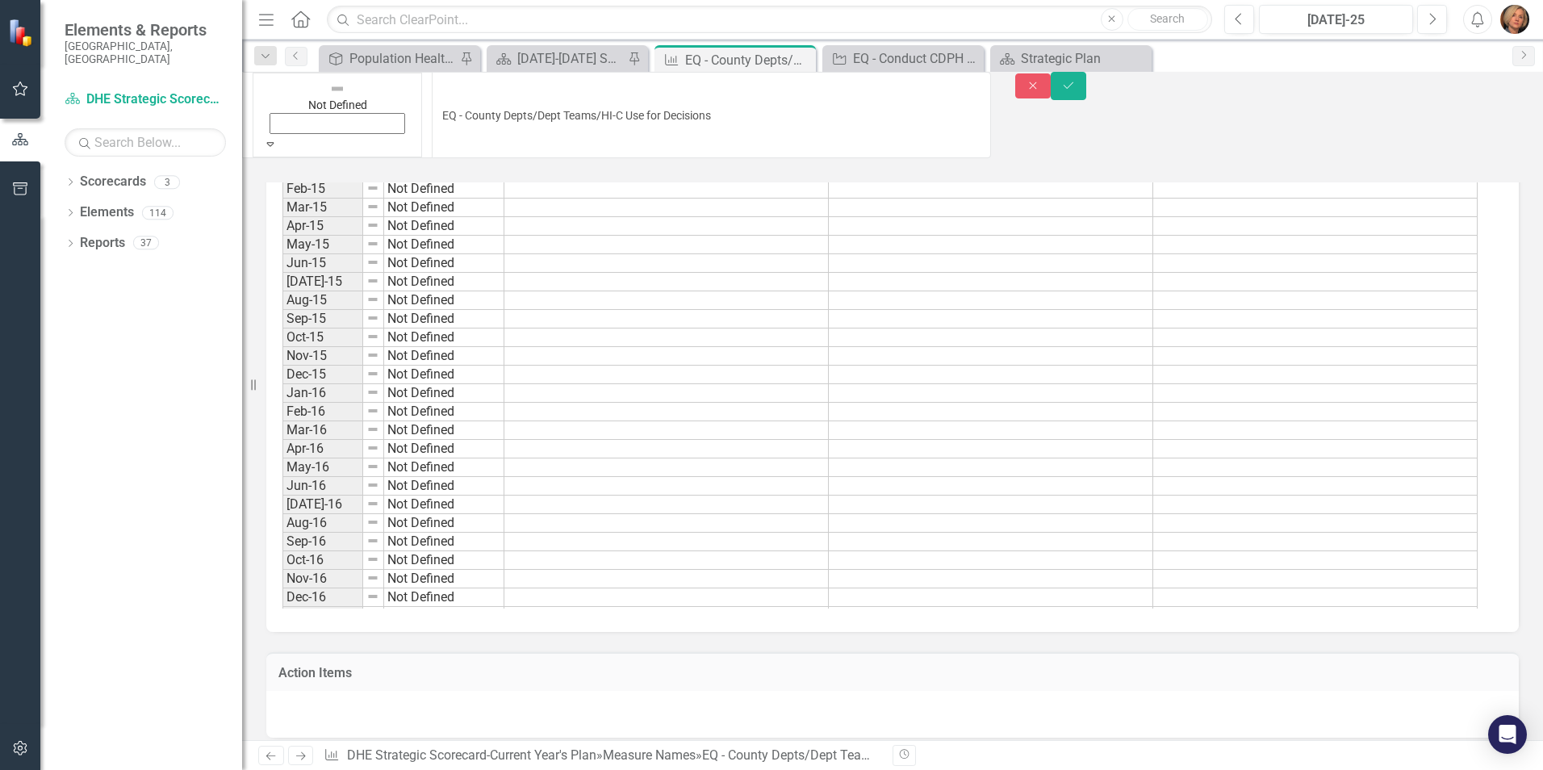
click at [329, 97] on img at bounding box center [337, 89] width 16 height 16
drag, startPoint x: 1501, startPoint y: 102, endPoint x: 927, endPoint y: 326, distance: 616.7
click at [1086, 100] on button "Save" at bounding box center [1067, 86] width 35 height 28
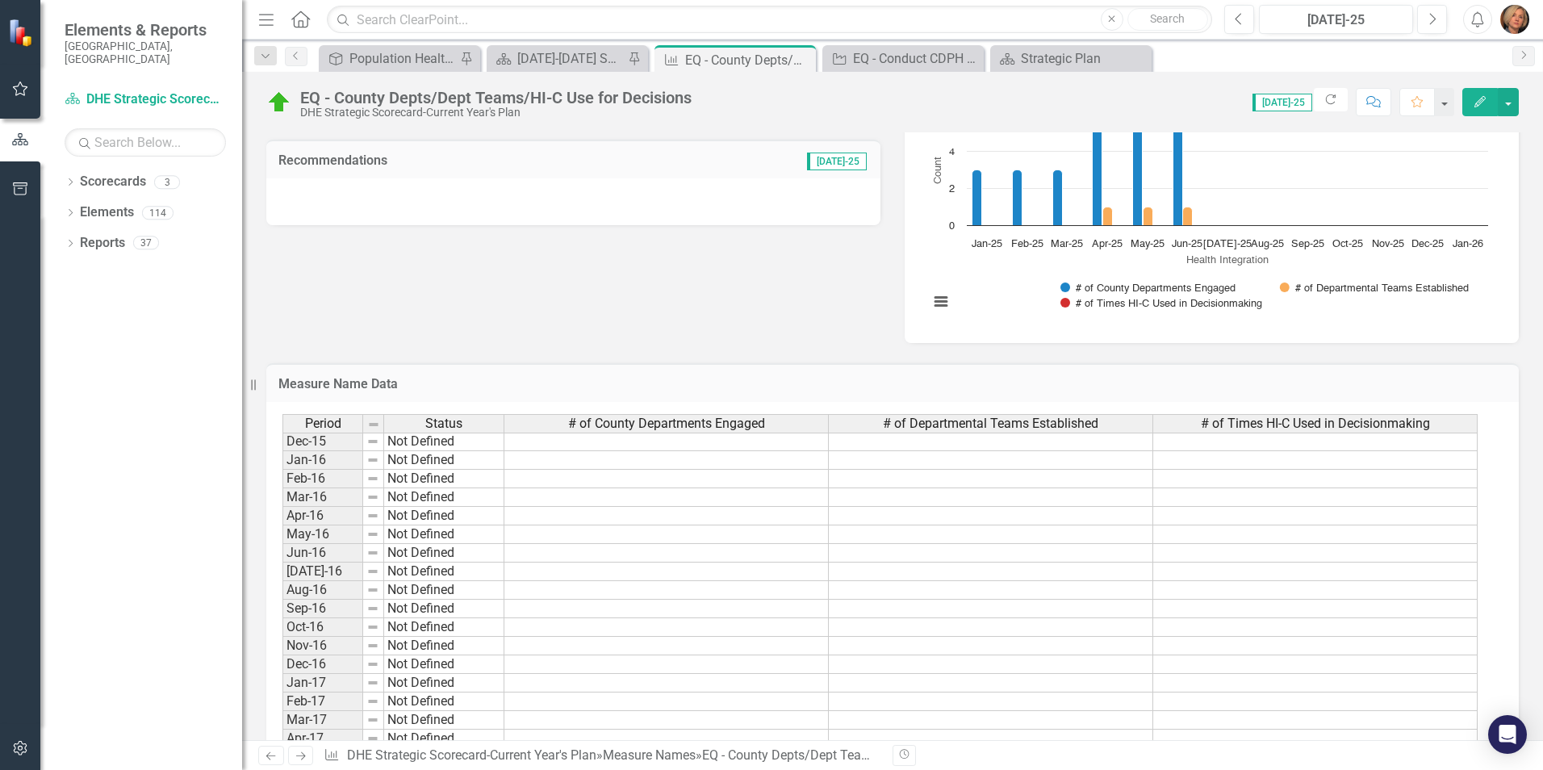
scroll to position [323, 0]
click at [406, 187] on div at bounding box center [573, 201] width 614 height 47
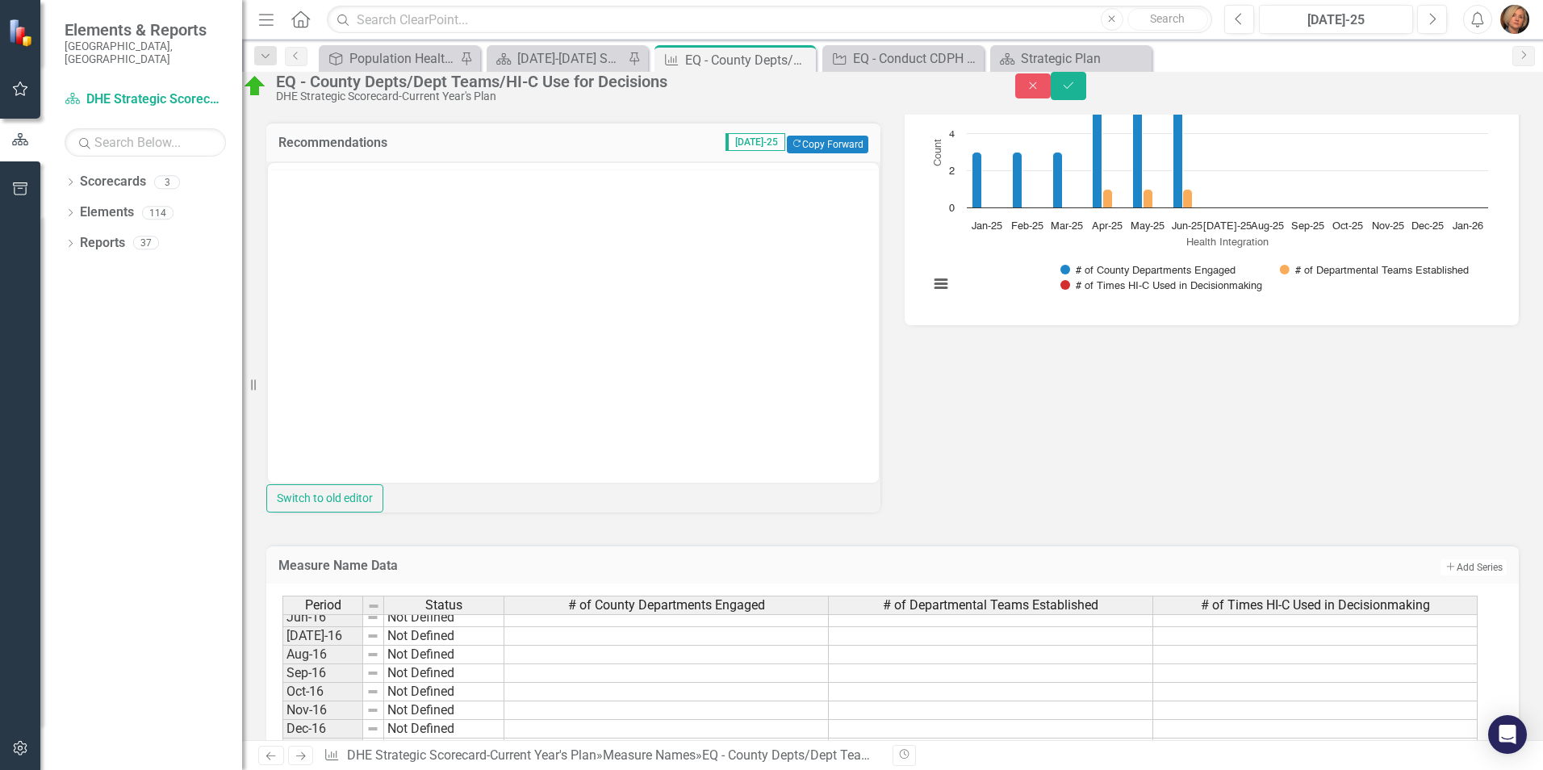
scroll to position [0, 0]
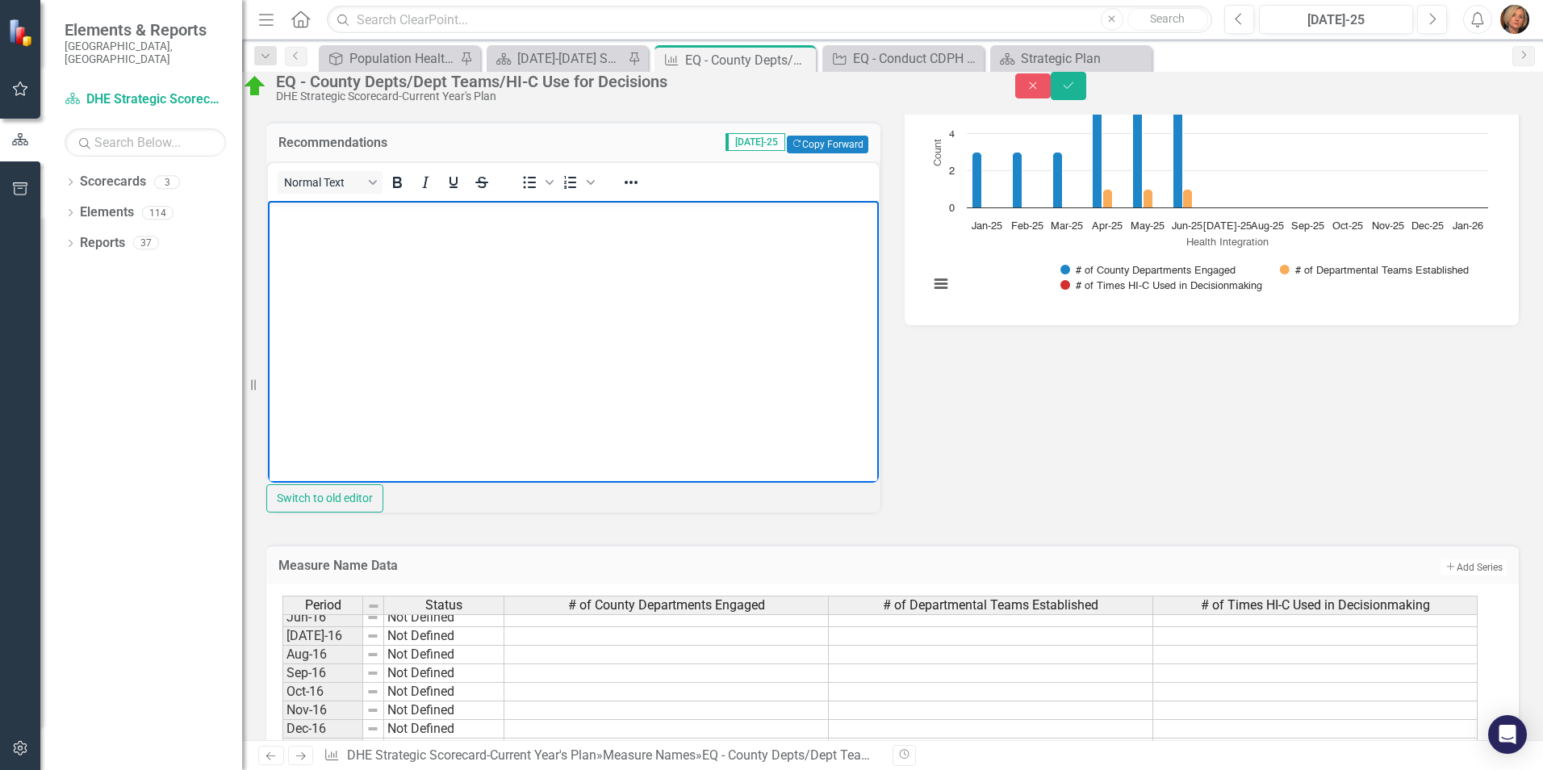
click at [418, 235] on body "Rich Text Area. Press ALT-0 for help." at bounding box center [573, 321] width 611 height 242
click at [523, 218] on p "At July meeting, completed drafting charter, committed to completing 'practice'…" at bounding box center [573, 213] width 603 height 19
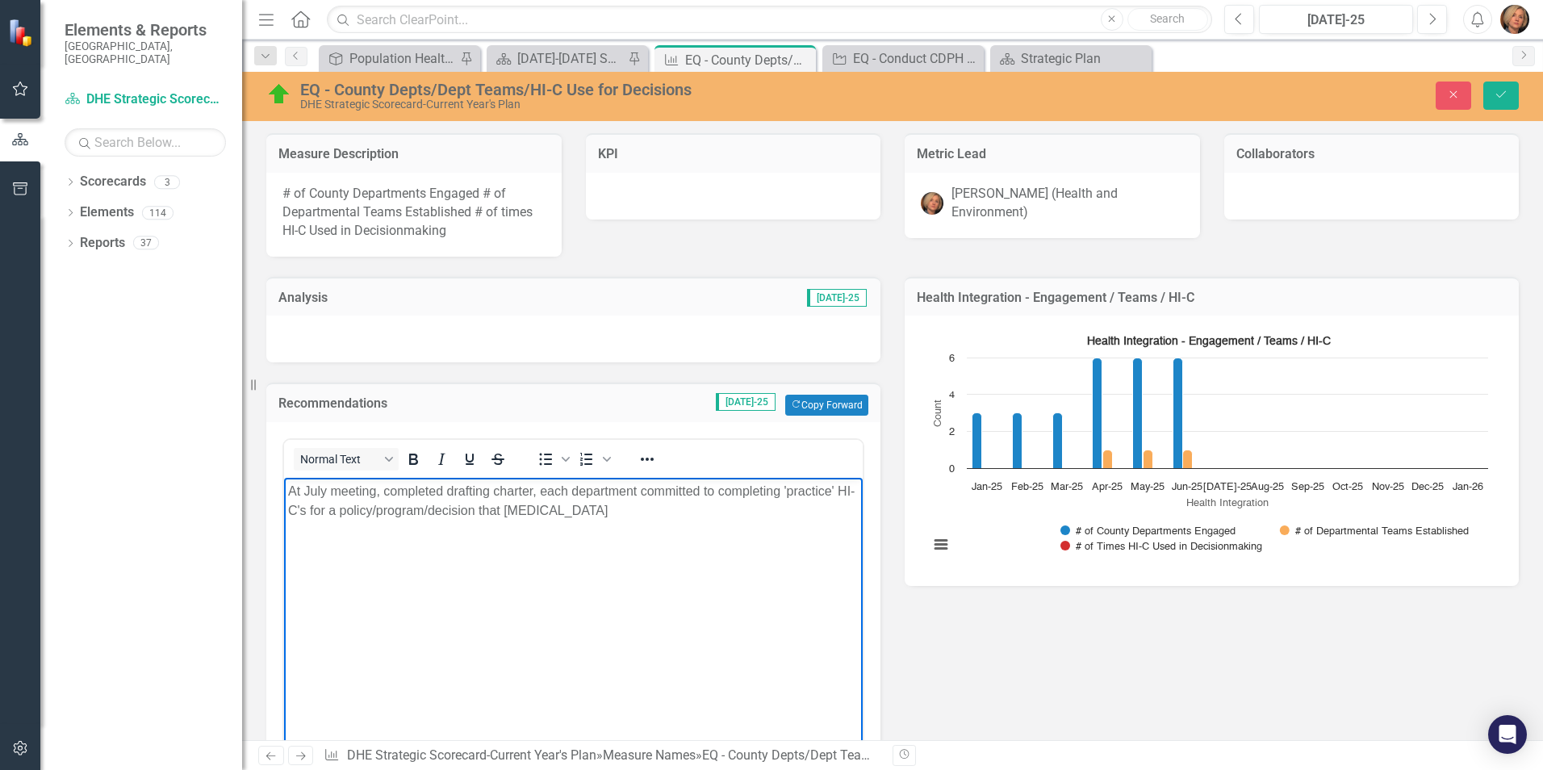
scroll to position [323, 0]
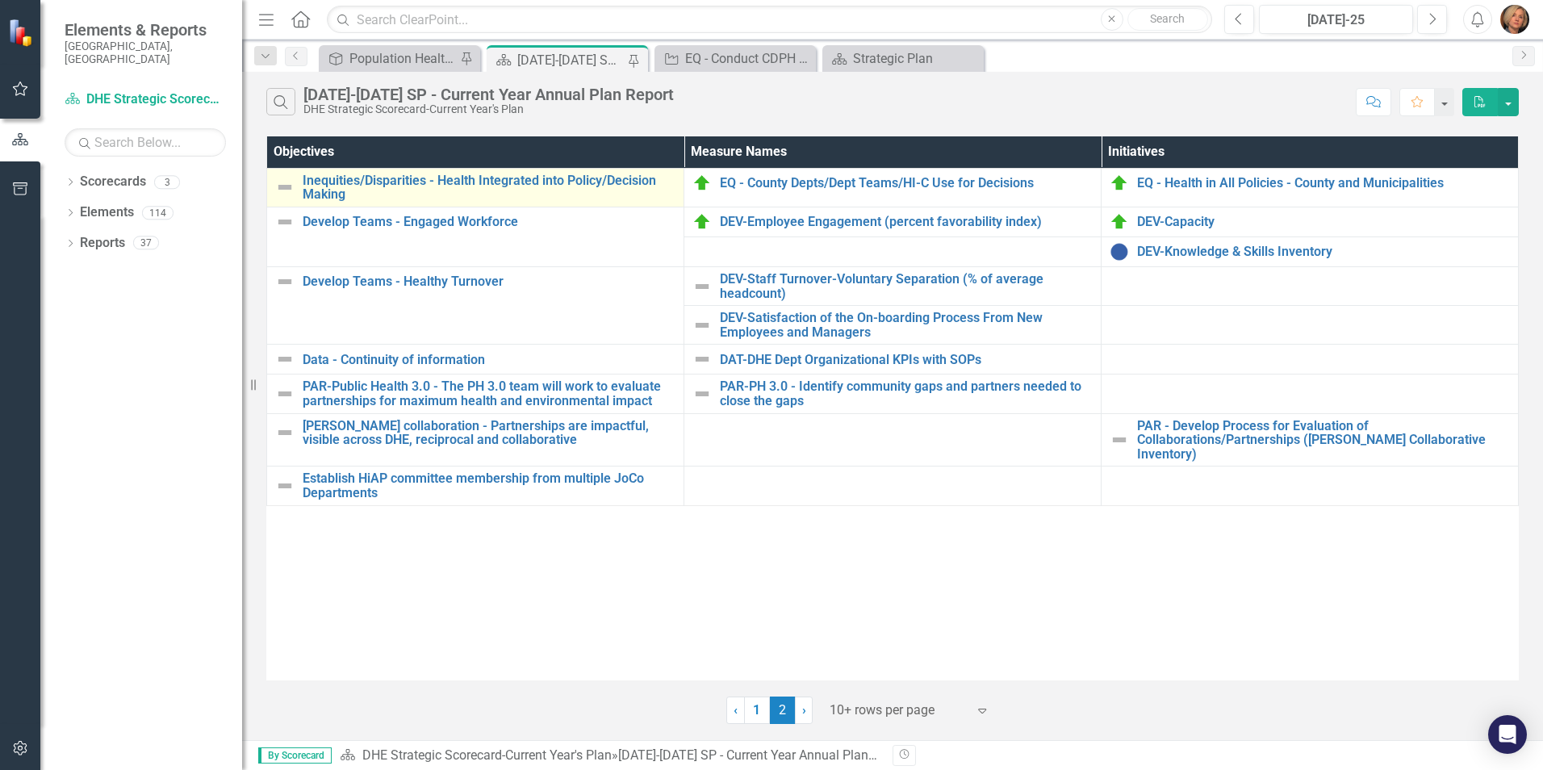
click at [292, 183] on div "Inequities/Disparities - Health Integrated into Policy/Decision Making" at bounding box center [475, 187] width 400 height 28
click at [291, 183] on img at bounding box center [284, 186] width 19 height 19
click at [288, 187] on img at bounding box center [284, 186] width 19 height 19
click at [287, 187] on img at bounding box center [284, 186] width 19 height 19
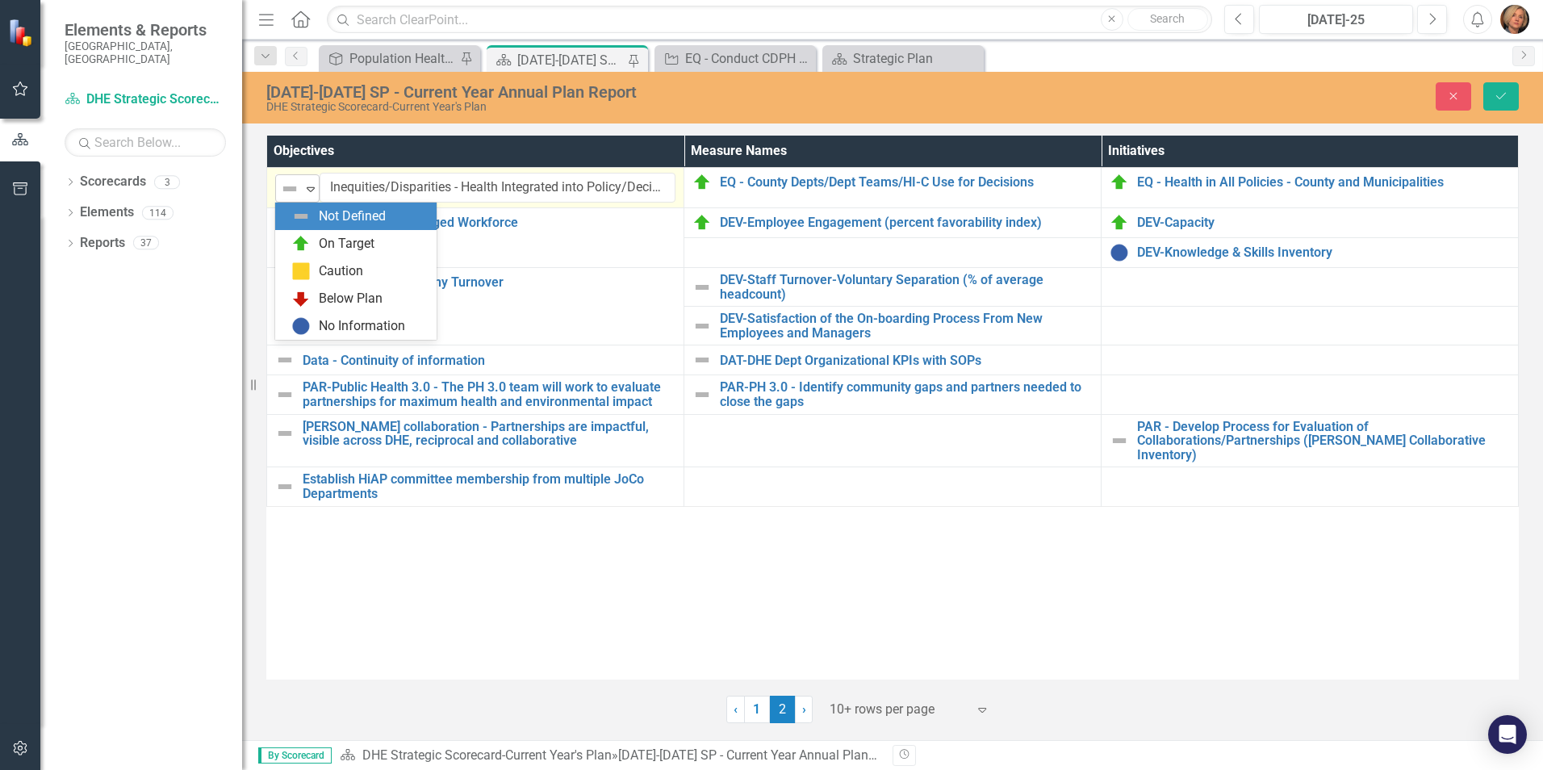
click at [311, 187] on icon at bounding box center [311, 189] width 8 height 5
click at [332, 236] on div "On Target" at bounding box center [347, 244] width 56 height 19
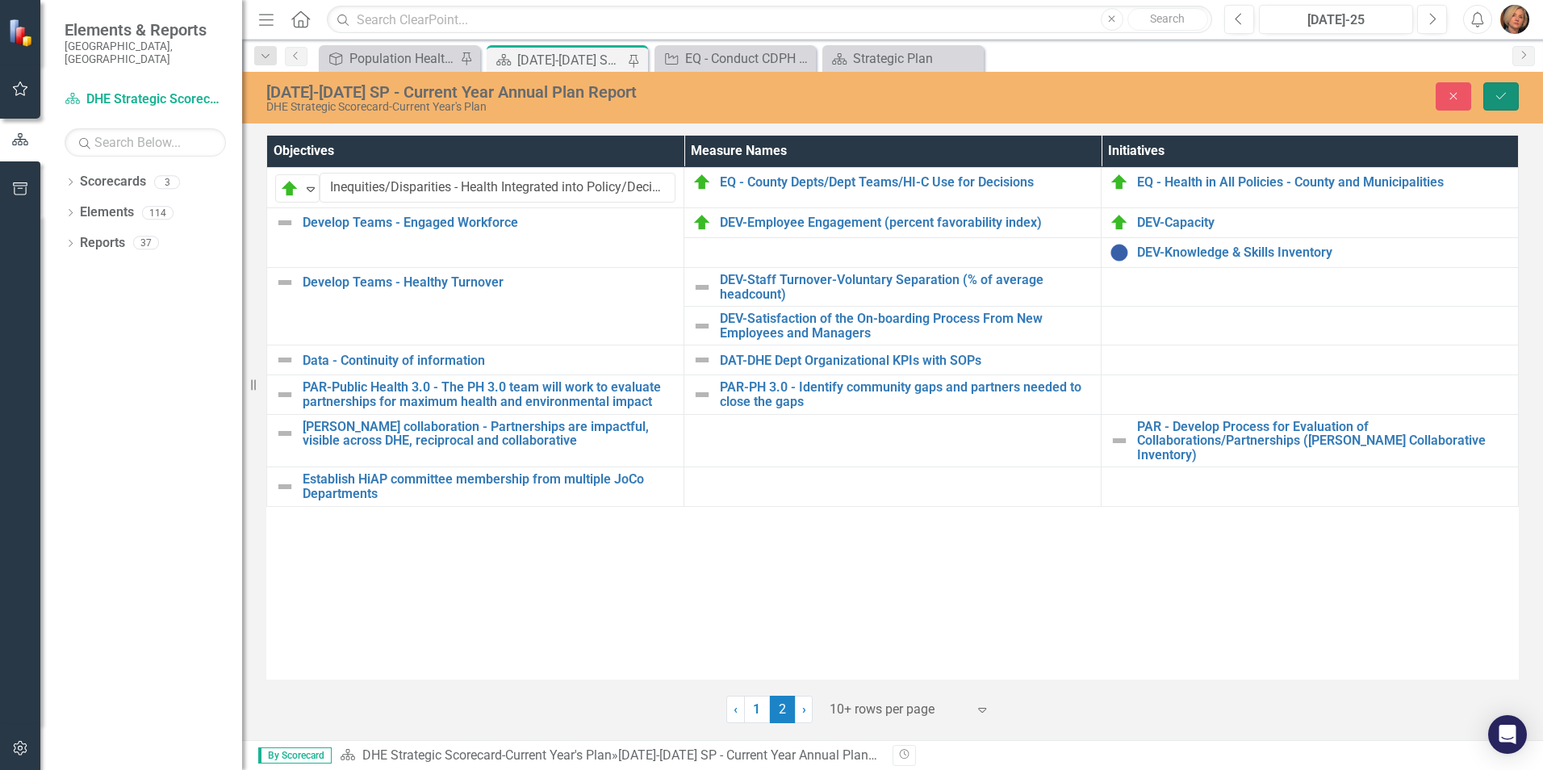
click at [1504, 90] on icon "Save" at bounding box center [1500, 95] width 15 height 11
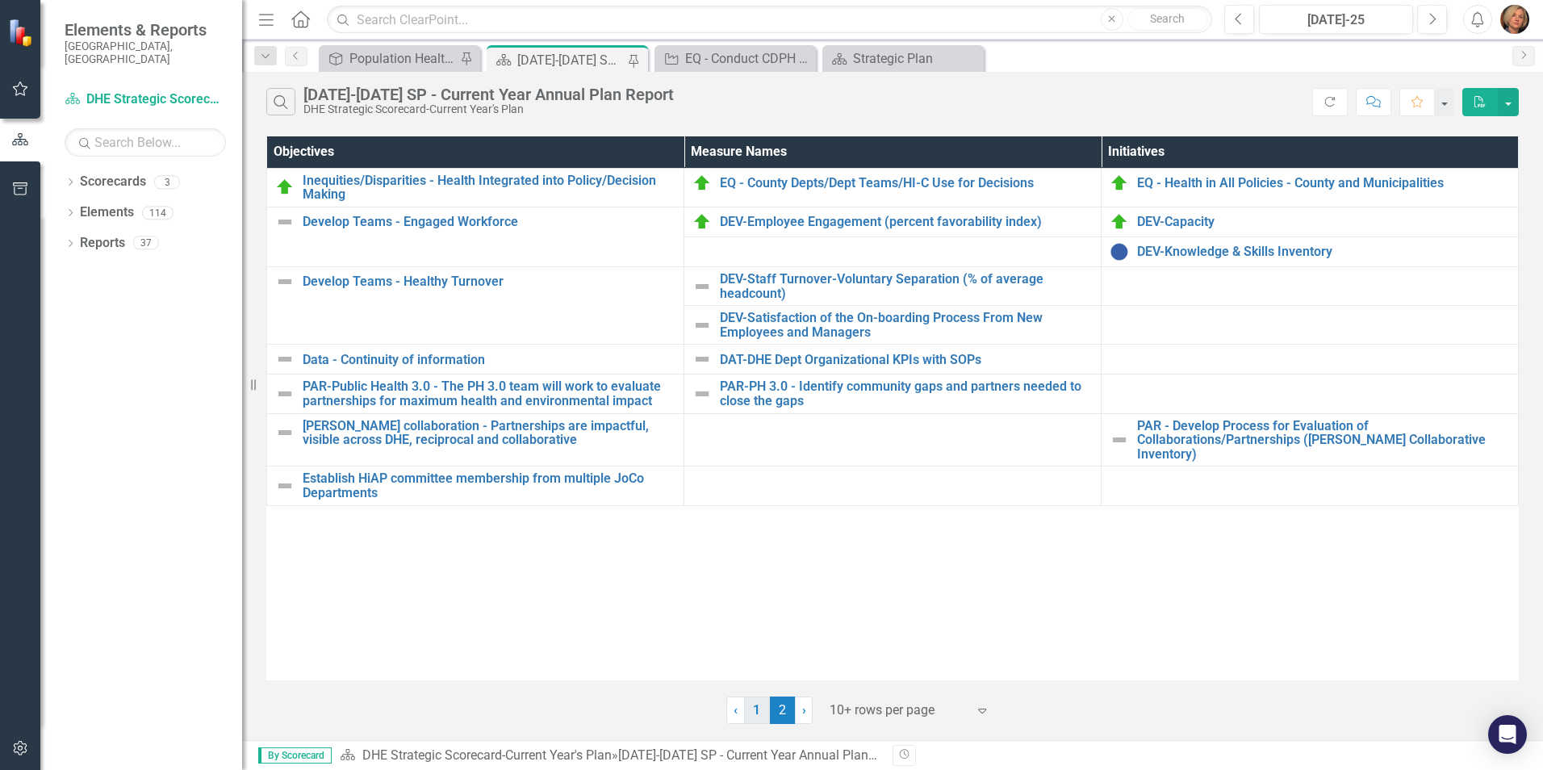
click at [758, 717] on link "1" at bounding box center [757, 709] width 26 height 27
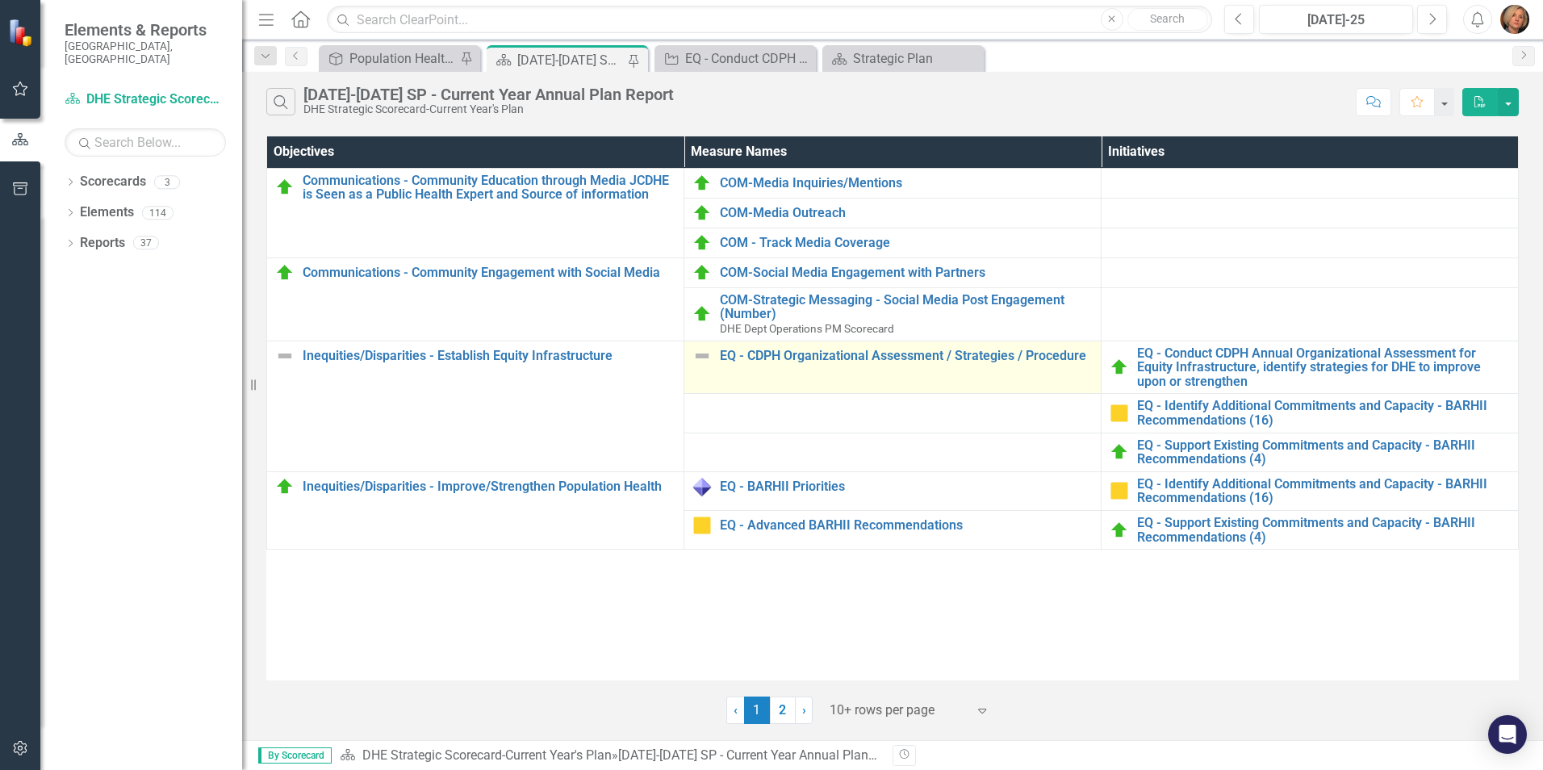
click at [701, 357] on img at bounding box center [701, 355] width 19 height 19
click at [701, 355] on img at bounding box center [701, 355] width 19 height 19
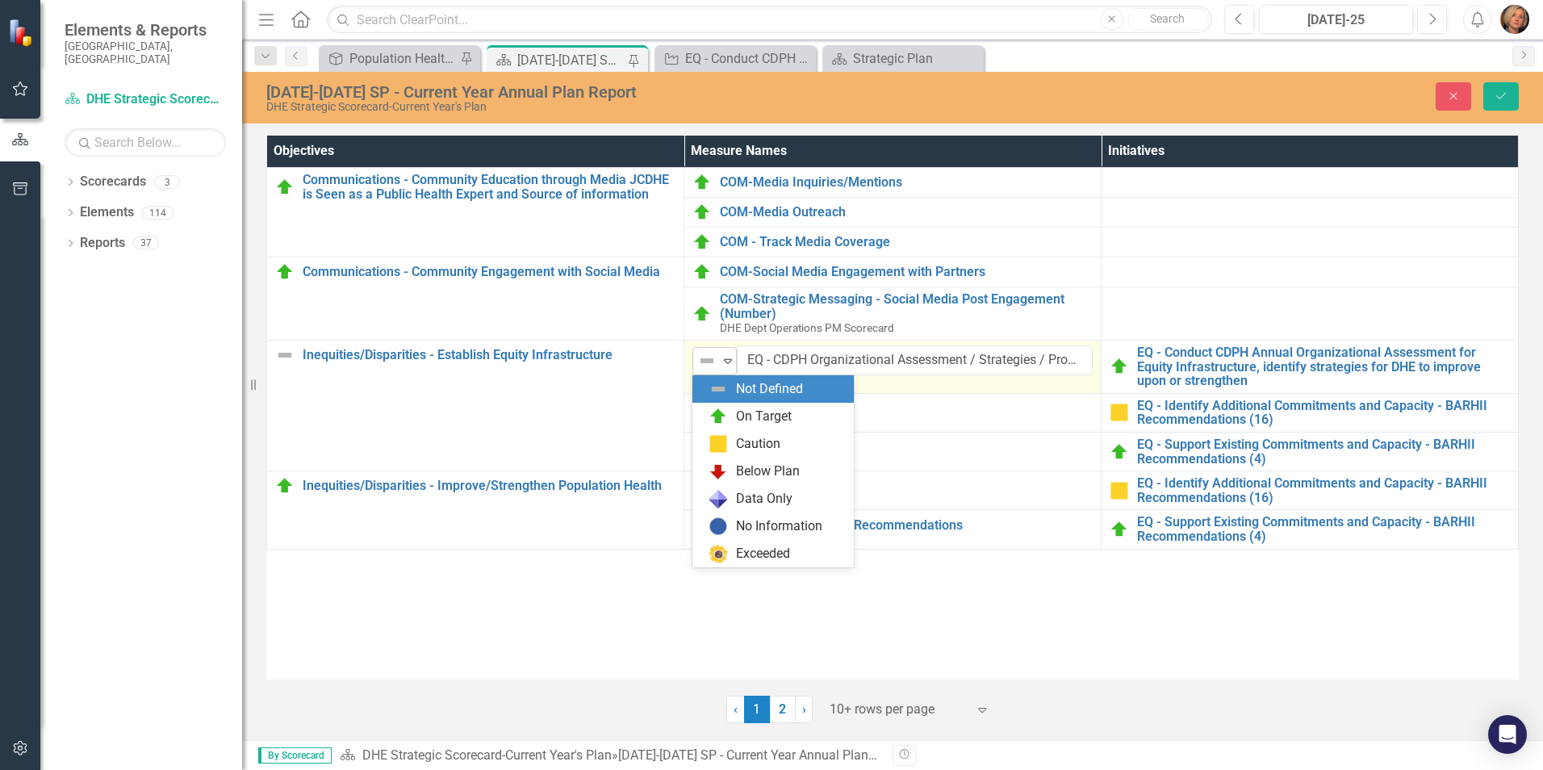
click at [703, 355] on img at bounding box center [706, 360] width 19 height 19
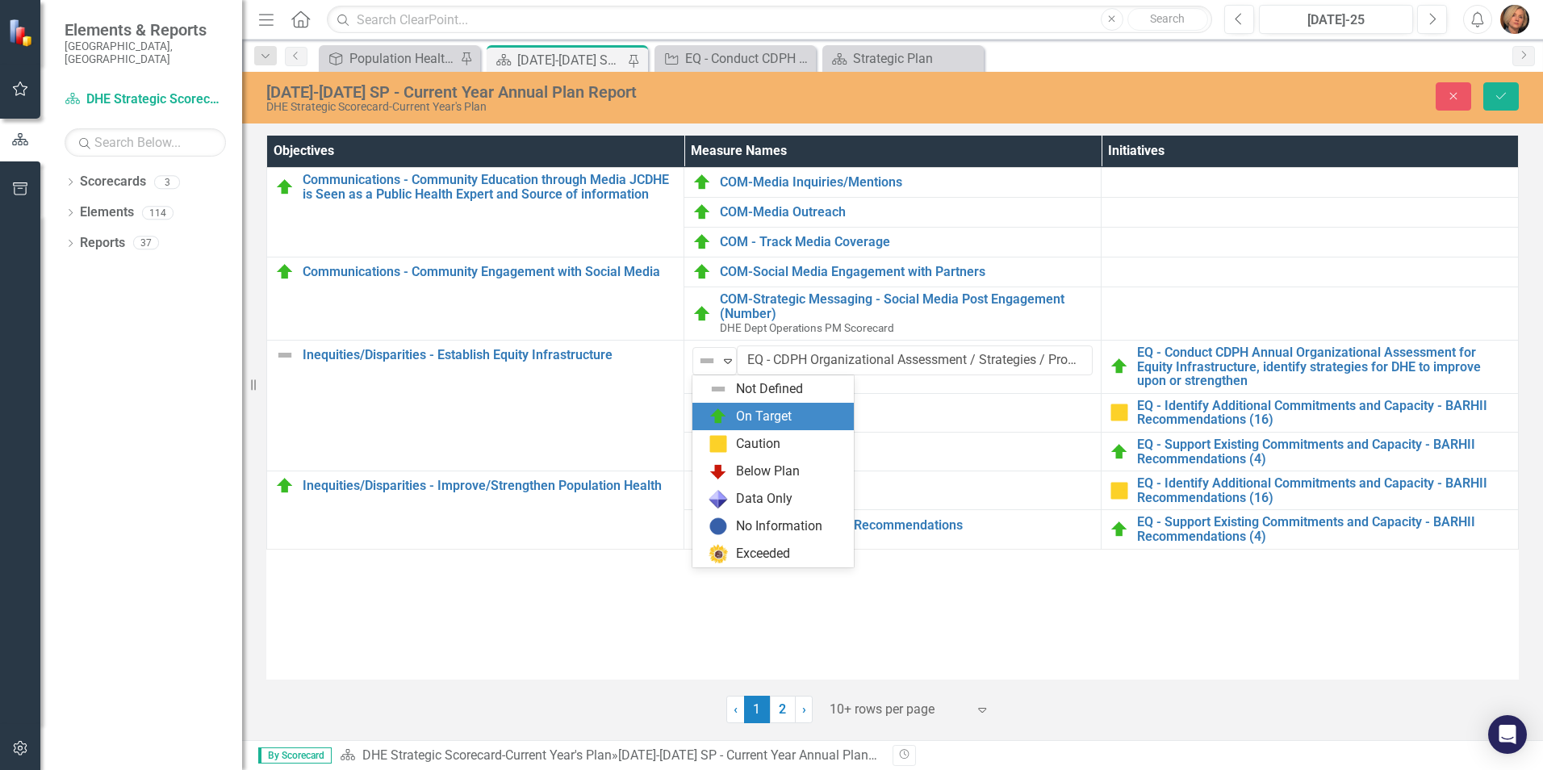
click at [728, 418] on div "On Target" at bounding box center [776, 416] width 136 height 19
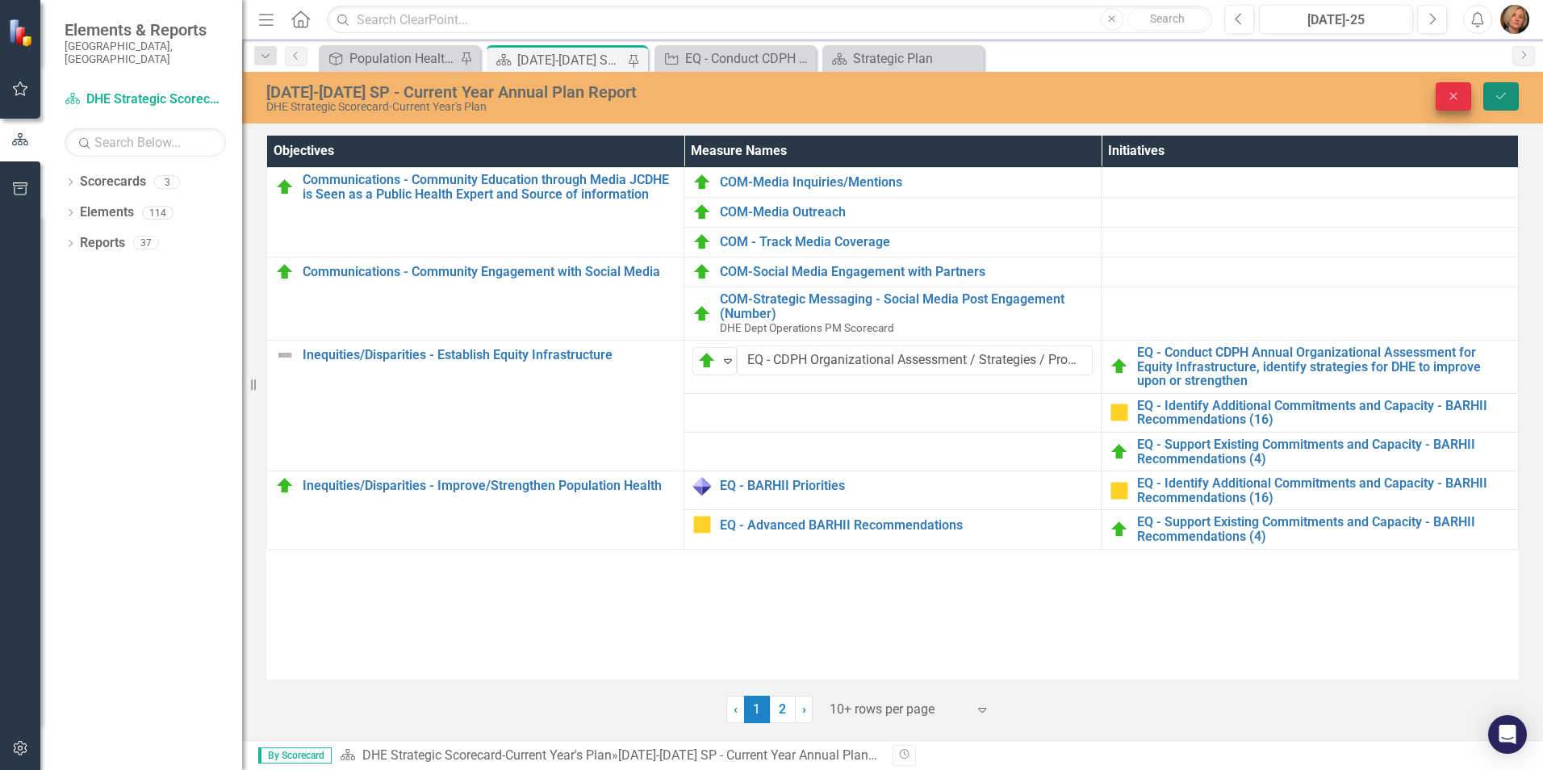
drag, startPoint x: 1500, startPoint y: 93, endPoint x: 1464, endPoint y: 98, distance: 35.8
click at [1464, 98] on div "Close Save" at bounding box center [1272, 96] width 518 height 28
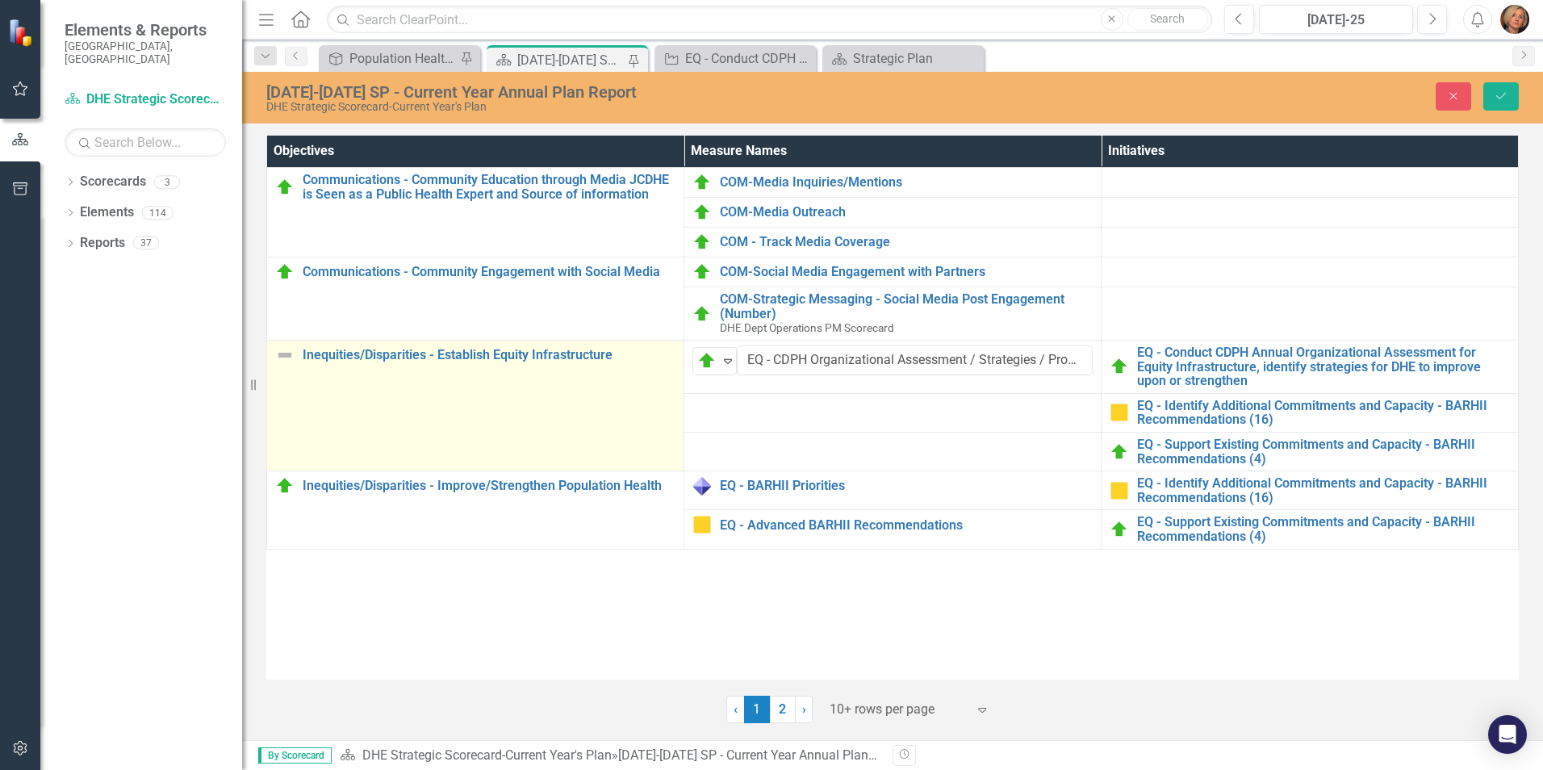
click at [291, 357] on img at bounding box center [284, 354] width 19 height 19
click at [290, 357] on img at bounding box center [284, 354] width 19 height 19
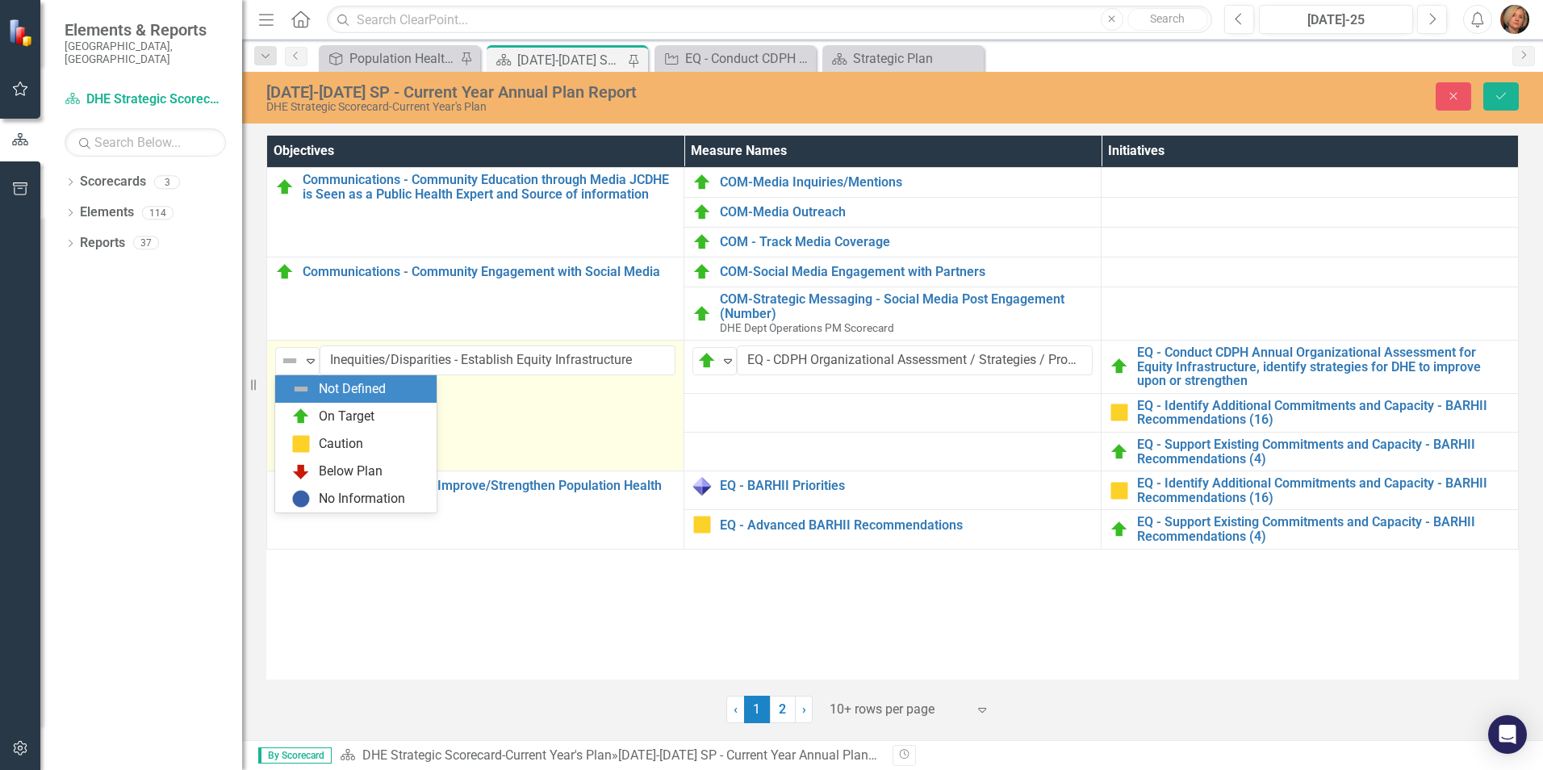
click at [290, 357] on img at bounding box center [289, 360] width 19 height 19
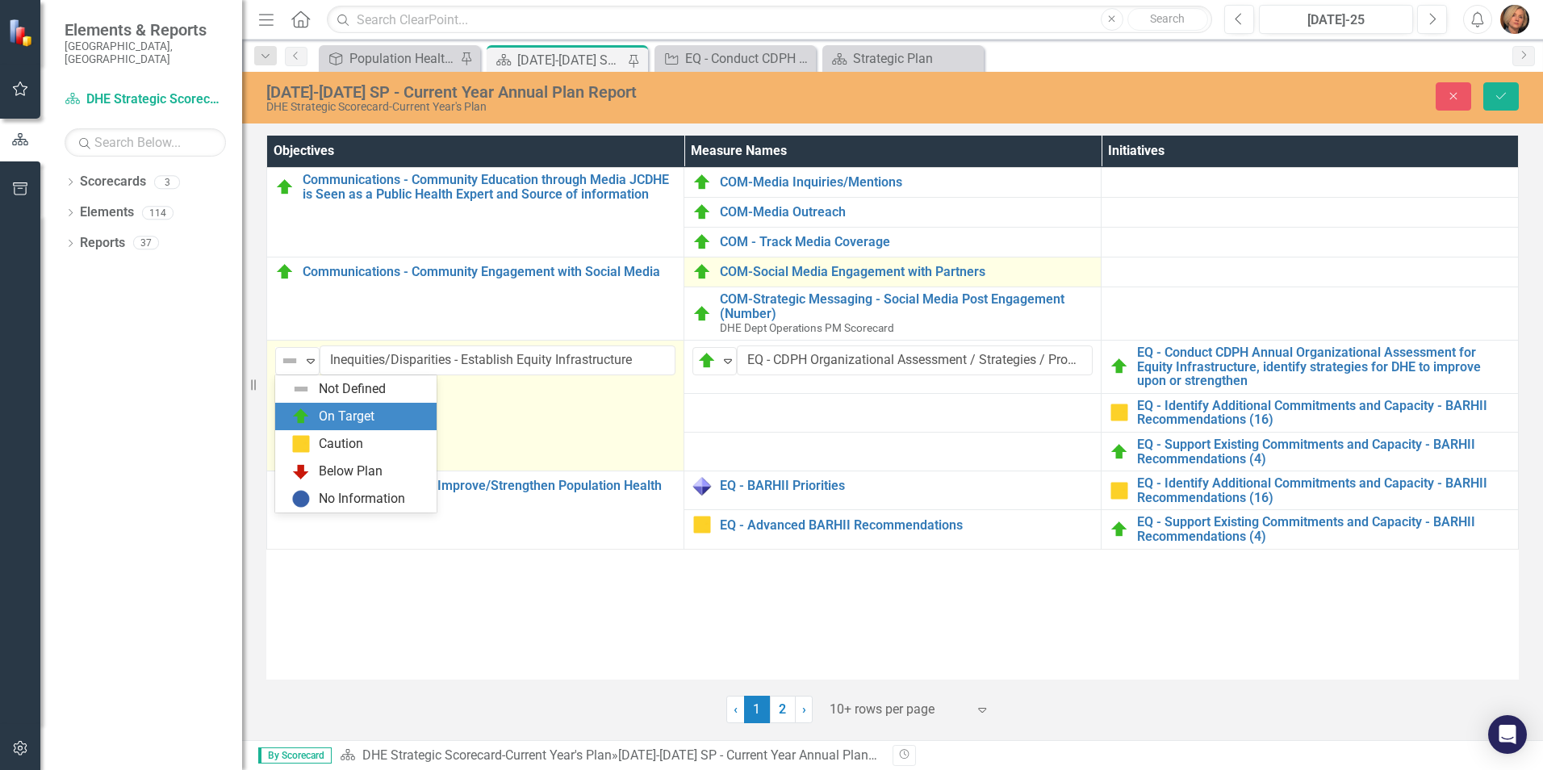
drag, startPoint x: 308, startPoint y: 409, endPoint x: 801, endPoint y: 281, distance: 509.4
click at [309, 407] on img at bounding box center [300, 416] width 19 height 19
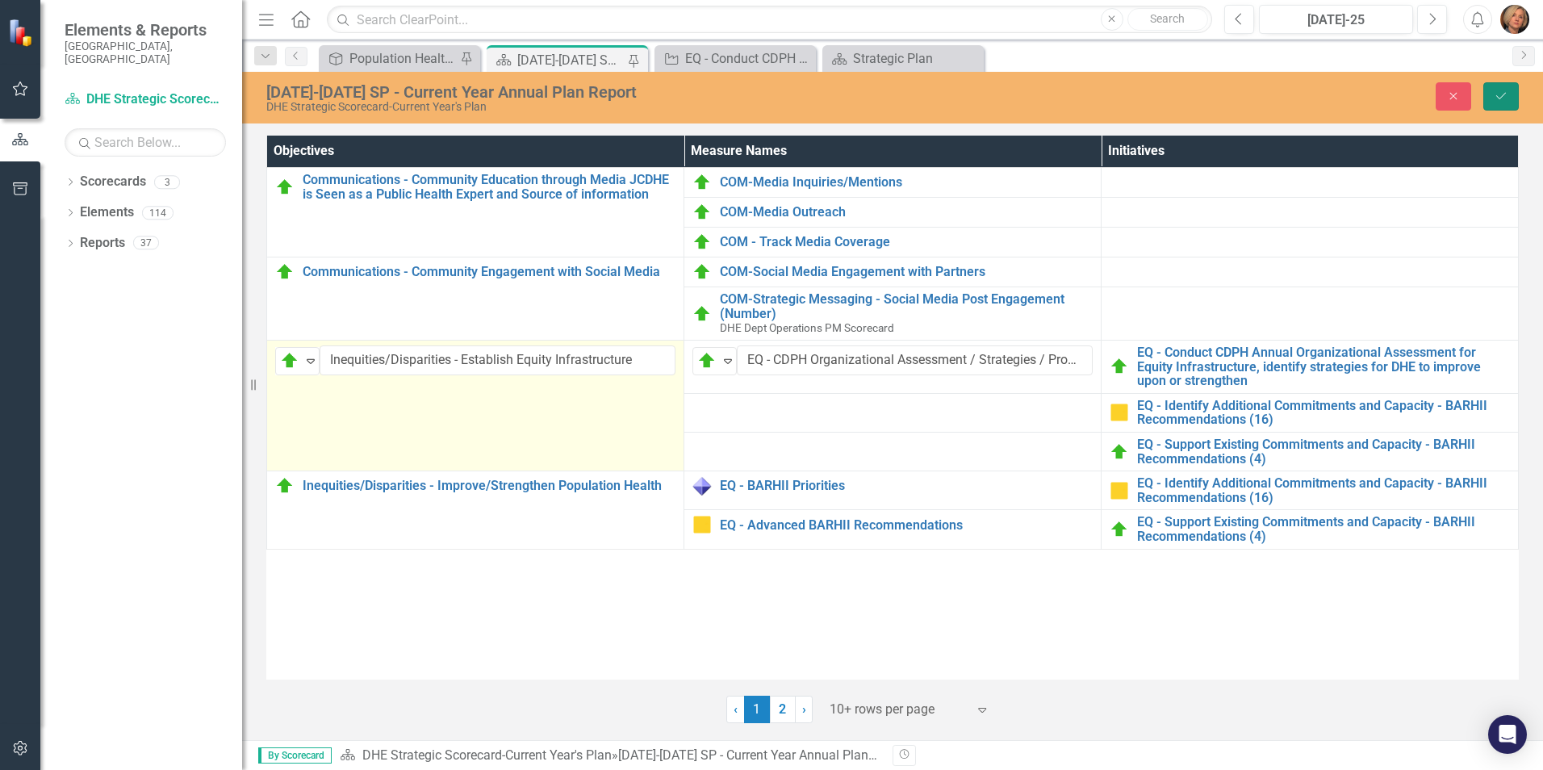
click at [1501, 90] on icon "Save" at bounding box center [1500, 95] width 15 height 11
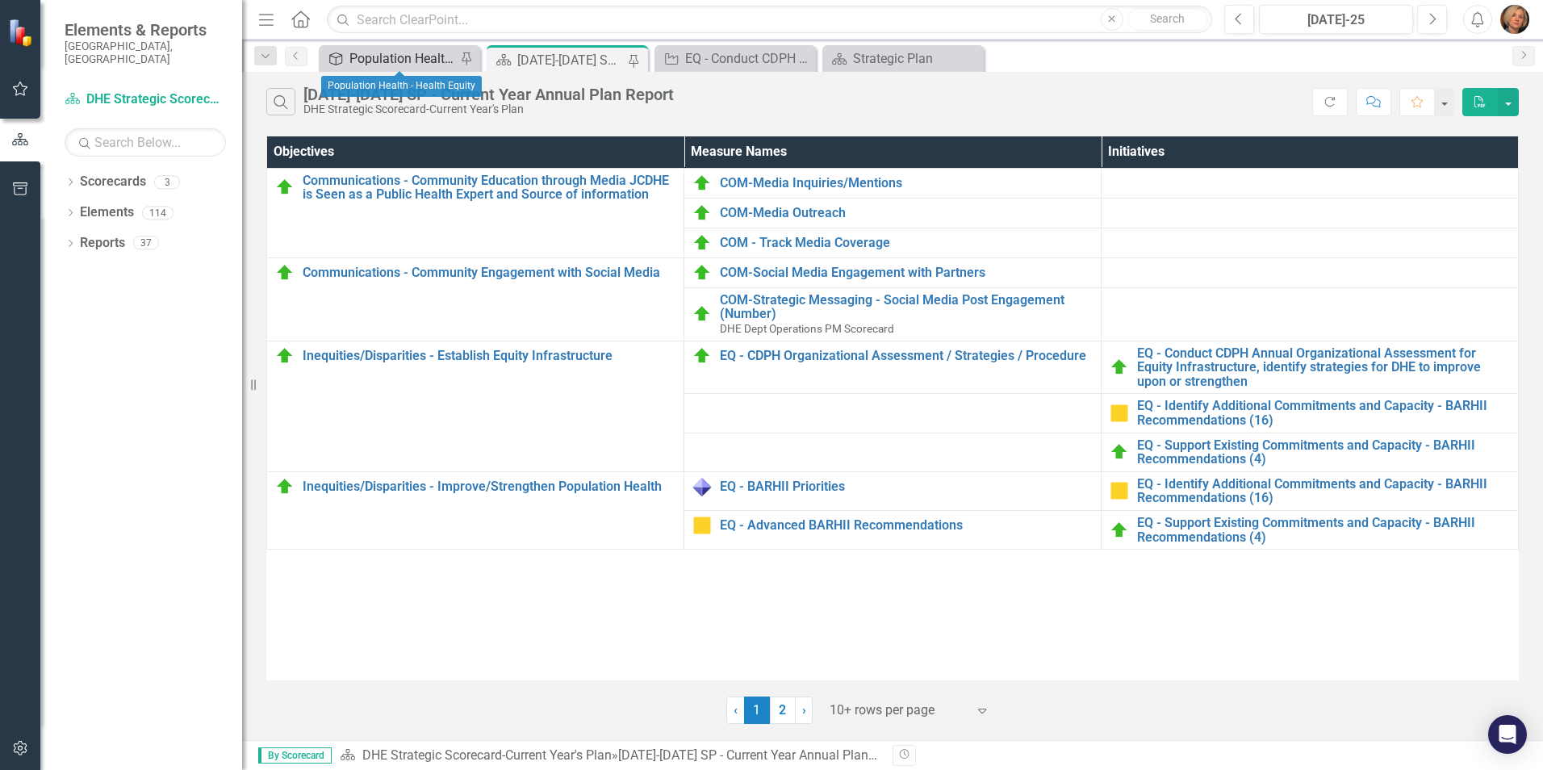
click at [358, 53] on div "Population Health - Health Equity" at bounding box center [402, 58] width 106 height 20
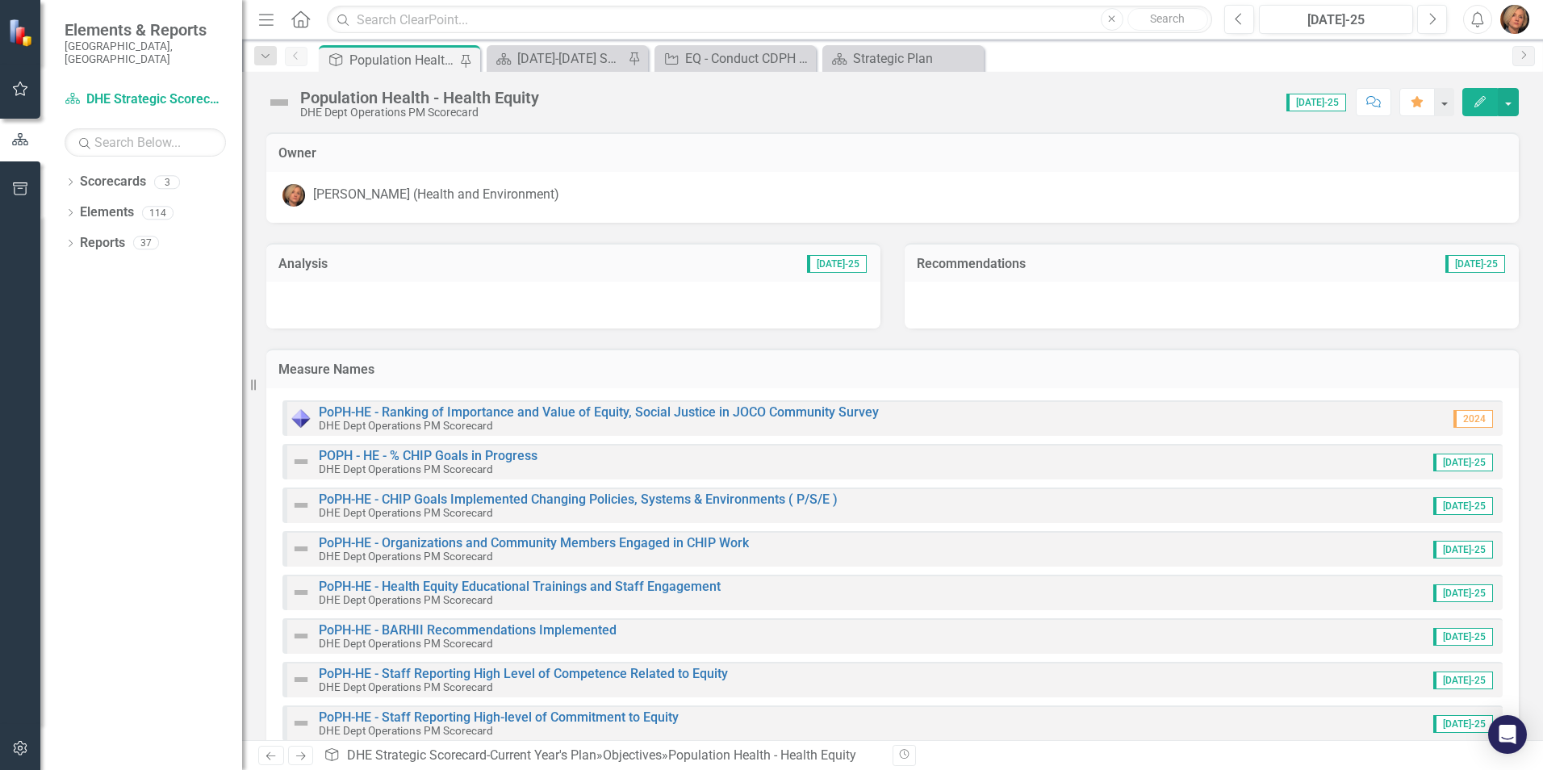
click at [301, 461] on img at bounding box center [300, 461] width 19 height 19
click at [302, 461] on img at bounding box center [300, 461] width 19 height 19
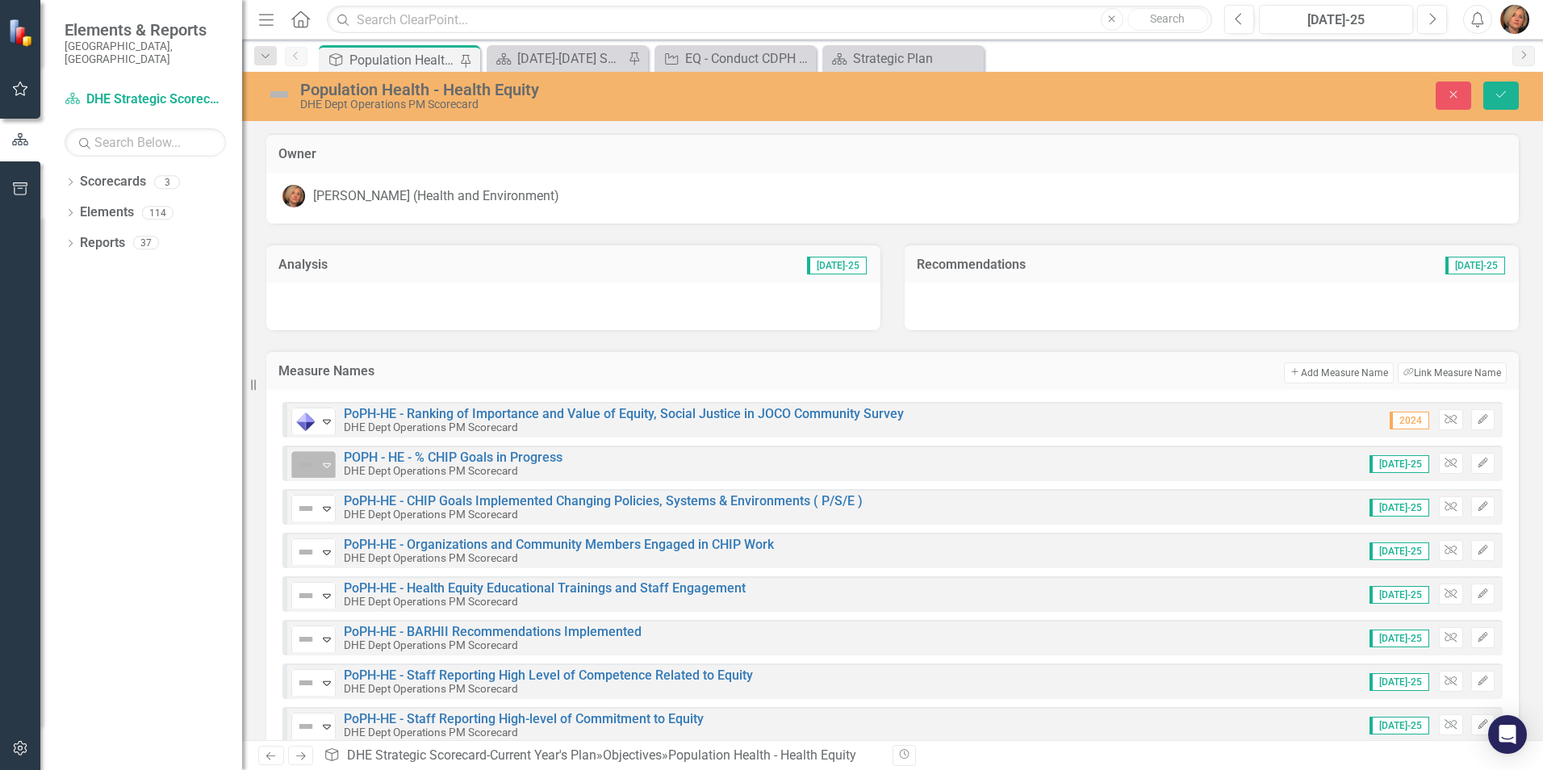
click at [321, 467] on icon "Expand" at bounding box center [327, 464] width 16 height 13
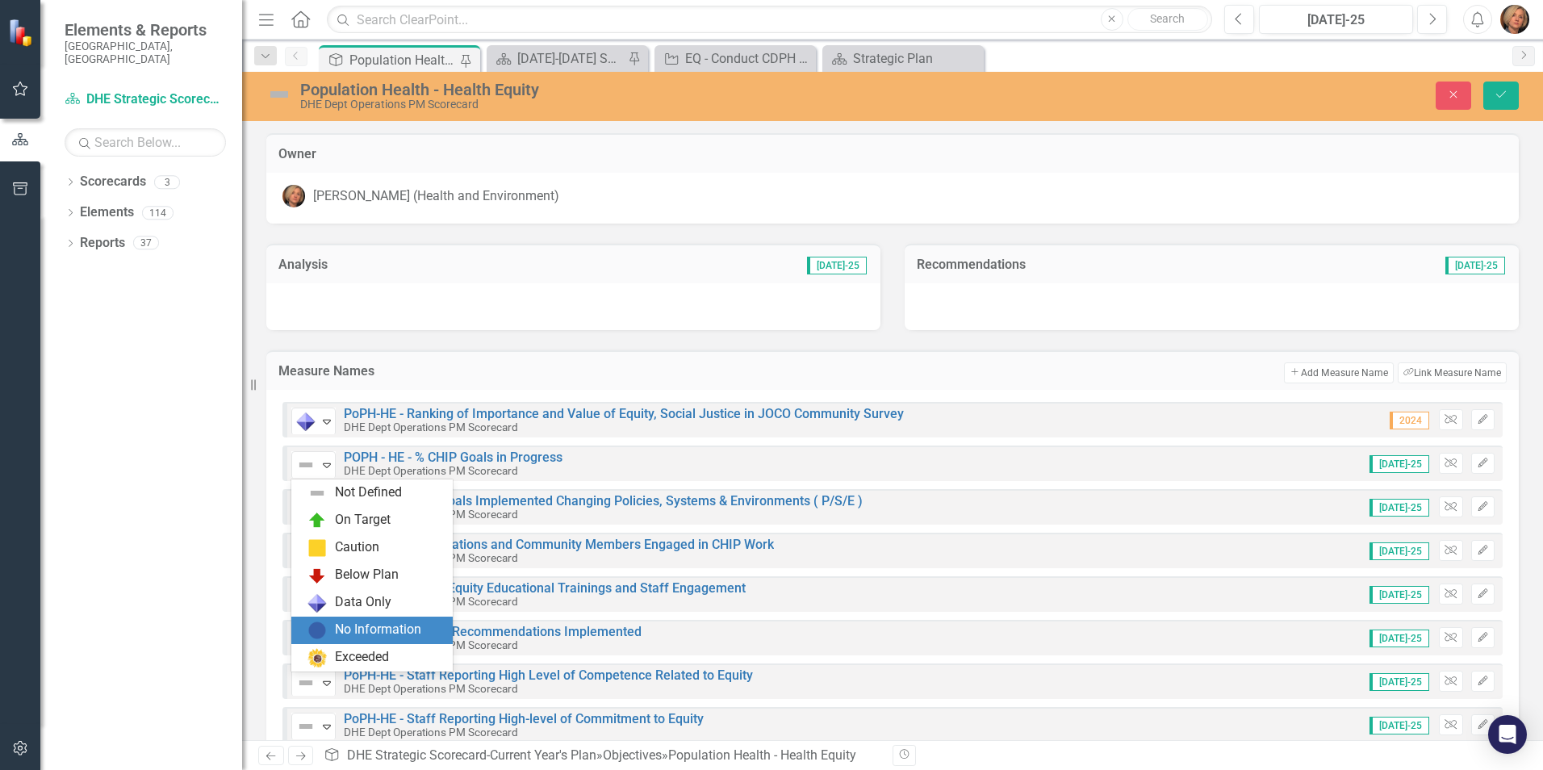
click at [375, 624] on div "No Information" at bounding box center [378, 629] width 86 height 19
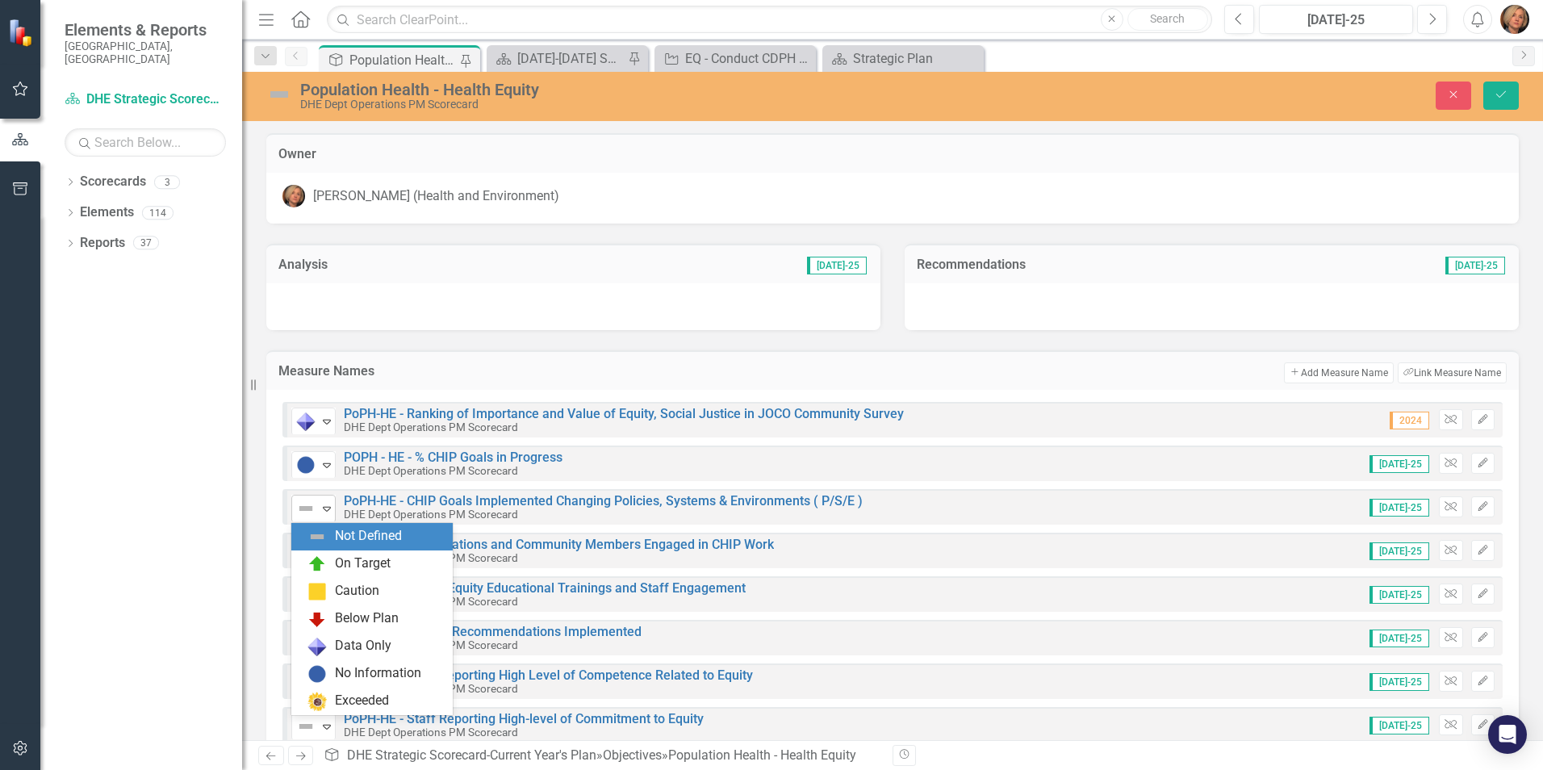
click at [322, 511] on icon "Expand" at bounding box center [327, 508] width 16 height 13
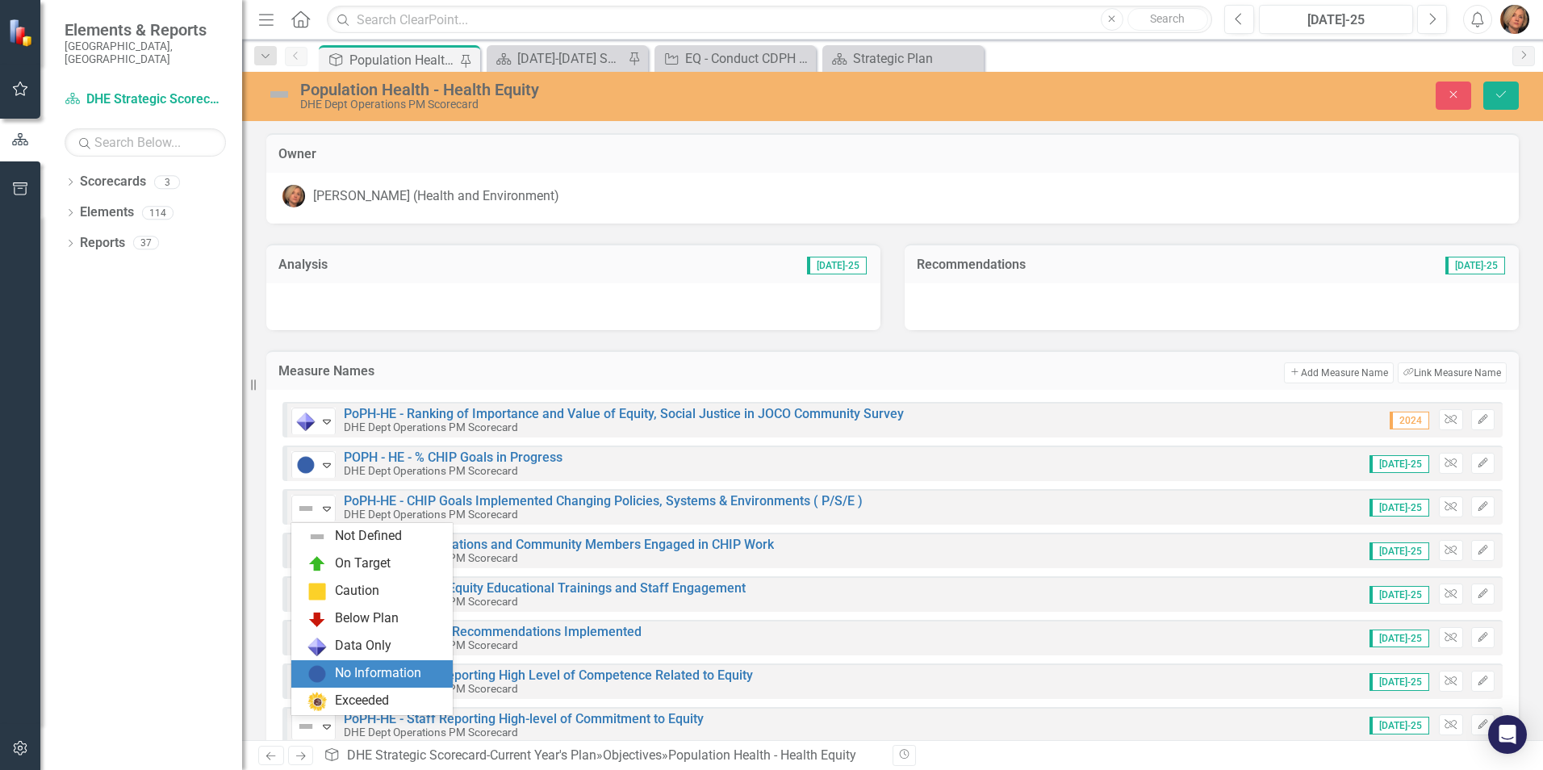
click at [376, 674] on div "No Information" at bounding box center [378, 673] width 86 height 19
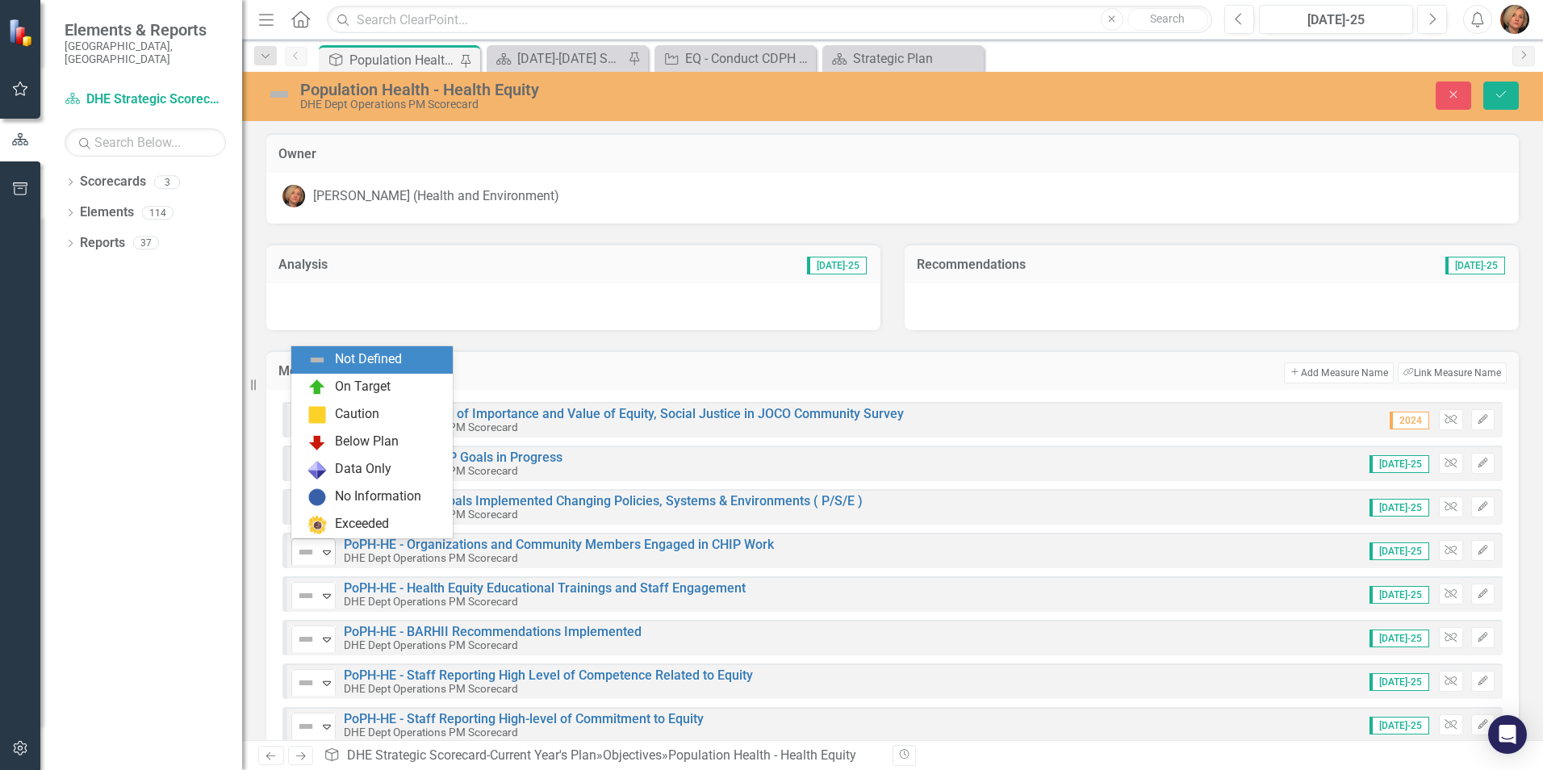
click at [308, 550] on img at bounding box center [305, 551] width 19 height 19
click at [336, 408] on div "Caution" at bounding box center [357, 414] width 44 height 19
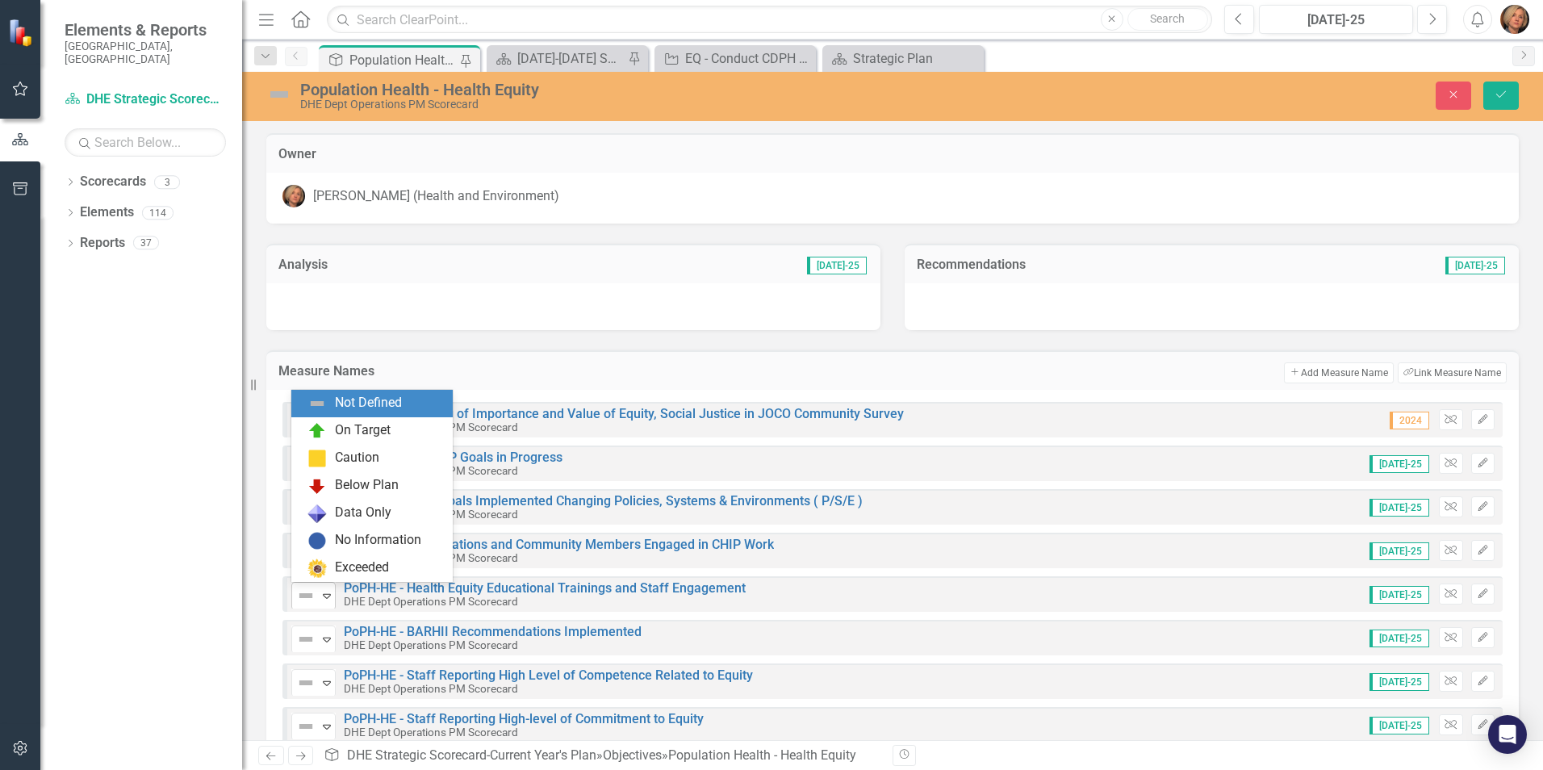
click at [308, 593] on img at bounding box center [305, 595] width 19 height 19
click at [334, 423] on div "On Target" at bounding box center [375, 430] width 136 height 19
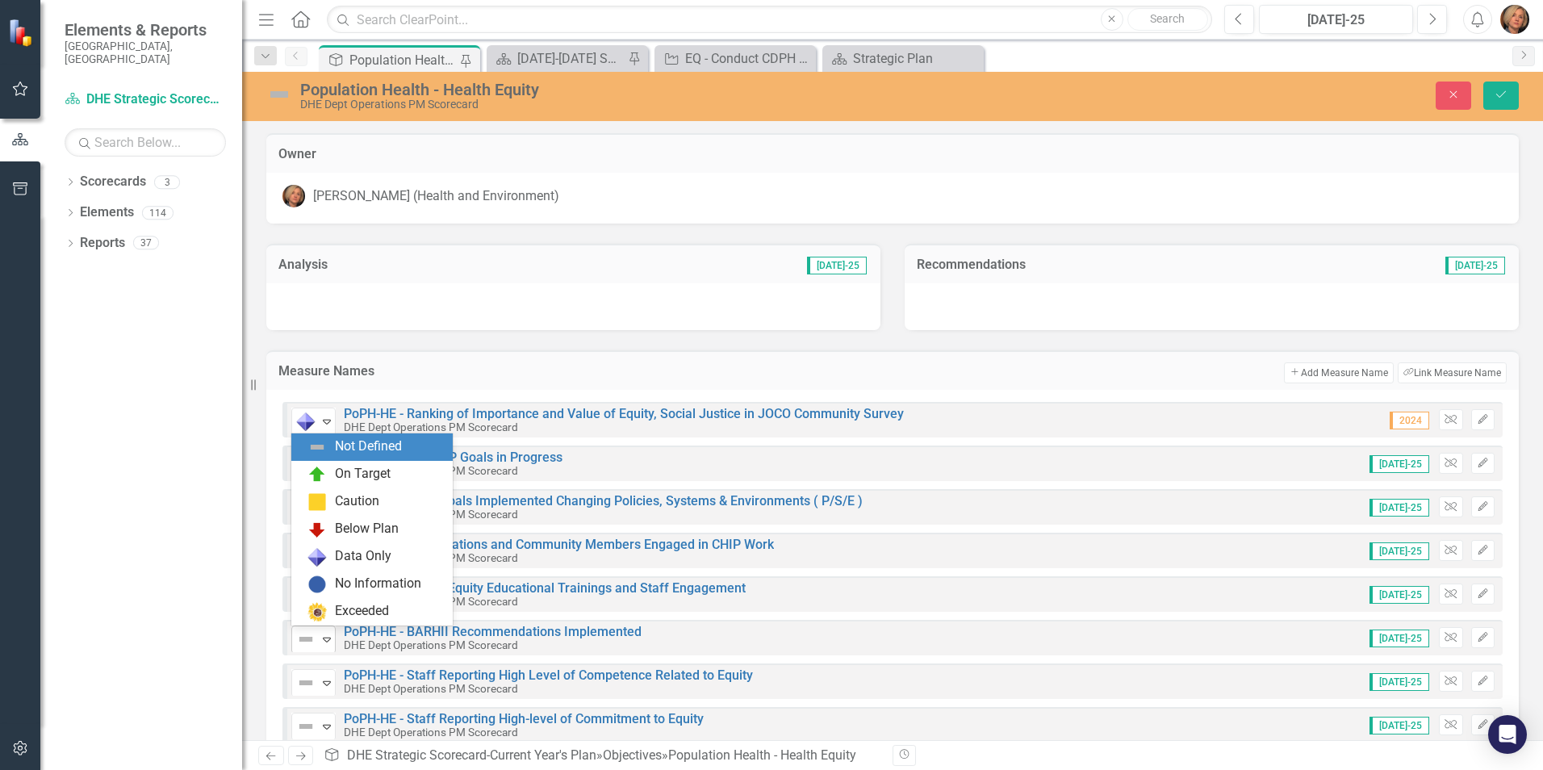
click at [305, 641] on img at bounding box center [305, 638] width 19 height 19
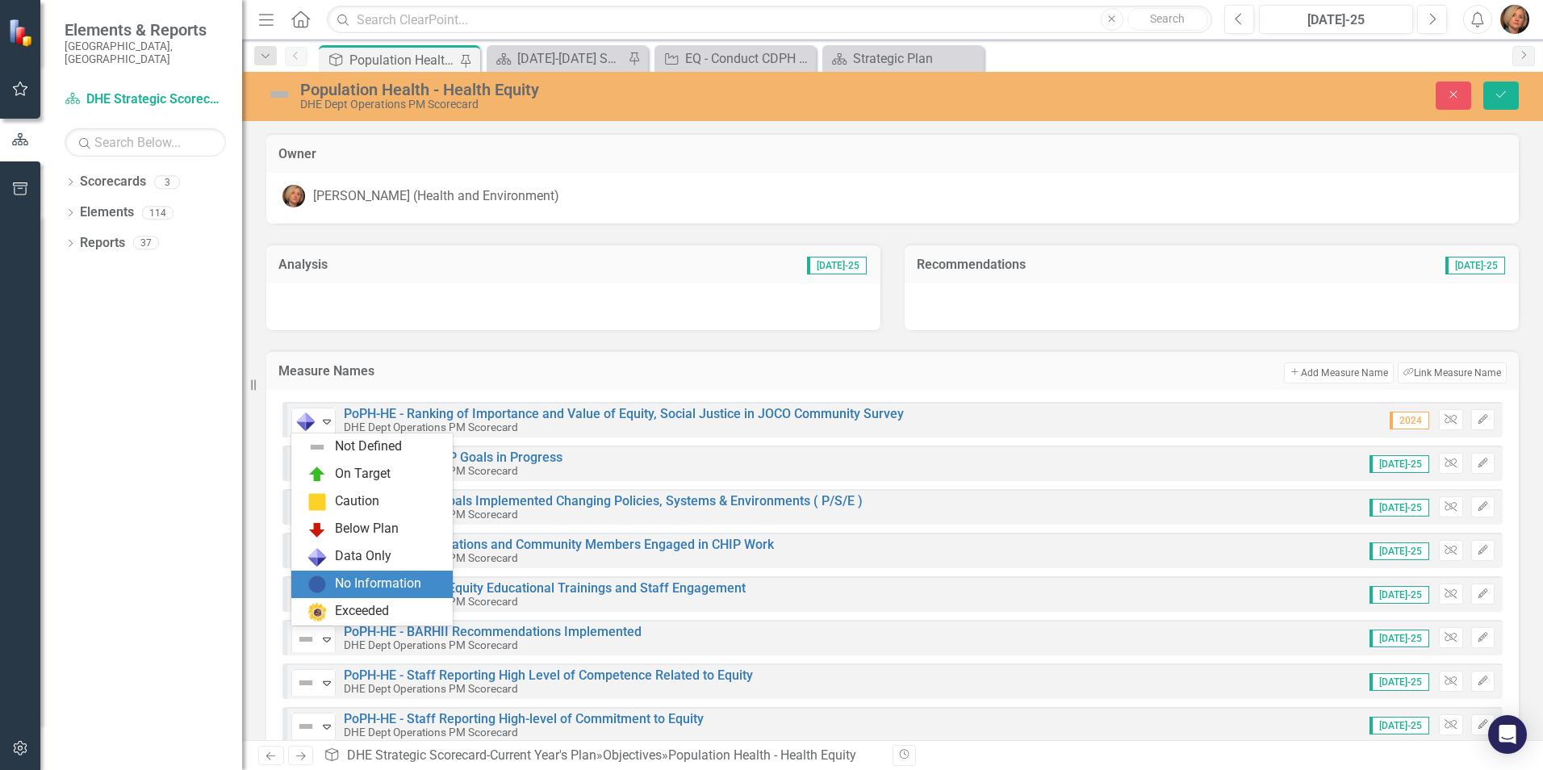
click at [366, 586] on div "No Information" at bounding box center [378, 583] width 86 height 19
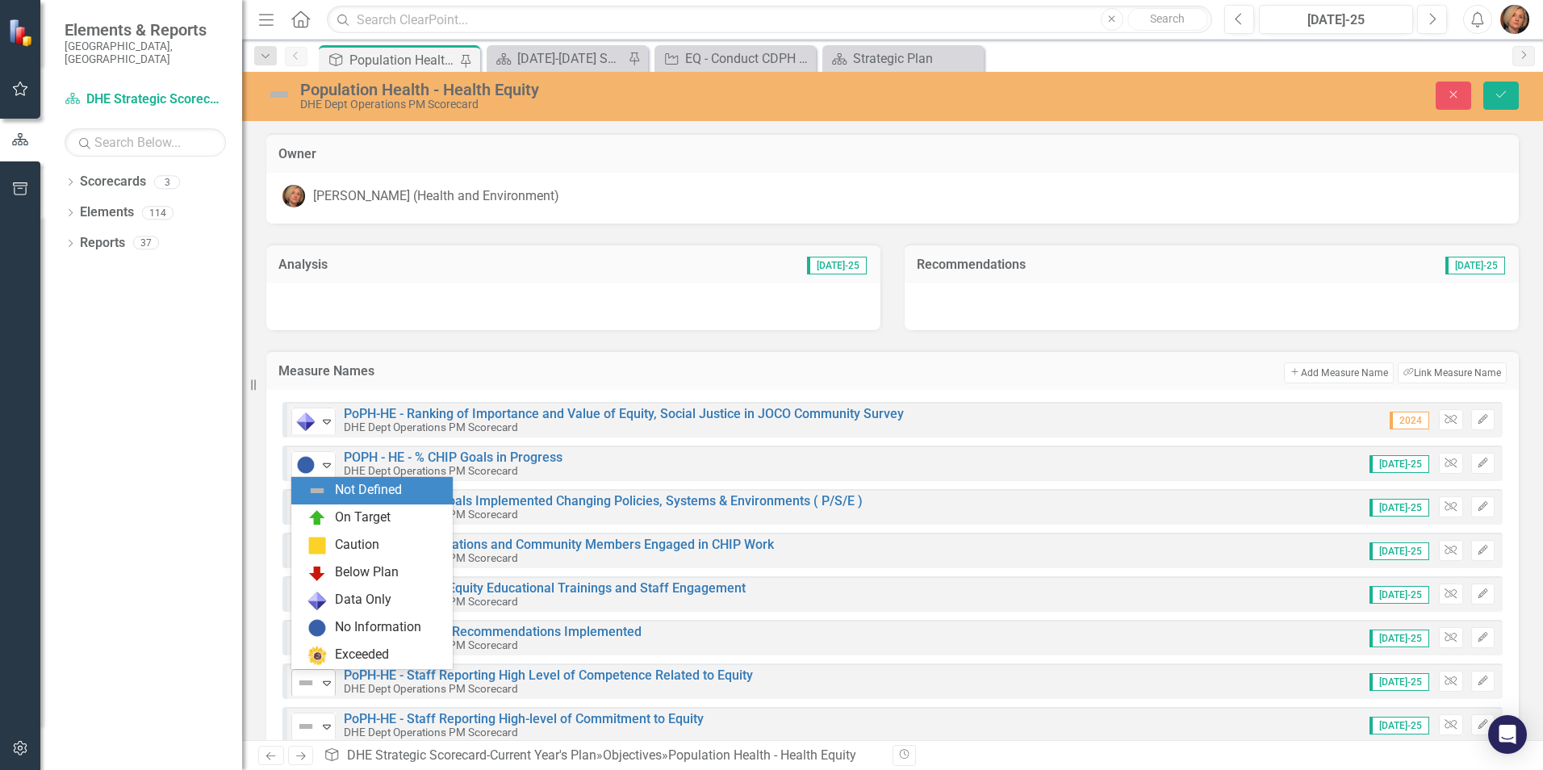
click at [311, 683] on img at bounding box center [305, 682] width 19 height 19
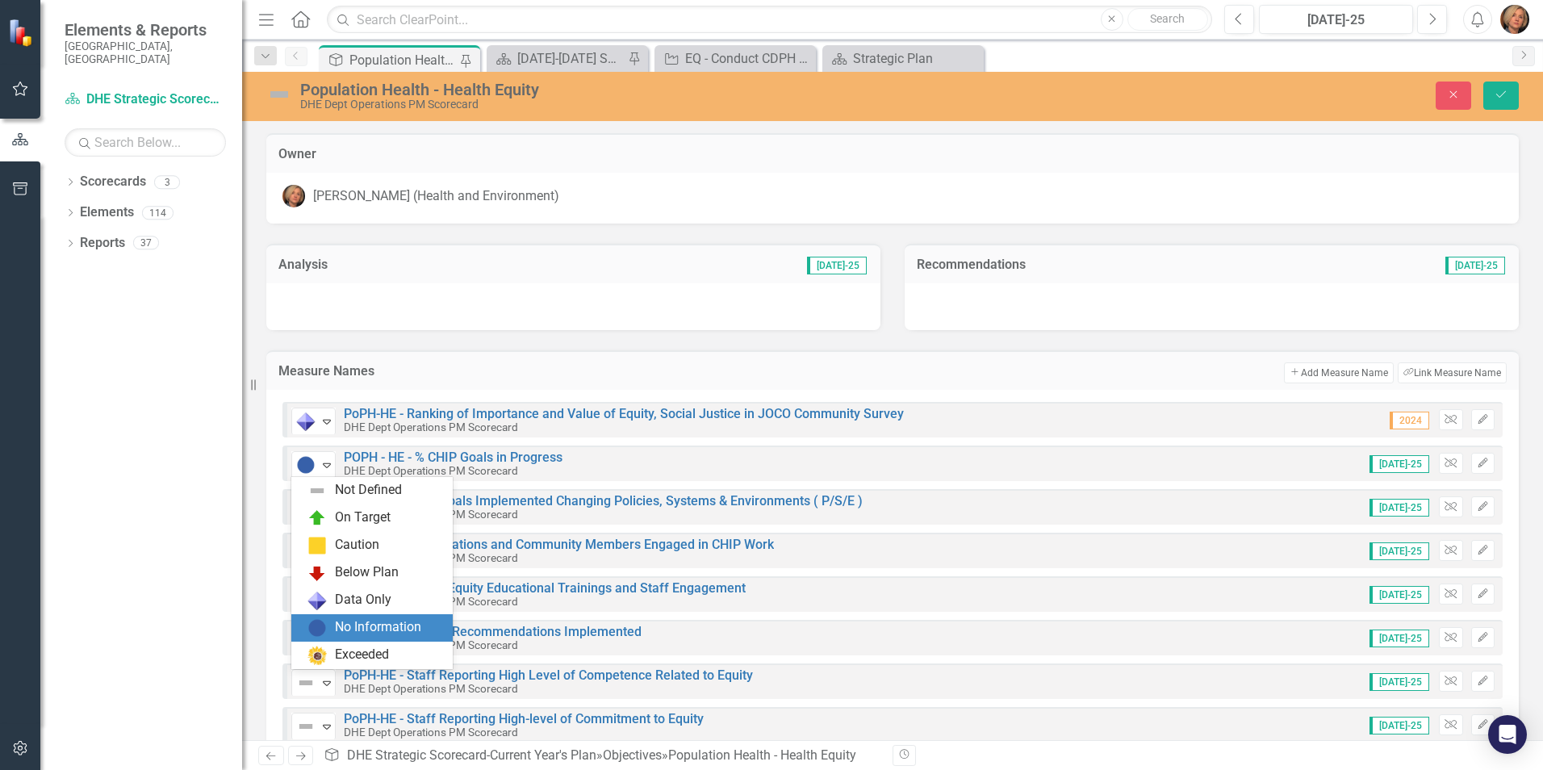
click at [379, 629] on div "No Information" at bounding box center [378, 627] width 86 height 19
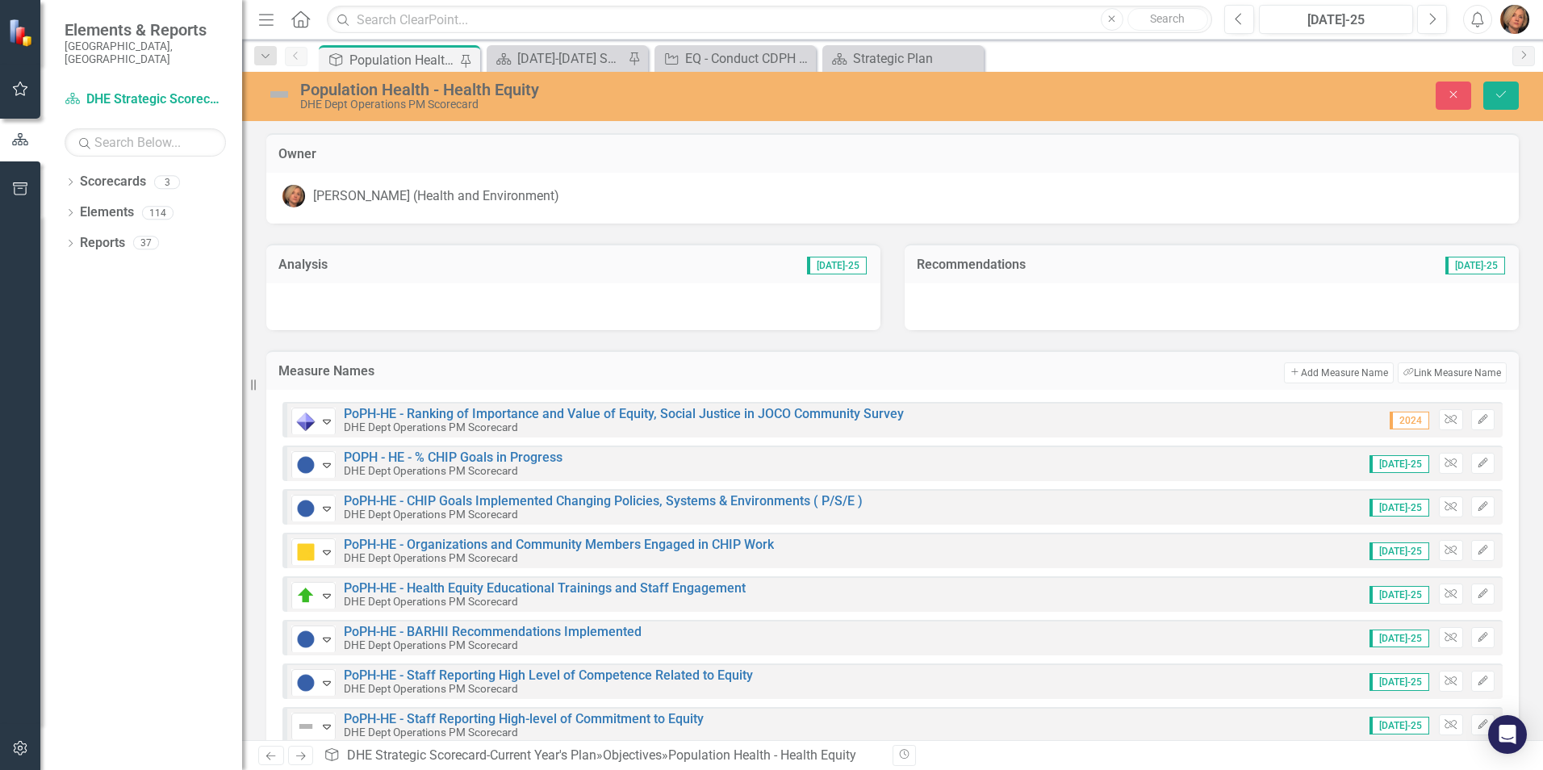
scroll to position [148, 0]
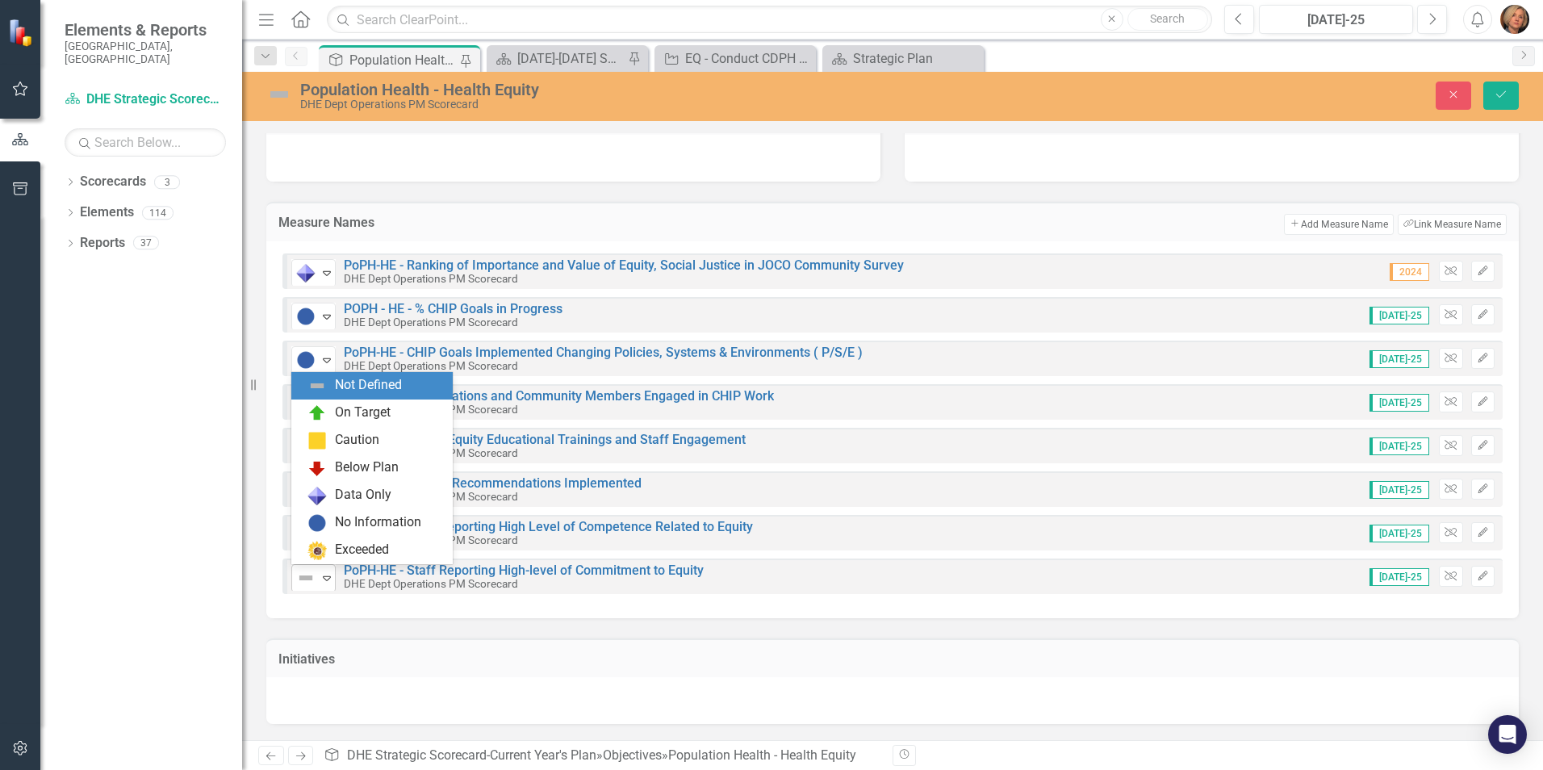
click at [303, 574] on img at bounding box center [305, 577] width 19 height 19
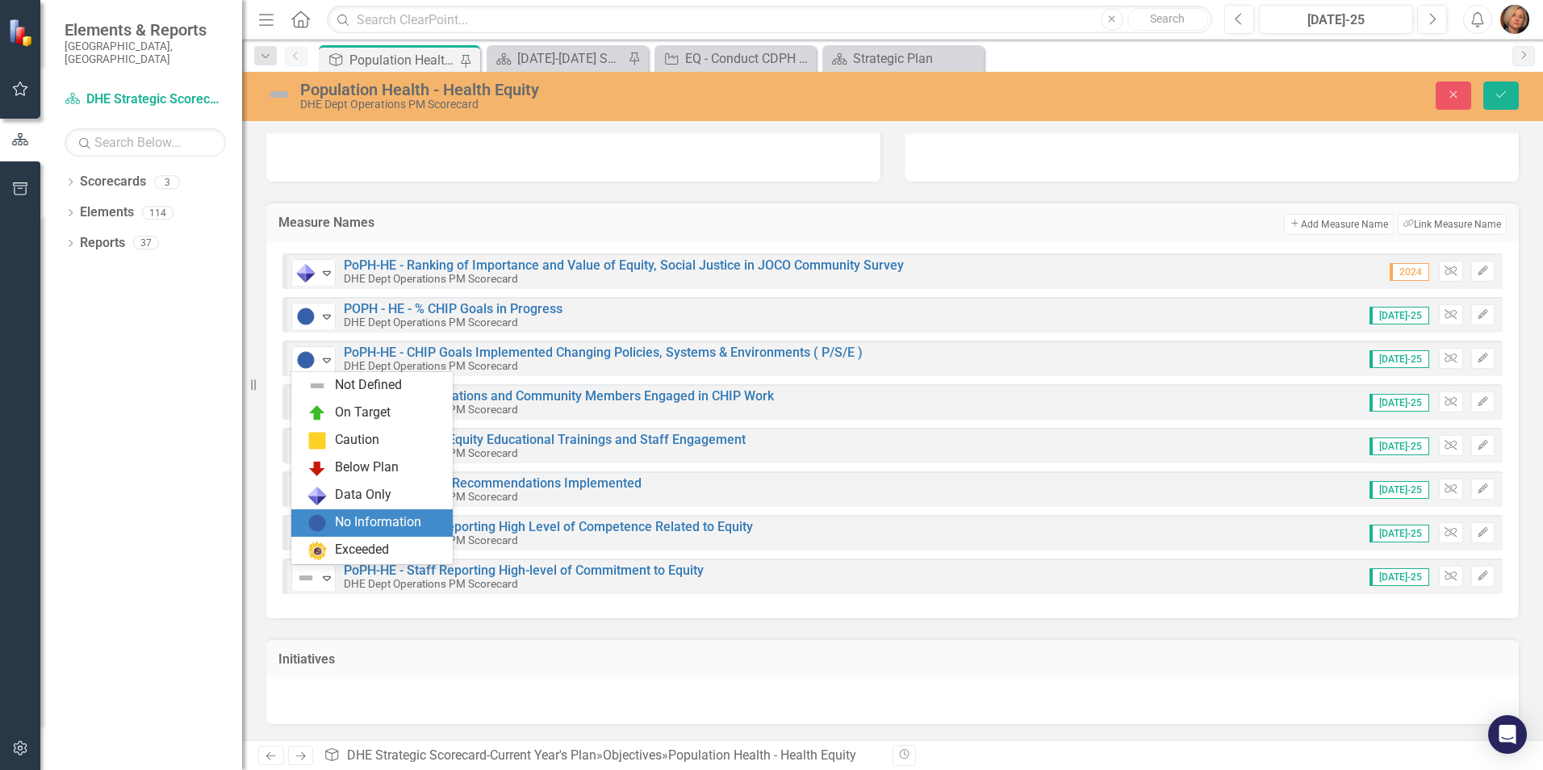
click at [341, 520] on div "No Information" at bounding box center [378, 522] width 86 height 19
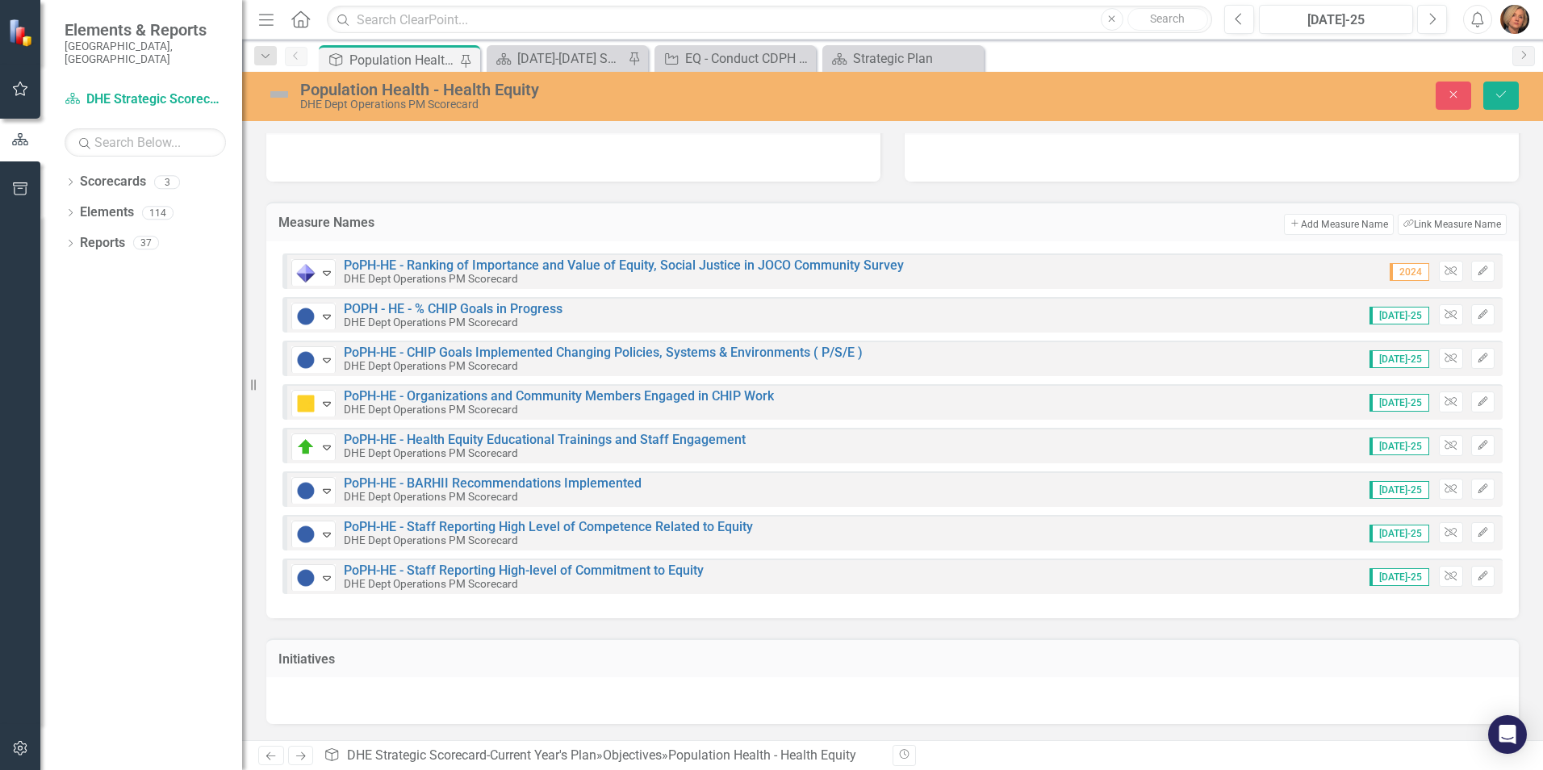
click at [274, 90] on img at bounding box center [279, 94] width 26 height 26
click at [275, 90] on img at bounding box center [279, 94] width 26 height 26
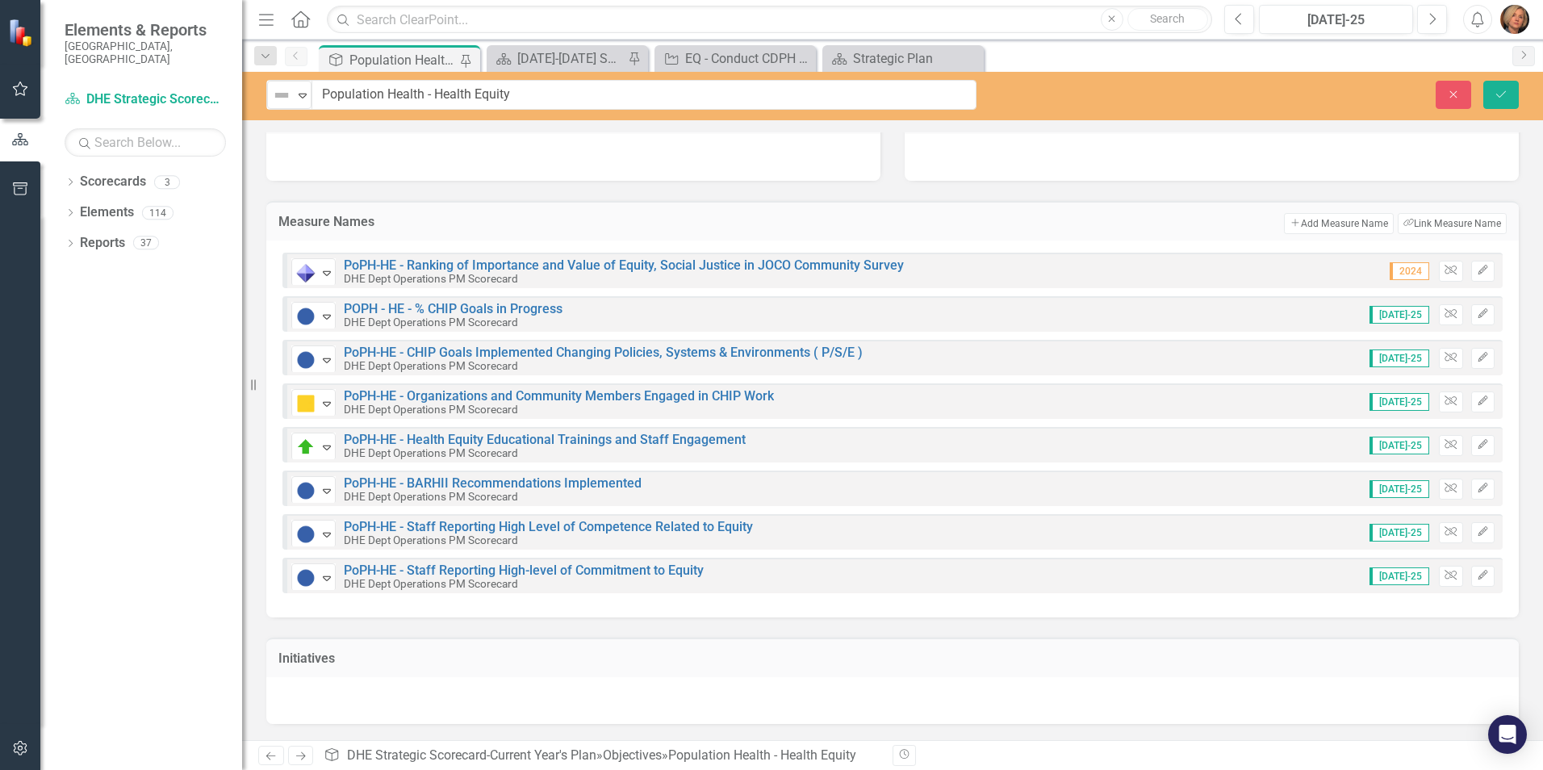
scroll to position [148, 0]
click at [277, 94] on img at bounding box center [281, 95] width 19 height 19
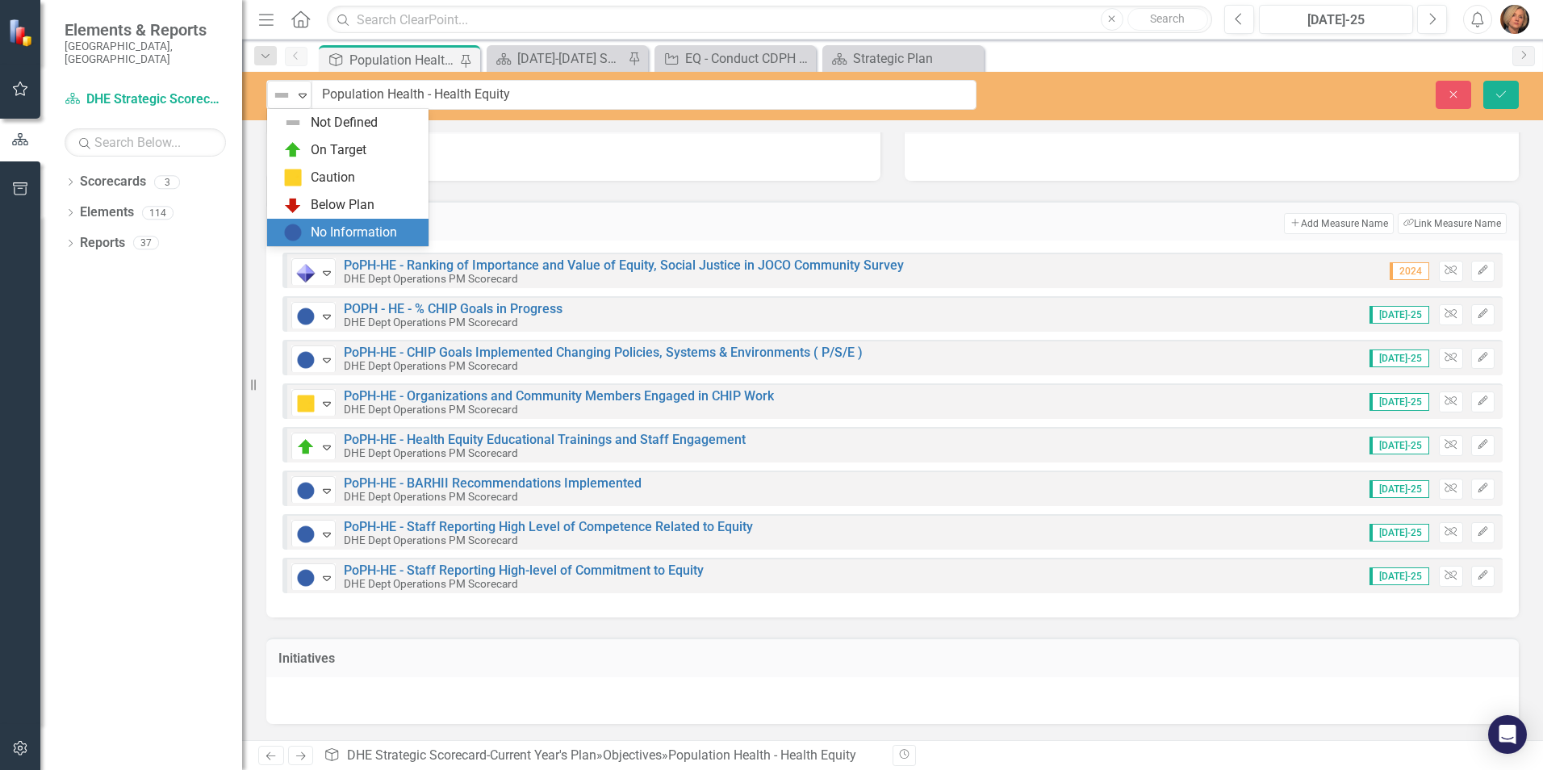
click at [339, 230] on div "No Information" at bounding box center [354, 232] width 86 height 19
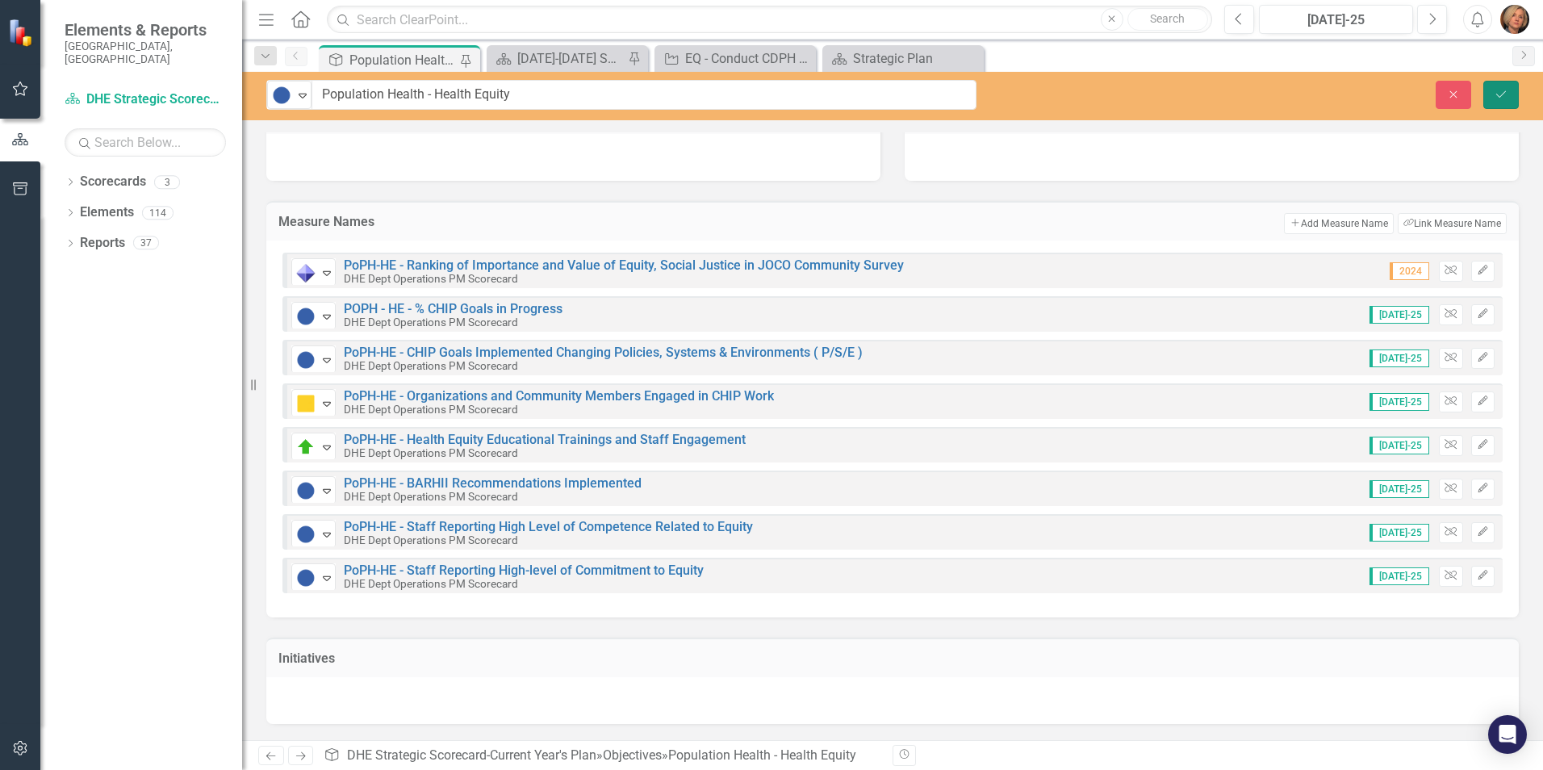
drag, startPoint x: 1507, startPoint y: 88, endPoint x: 1481, endPoint y: 99, distance: 28.2
click at [1506, 87] on button "Save" at bounding box center [1500, 95] width 35 height 28
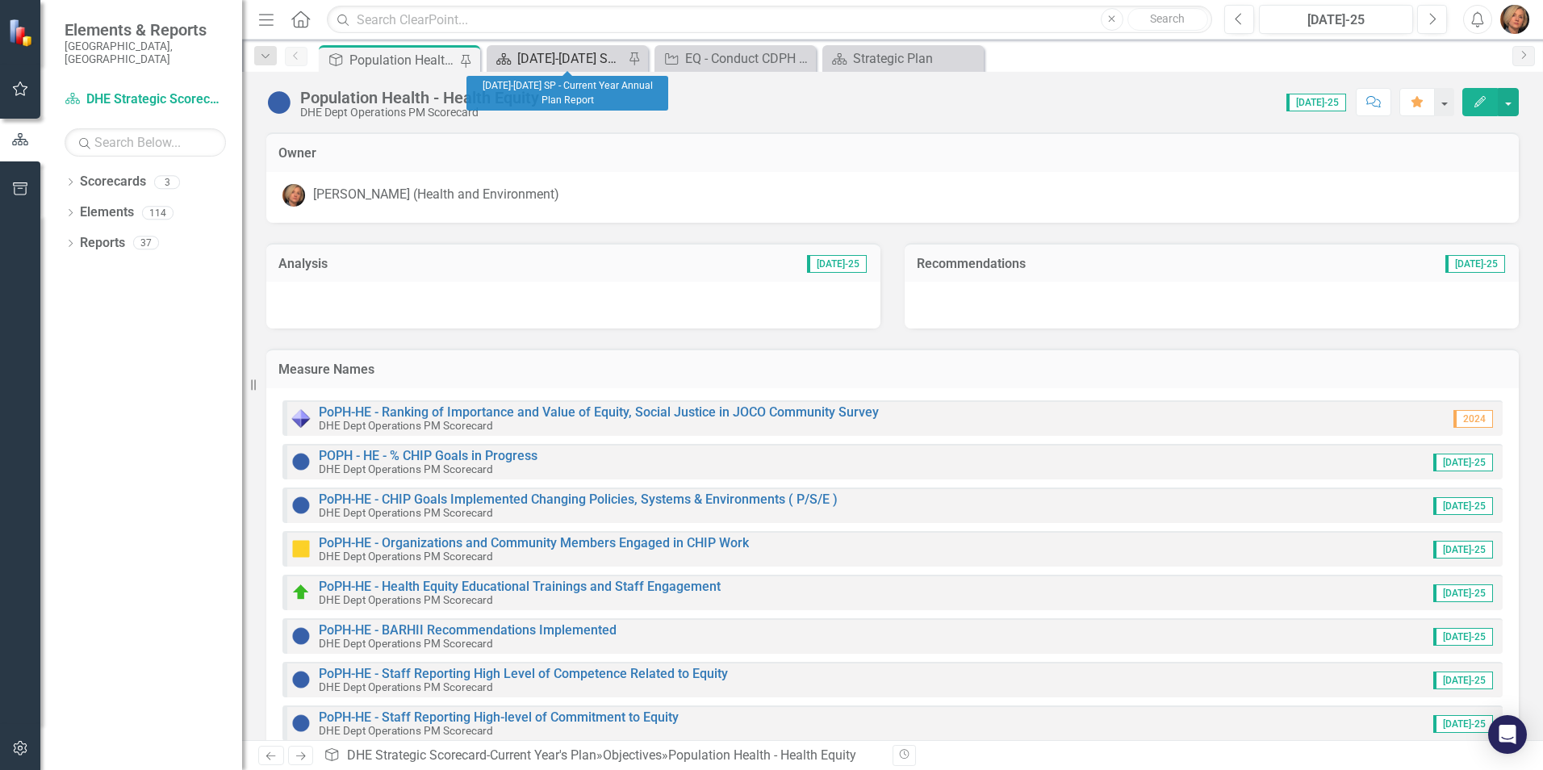
click at [602, 60] on div "[DATE]-[DATE] SP - Current Year Annual Plan Report" at bounding box center [570, 58] width 106 height 20
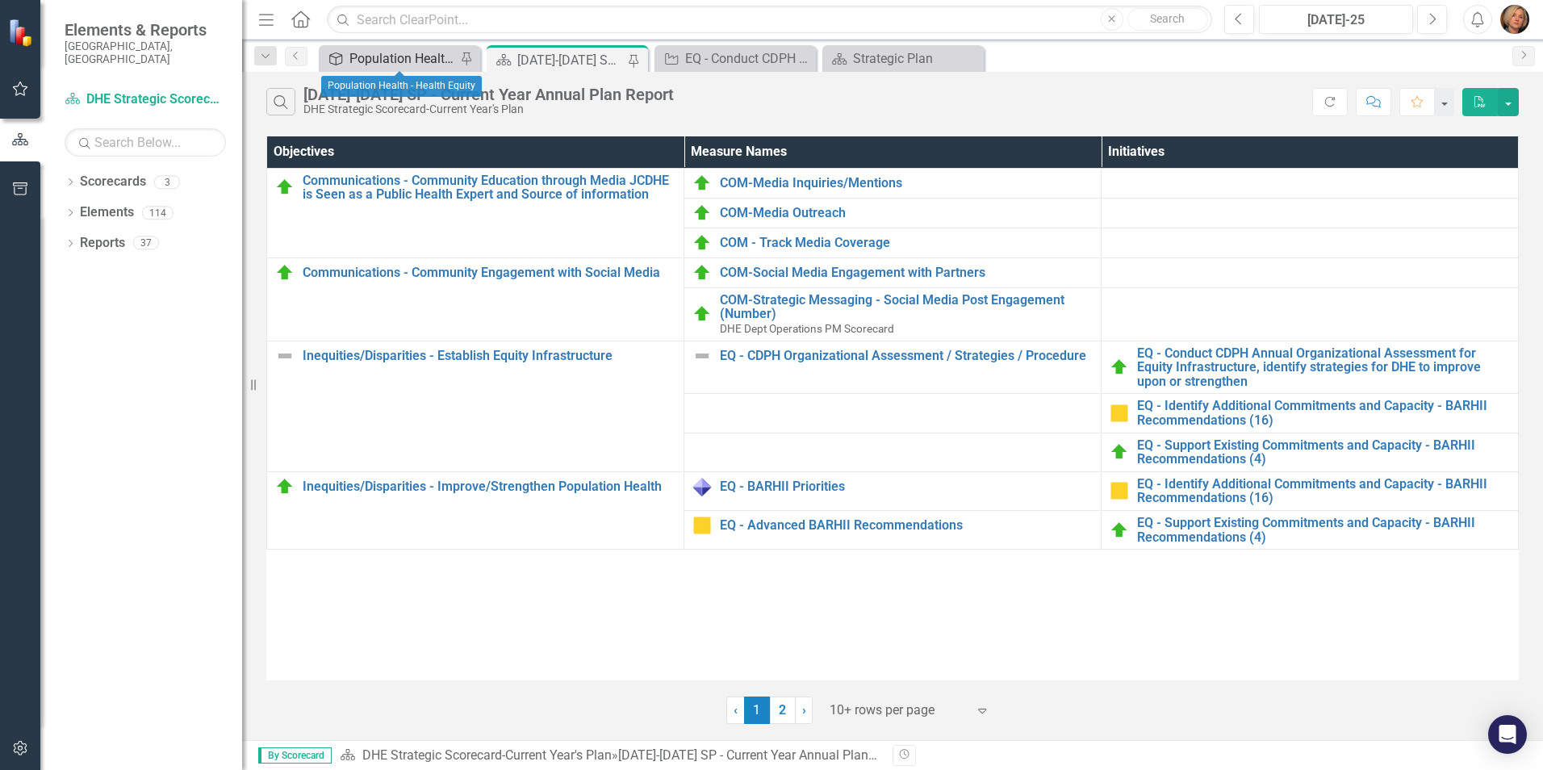
click at [399, 58] on div "Population Health - Health Equity" at bounding box center [402, 58] width 106 height 20
